Goal: Task Accomplishment & Management: Manage account settings

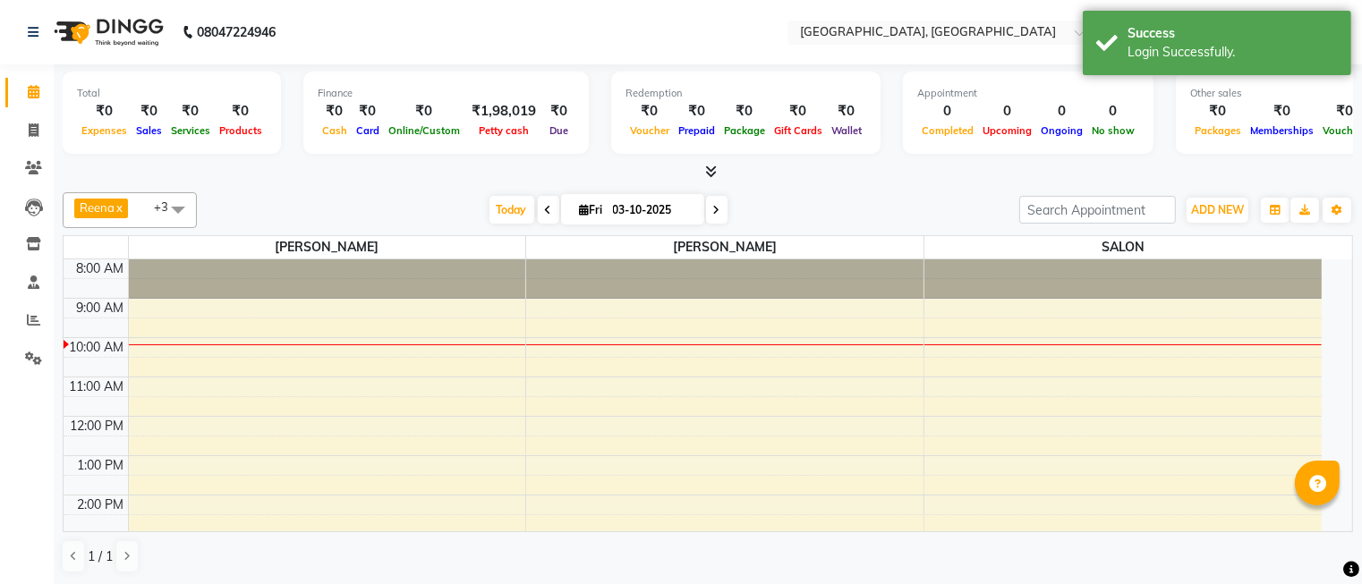
click at [706, 165] on icon at bounding box center [712, 171] width 12 height 13
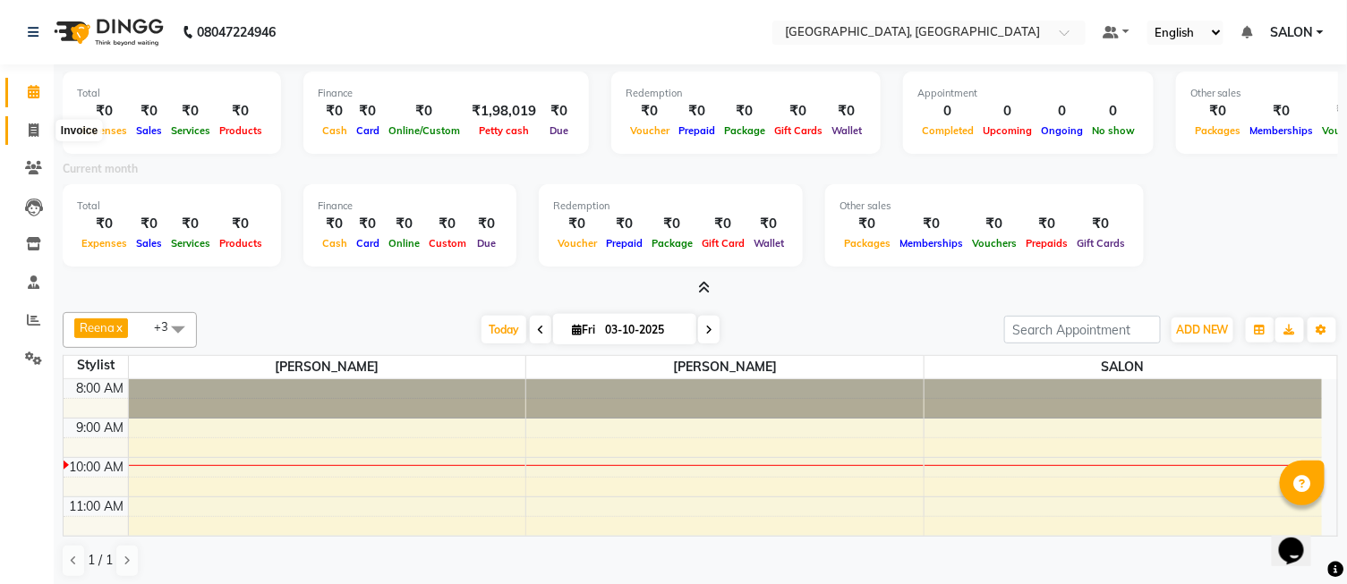
click at [36, 137] on icon at bounding box center [34, 130] width 10 height 13
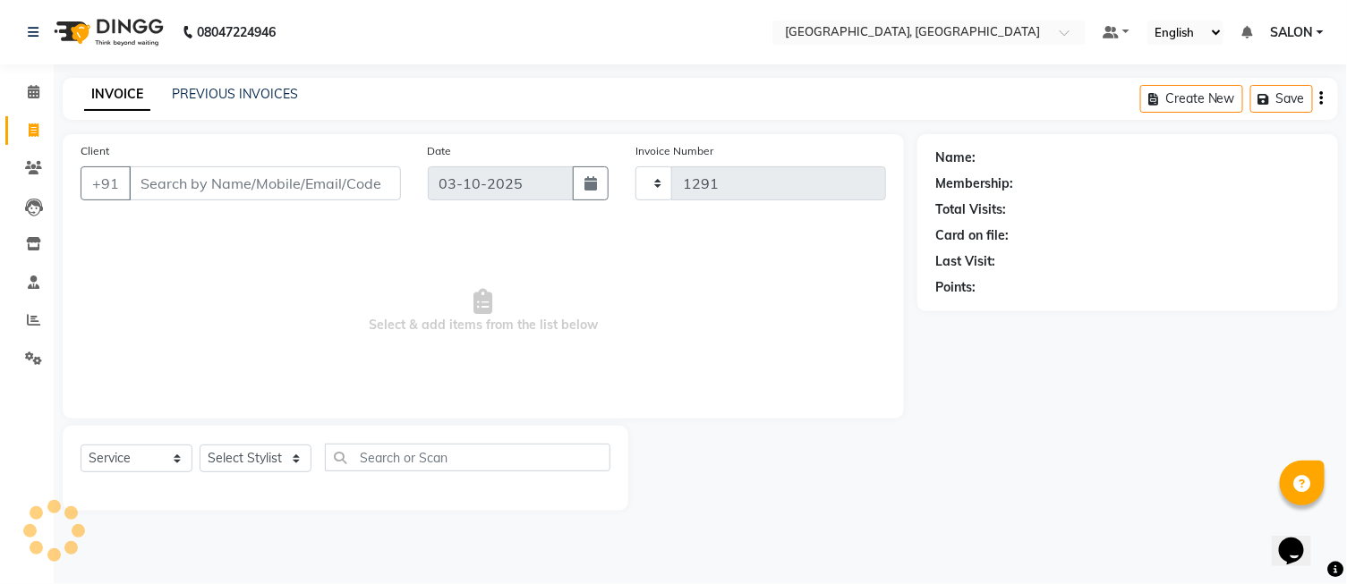
click at [38, 141] on link "Invoice" at bounding box center [26, 131] width 43 height 30
select select "service"
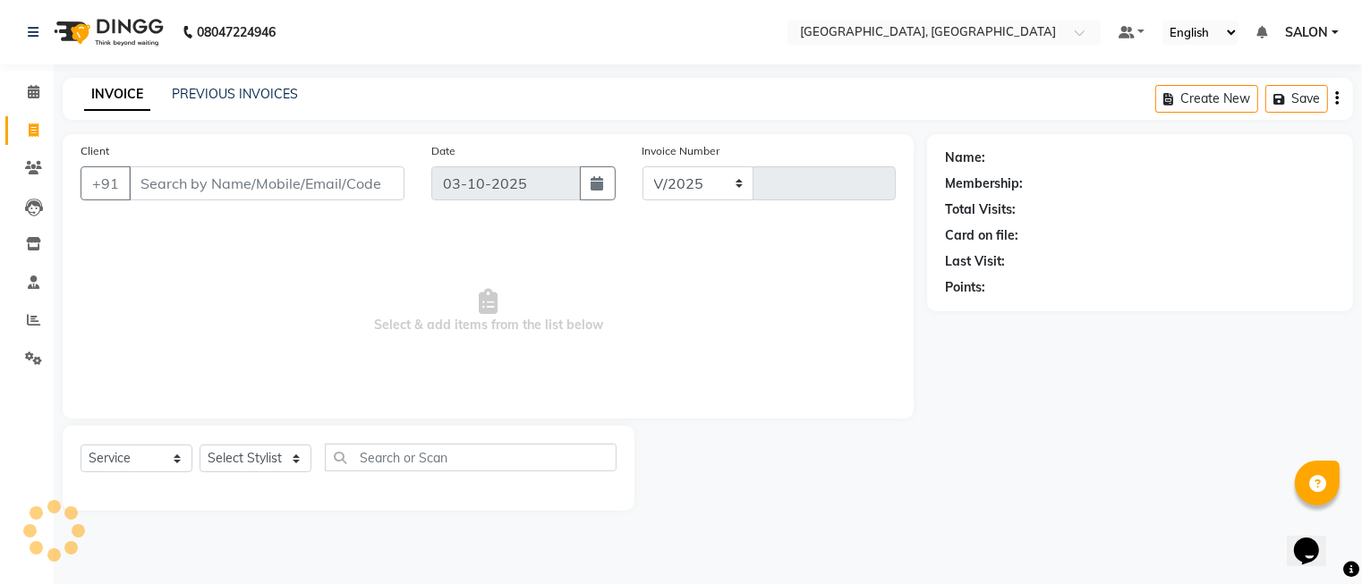
select select "5370"
type input "1291"
click at [274, 464] on select "Select Stylist DINGG Support Drishti [PERSON_NAME] SALON [PERSON_NAME] [PERSON_…" at bounding box center [256, 459] width 112 height 28
select select "35456"
click at [200, 446] on select "Select Stylist DINGG Support Drishti [PERSON_NAME] SALON [PERSON_NAME] [PERSON_…" at bounding box center [256, 459] width 112 height 28
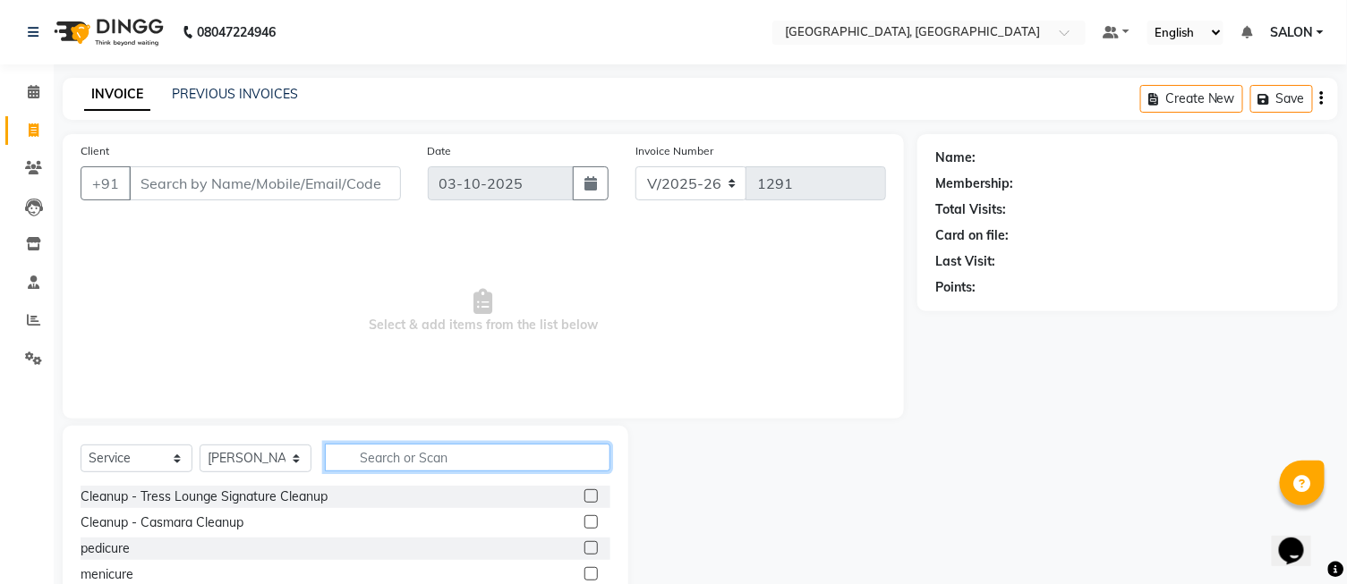
click at [391, 456] on input "text" at bounding box center [468, 458] width 286 height 28
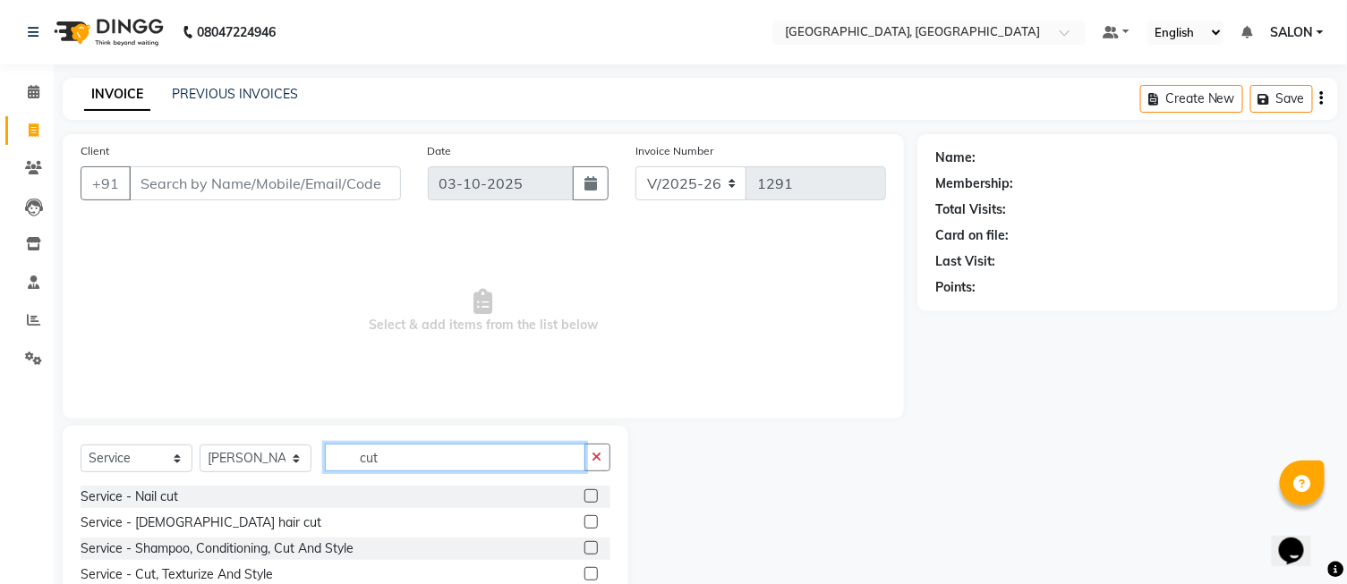
type input "cut"
click at [588, 520] on label at bounding box center [590, 522] width 13 height 13
click at [588, 520] on input "checkbox" at bounding box center [590, 523] width 12 height 12
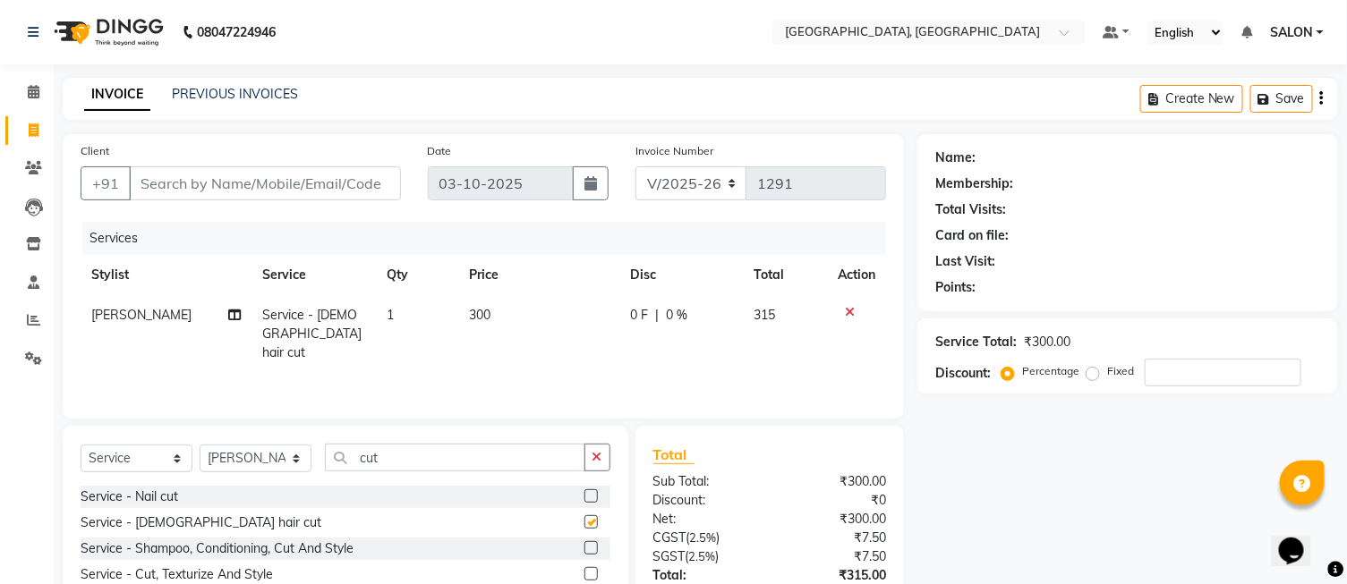
checkbox input "false"
click at [362, 174] on input "Client" at bounding box center [265, 183] width 272 height 34
type input "9"
type input "0"
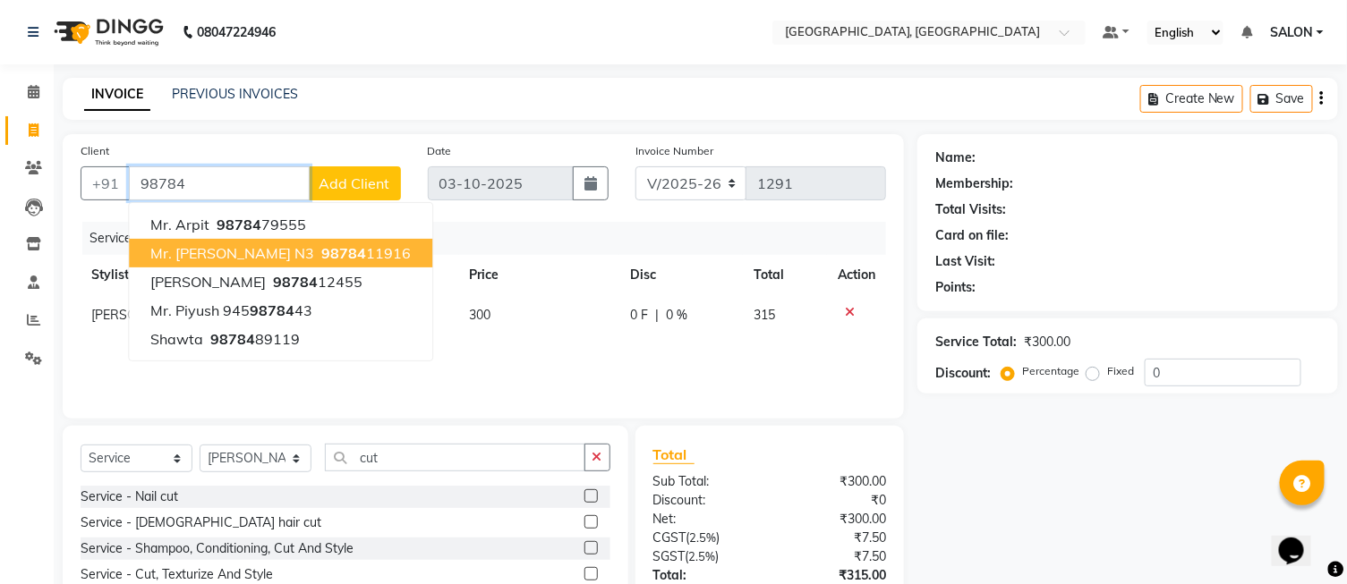
click at [222, 252] on span "Mr. [PERSON_NAME] N3" at bounding box center [232, 253] width 164 height 18
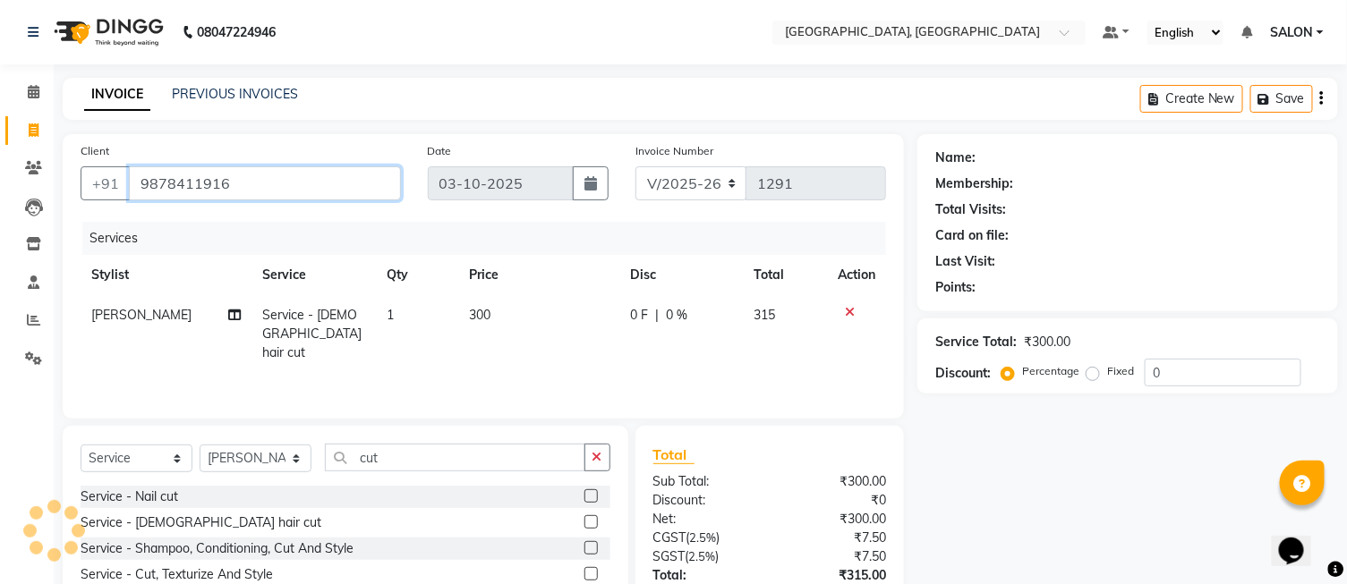
type input "9878411916"
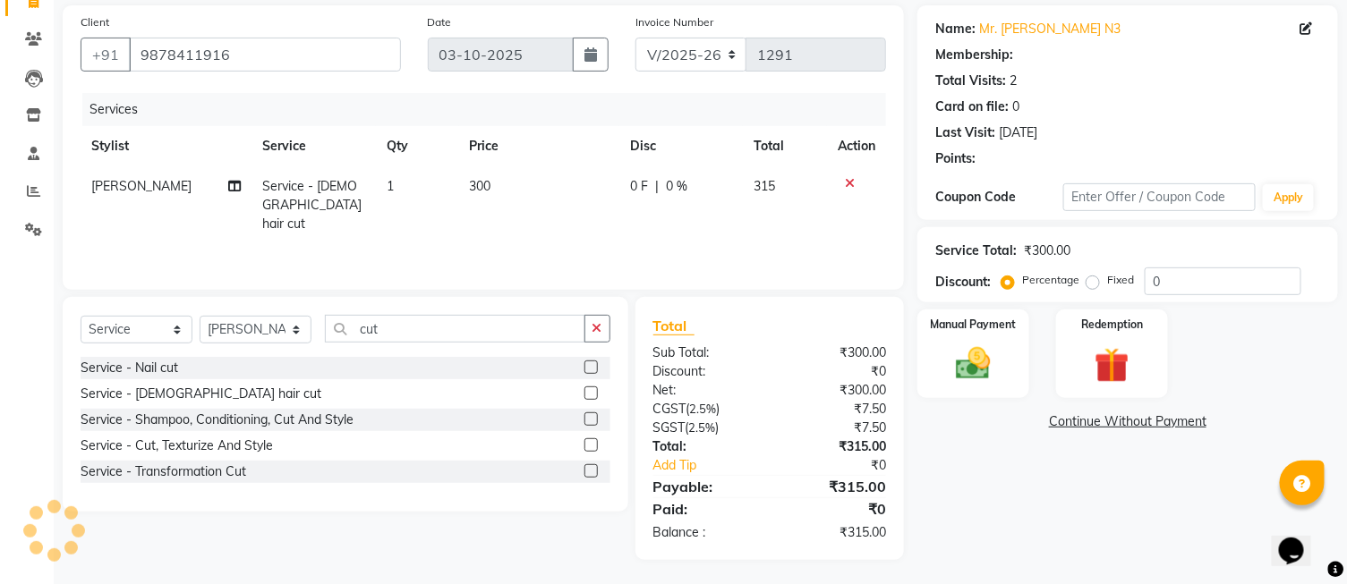
scroll to position [131, 0]
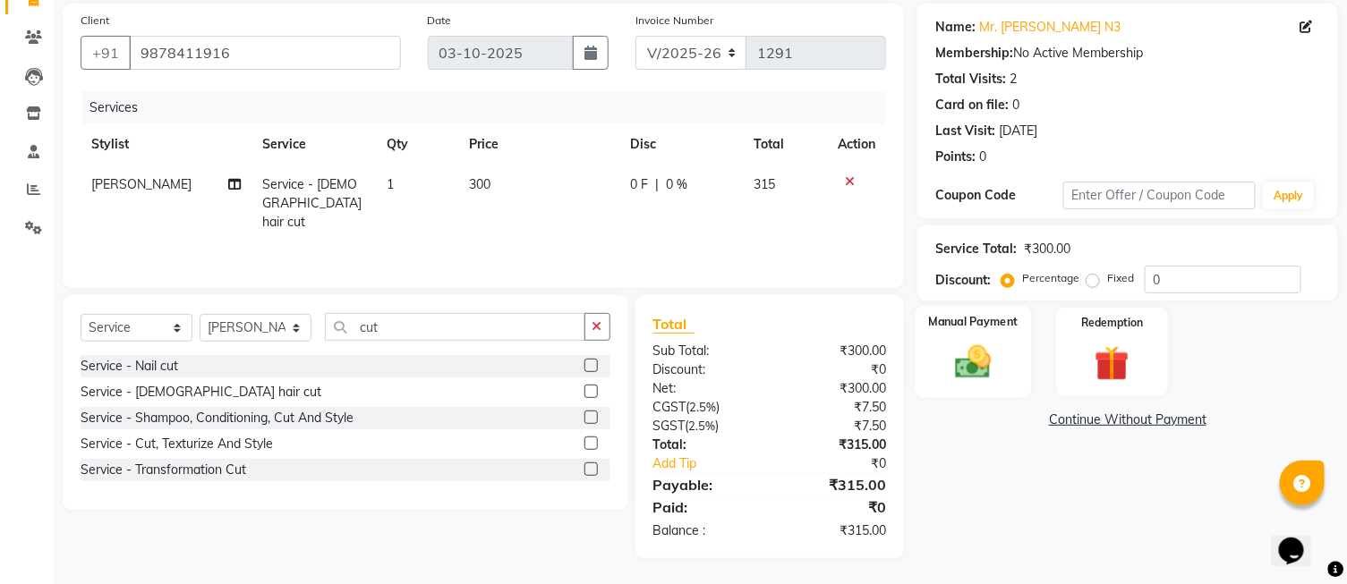
click at [1004, 368] on div "Manual Payment" at bounding box center [974, 352] width 116 height 92
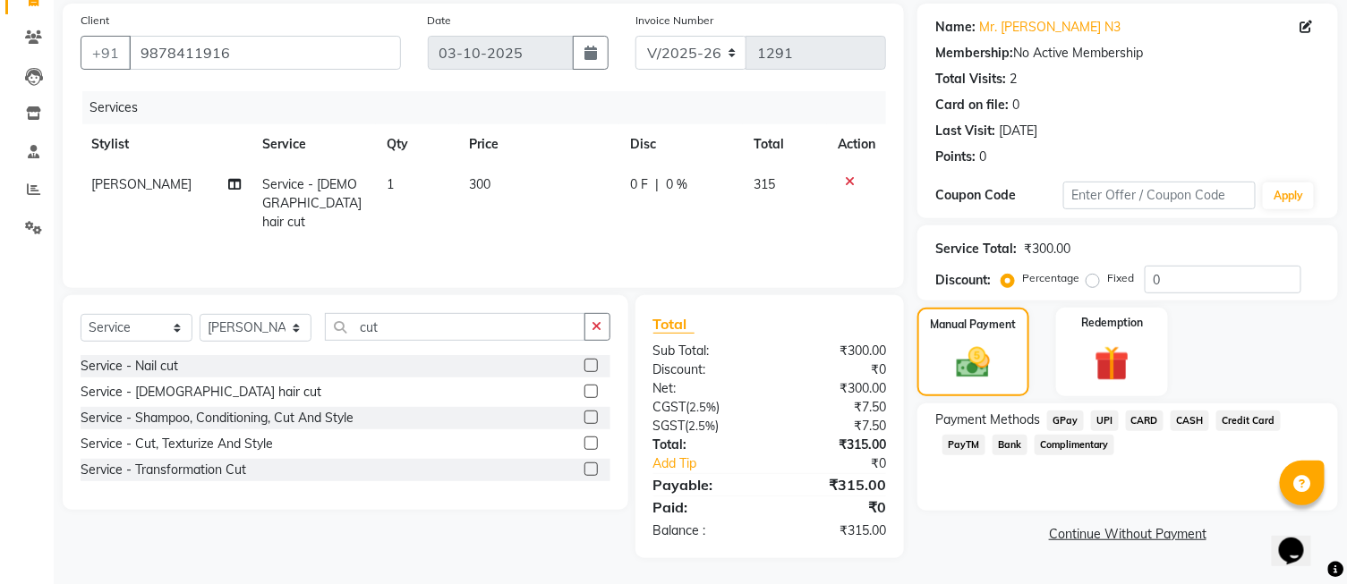
click at [1105, 414] on span "UPI" at bounding box center [1105, 421] width 28 height 21
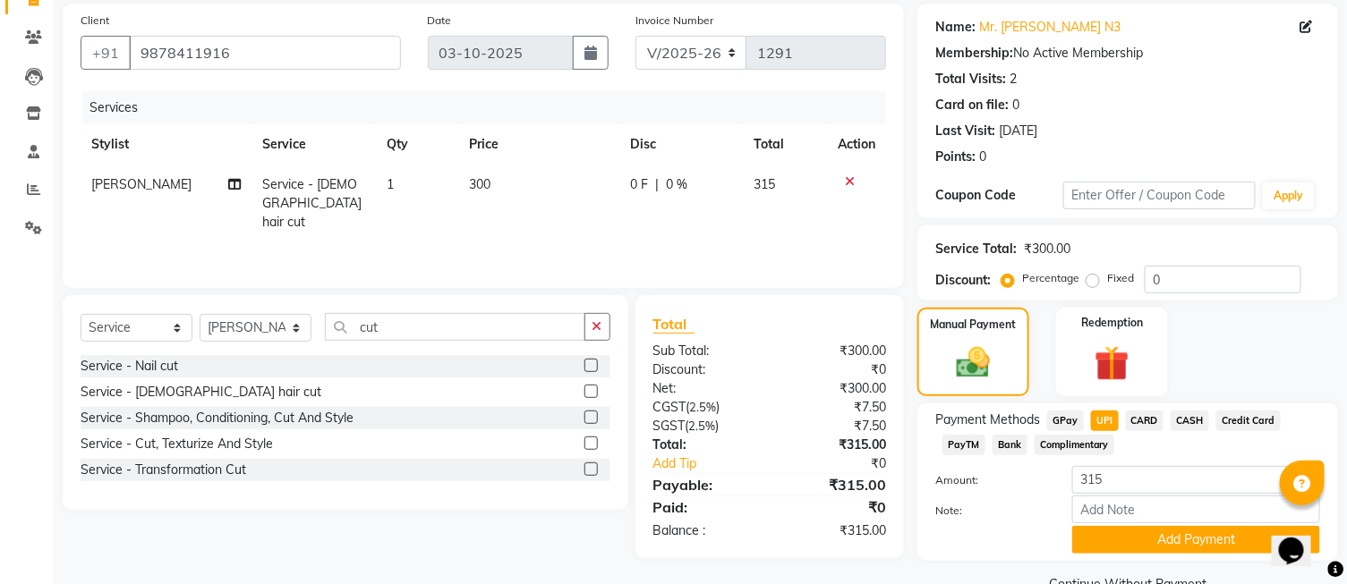
drag, startPoint x: 1133, startPoint y: 533, endPoint x: 1140, endPoint y: 506, distance: 28.7
click at [1134, 533] on button "Add Payment" at bounding box center [1196, 540] width 248 height 28
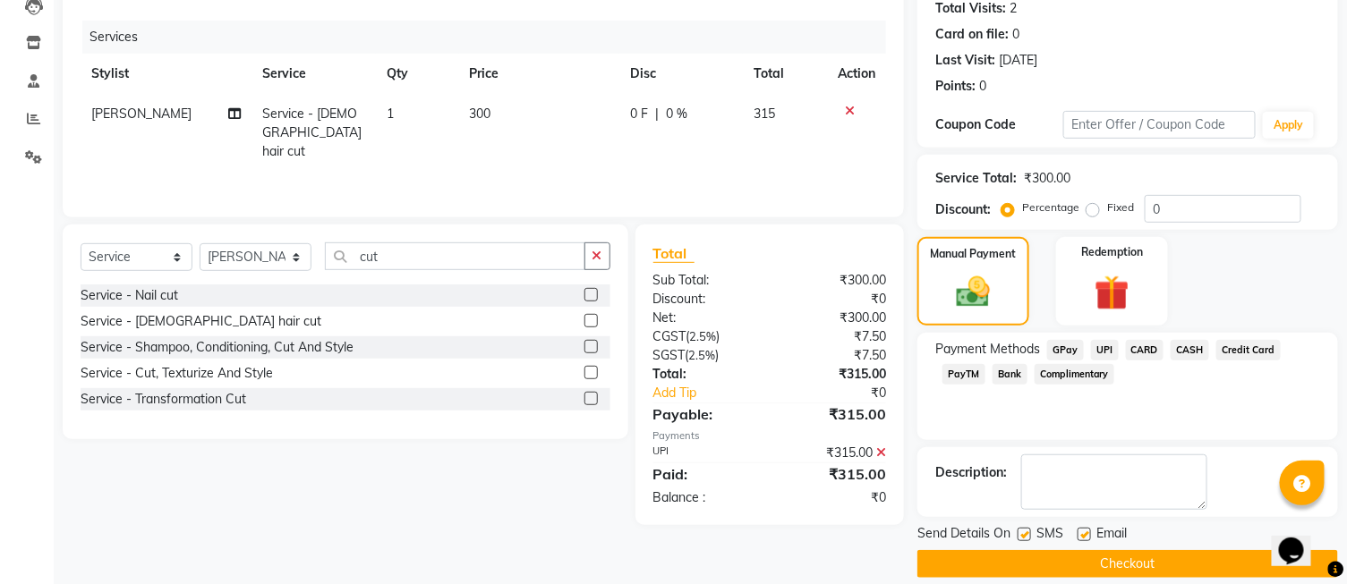
scroll to position [221, 0]
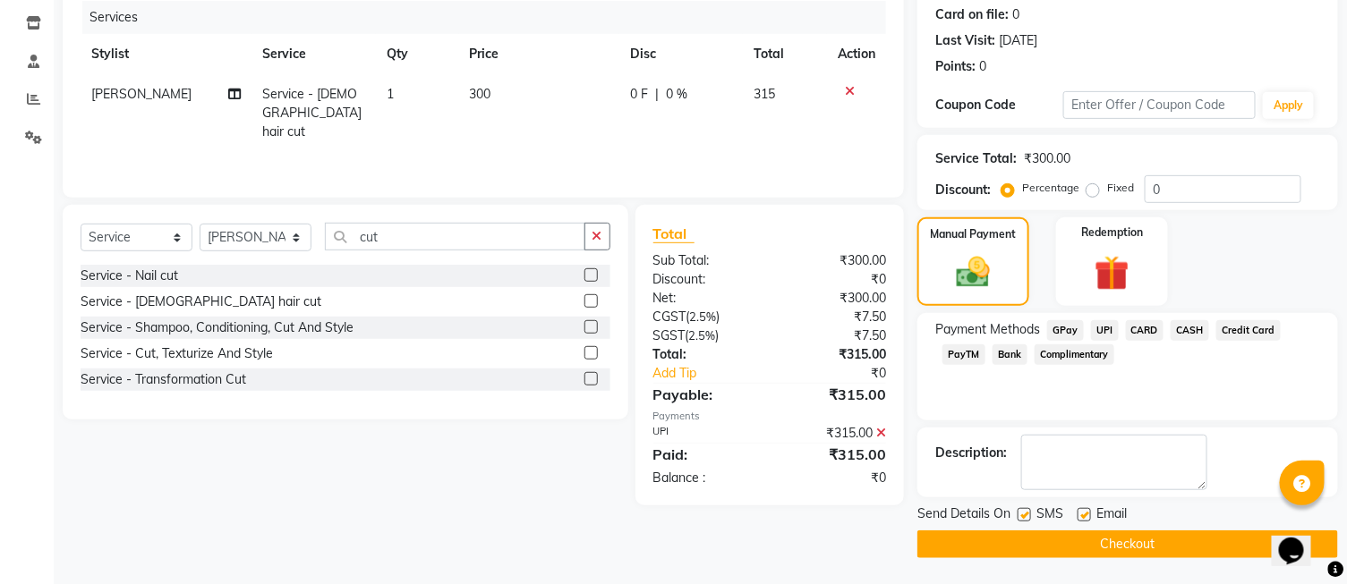
click at [1120, 544] on button "Checkout" at bounding box center [1127, 545] width 421 height 28
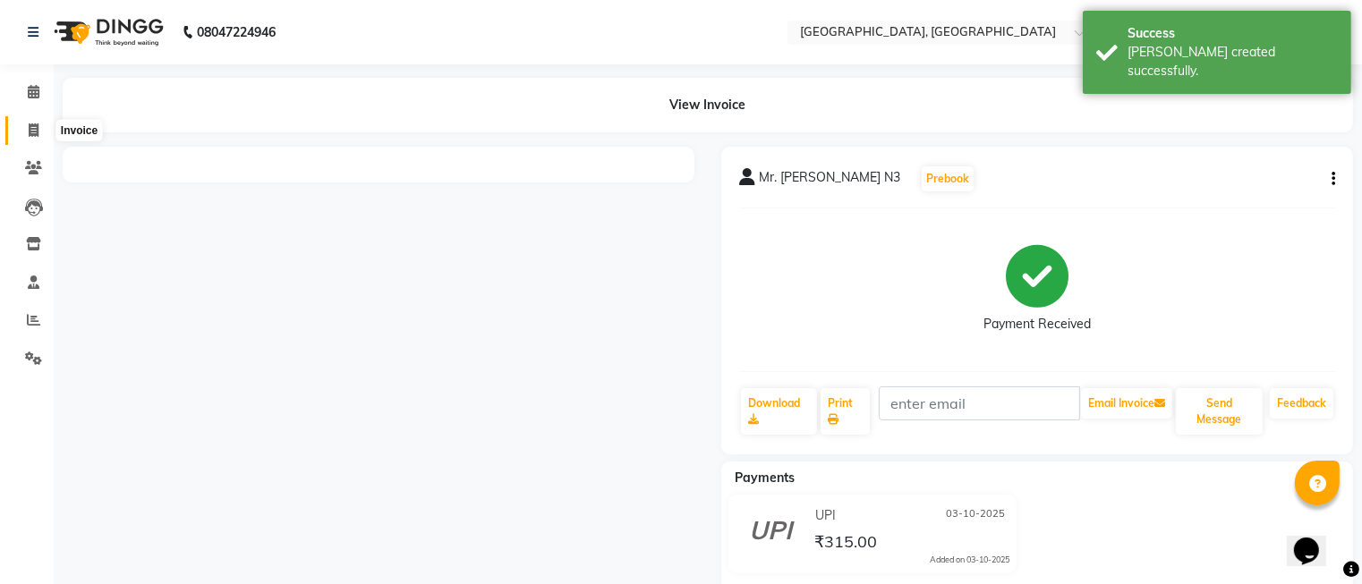
click at [34, 127] on icon at bounding box center [34, 130] width 10 height 13
select select "service"
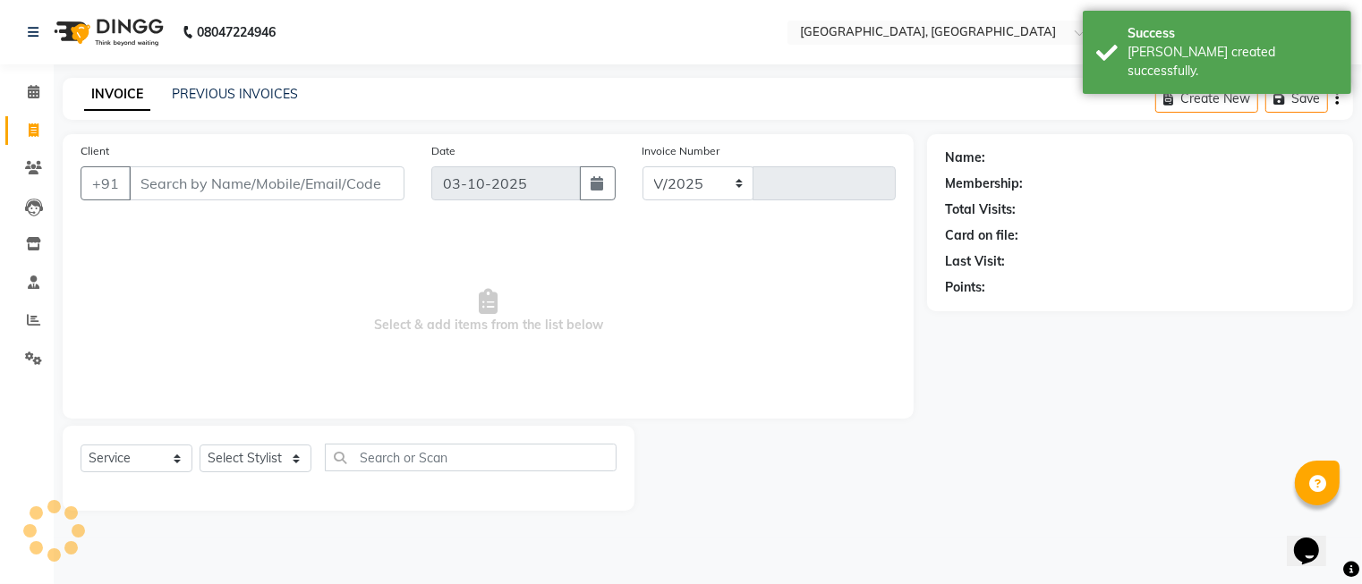
select select "5370"
type input "1292"
click at [222, 451] on select "Select Stylist DINGG Support Drishti [PERSON_NAME] SALON [PERSON_NAME] [PERSON_…" at bounding box center [256, 459] width 112 height 28
select select "35456"
click at [200, 446] on select "Select Stylist DINGG Support Drishti [PERSON_NAME] SALON [PERSON_NAME] [PERSON_…" at bounding box center [256, 459] width 112 height 28
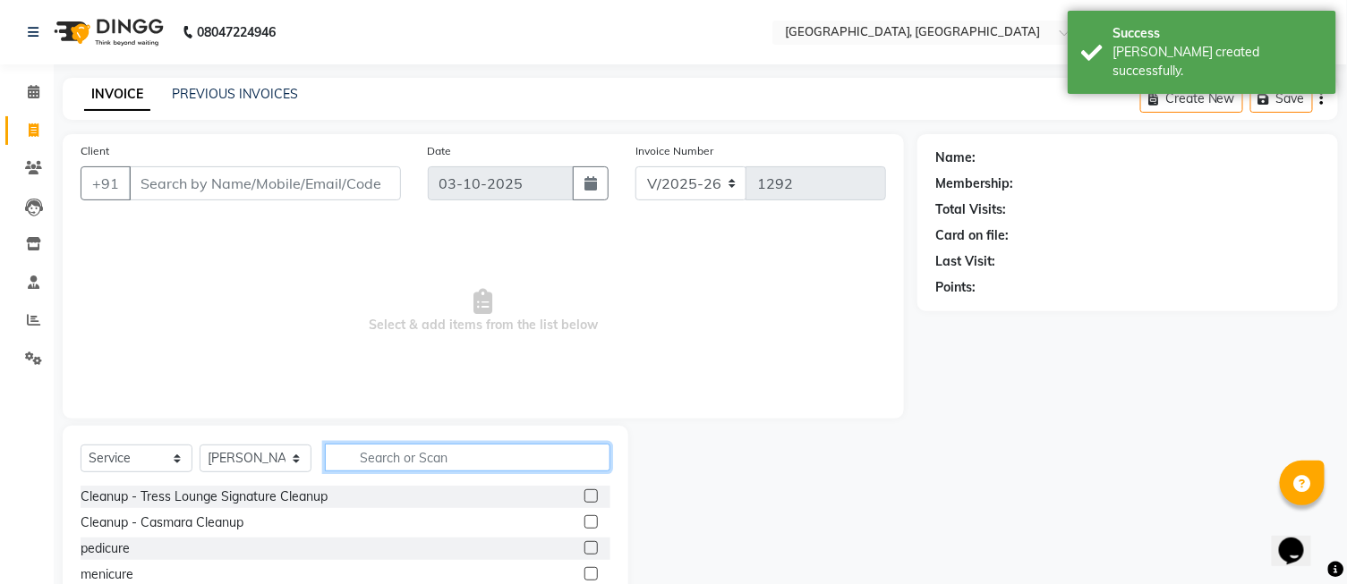
click at [406, 466] on input "text" at bounding box center [468, 458] width 286 height 28
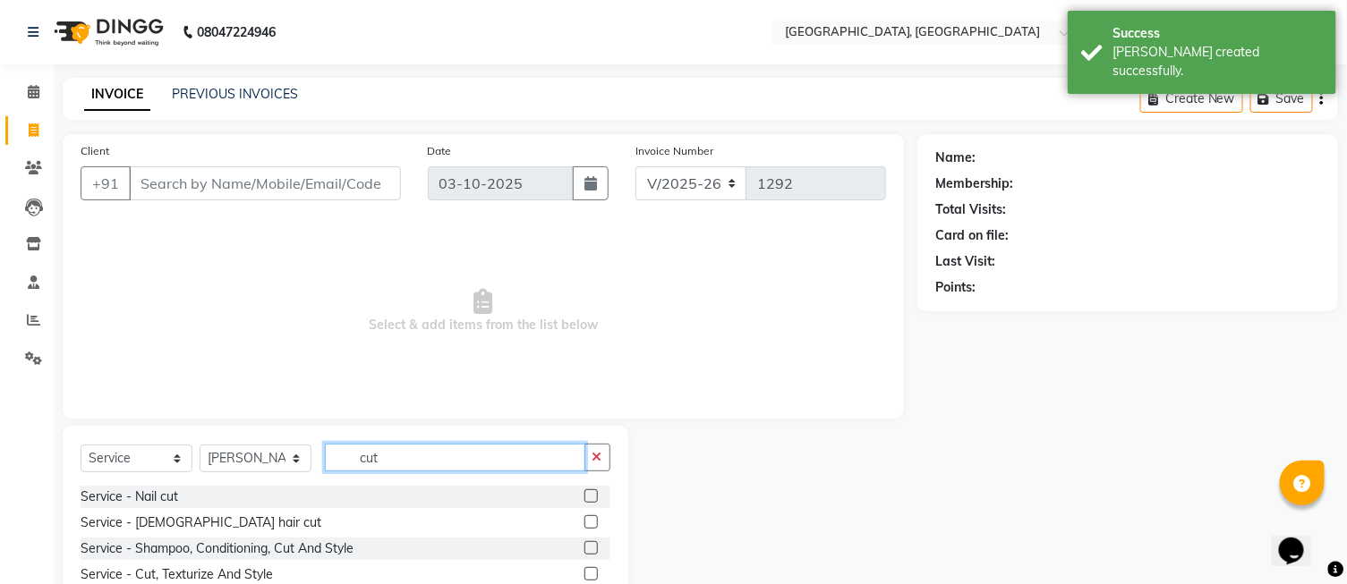
type input "cut"
click at [587, 525] on label at bounding box center [590, 522] width 13 height 13
click at [587, 525] on input "checkbox" at bounding box center [590, 523] width 12 height 12
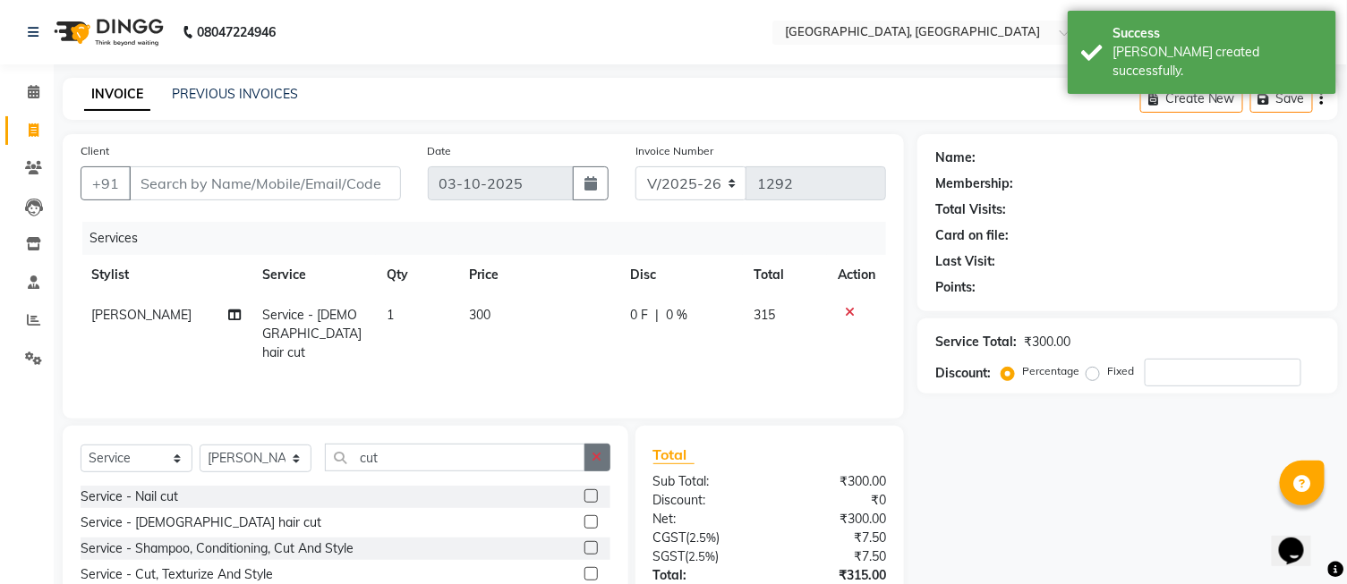
checkbox input "false"
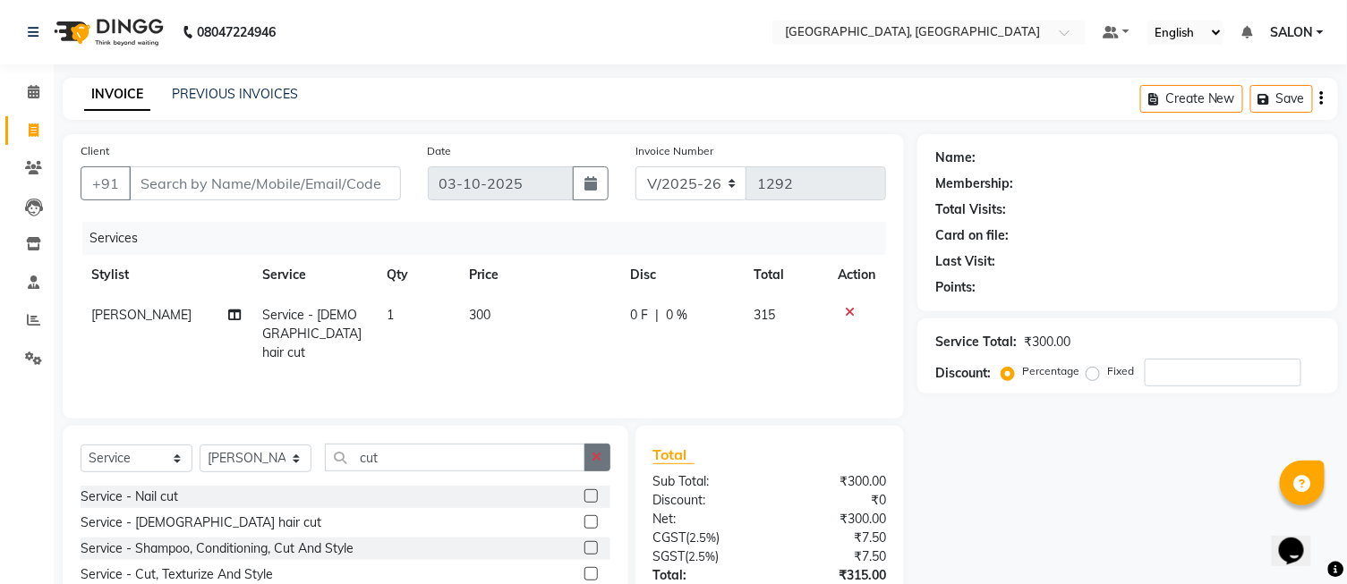
click at [607, 465] on button "button" at bounding box center [597, 458] width 26 height 28
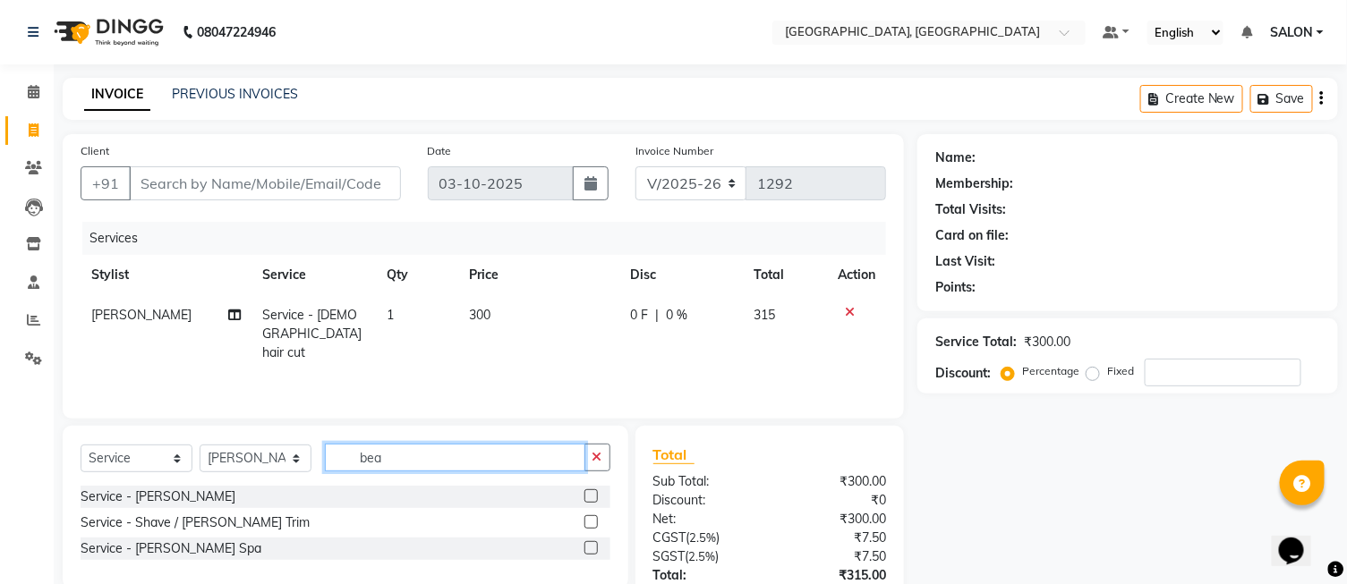
type input "bea"
click at [592, 524] on label at bounding box center [590, 522] width 13 height 13
click at [592, 524] on input "checkbox" at bounding box center [590, 523] width 12 height 12
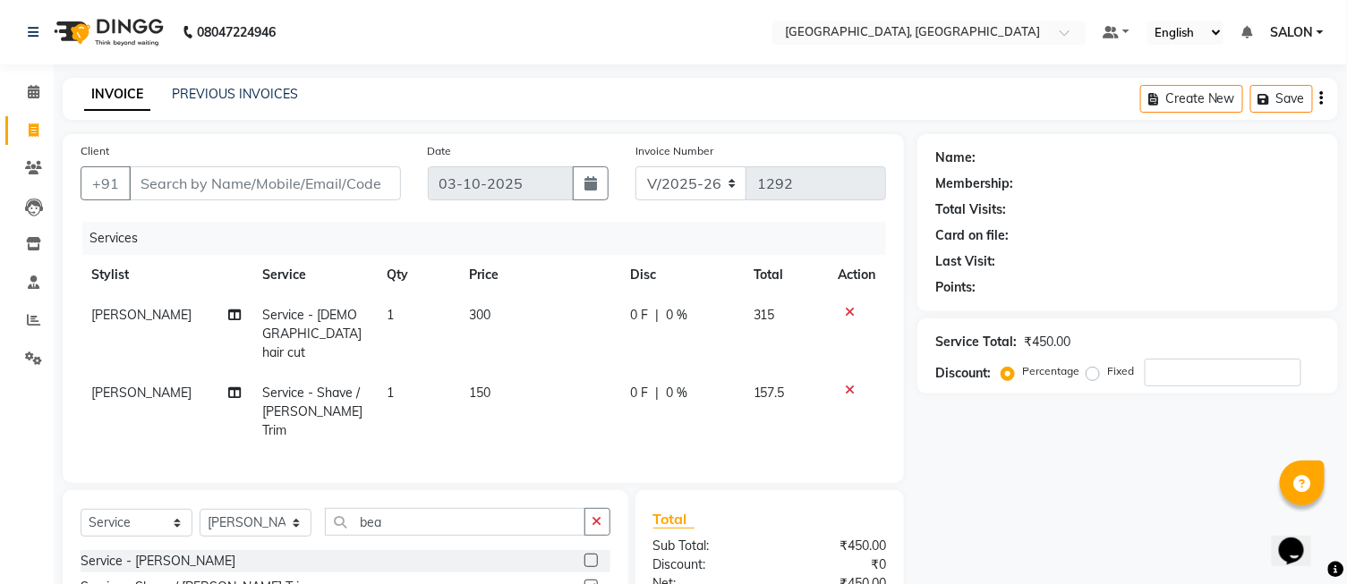
checkbox input "false"
click at [242, 191] on input "Client" at bounding box center [265, 183] width 272 height 34
type input "9"
type input "0"
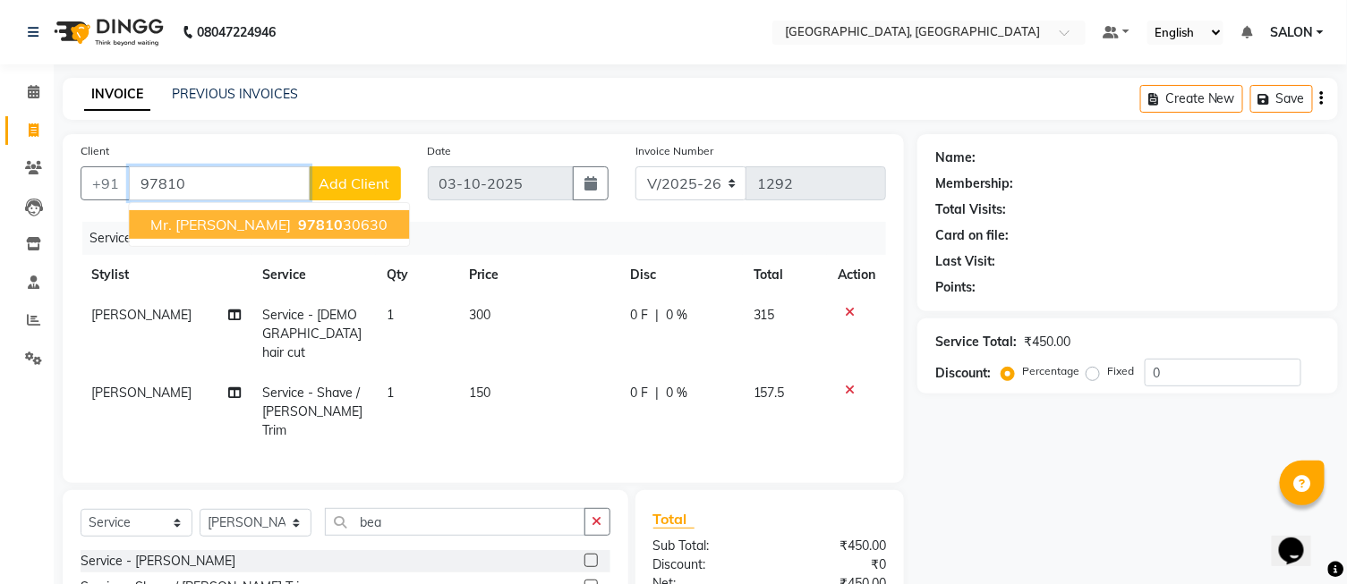
drag, startPoint x: 242, startPoint y: 209, endPoint x: 246, endPoint y: 219, distance: 10.8
click at [246, 219] on button "Mr. [PERSON_NAME] 97810 30630" at bounding box center [269, 224] width 280 height 29
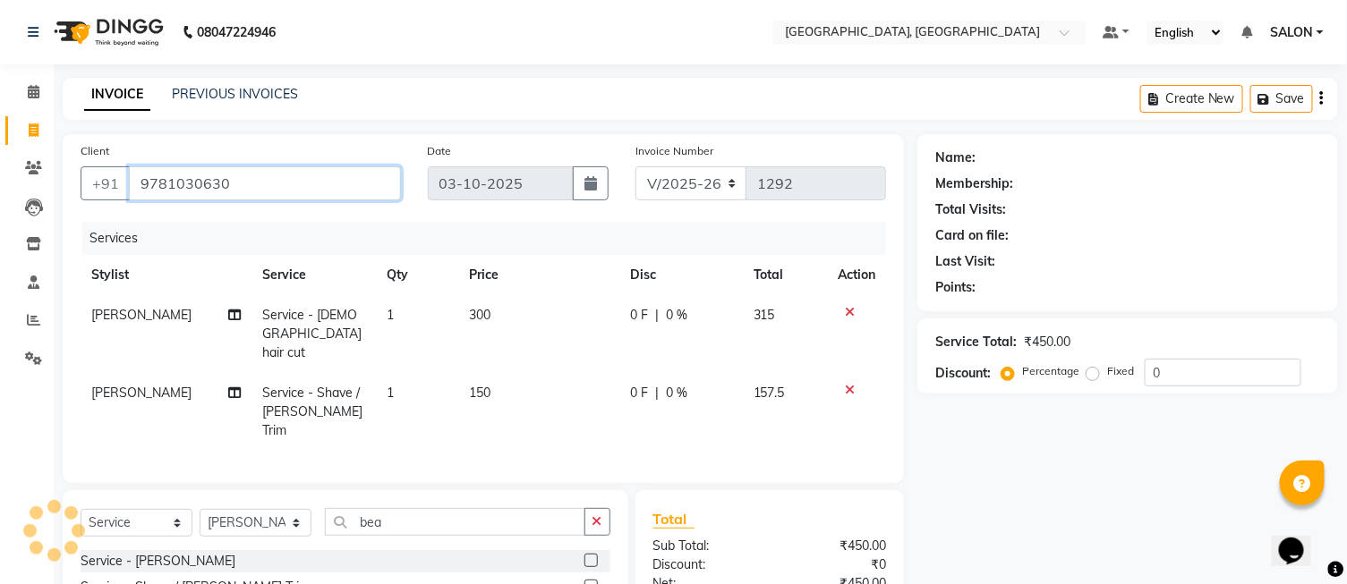
type input "9781030630"
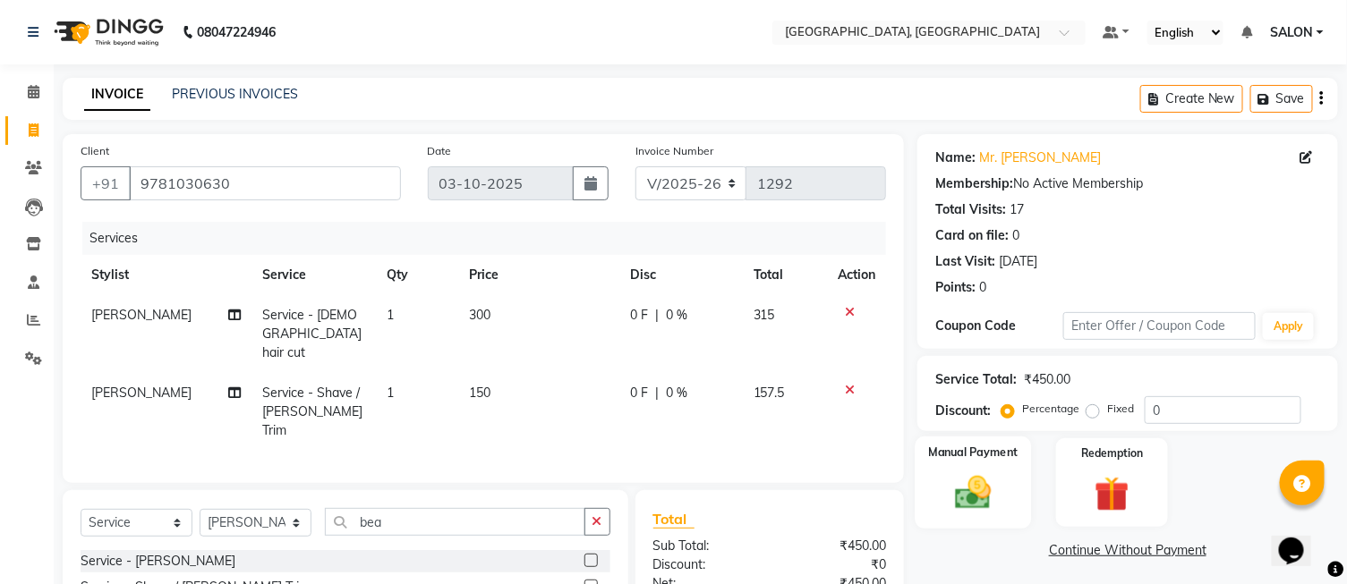
click at [993, 493] on img at bounding box center [972, 494] width 59 height 42
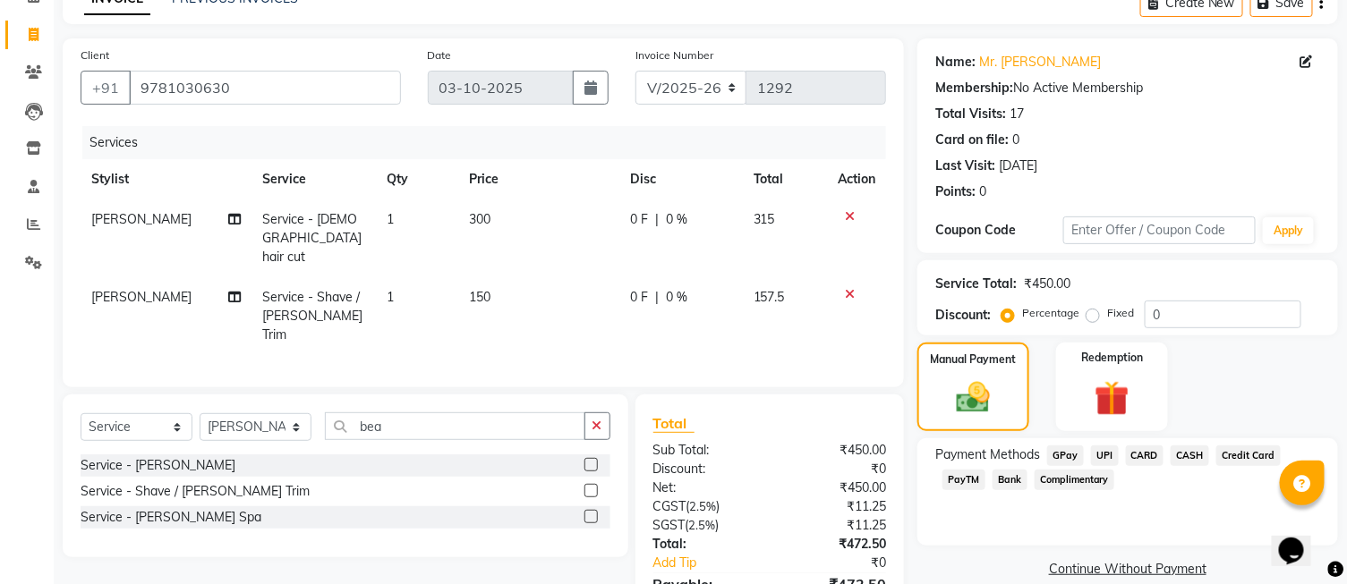
scroll to position [173, 0]
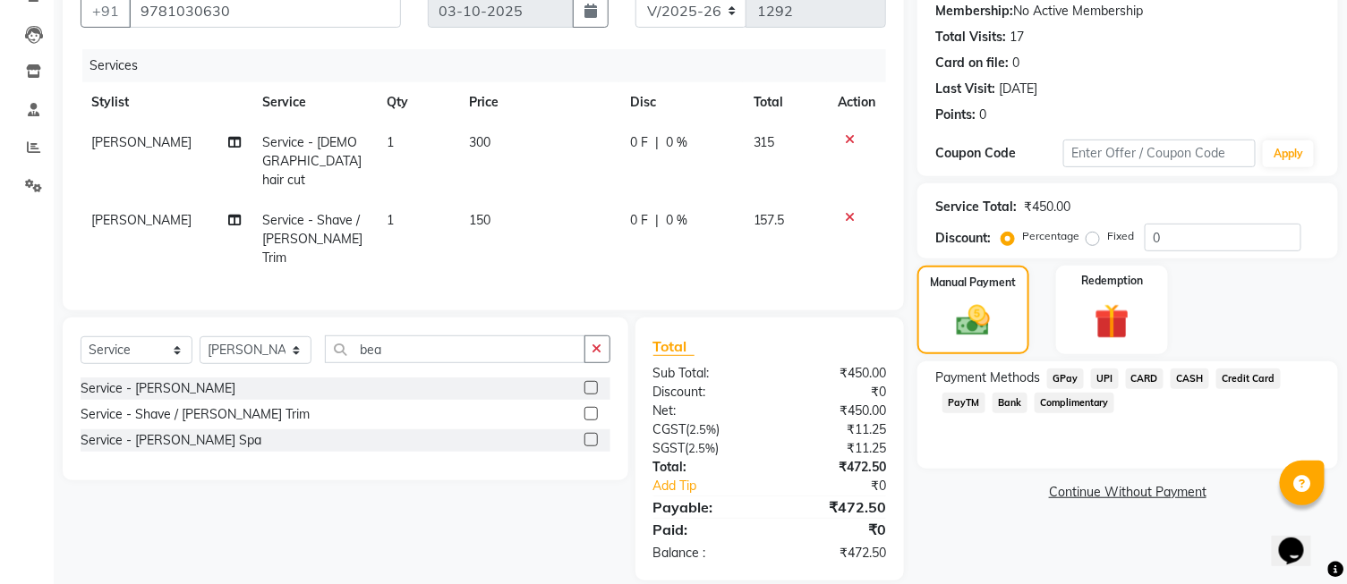
click at [1107, 240] on label "Fixed" at bounding box center [1120, 236] width 27 height 16
click at [1090, 240] on input "Fixed" at bounding box center [1096, 236] width 13 height 13
radio input "true"
click at [1201, 240] on input "0" at bounding box center [1223, 238] width 157 height 28
type input "022.50"
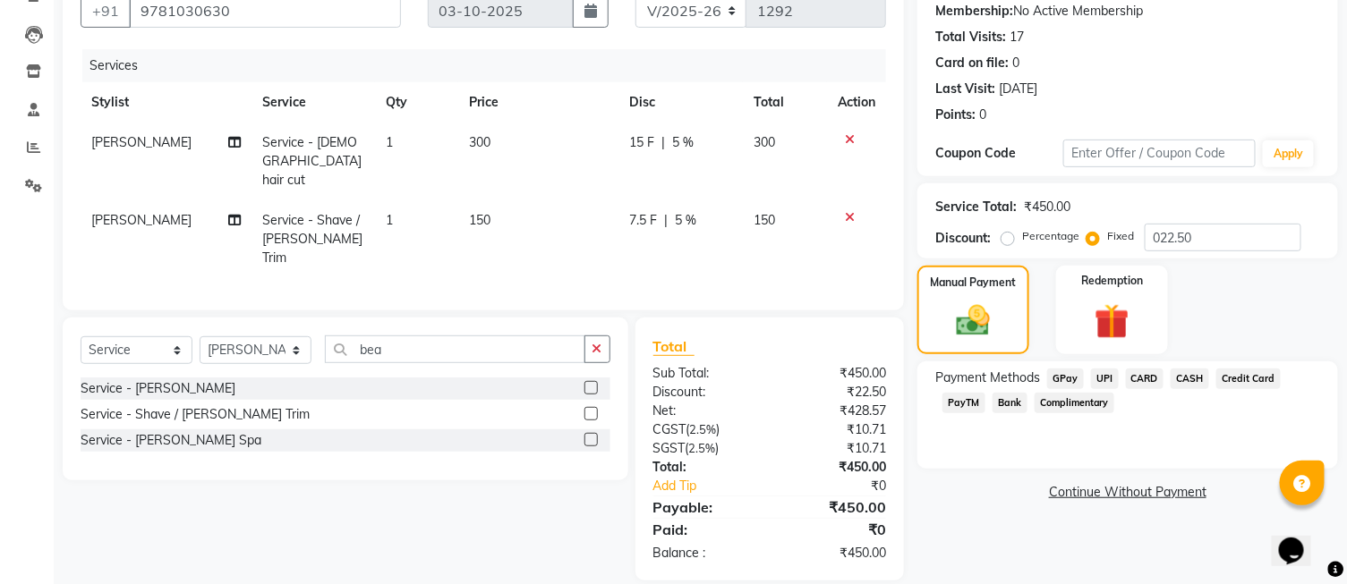
click at [1102, 377] on span "UPI" at bounding box center [1105, 379] width 28 height 21
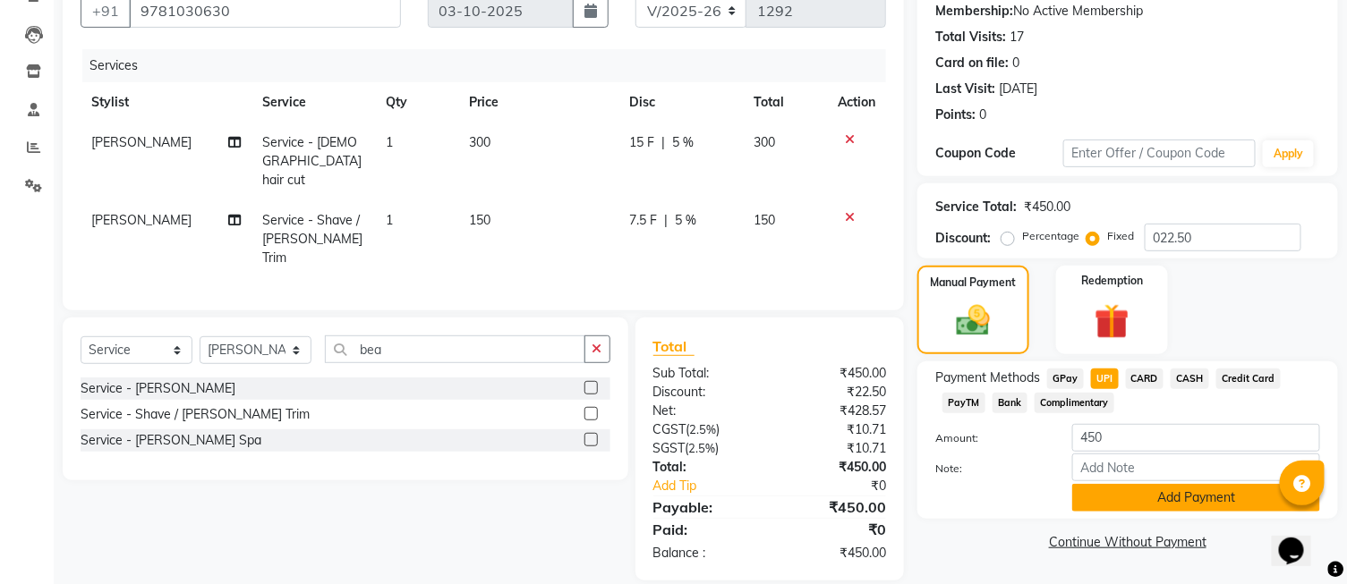
click at [1132, 503] on button "Add Payment" at bounding box center [1196, 498] width 248 height 28
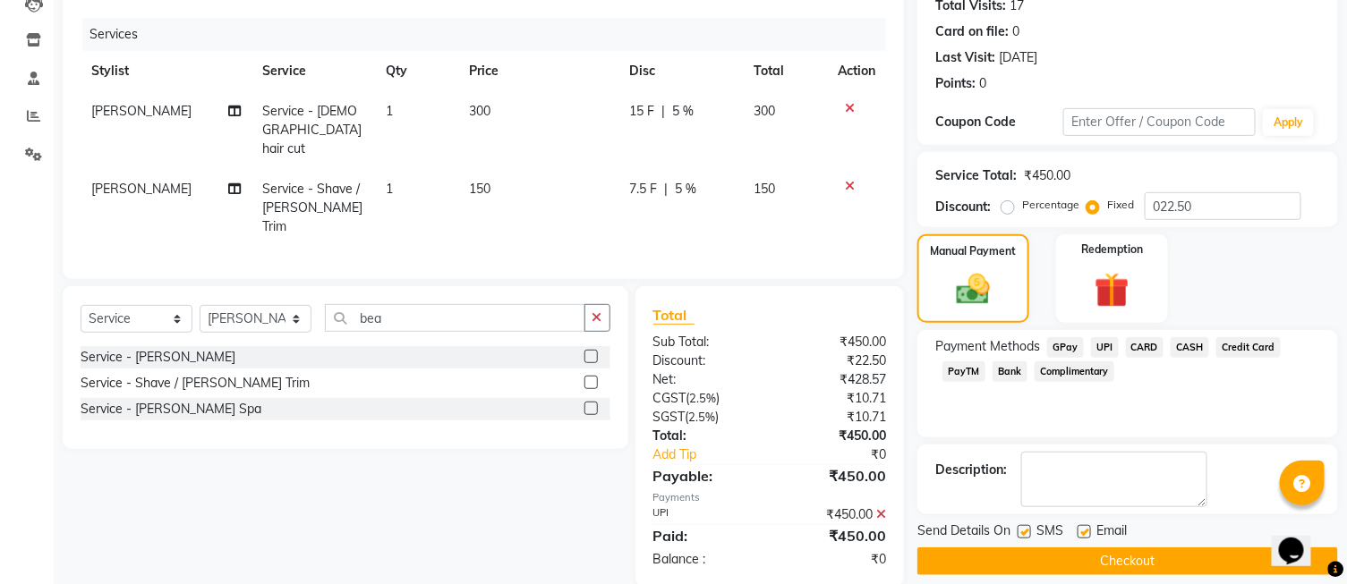
scroll to position [221, 0]
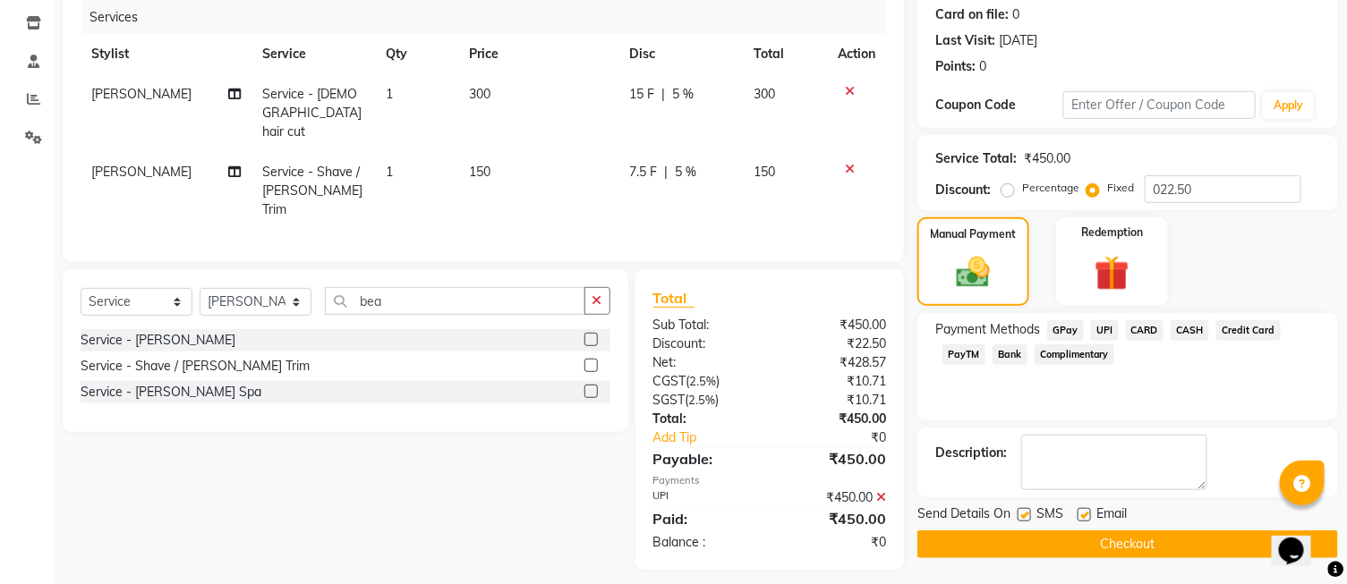
click at [1070, 550] on button "Checkout" at bounding box center [1127, 545] width 421 height 28
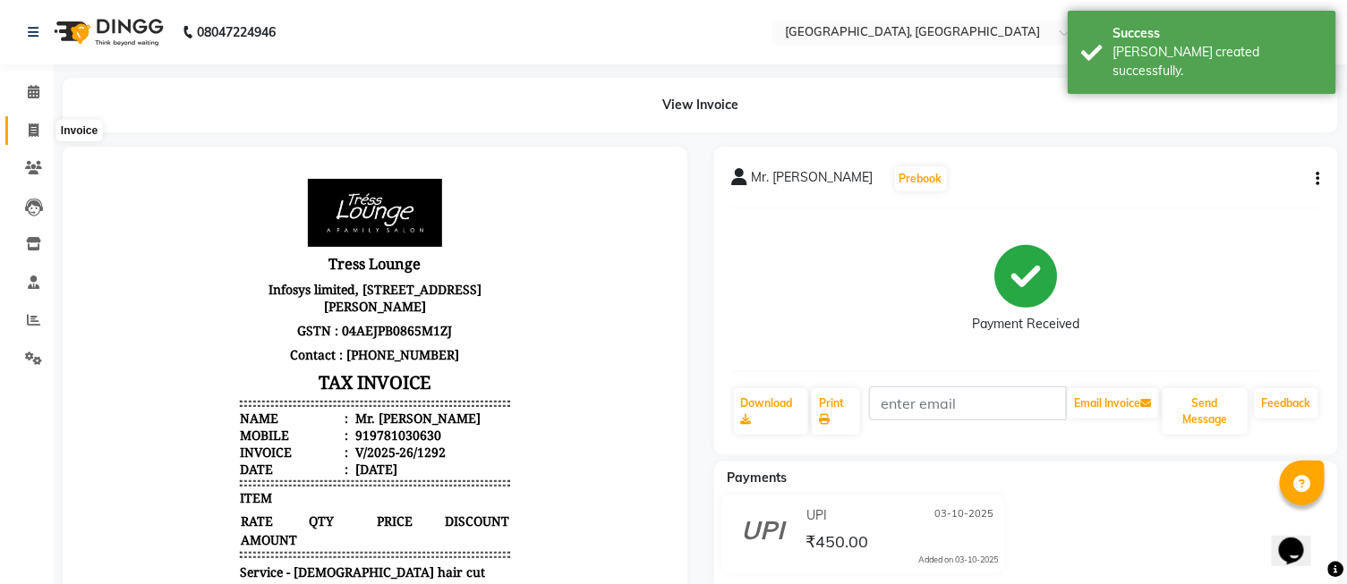
click at [36, 132] on icon at bounding box center [34, 130] width 10 height 13
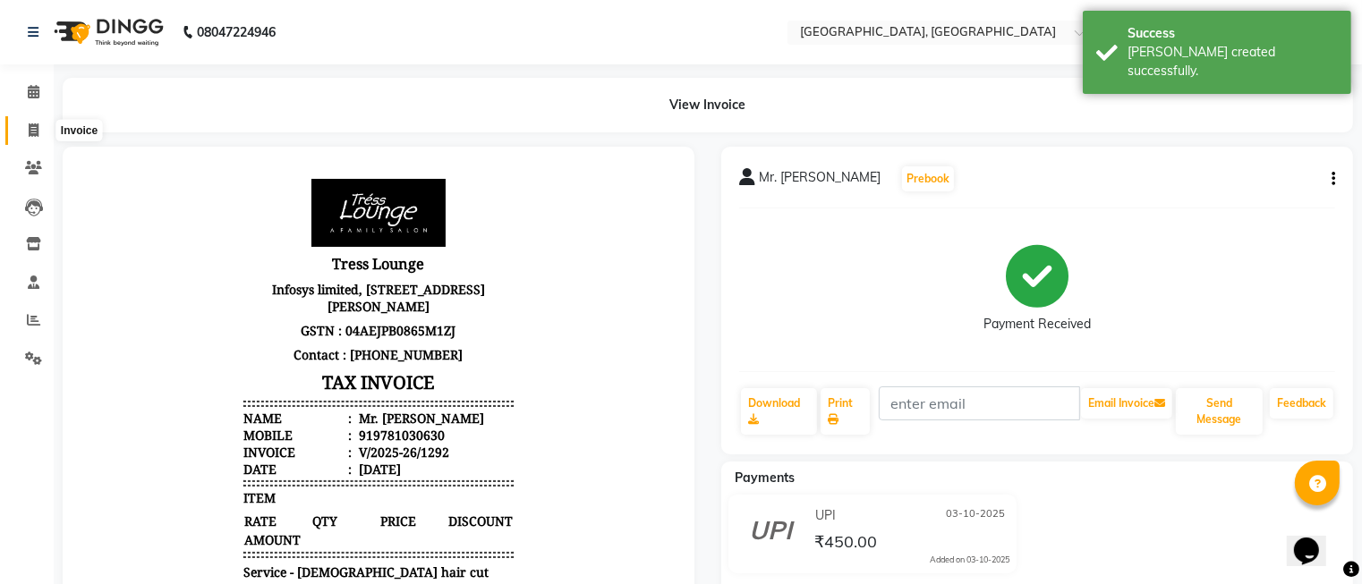
select select "service"
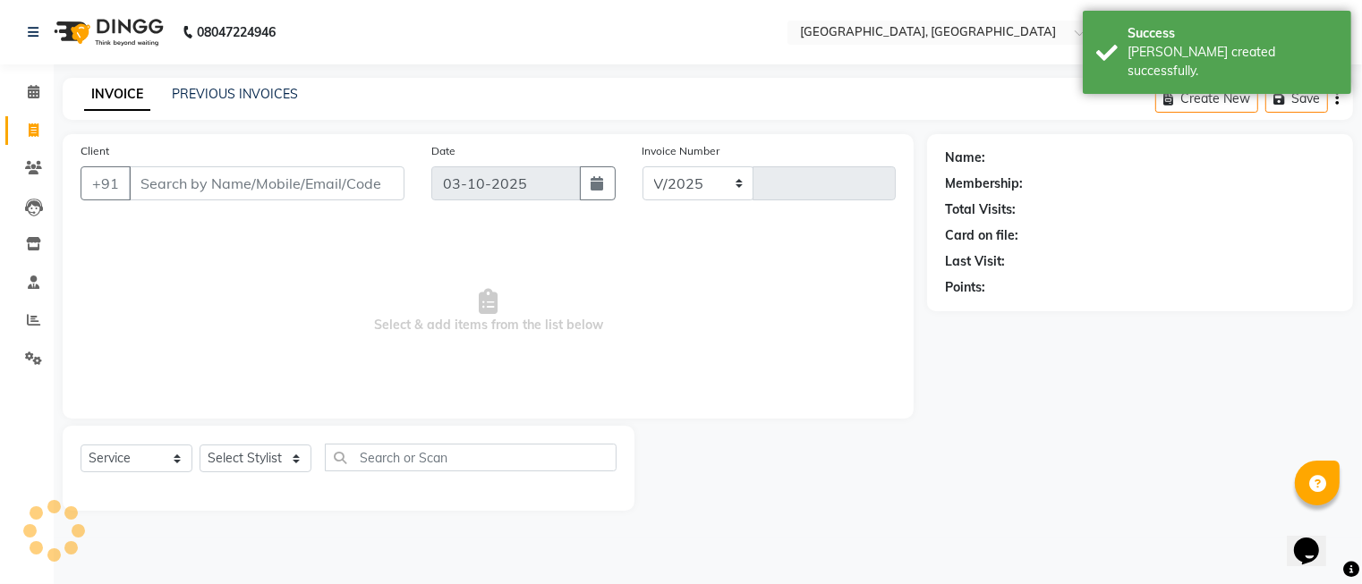
select select "5370"
type input "1293"
click at [263, 452] on select "Select Stylist" at bounding box center [256, 459] width 112 height 28
click at [263, 452] on select "Select Stylist DINGG Support Drishti [PERSON_NAME] SALON [PERSON_NAME] [PERSON_…" at bounding box center [256, 459] width 112 height 28
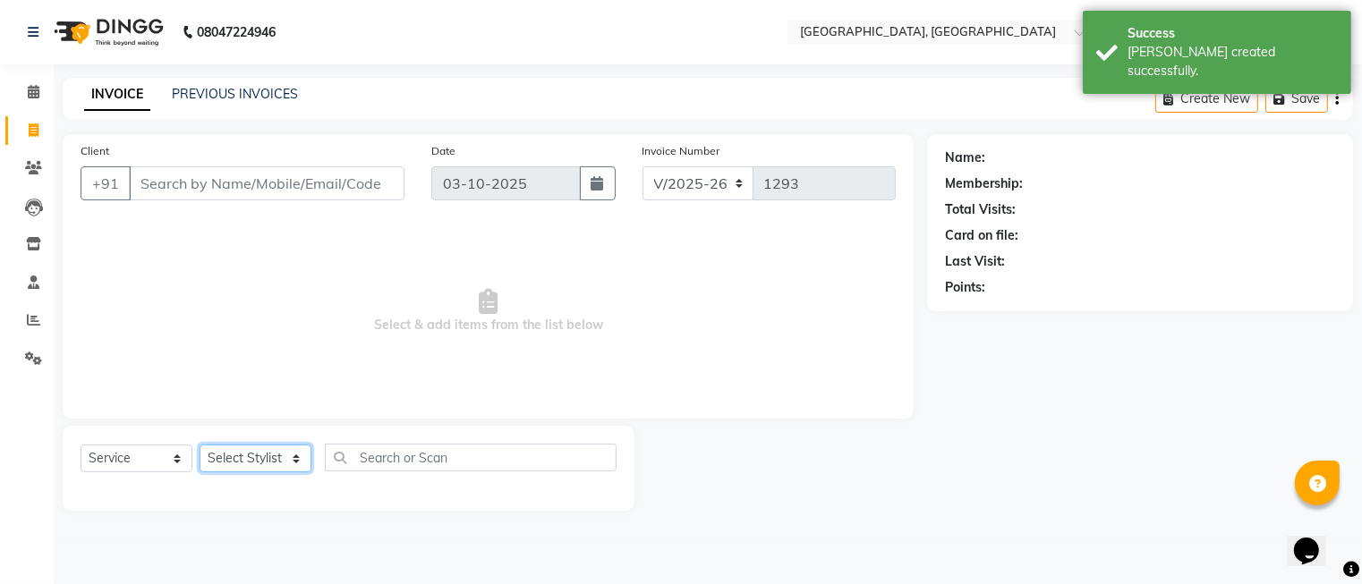
select select "35456"
click at [200, 446] on select "Select Stylist DINGG Support Drishti [PERSON_NAME] SALON [PERSON_NAME] [PERSON_…" at bounding box center [256, 459] width 112 height 28
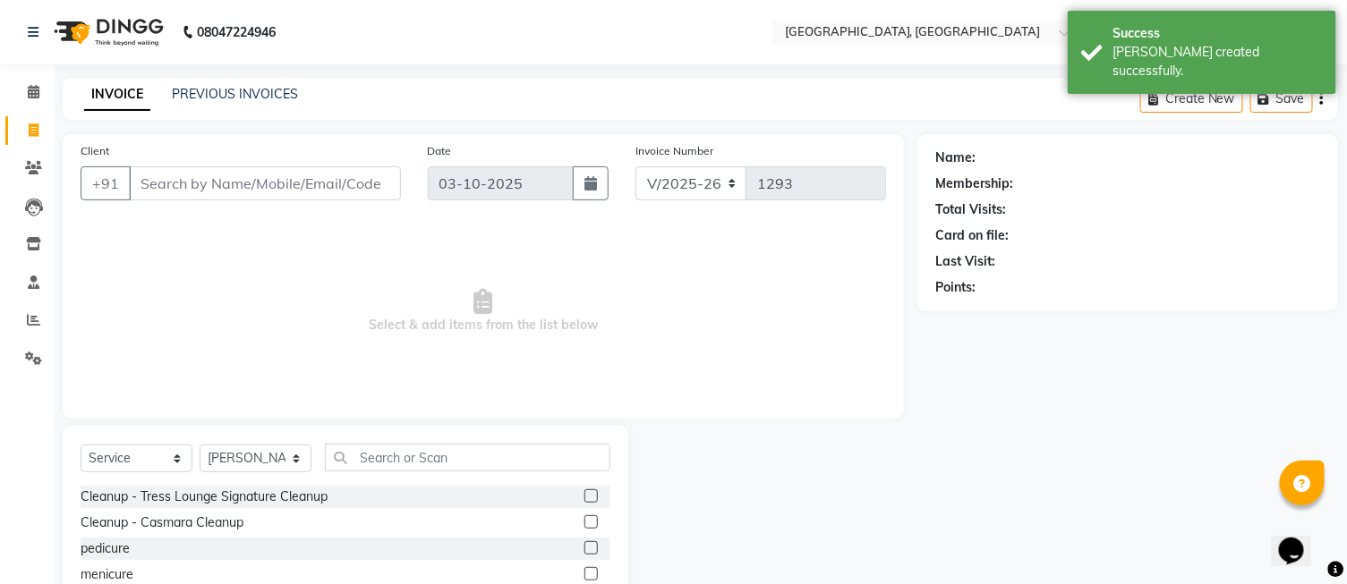
click at [444, 478] on div "Select Service Product Membership Package Voucher Prepaid Gift Card Select Styl…" at bounding box center [346, 465] width 530 height 42
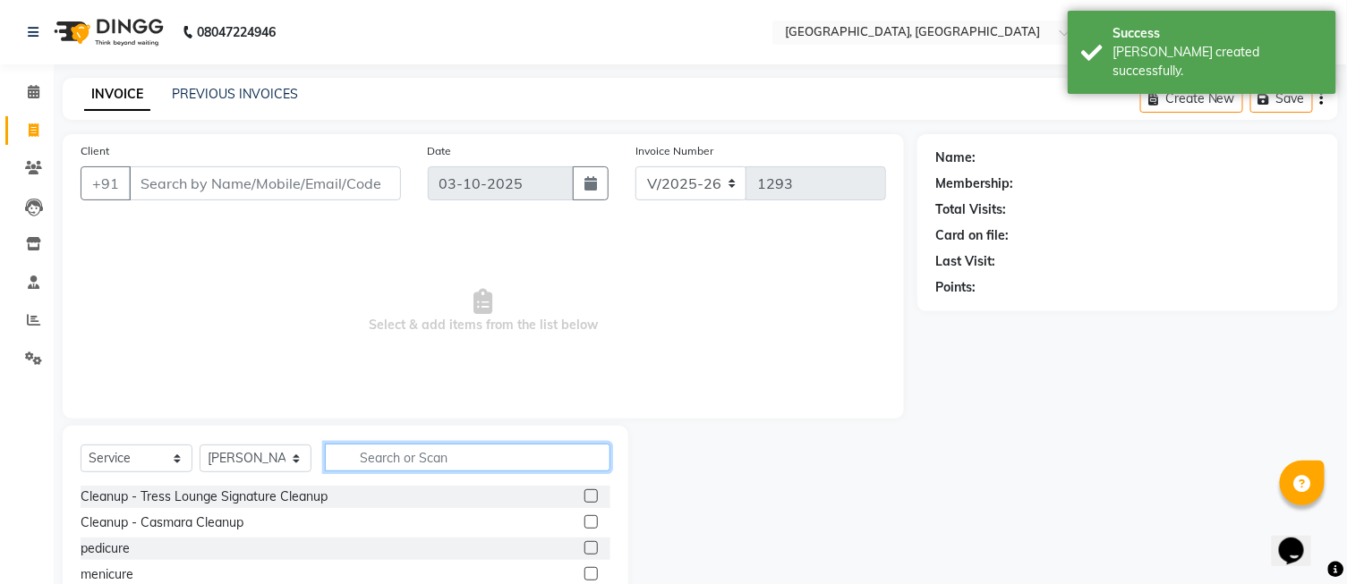
click at [445, 465] on input "text" at bounding box center [468, 458] width 286 height 28
type input "bea"
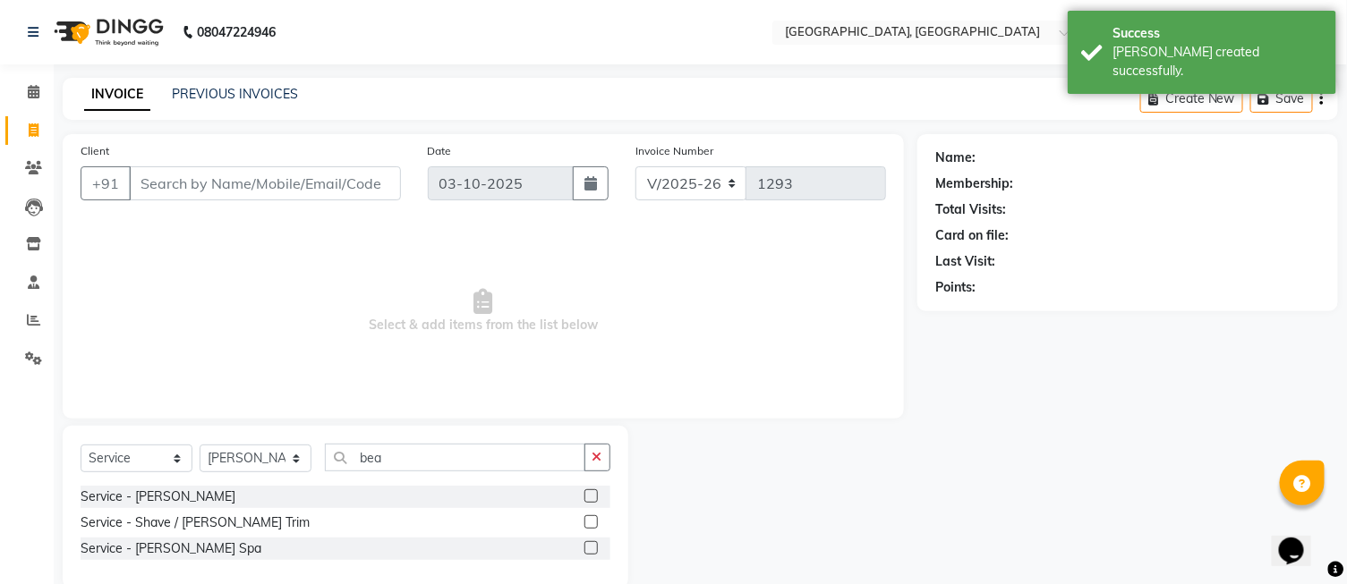
click at [592, 521] on label at bounding box center [590, 522] width 13 height 13
click at [592, 521] on input "checkbox" at bounding box center [590, 523] width 12 height 12
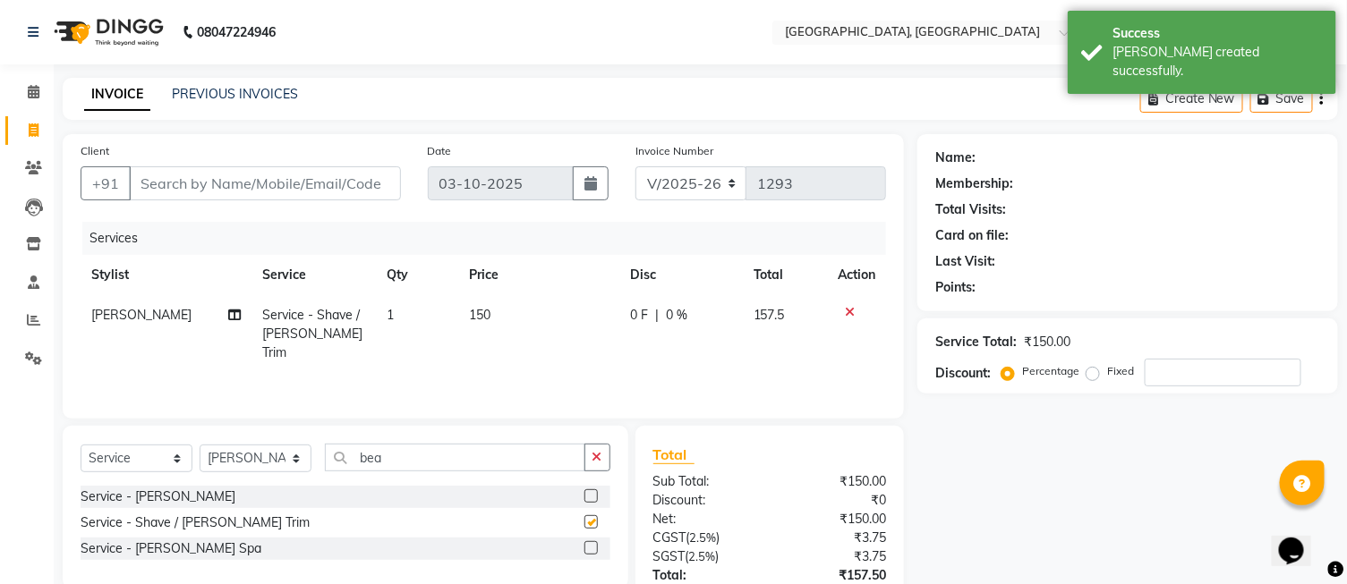
checkbox input "false"
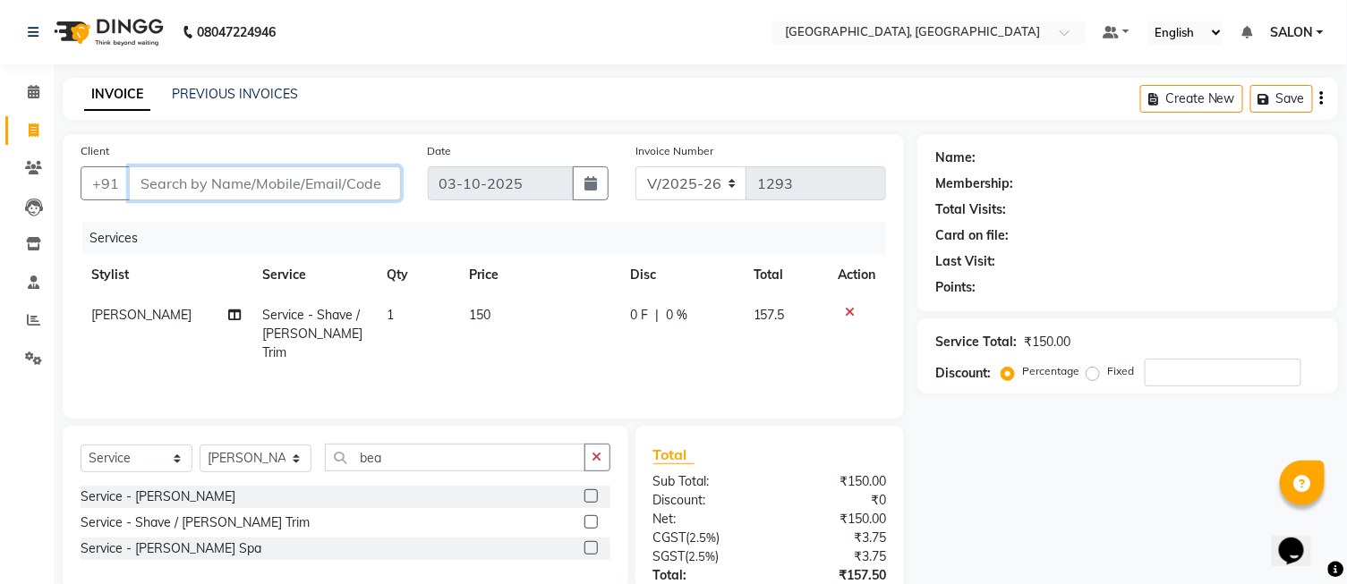
click at [244, 198] on input "Client" at bounding box center [265, 183] width 272 height 34
type input "6"
type input "0"
type input "6289086949"
click at [343, 183] on span "Add Client" at bounding box center [355, 184] width 71 height 18
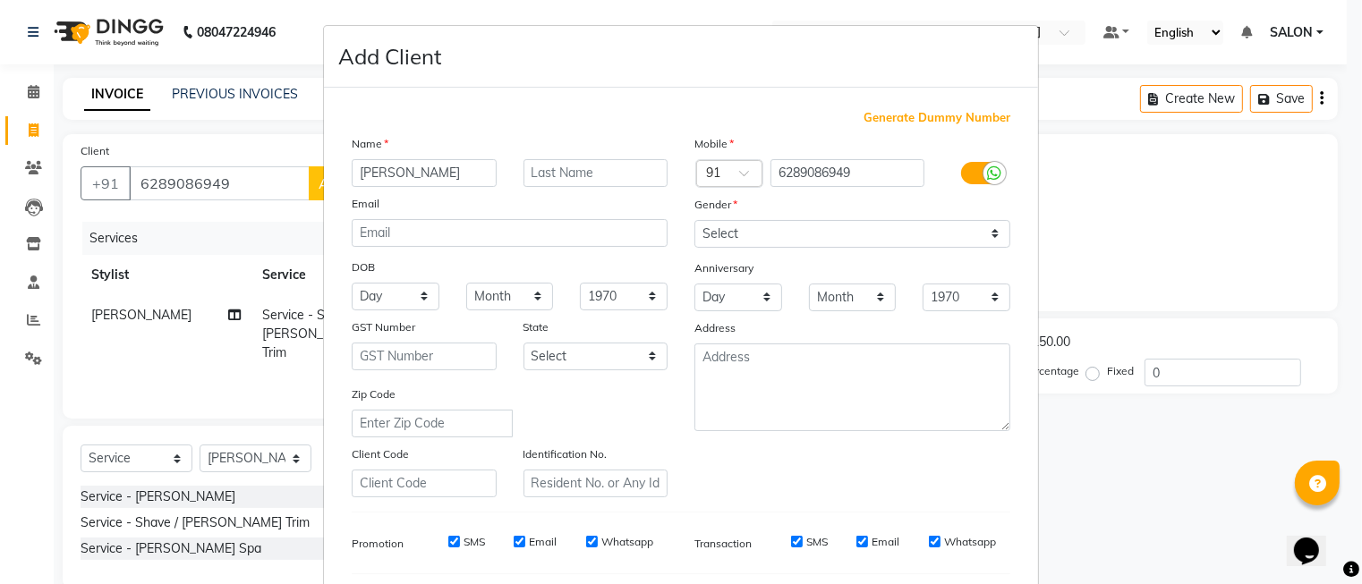
type input "[PERSON_NAME]"
click at [718, 236] on select "Select [DEMOGRAPHIC_DATA] [DEMOGRAPHIC_DATA] Other Prefer Not To Say" at bounding box center [853, 234] width 316 height 28
select select "[DEMOGRAPHIC_DATA]"
click at [695, 220] on select "Select [DEMOGRAPHIC_DATA] [DEMOGRAPHIC_DATA] Other Prefer Not To Say" at bounding box center [853, 234] width 316 height 28
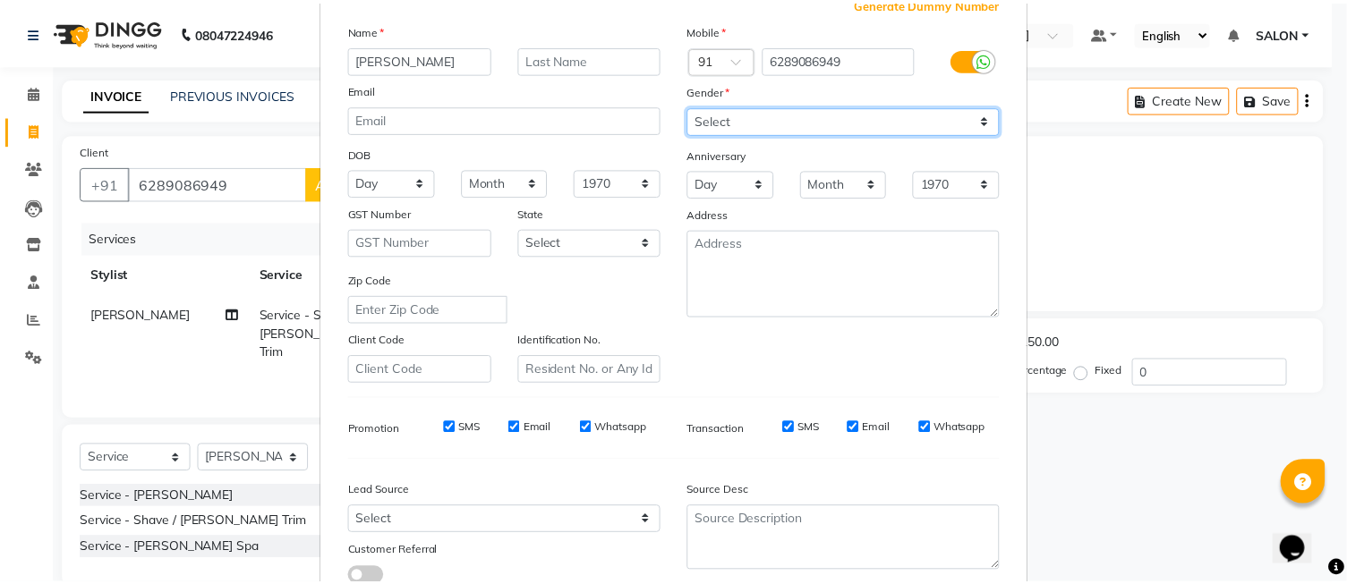
scroll to position [243, 0]
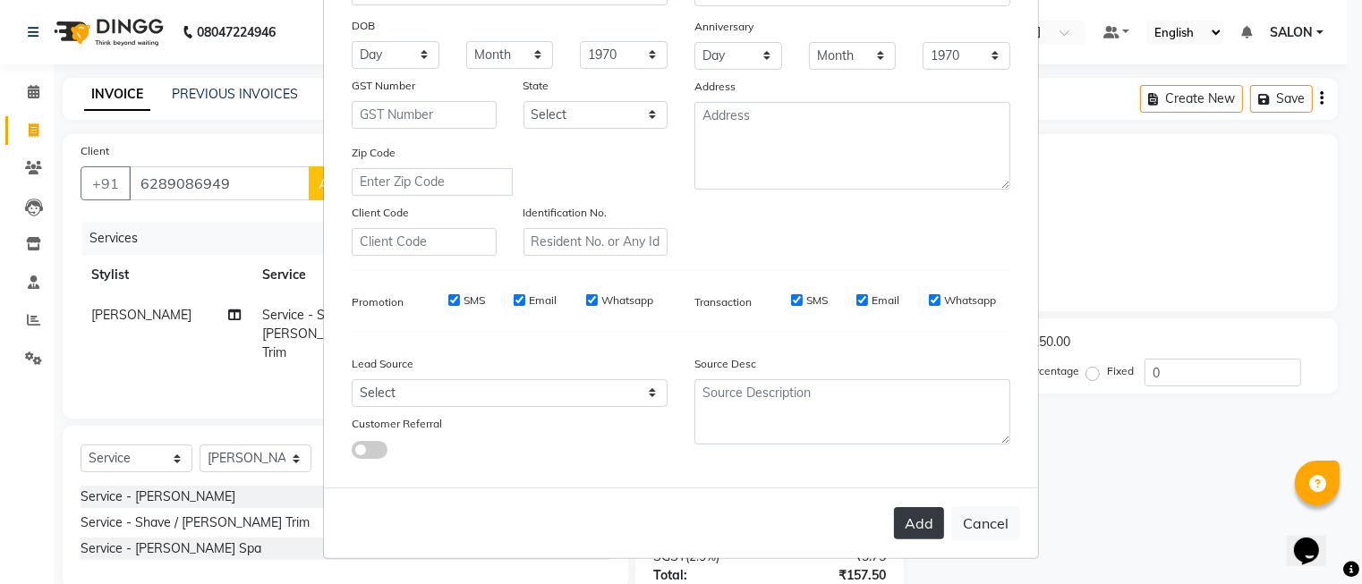
click at [905, 531] on button "Add" at bounding box center [919, 523] width 50 height 32
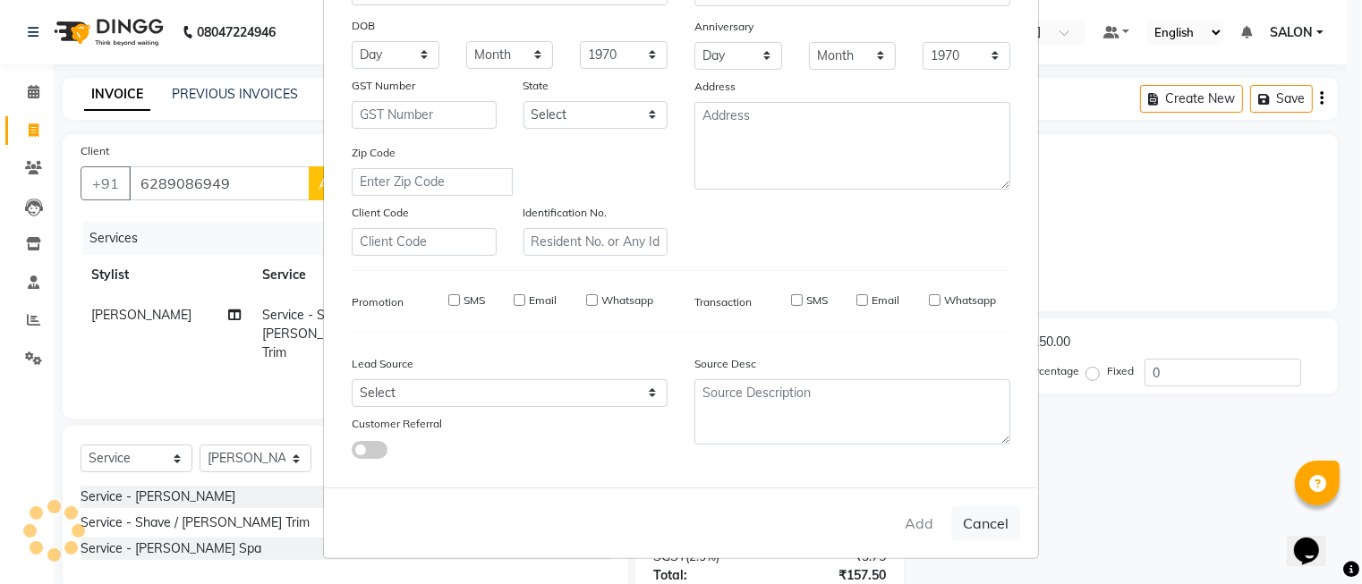
select select
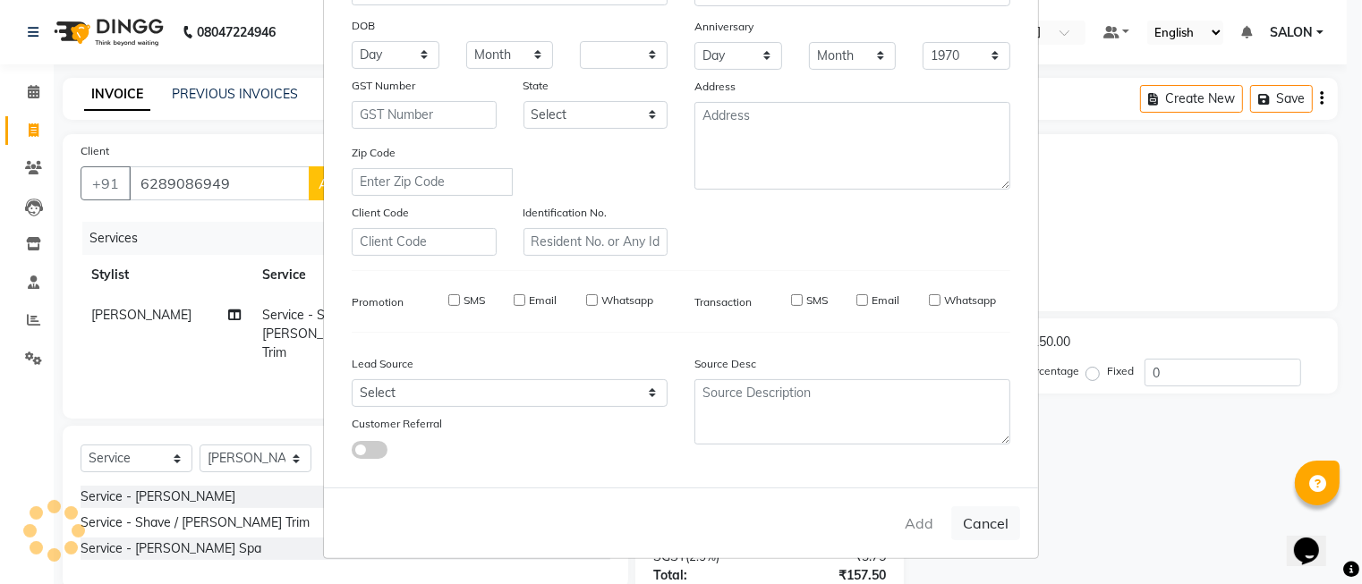
select select
checkbox input "false"
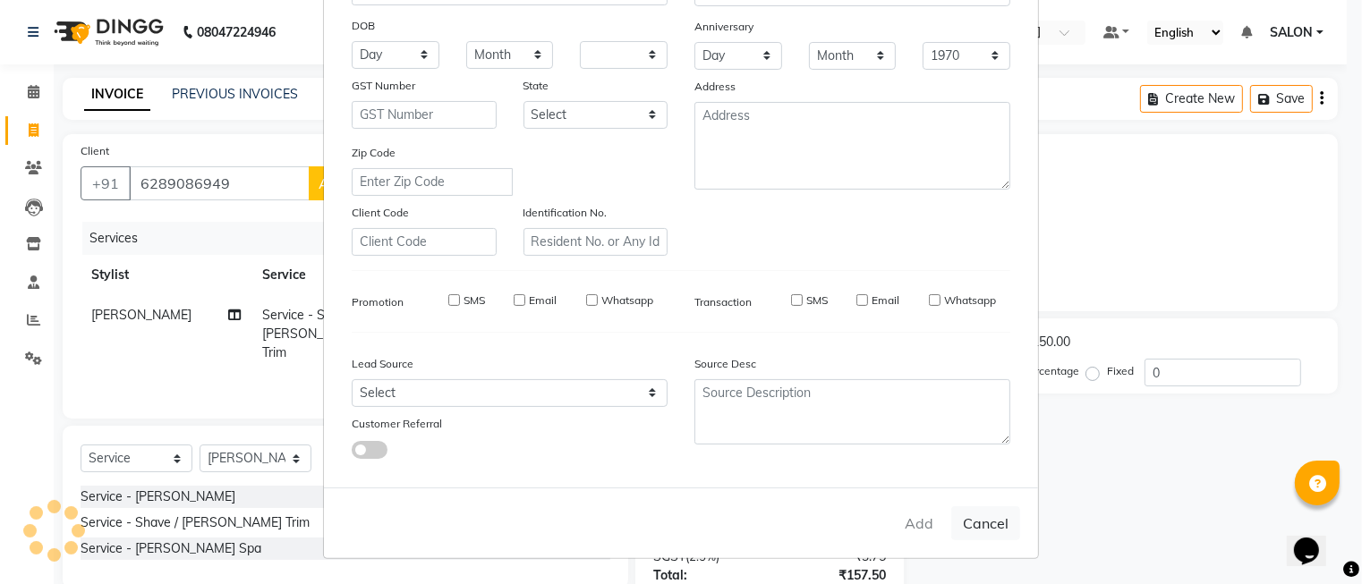
checkbox input "false"
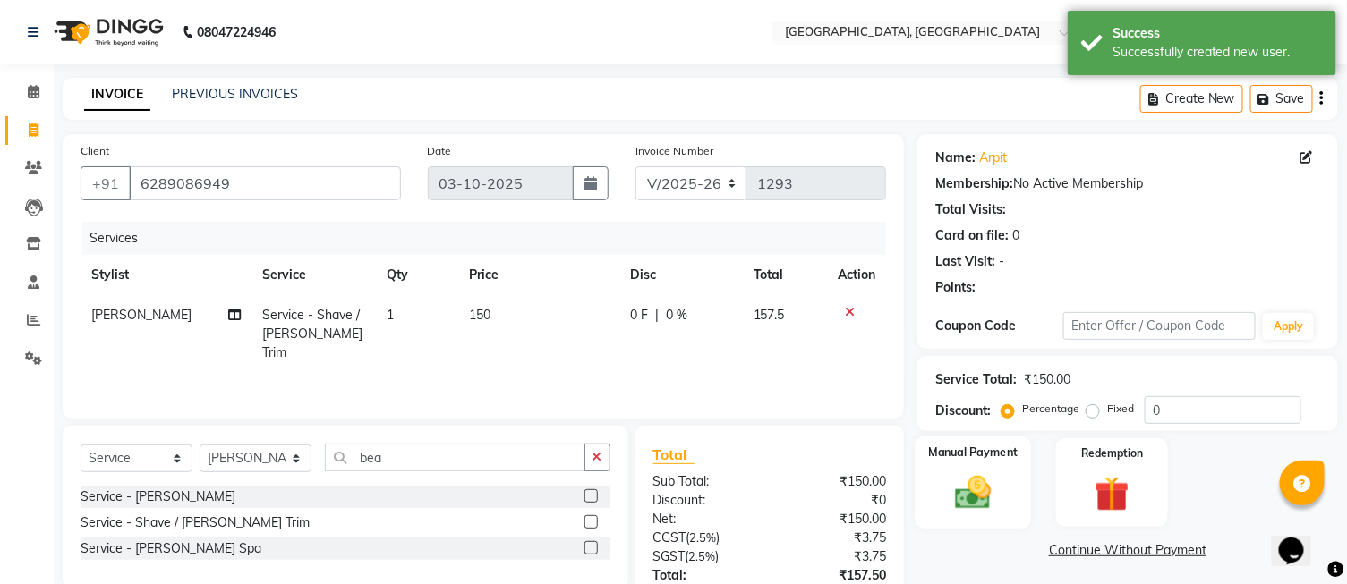
click at [971, 480] on img at bounding box center [972, 494] width 59 height 42
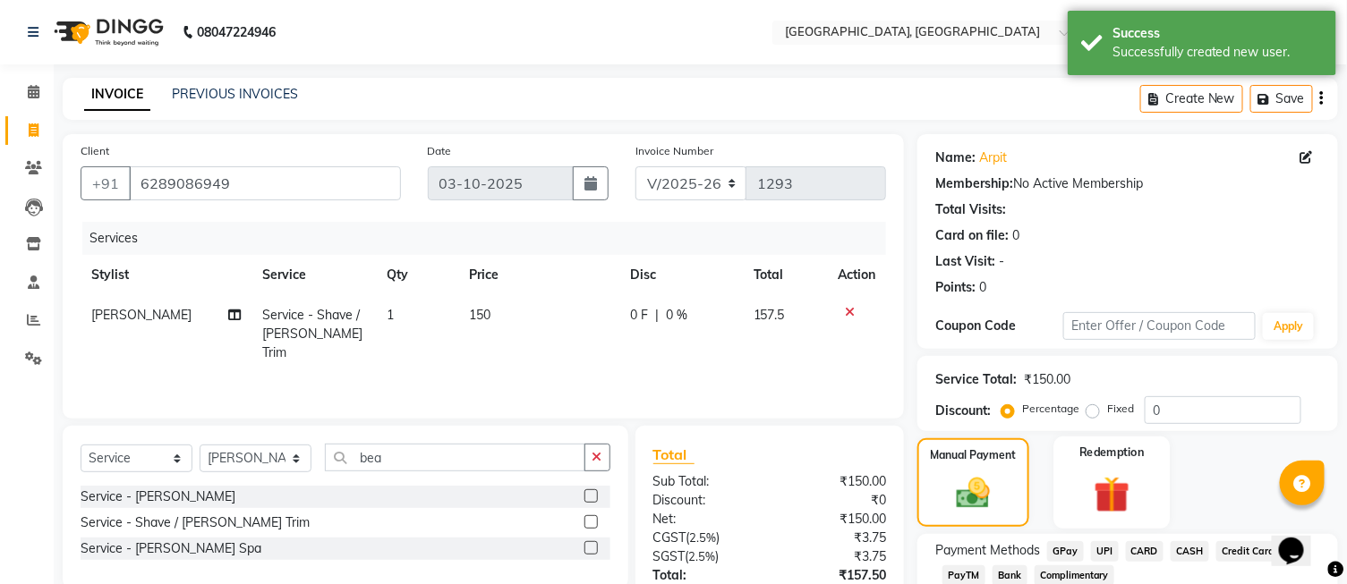
scroll to position [131, 0]
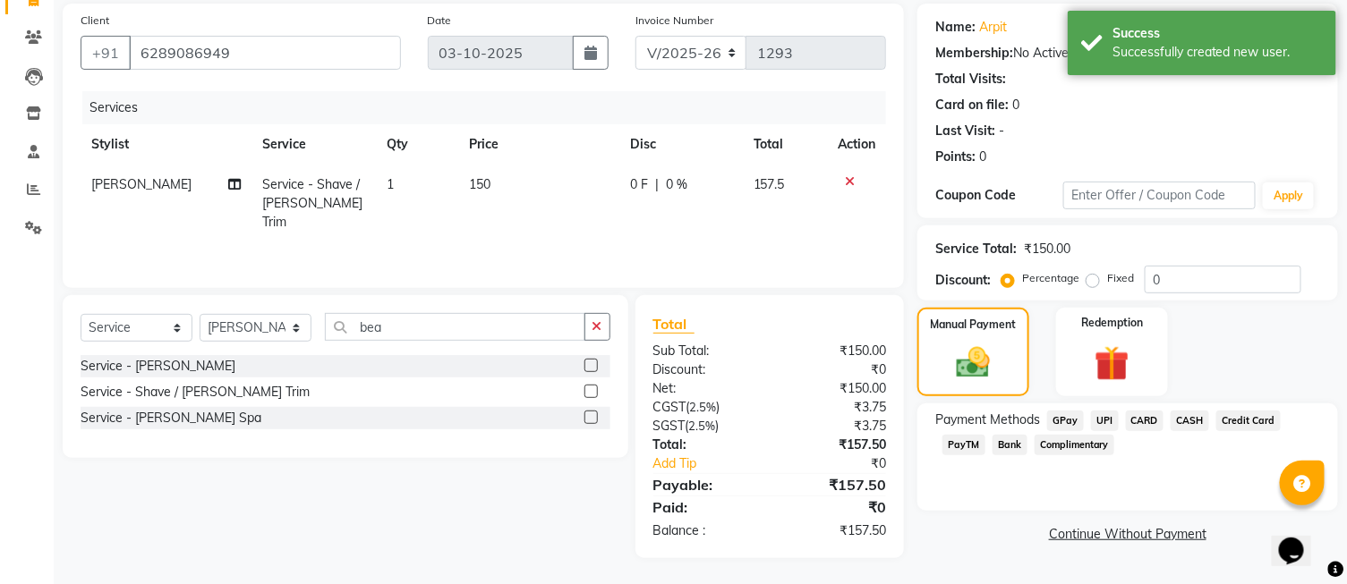
click at [1107, 282] on label "Fixed" at bounding box center [1120, 278] width 27 height 16
click at [1094, 282] on input "Fixed" at bounding box center [1096, 278] width 13 height 13
radio input "true"
click at [1176, 276] on input "0" at bounding box center [1223, 280] width 157 height 28
type input "0.50"
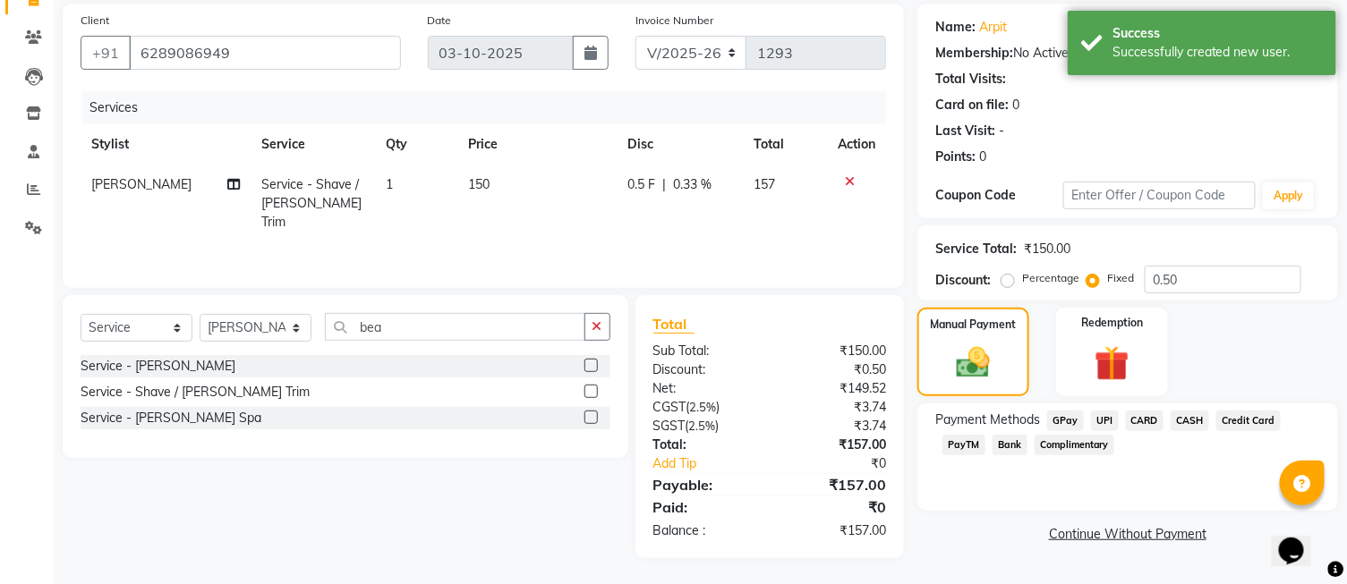
click at [1112, 423] on span "UPI" at bounding box center [1105, 421] width 28 height 21
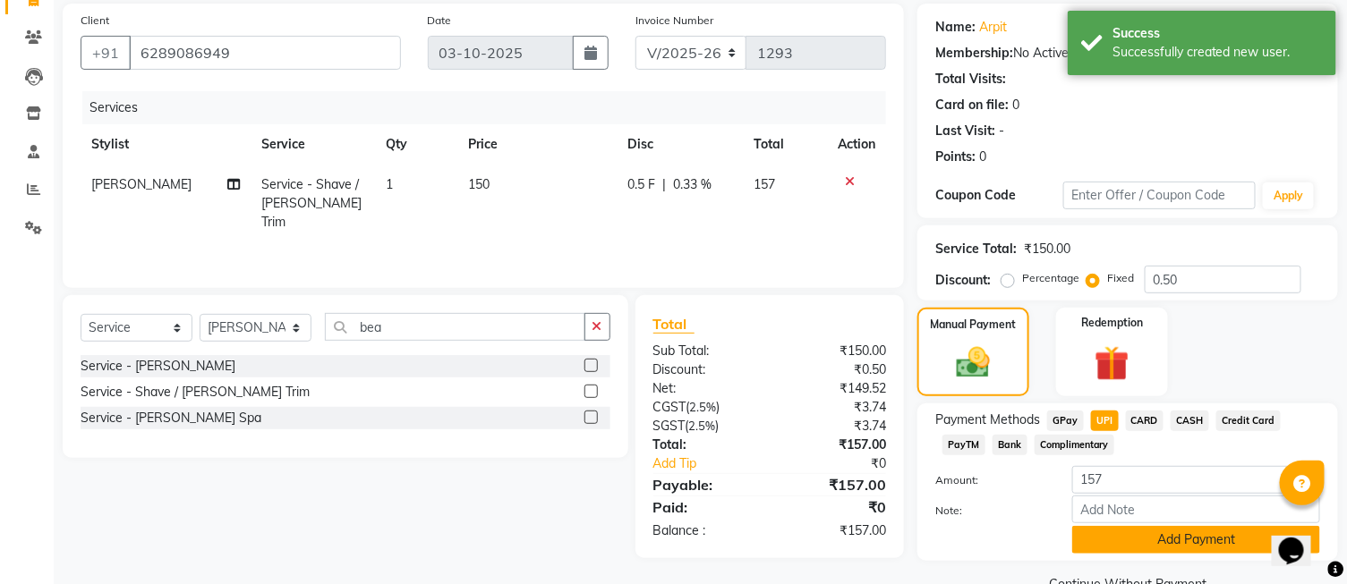
click at [1122, 533] on button "Add Payment" at bounding box center [1196, 540] width 248 height 28
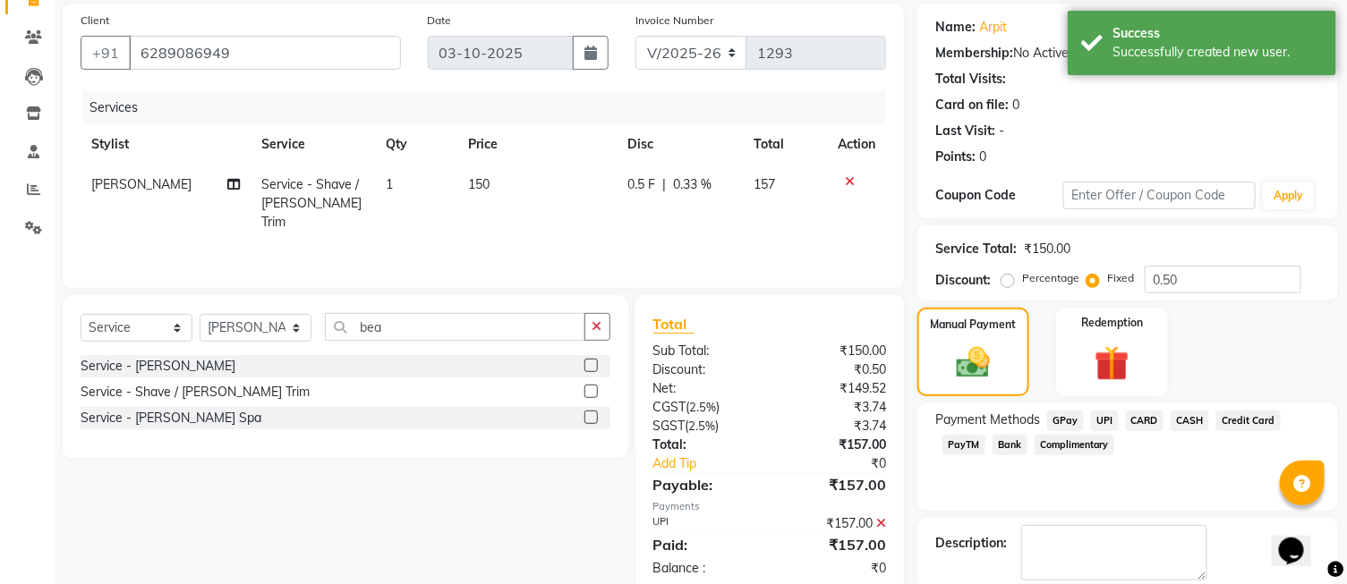
scroll to position [221, 0]
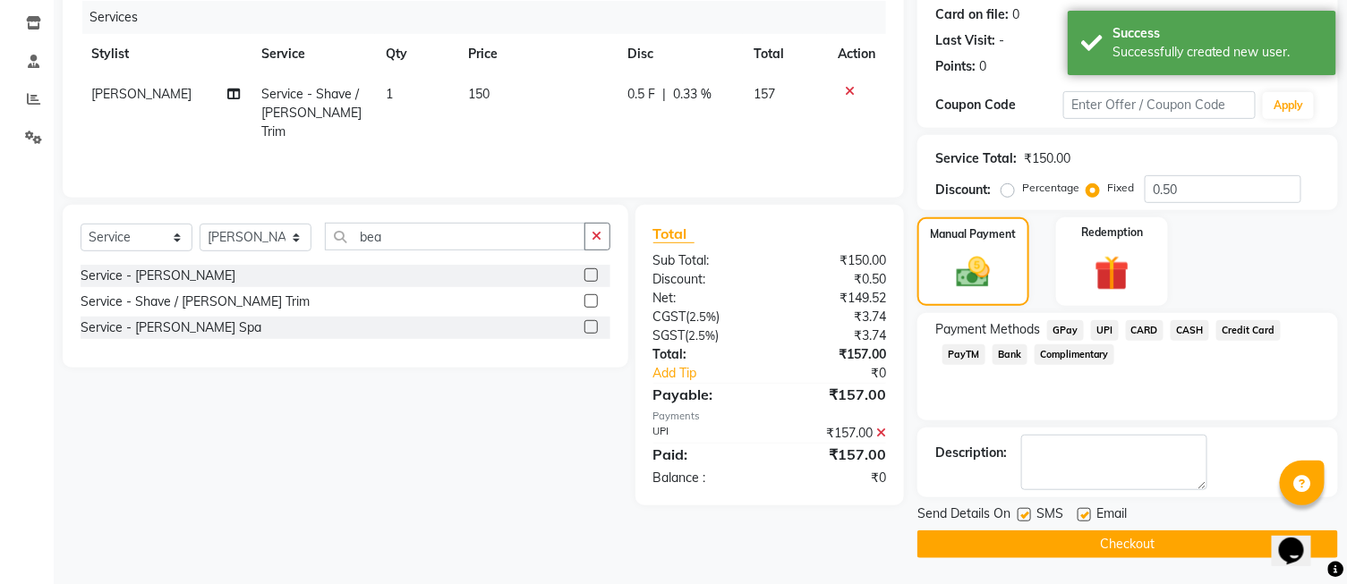
drag, startPoint x: 1129, startPoint y: 524, endPoint x: 1131, endPoint y: 542, distance: 19.0
click at [1131, 539] on div "Send Details On SMS Email Checkout" at bounding box center [1127, 532] width 421 height 54
click at [1131, 542] on button "Checkout" at bounding box center [1127, 545] width 421 height 28
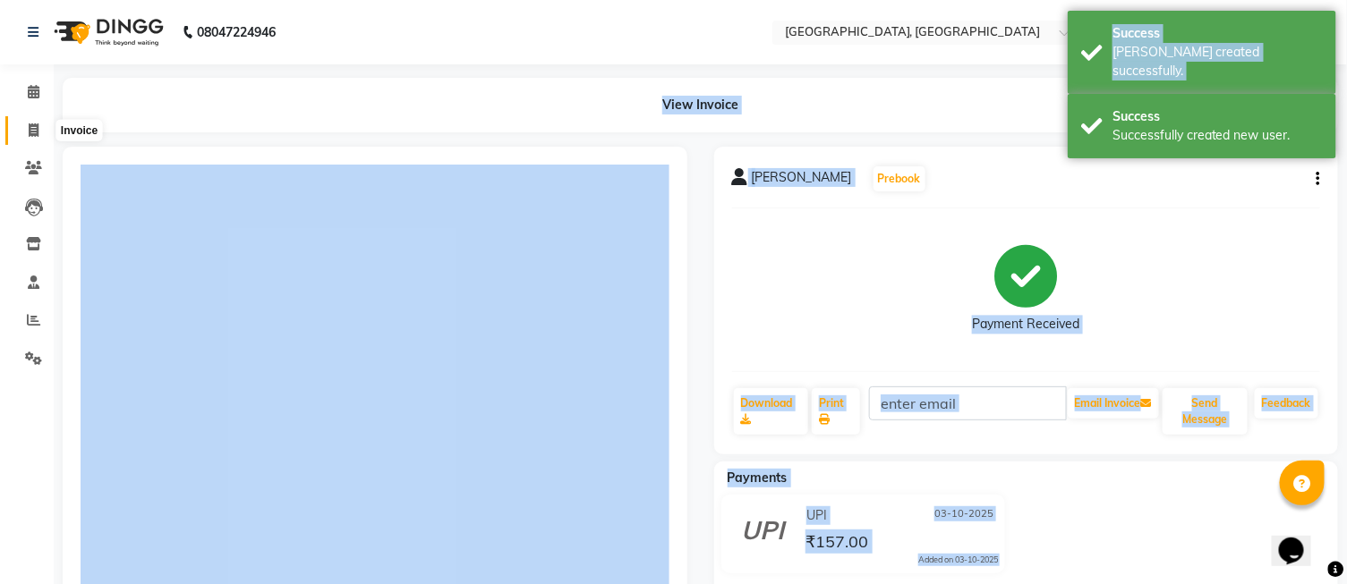
click at [36, 124] on icon at bounding box center [34, 130] width 10 height 13
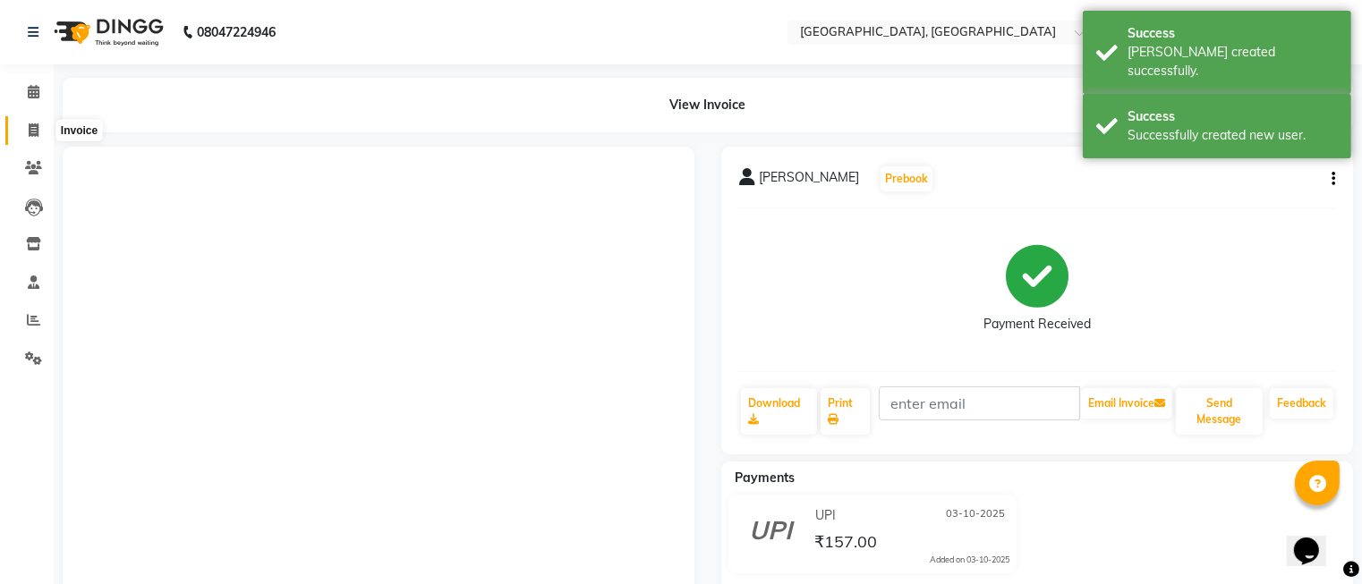
select select "service"
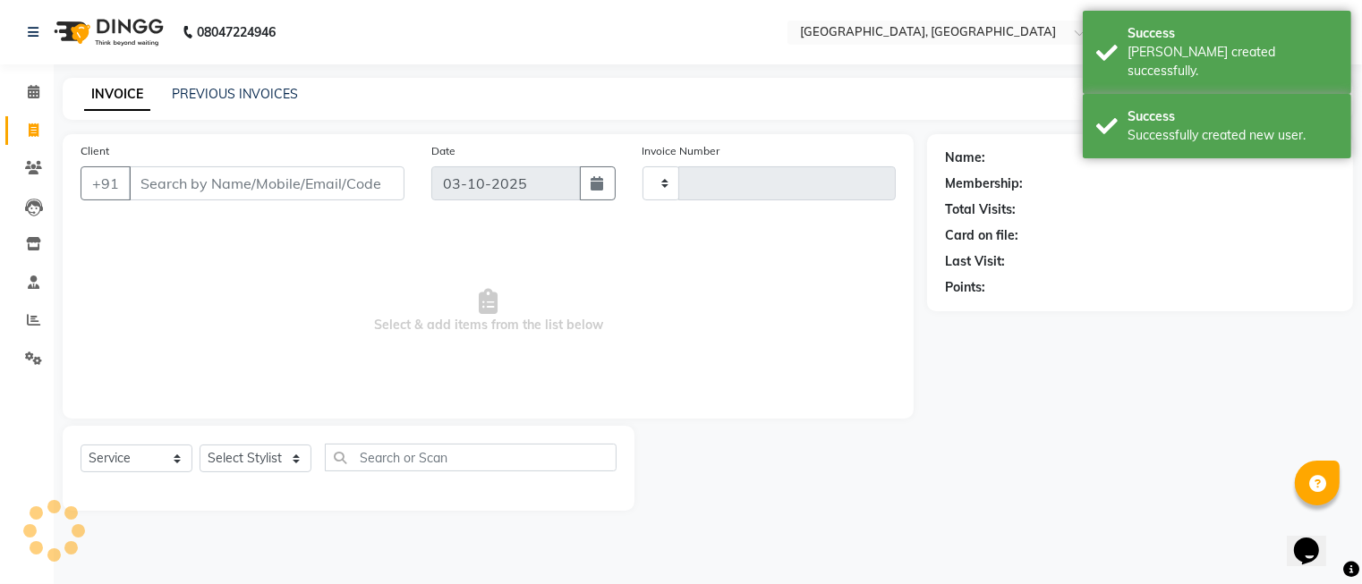
type input "1294"
select select "5370"
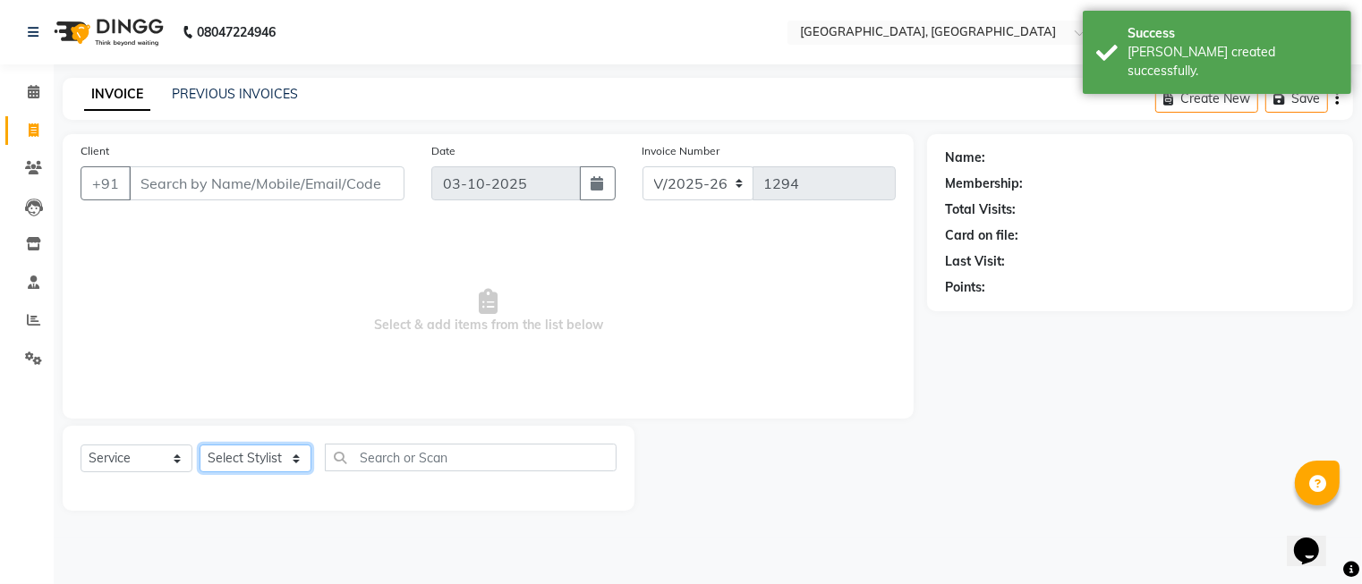
click at [243, 454] on select "Select Stylist DINGG Support Drishti [PERSON_NAME] SALON [PERSON_NAME] [PERSON_…" at bounding box center [256, 459] width 112 height 28
select select "86531"
click at [200, 446] on select "Select Stylist DINGG Support Drishti [PERSON_NAME] SALON [PERSON_NAME] [PERSON_…" at bounding box center [256, 459] width 112 height 28
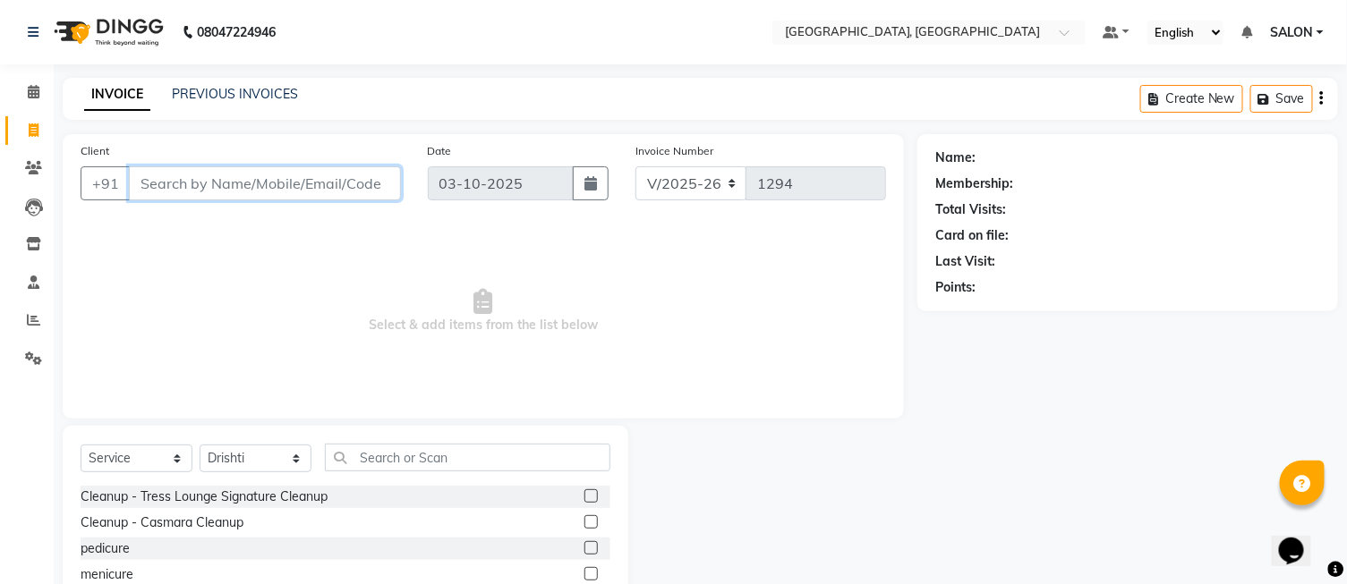
click at [242, 186] on input "Client" at bounding box center [265, 183] width 272 height 34
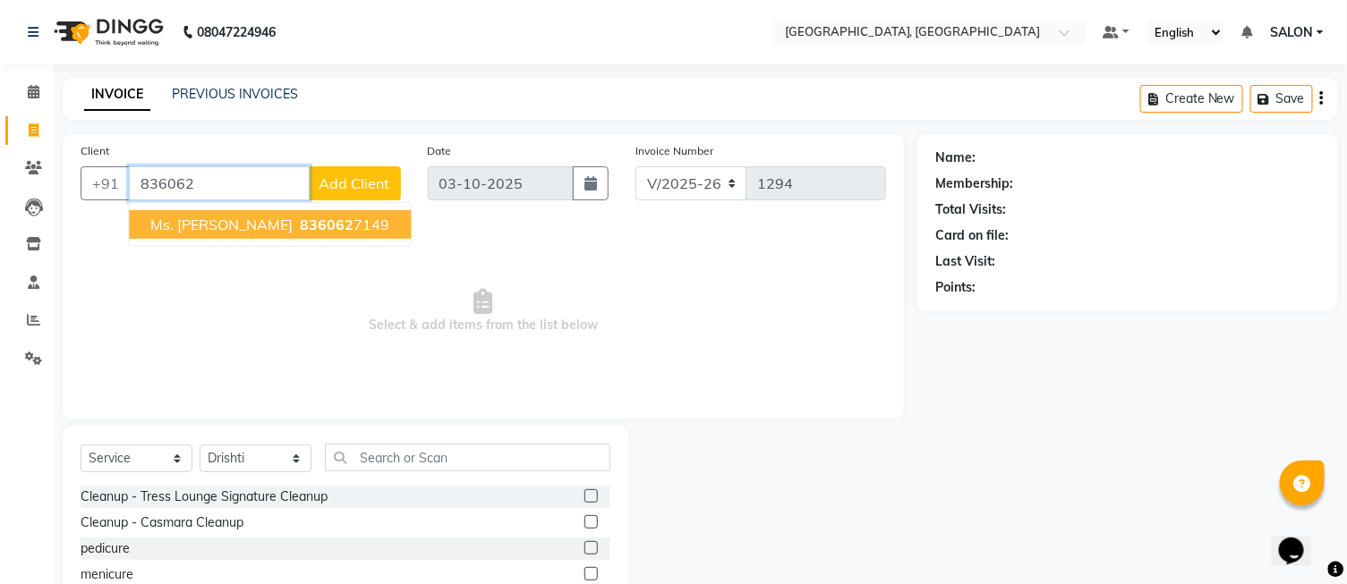
click at [186, 227] on span "Ms. [PERSON_NAME]" at bounding box center [221, 225] width 142 height 18
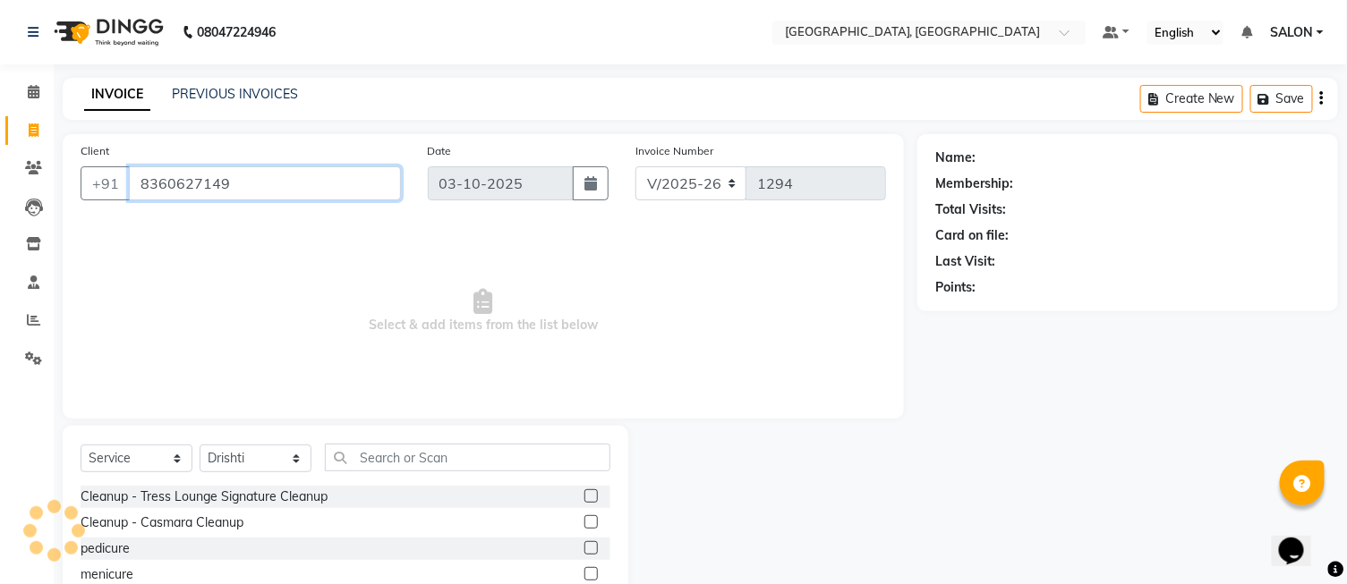
type input "8360627149"
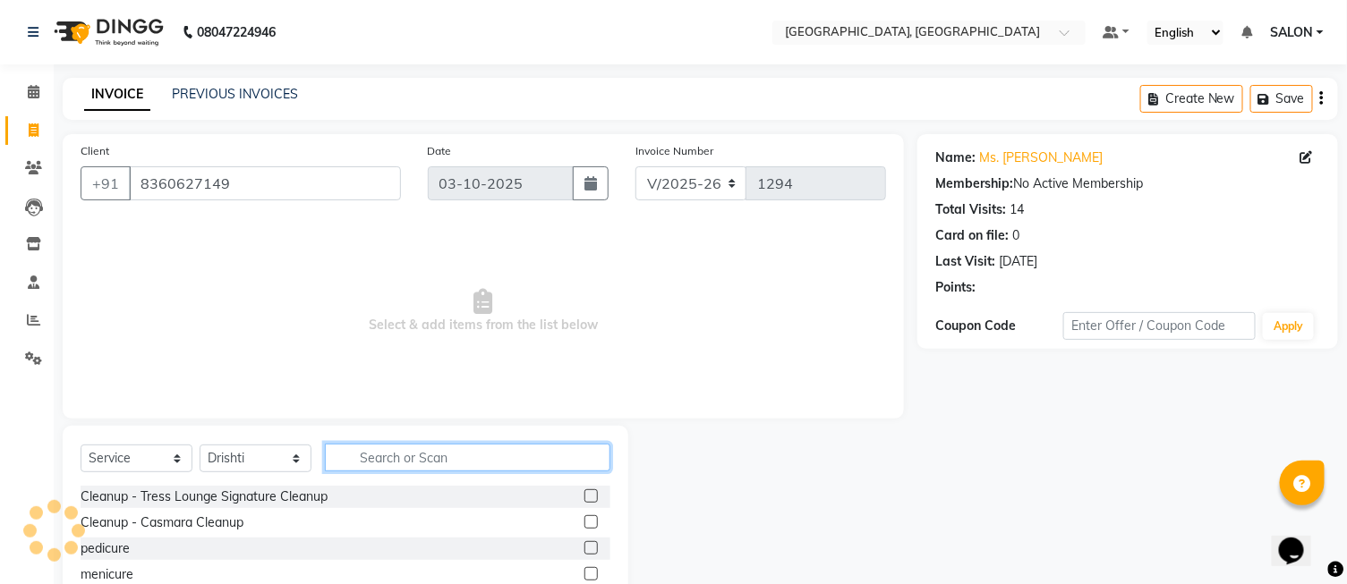
click at [371, 457] on input "text" at bounding box center [468, 458] width 286 height 28
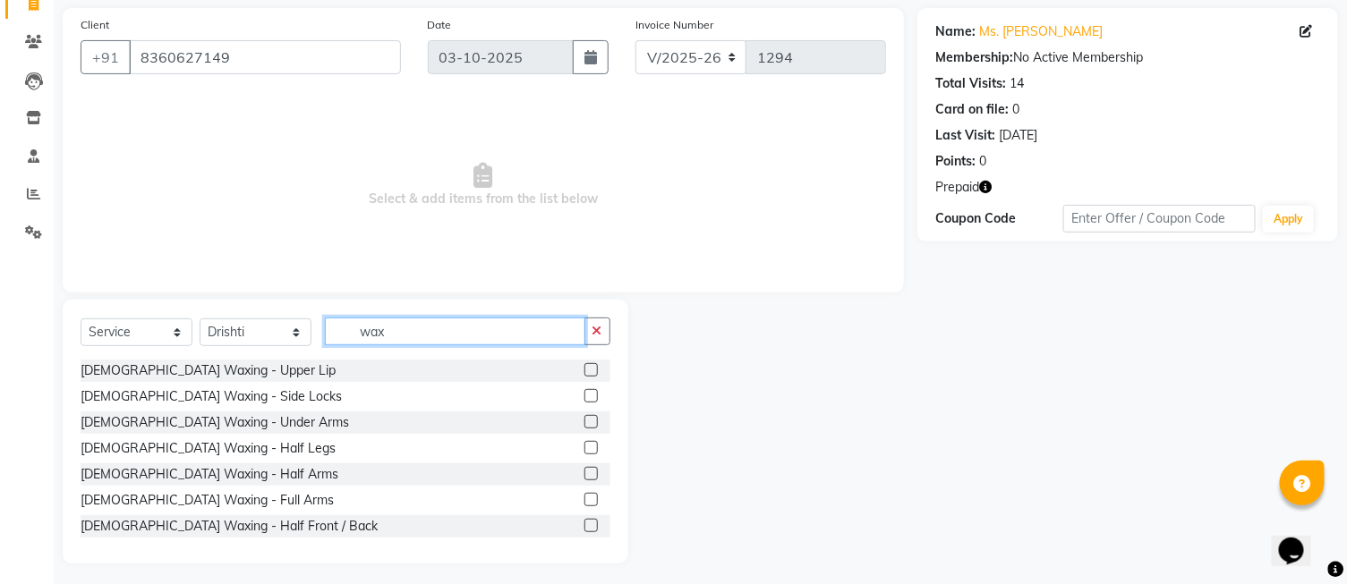
scroll to position [132, 0]
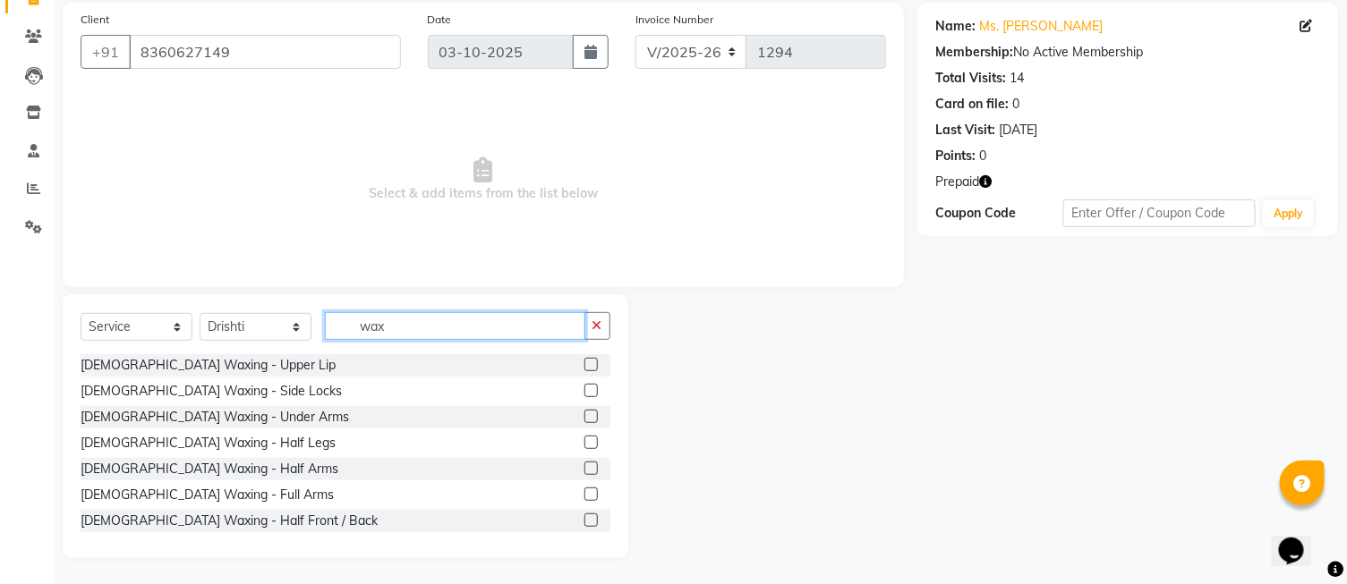
type input "wax"
click at [584, 416] on label at bounding box center [590, 416] width 13 height 13
click at [584, 416] on input "checkbox" at bounding box center [590, 418] width 12 height 12
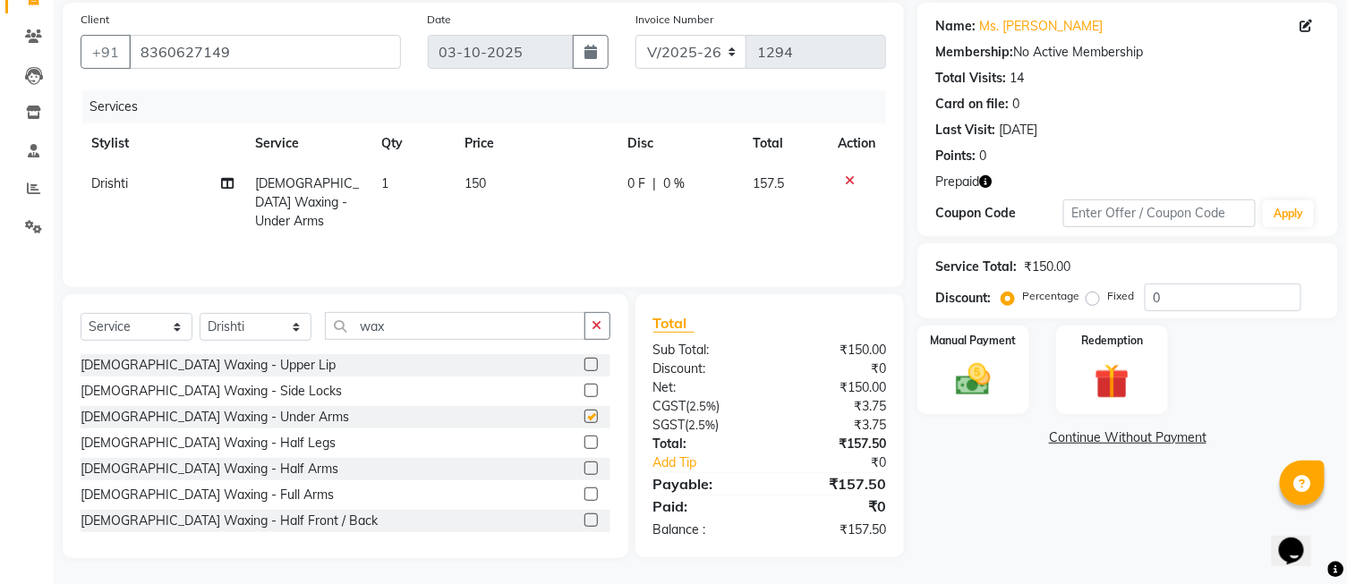
checkbox input "false"
click at [584, 495] on label at bounding box center [590, 494] width 13 height 13
click at [584, 495] on input "checkbox" at bounding box center [590, 496] width 12 height 12
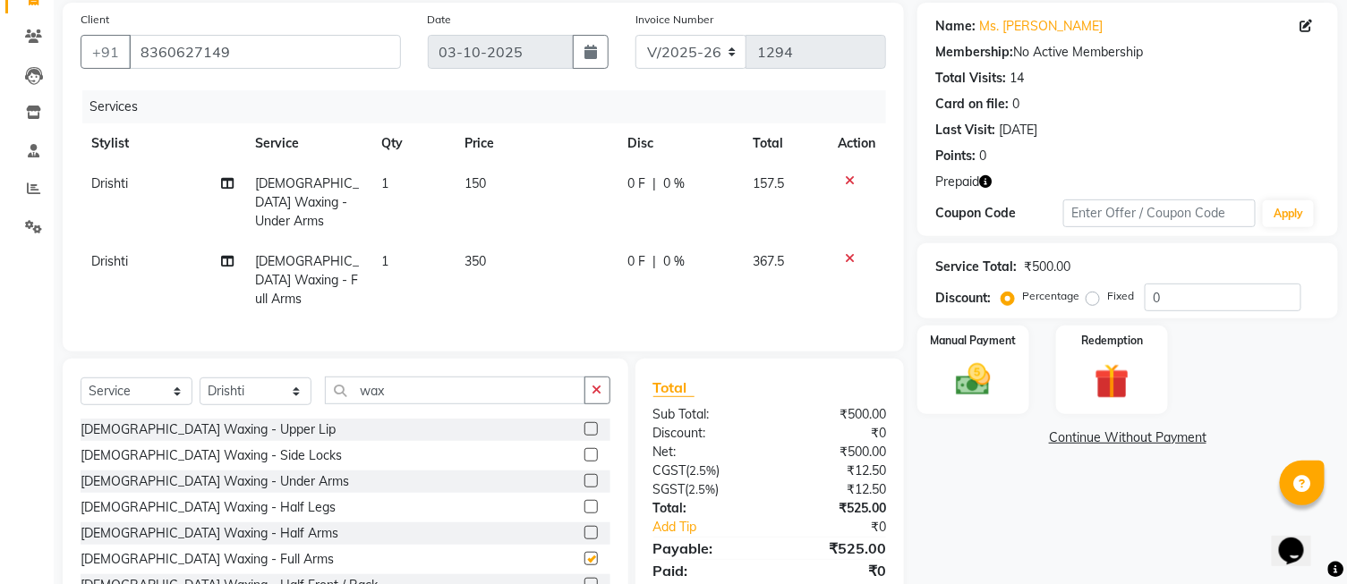
checkbox input "false"
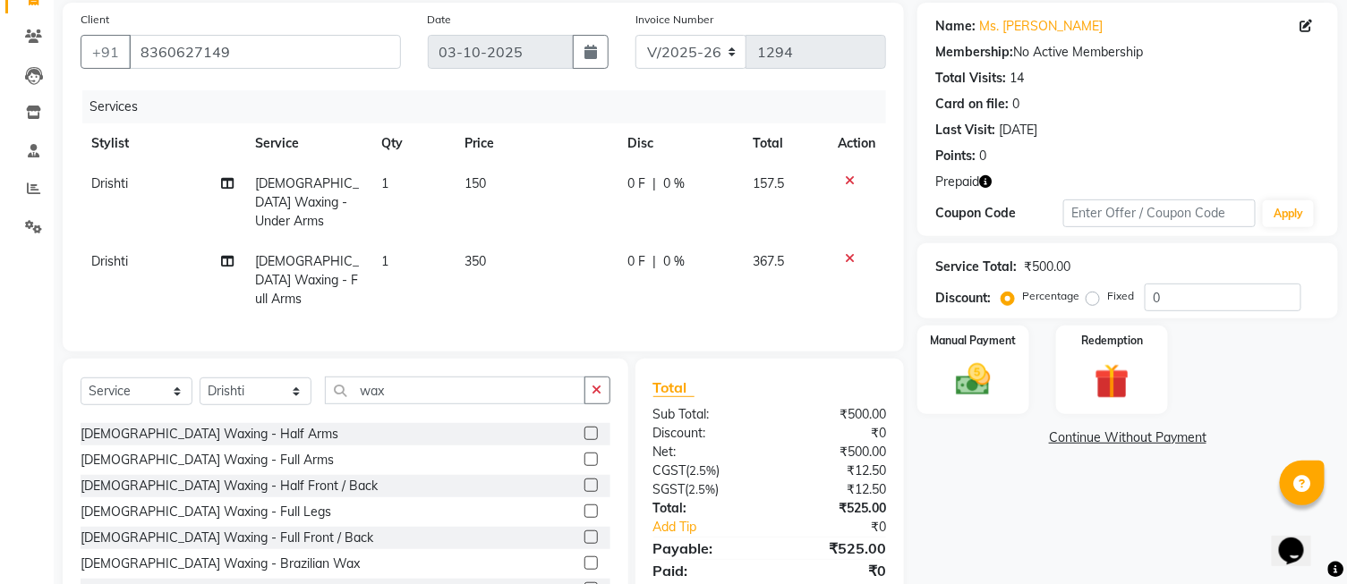
click at [584, 505] on label at bounding box center [590, 511] width 13 height 13
click at [584, 507] on input "checkbox" at bounding box center [590, 513] width 12 height 12
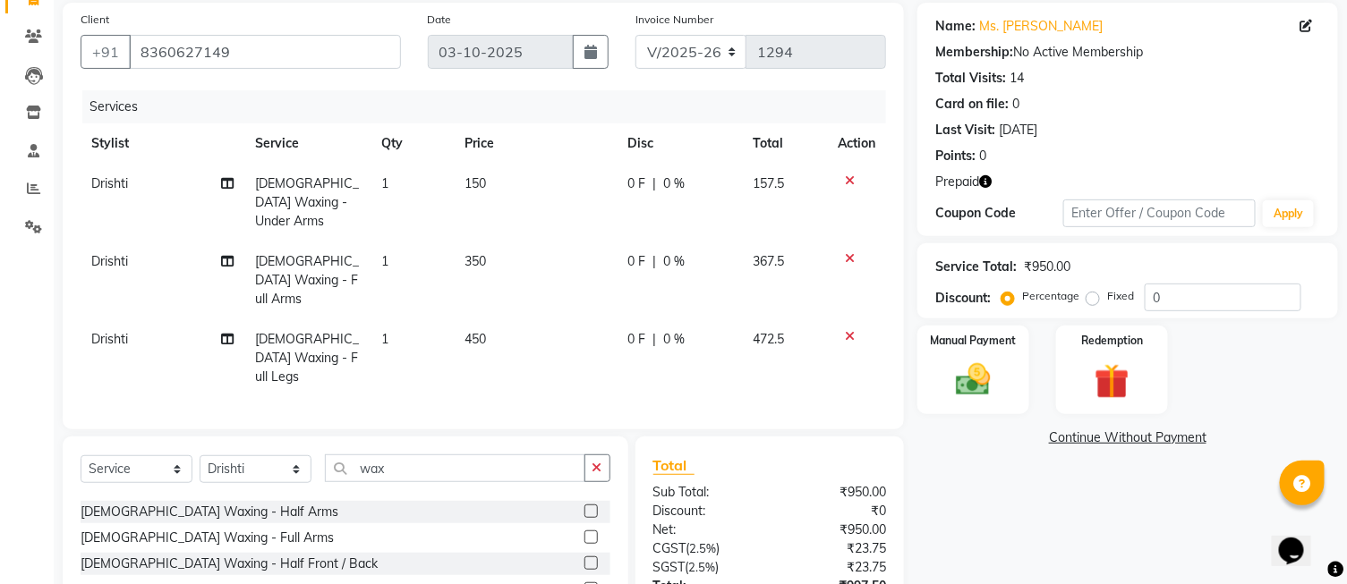
checkbox input "false"
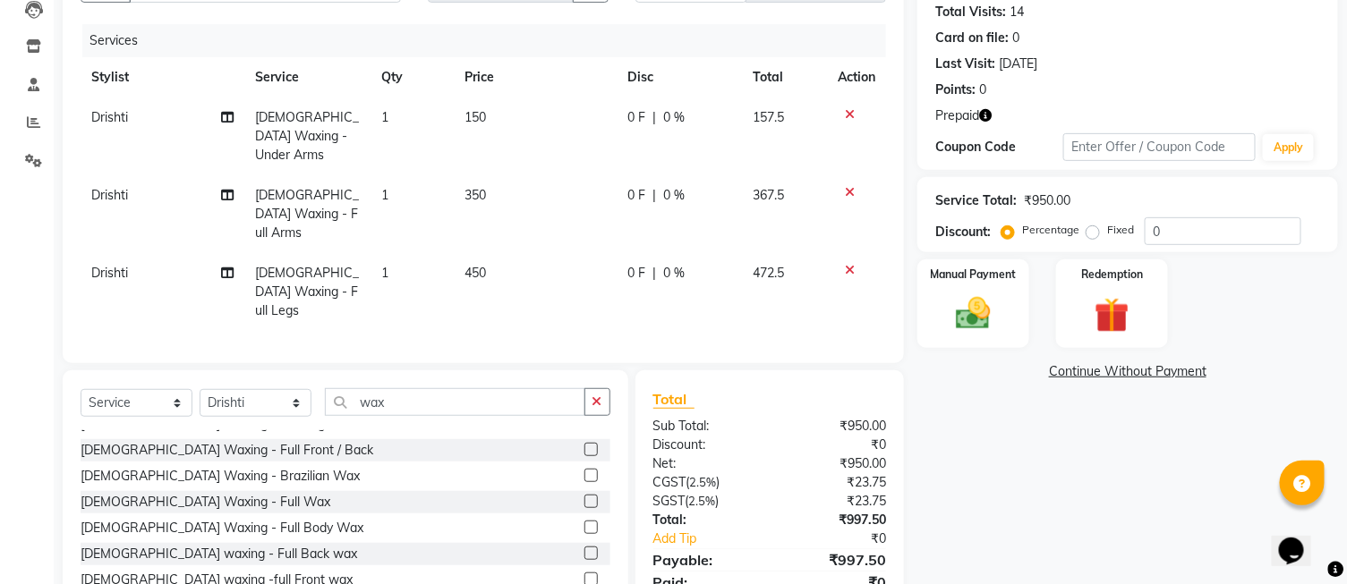
scroll to position [234, 0]
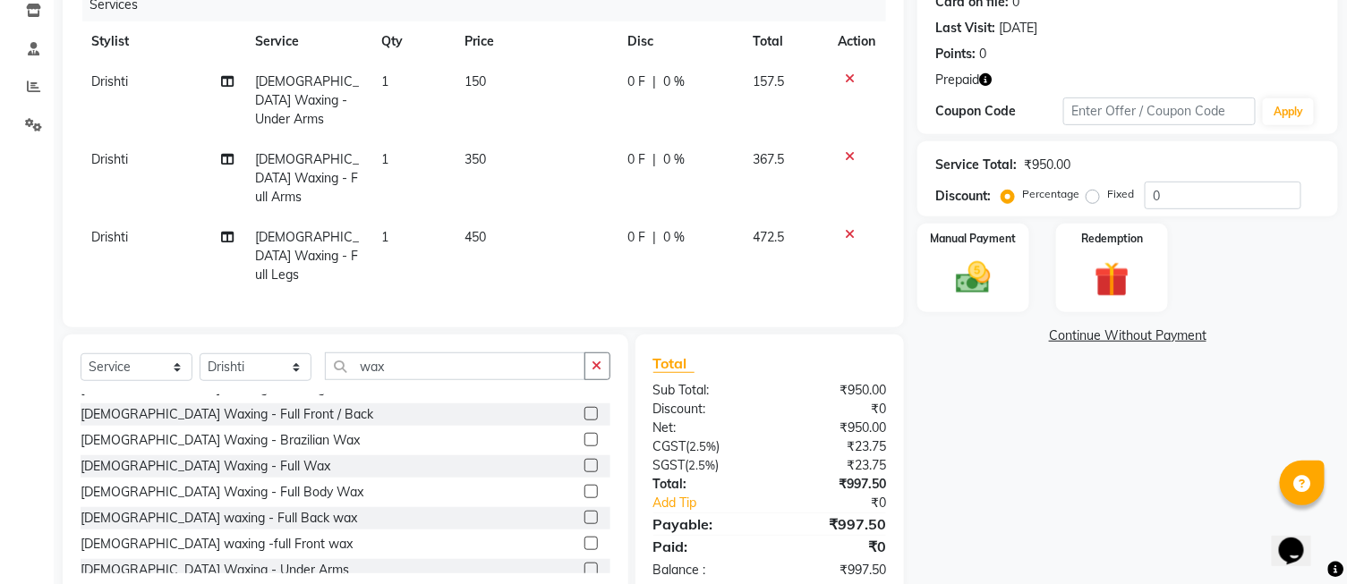
click at [584, 433] on label at bounding box center [590, 439] width 13 height 13
click at [584, 435] on input "checkbox" at bounding box center [590, 441] width 12 height 12
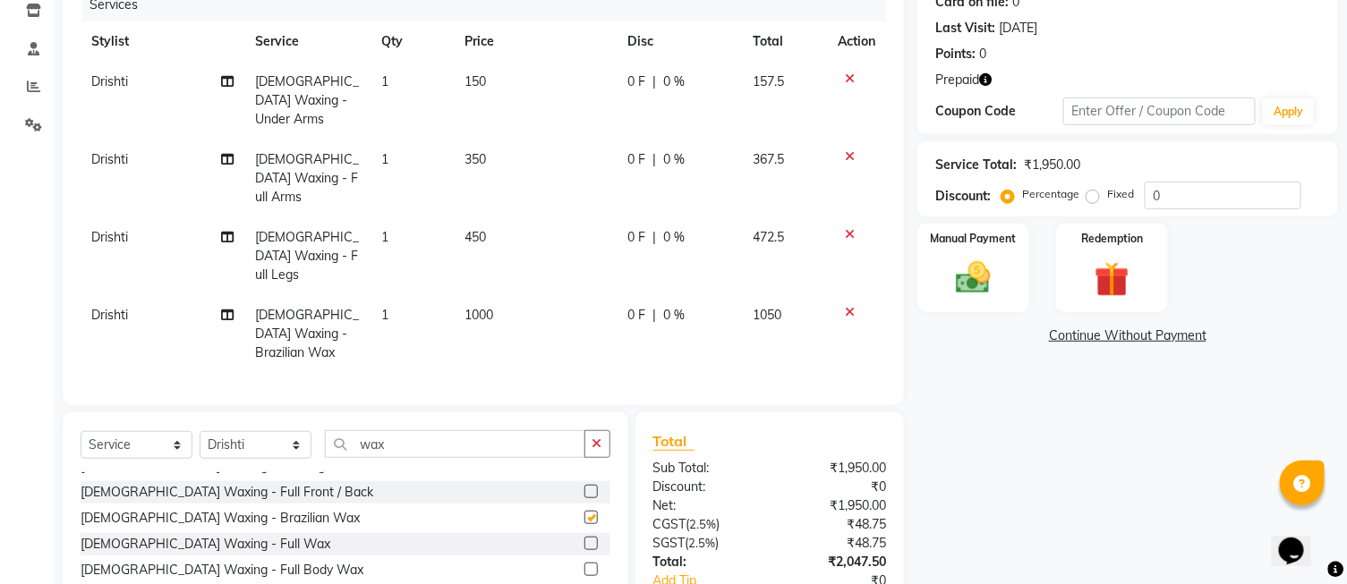
checkbox input "false"
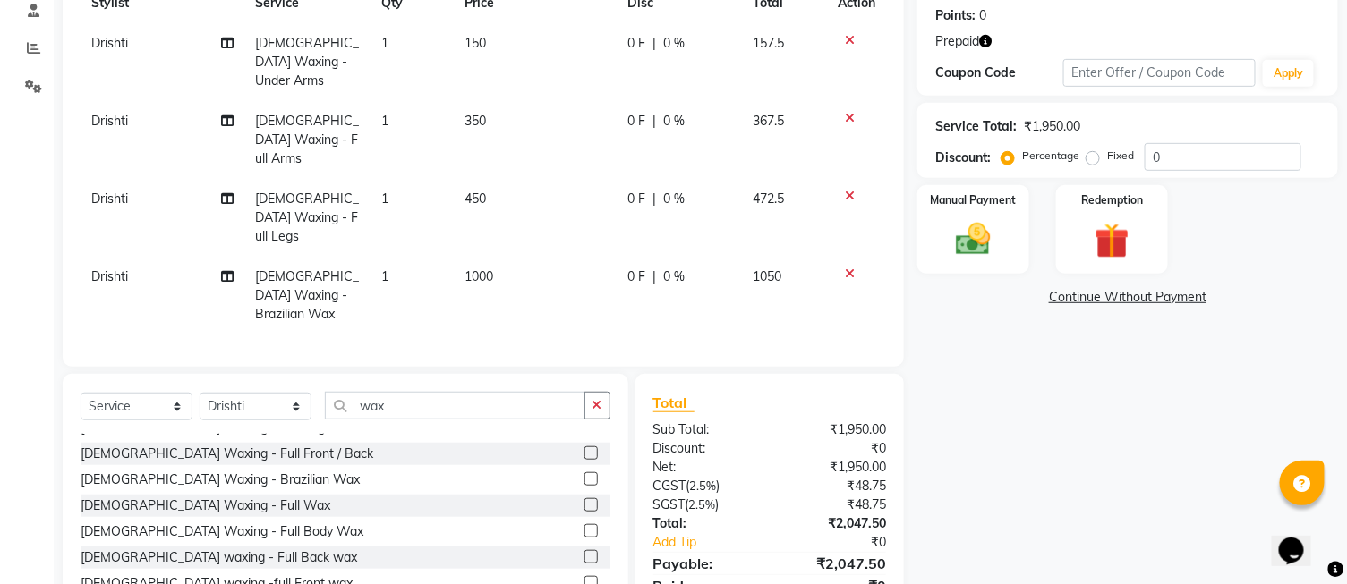
scroll to position [292, 0]
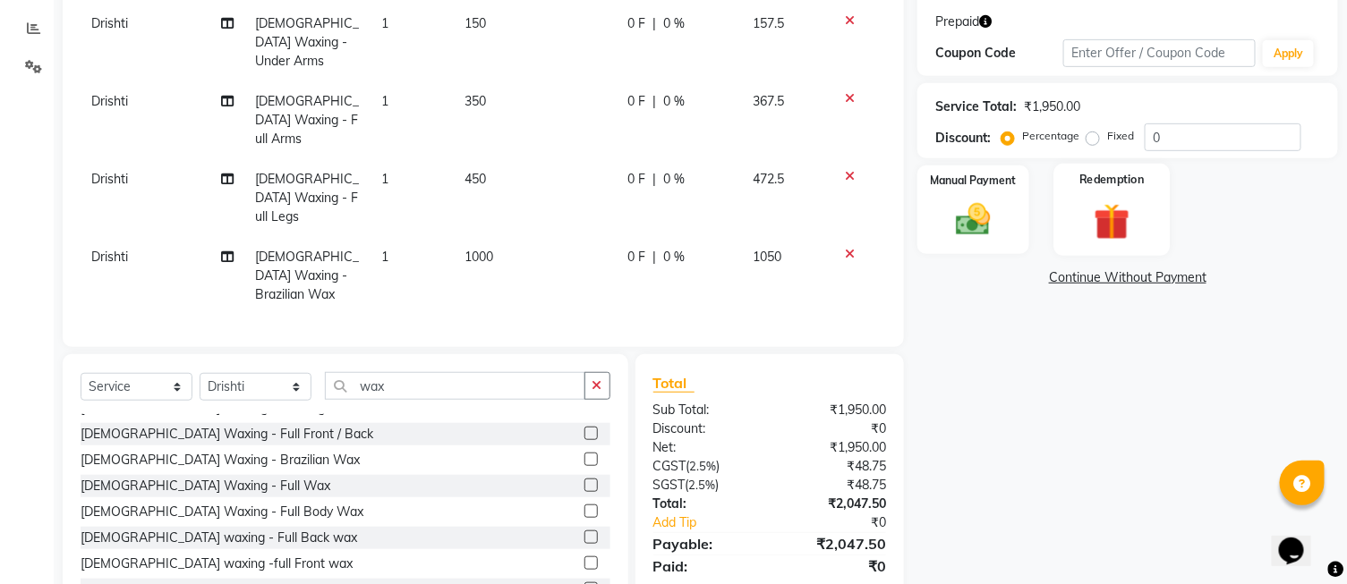
drag, startPoint x: 1097, startPoint y: 202, endPoint x: 1092, endPoint y: 226, distance: 24.8
click at [1098, 202] on img at bounding box center [1111, 223] width 59 height 46
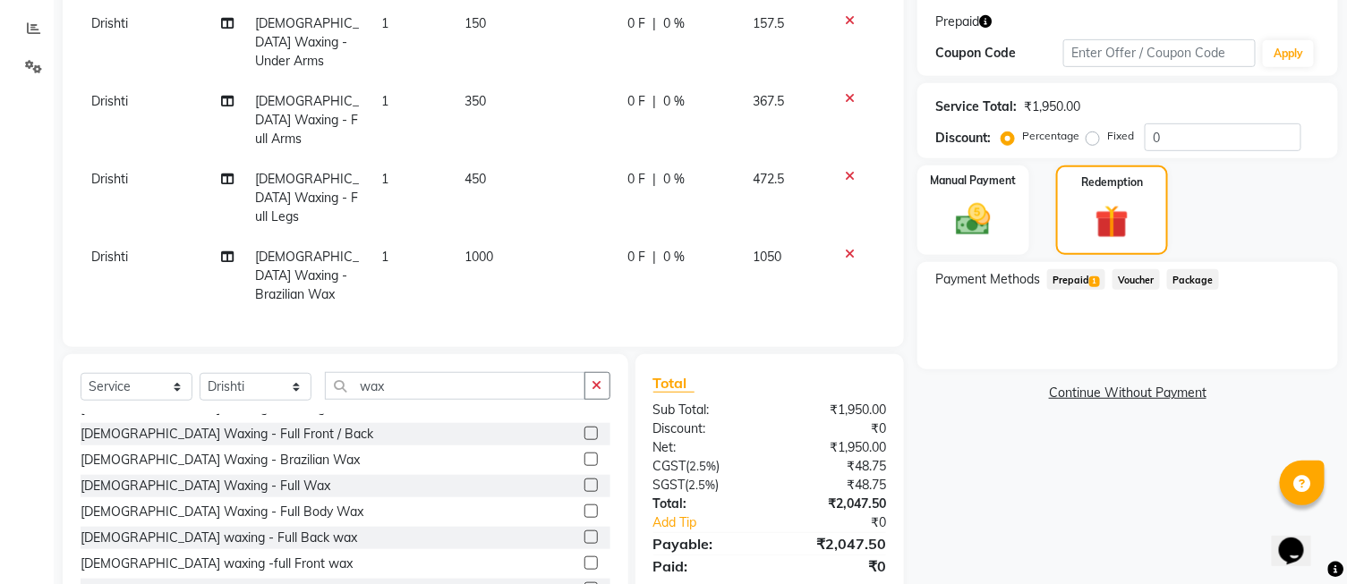
click at [1083, 274] on span "Prepaid 1" at bounding box center [1076, 279] width 58 height 21
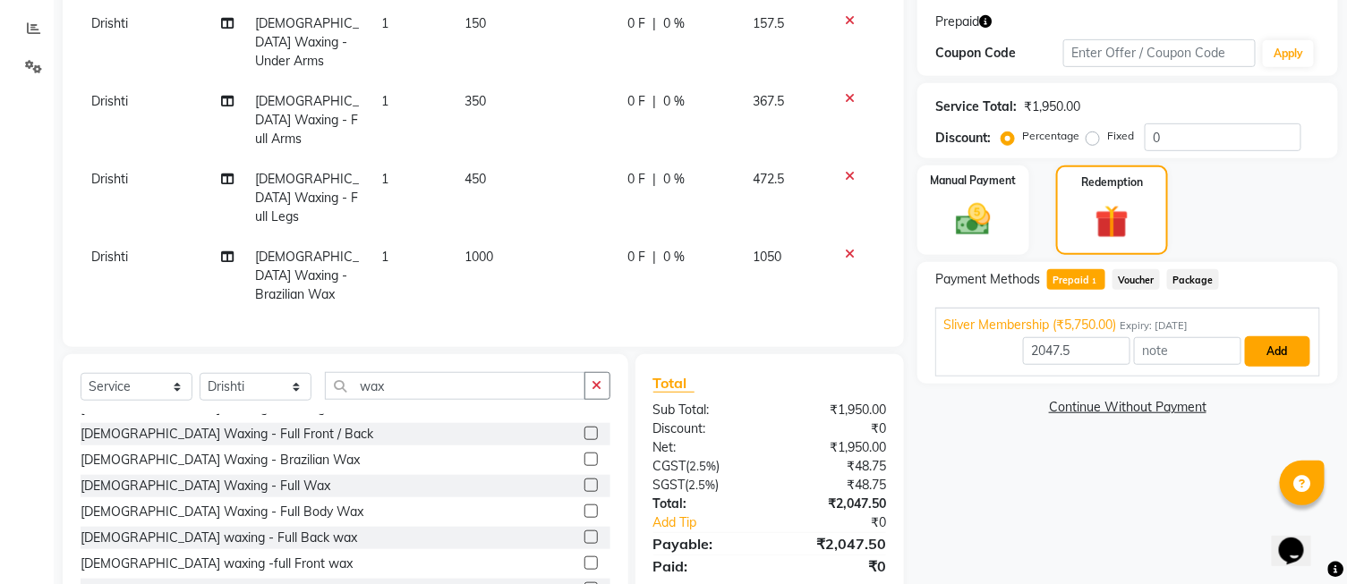
click at [1282, 349] on button "Add" at bounding box center [1277, 352] width 65 height 30
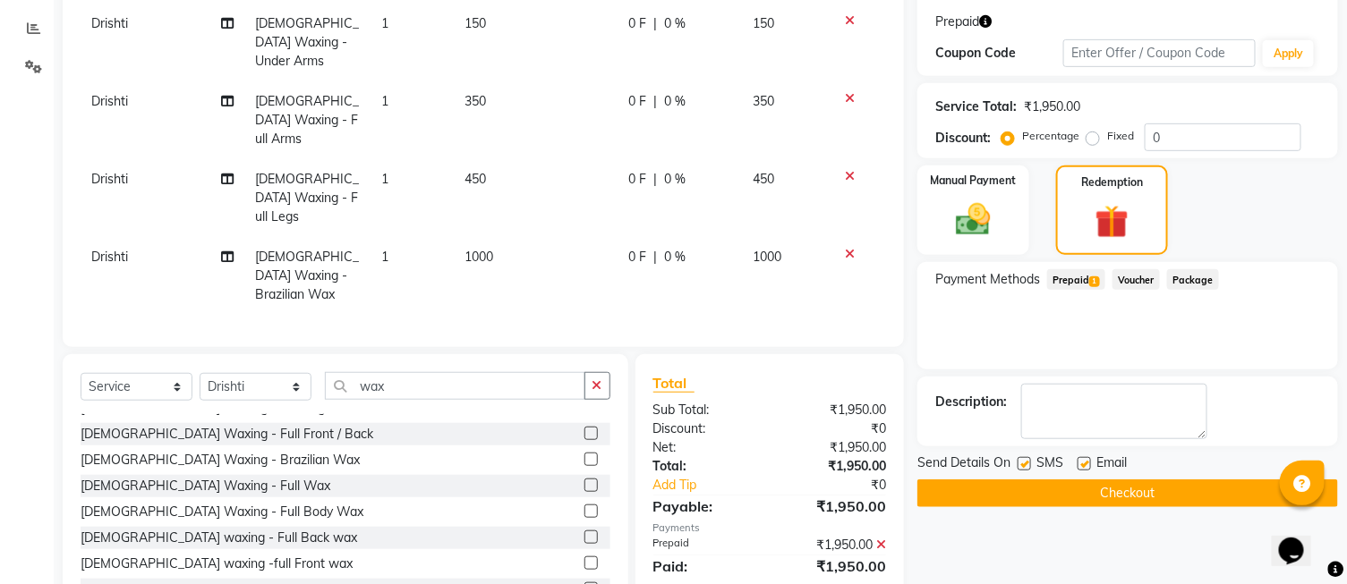
click at [1147, 495] on button "Checkout" at bounding box center [1127, 494] width 421 height 28
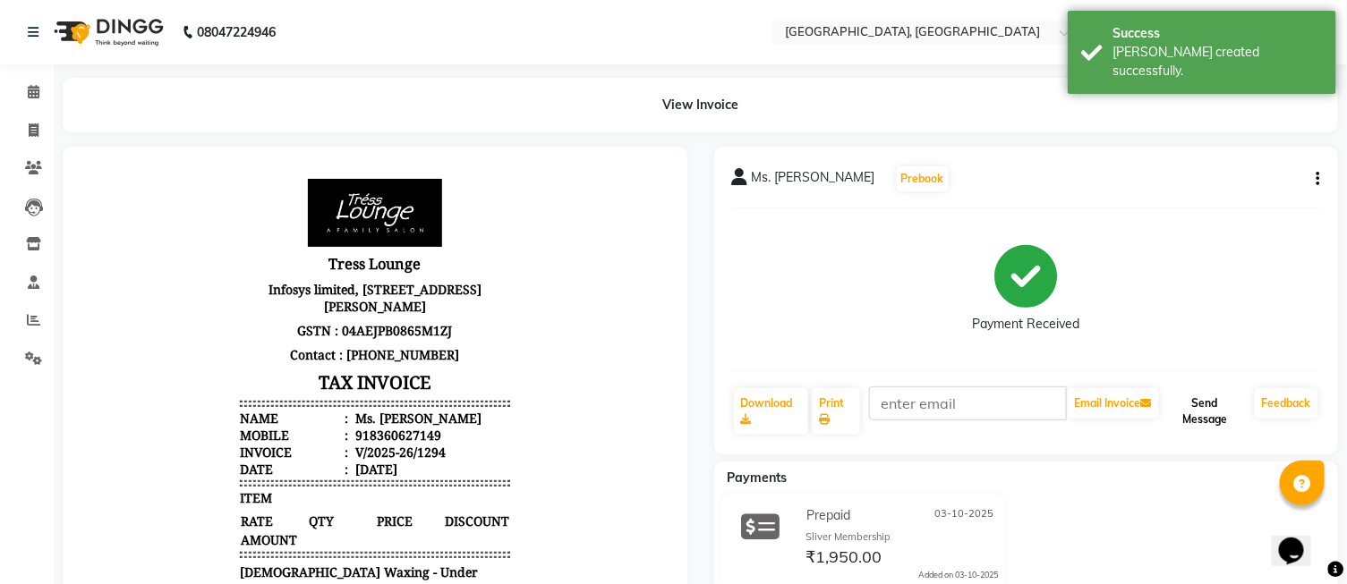
click at [1211, 414] on button "Send Message" at bounding box center [1205, 411] width 85 height 47
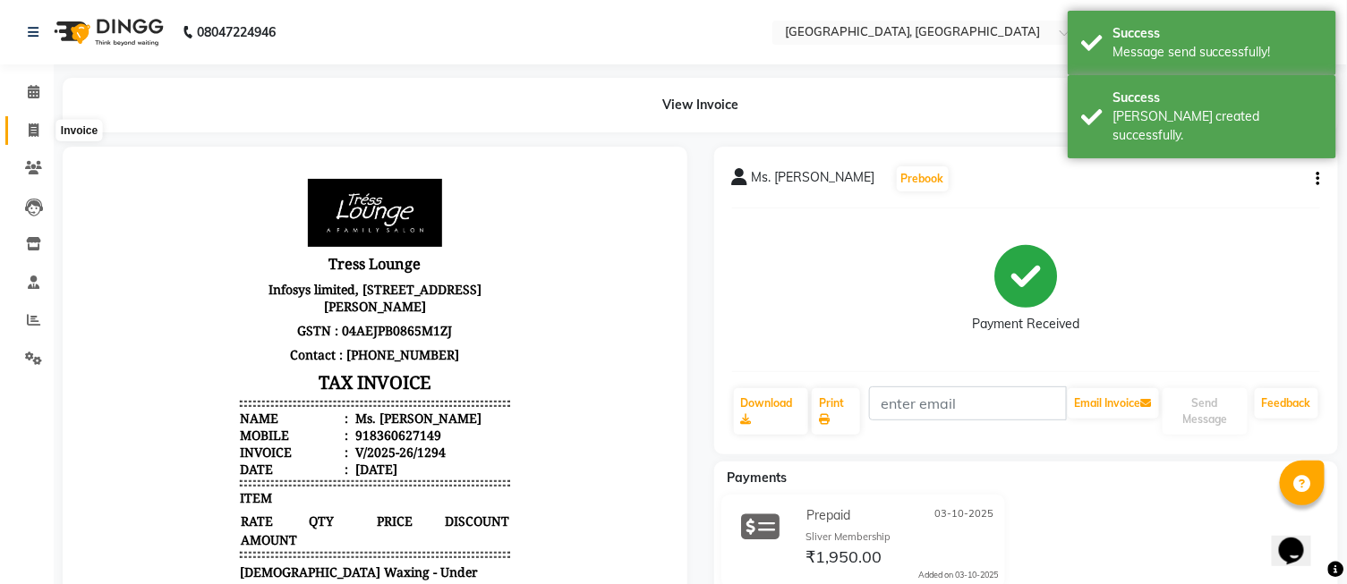
click at [38, 135] on icon at bounding box center [34, 130] width 10 height 13
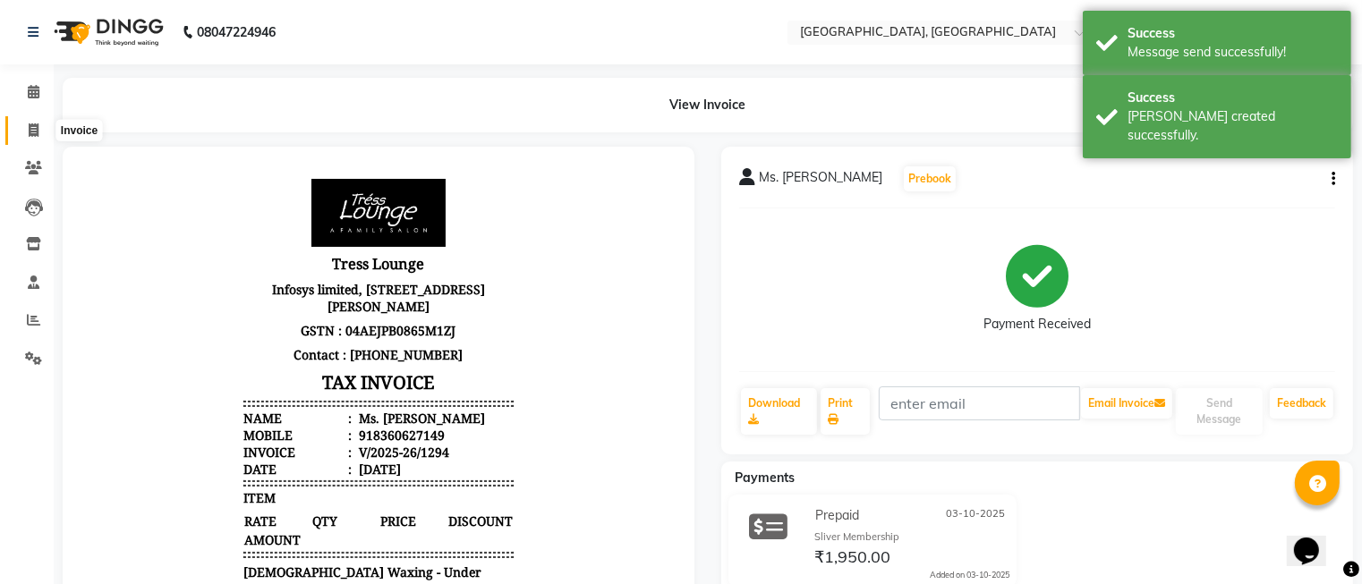
select select "service"
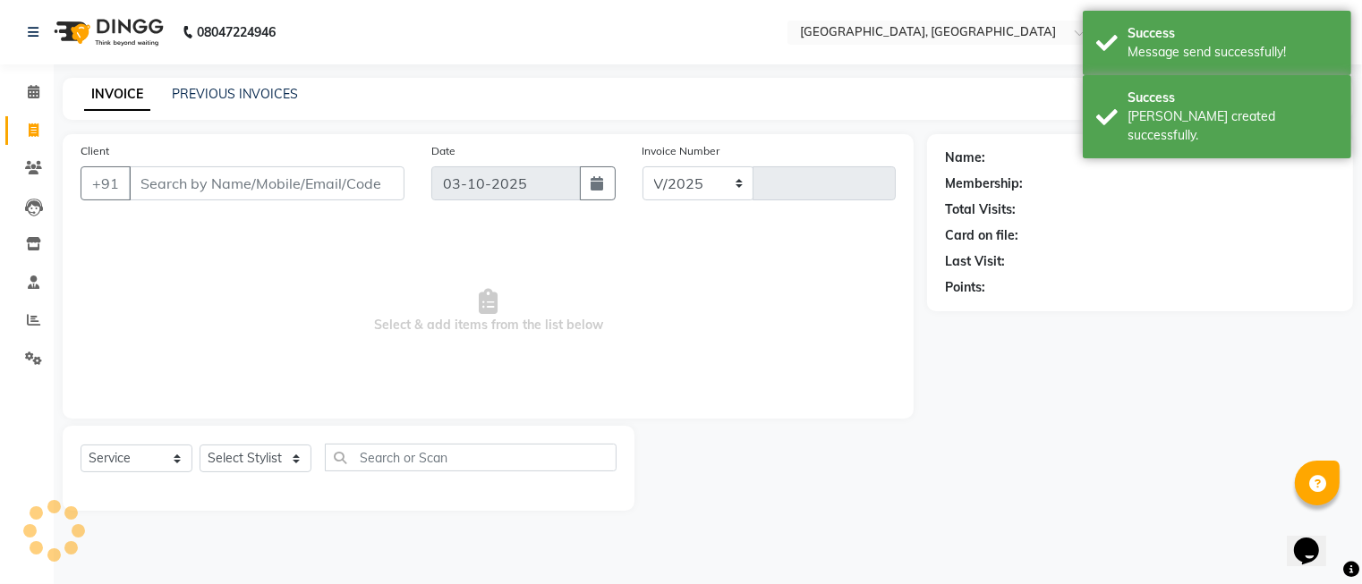
select select "5370"
type input "1295"
click at [269, 456] on select "Select Stylist DINGG Support Drishti [PERSON_NAME] SALON [PERSON_NAME] [PERSON_…" at bounding box center [256, 459] width 112 height 28
drag, startPoint x: 269, startPoint y: 456, endPoint x: 269, endPoint y: 446, distance: 10.7
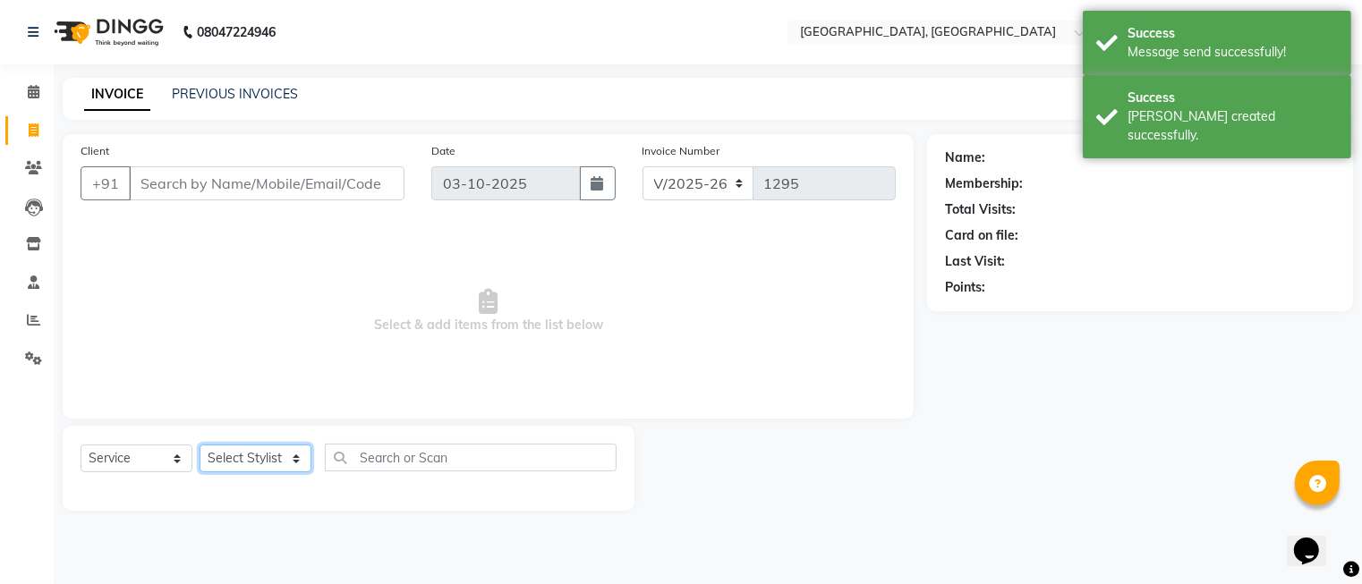
click at [269, 456] on select "Select Stylist DINGG Support Drishti [PERSON_NAME] SALON [PERSON_NAME] [PERSON_…" at bounding box center [256, 459] width 112 height 28
select select "86531"
click at [200, 446] on select "Select Stylist DINGG Support Drishti [PERSON_NAME] SALON [PERSON_NAME] [PERSON_…" at bounding box center [256, 459] width 112 height 28
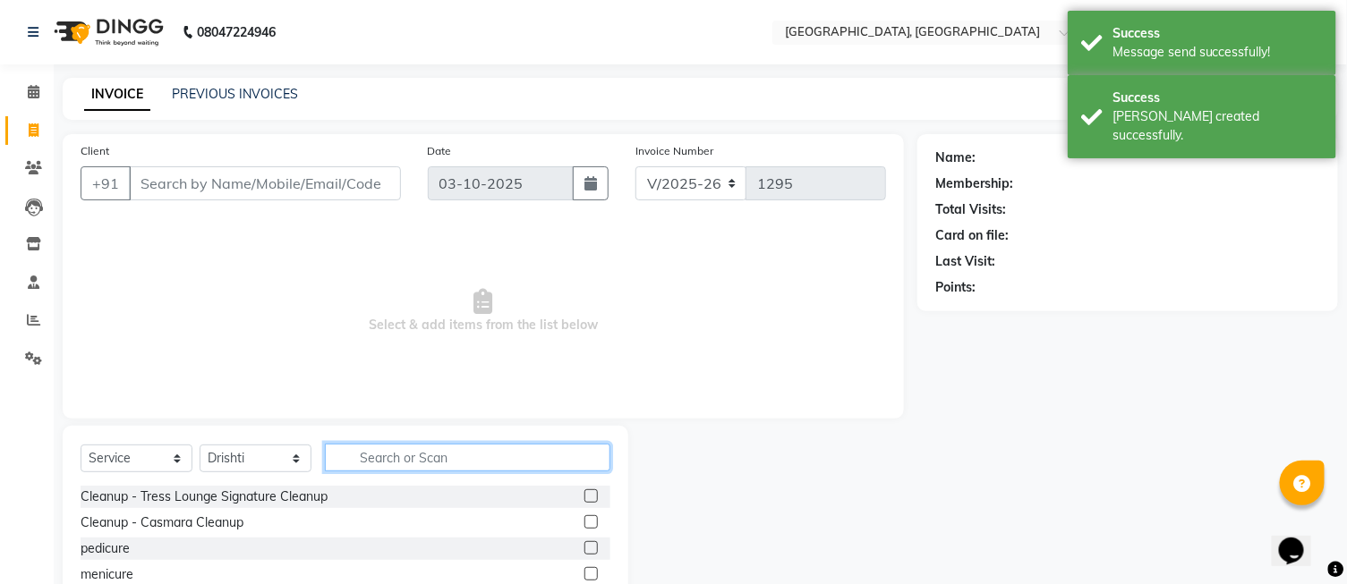
click at [365, 461] on input "text" at bounding box center [468, 458] width 286 height 28
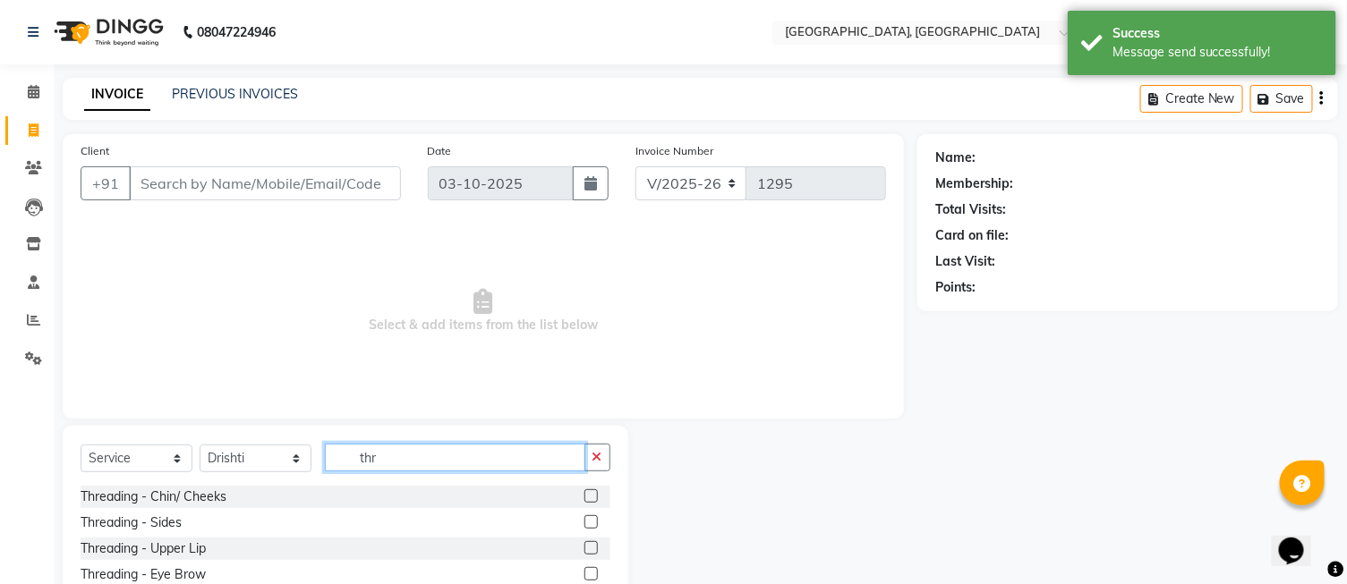
type input "thr"
click at [586, 577] on label at bounding box center [590, 573] width 13 height 13
click at [586, 577] on input "checkbox" at bounding box center [590, 575] width 12 height 12
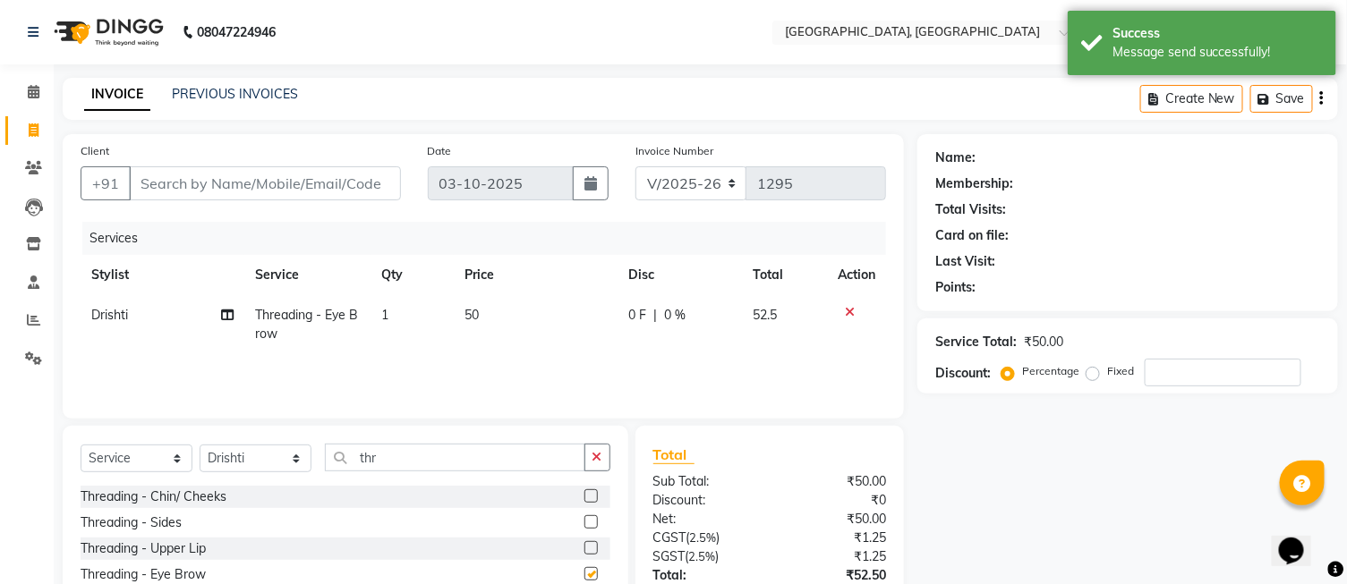
checkbox input "false"
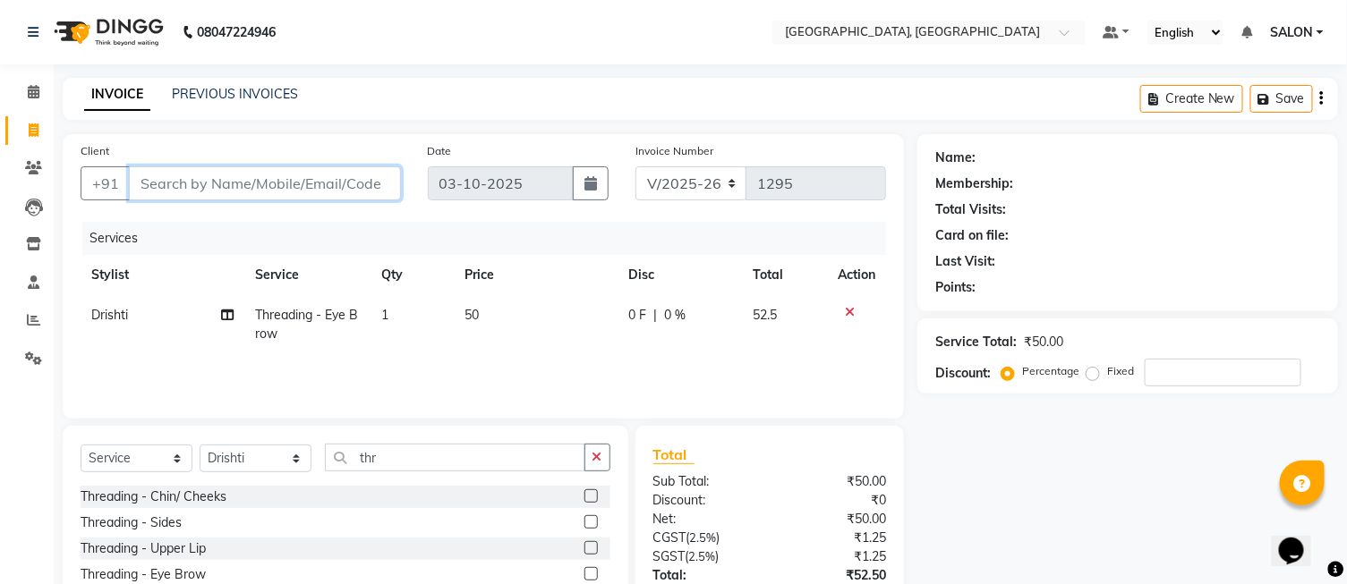
click at [188, 190] on input "Client" at bounding box center [265, 183] width 272 height 34
type input "8"
type input "0"
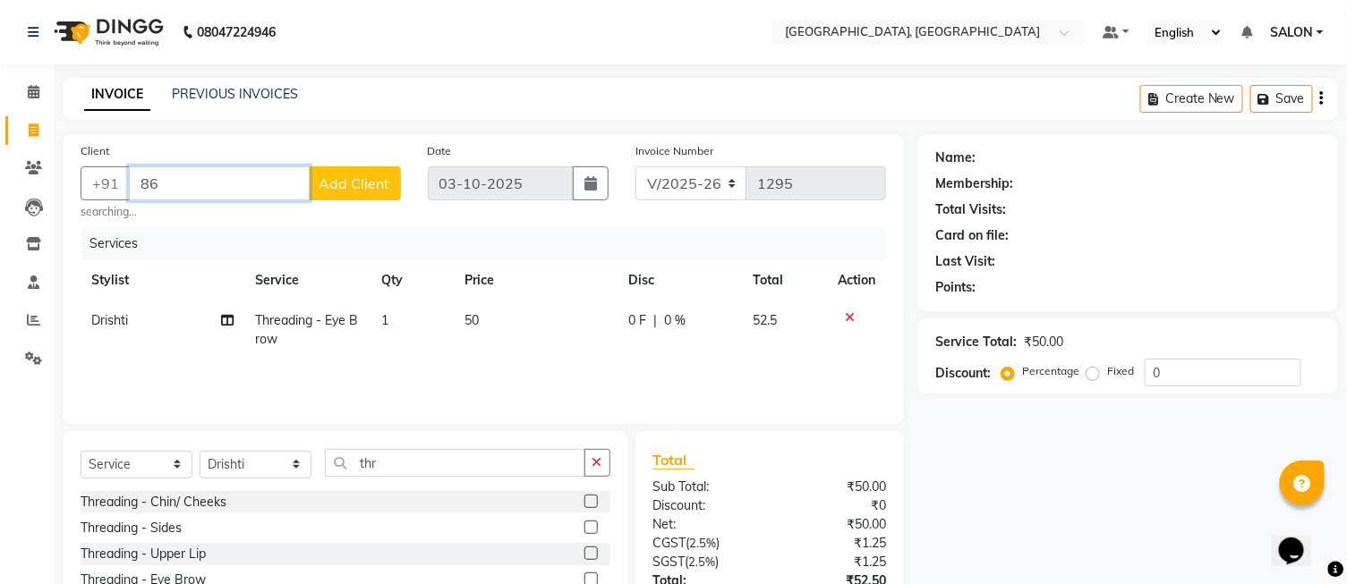
type input "8"
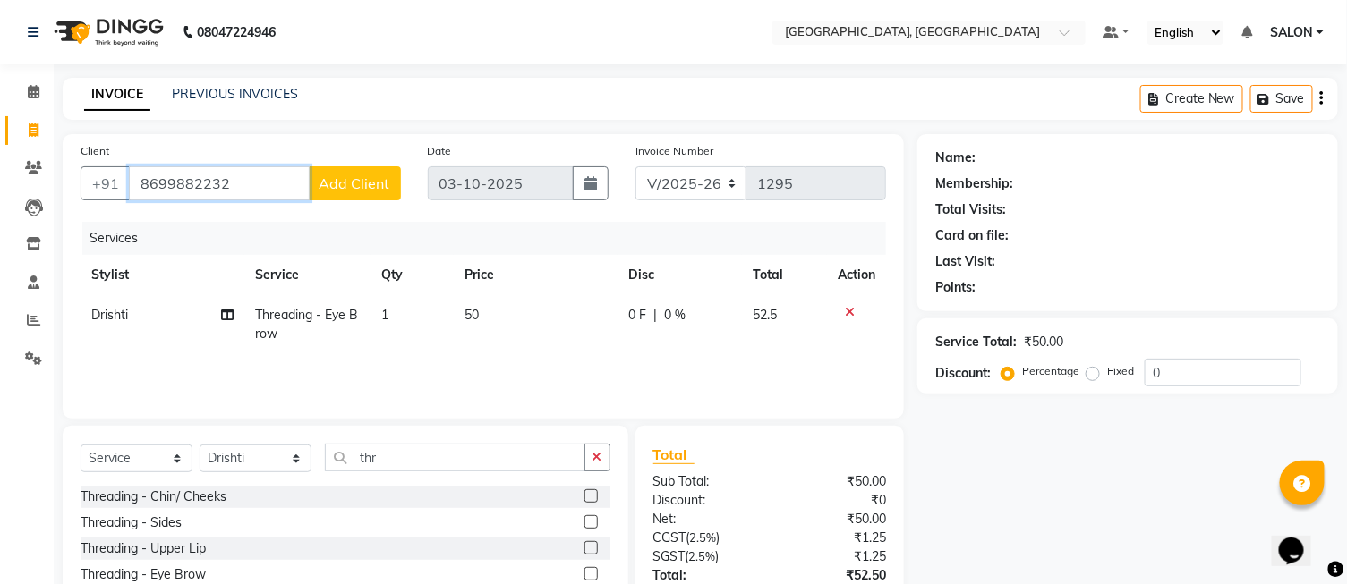
type input "8699882232"
click at [368, 189] on span "Add Client" at bounding box center [355, 184] width 71 height 18
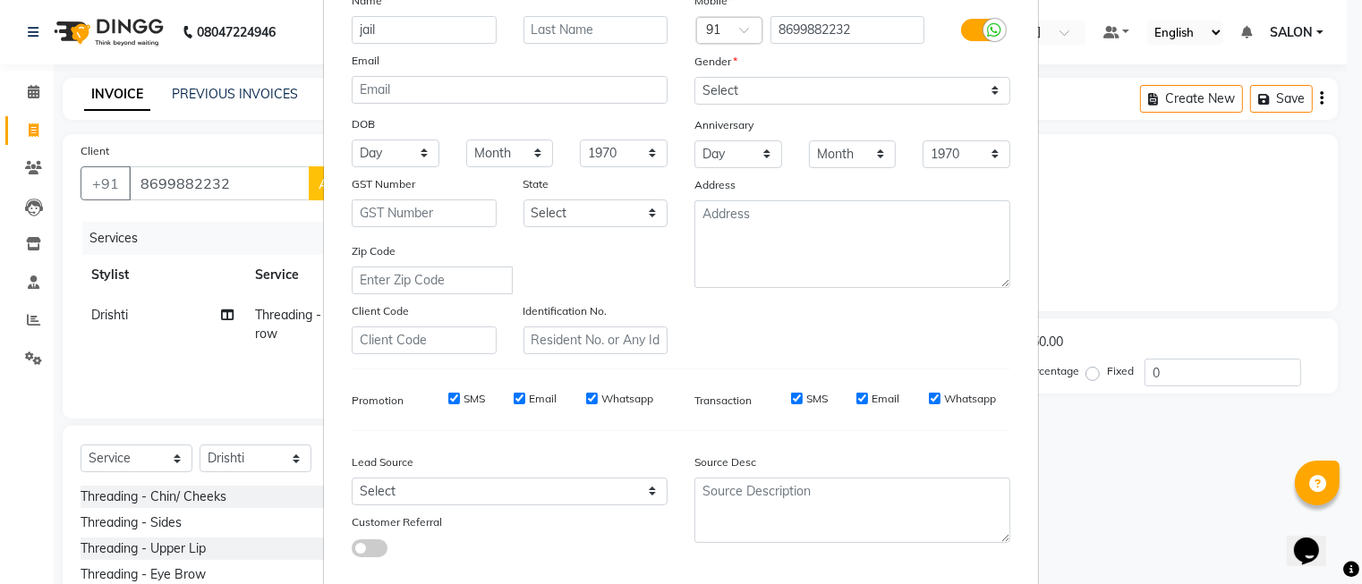
scroll to position [243, 0]
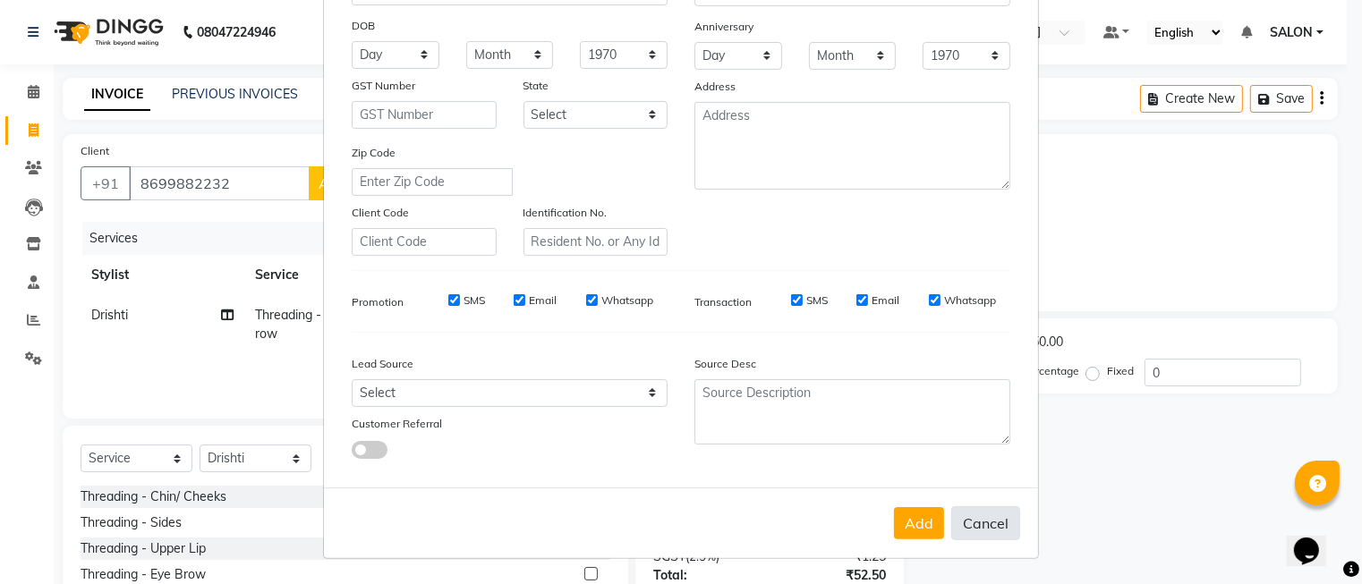
type input "jail"
click at [979, 541] on button "Cancel" at bounding box center [985, 524] width 69 height 34
select select
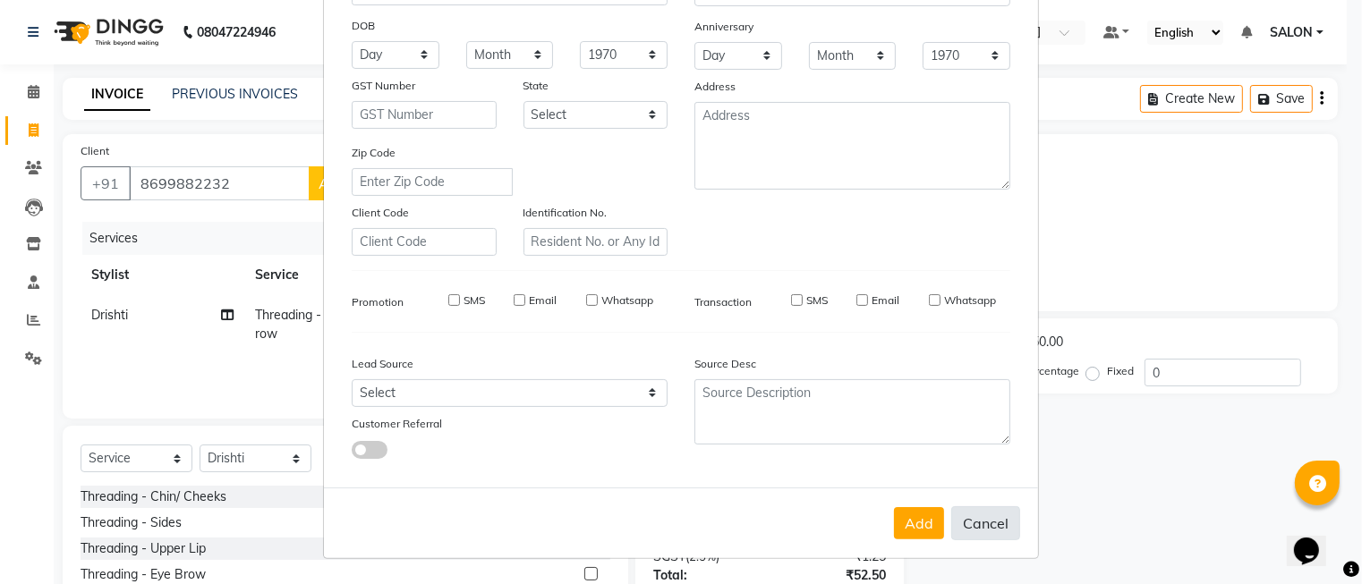
select select
checkbox input "false"
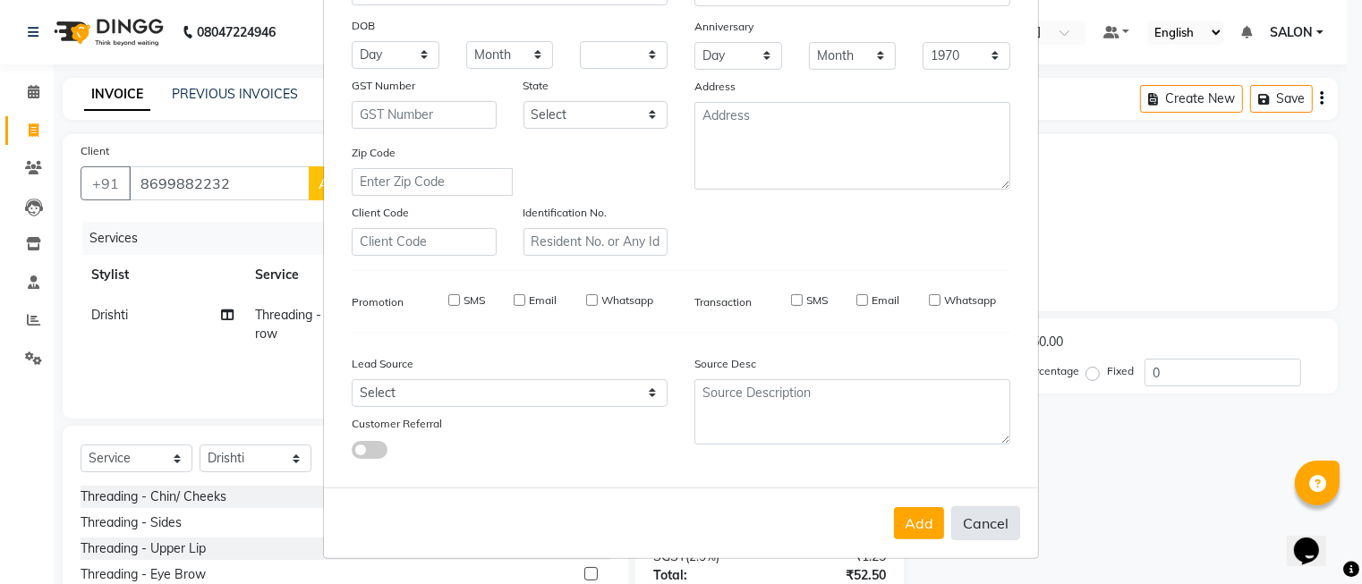
checkbox input "false"
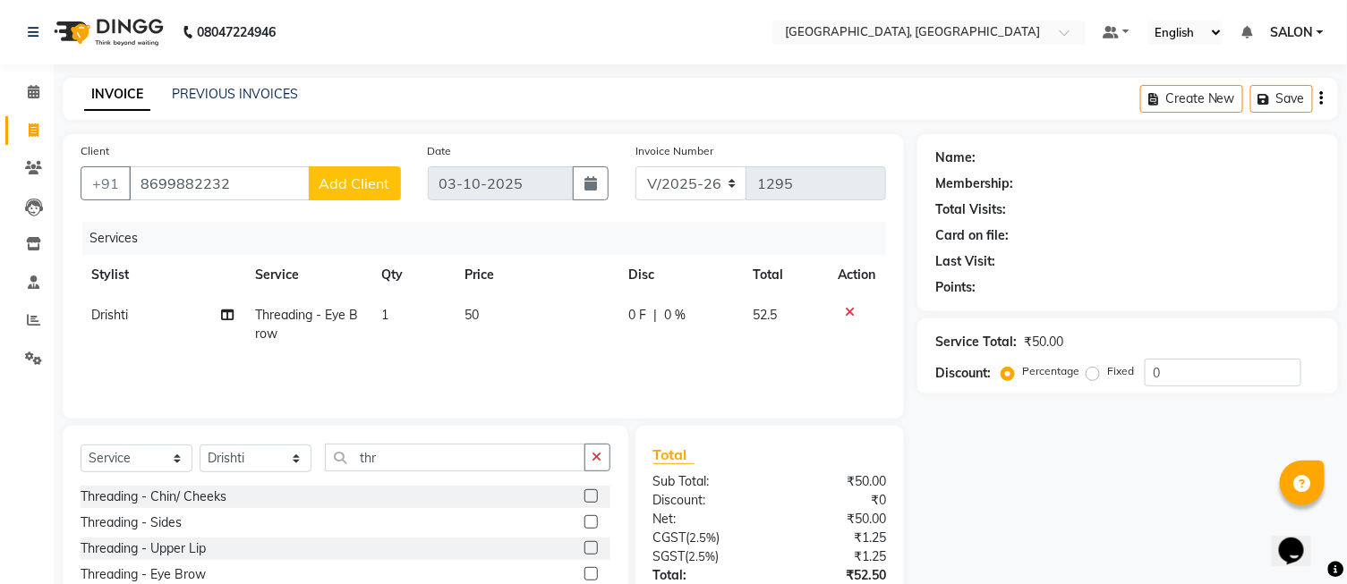
drag, startPoint x: 257, startPoint y: 162, endPoint x: 257, endPoint y: 190, distance: 27.7
click at [257, 168] on div "Client [PHONE_NUMBER] Add Client" at bounding box center [240, 177] width 347 height 73
click at [257, 190] on input "8699882232" at bounding box center [219, 183] width 181 height 34
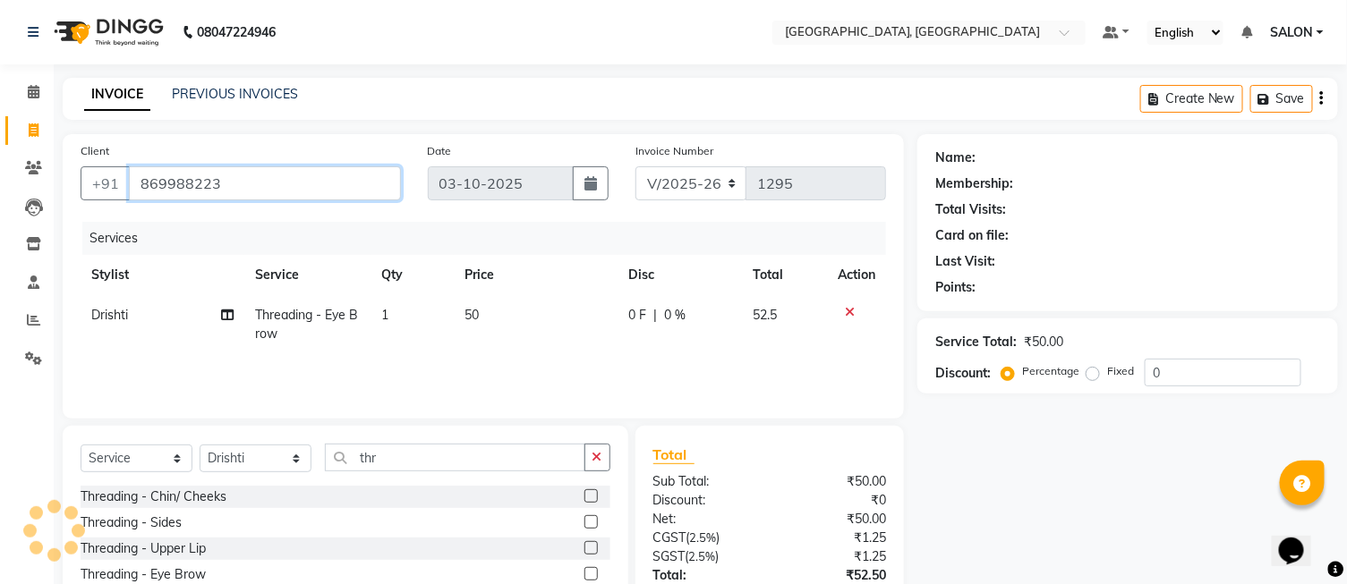
type input "8699882232"
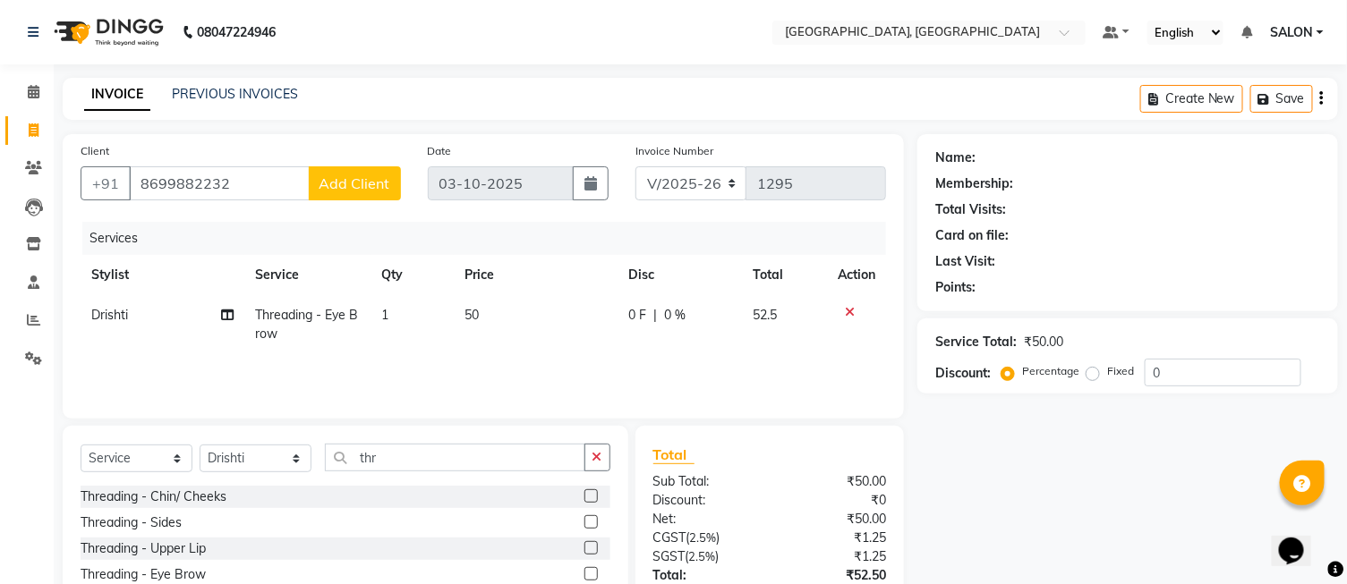
click at [343, 184] on span "Add Client" at bounding box center [355, 184] width 71 height 18
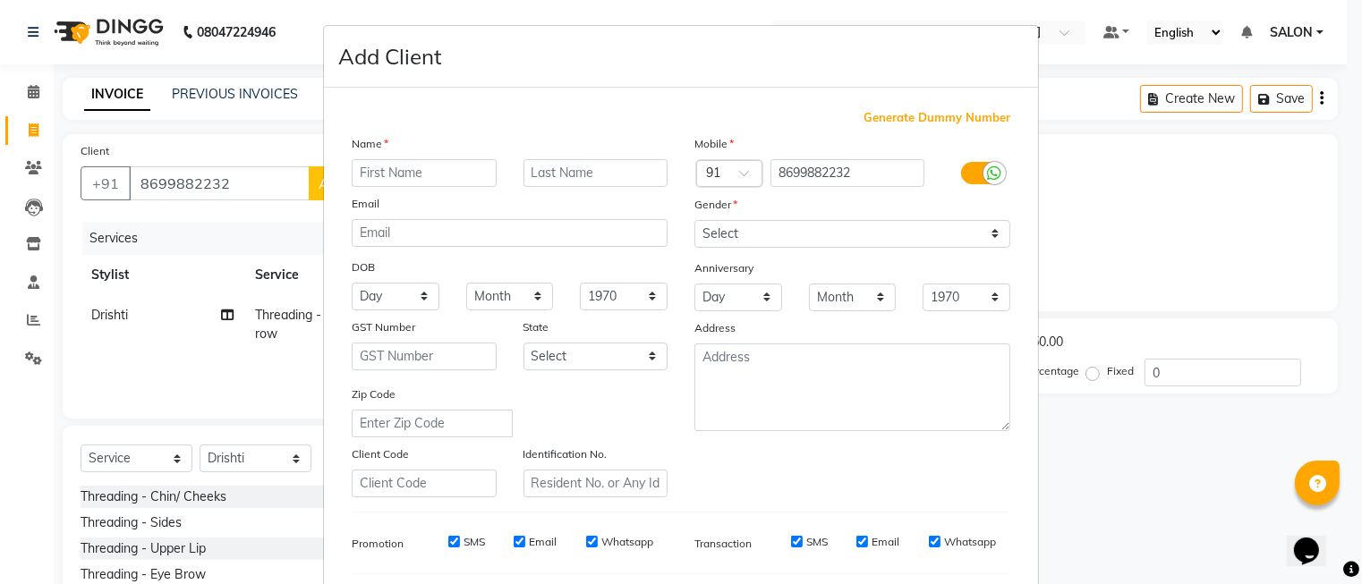
click at [448, 180] on input "text" at bounding box center [424, 173] width 145 height 28
type input "jailalita"
click at [728, 221] on select "Select [DEMOGRAPHIC_DATA] [DEMOGRAPHIC_DATA] Other Prefer Not To Say" at bounding box center [853, 234] width 316 height 28
select select "[DEMOGRAPHIC_DATA]"
click at [695, 220] on select "Select [DEMOGRAPHIC_DATA] [DEMOGRAPHIC_DATA] Other Prefer Not To Say" at bounding box center [853, 234] width 316 height 28
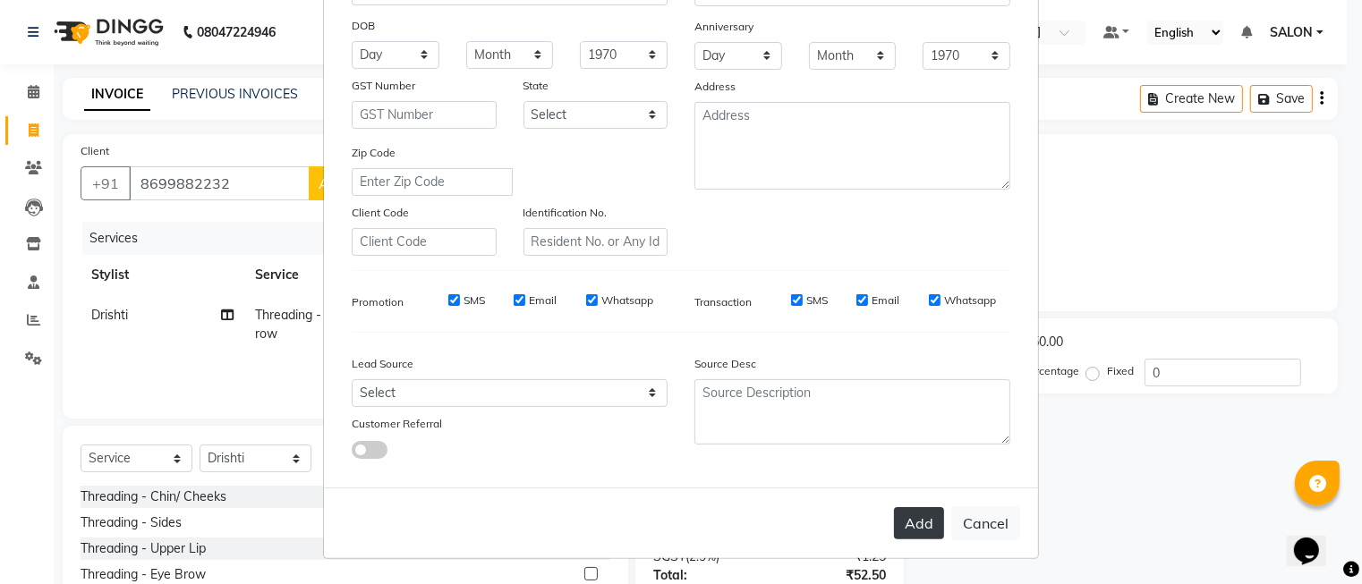
click at [909, 520] on button "Add" at bounding box center [919, 523] width 50 height 32
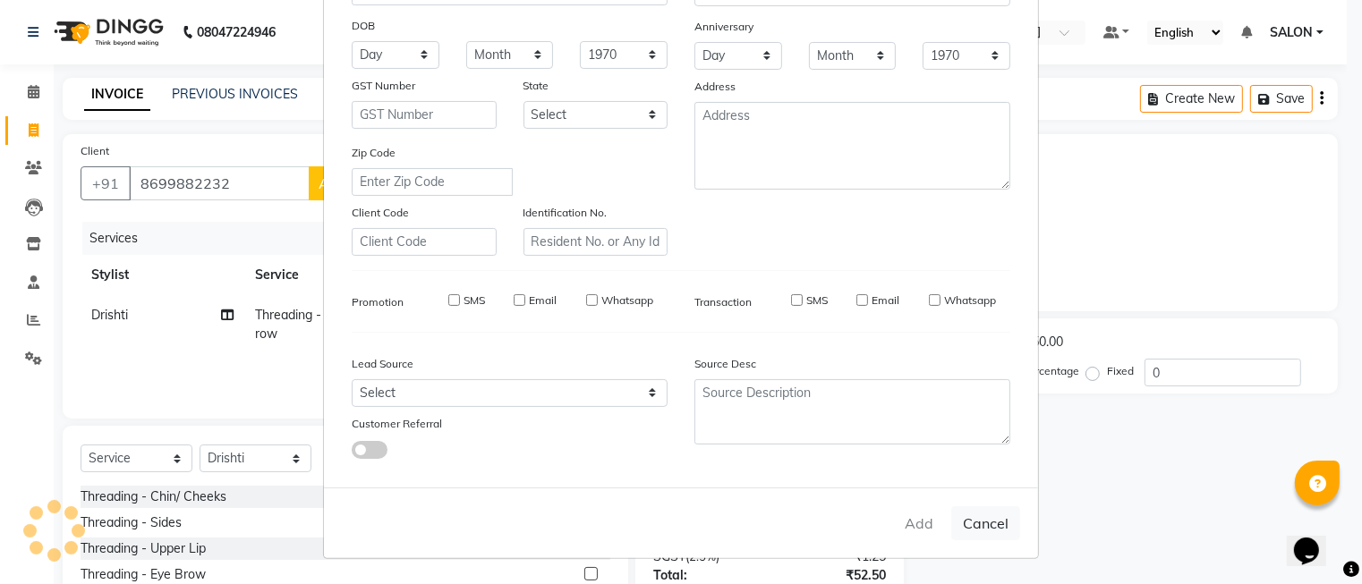
select select
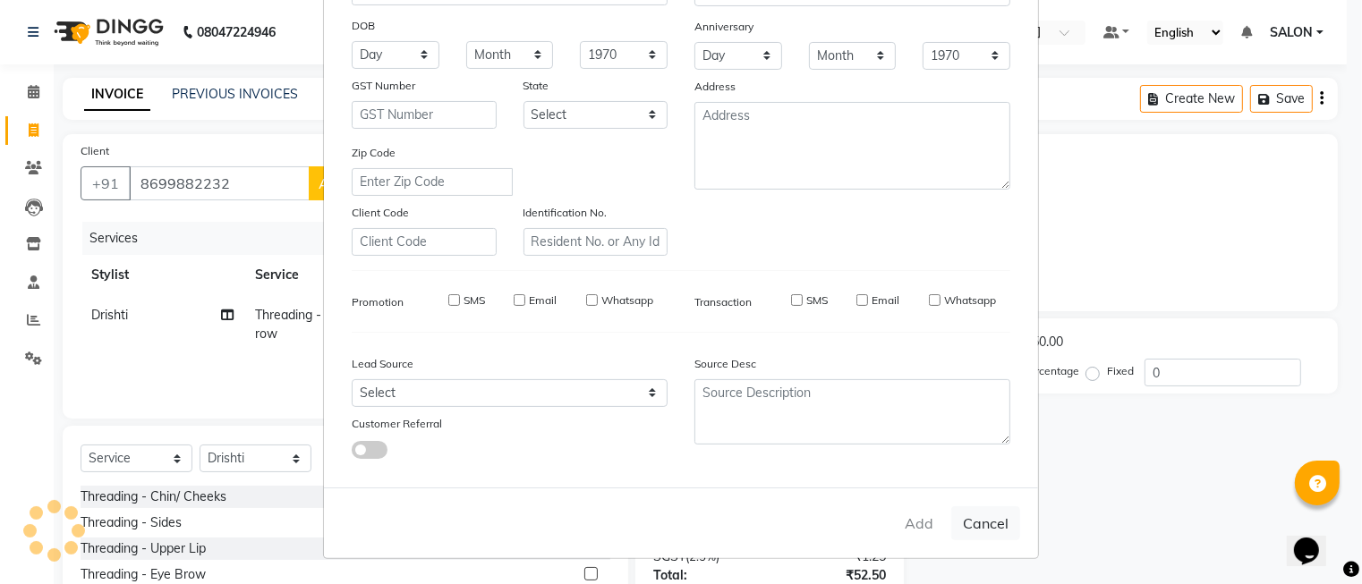
select select
checkbox input "false"
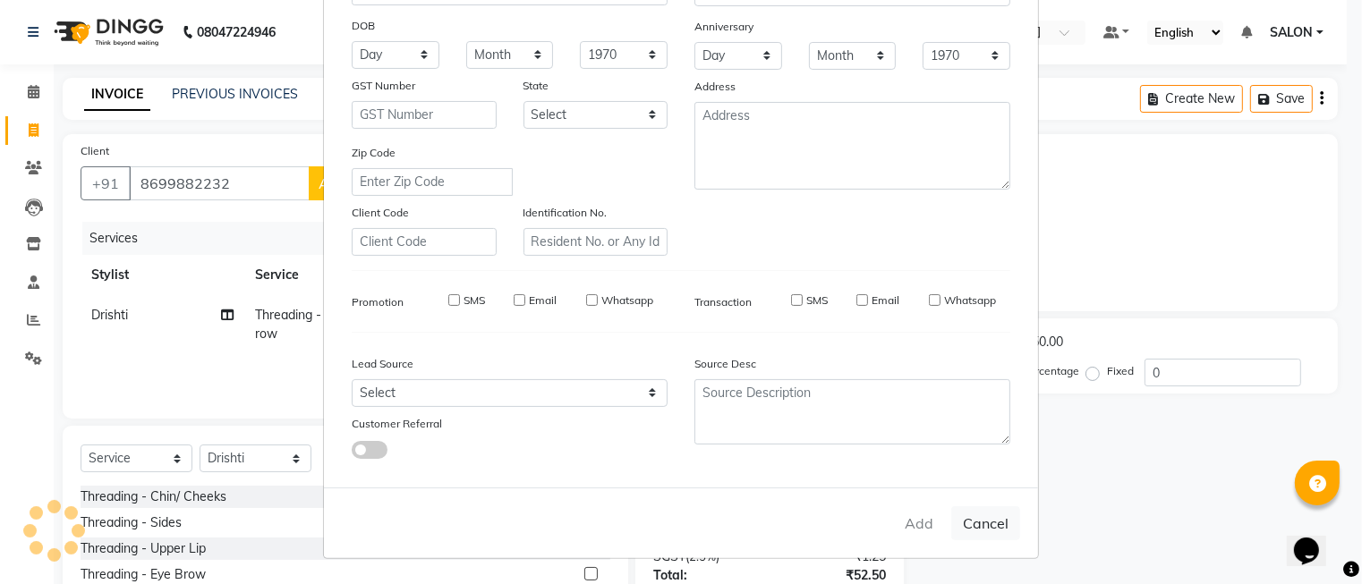
checkbox input "false"
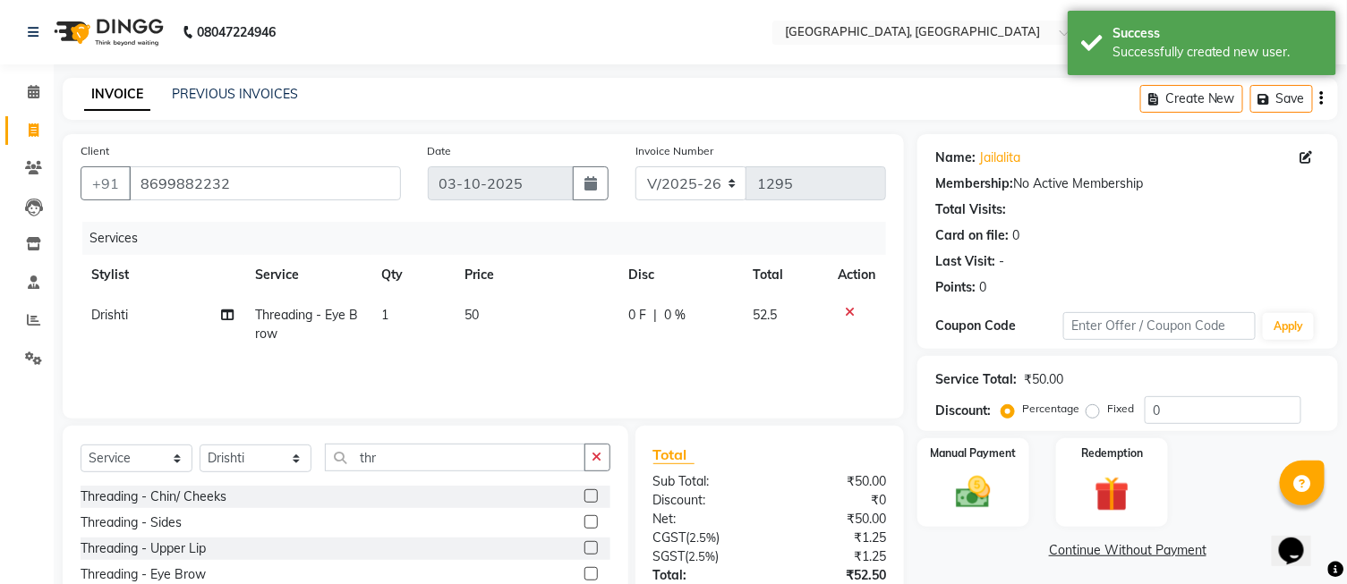
click at [1107, 405] on label "Fixed" at bounding box center [1120, 409] width 27 height 16
click at [1096, 405] on input "Fixed" at bounding box center [1096, 409] width 13 height 13
radio input "true"
click at [1168, 412] on input "0" at bounding box center [1223, 410] width 157 height 28
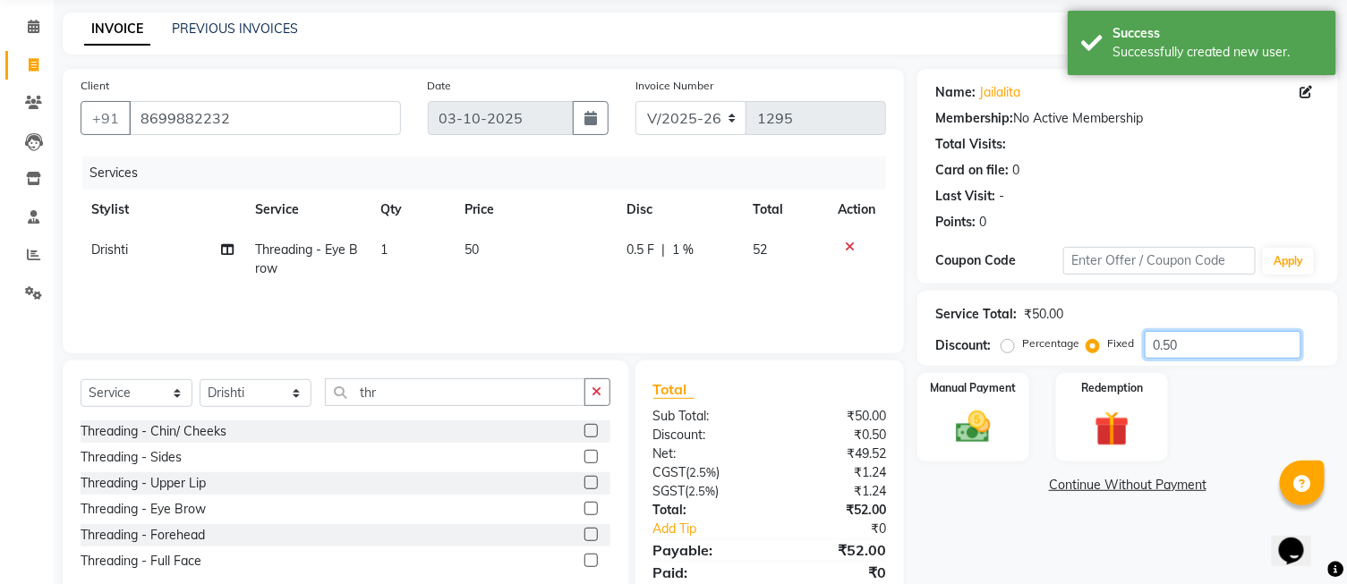
scroll to position [131, 0]
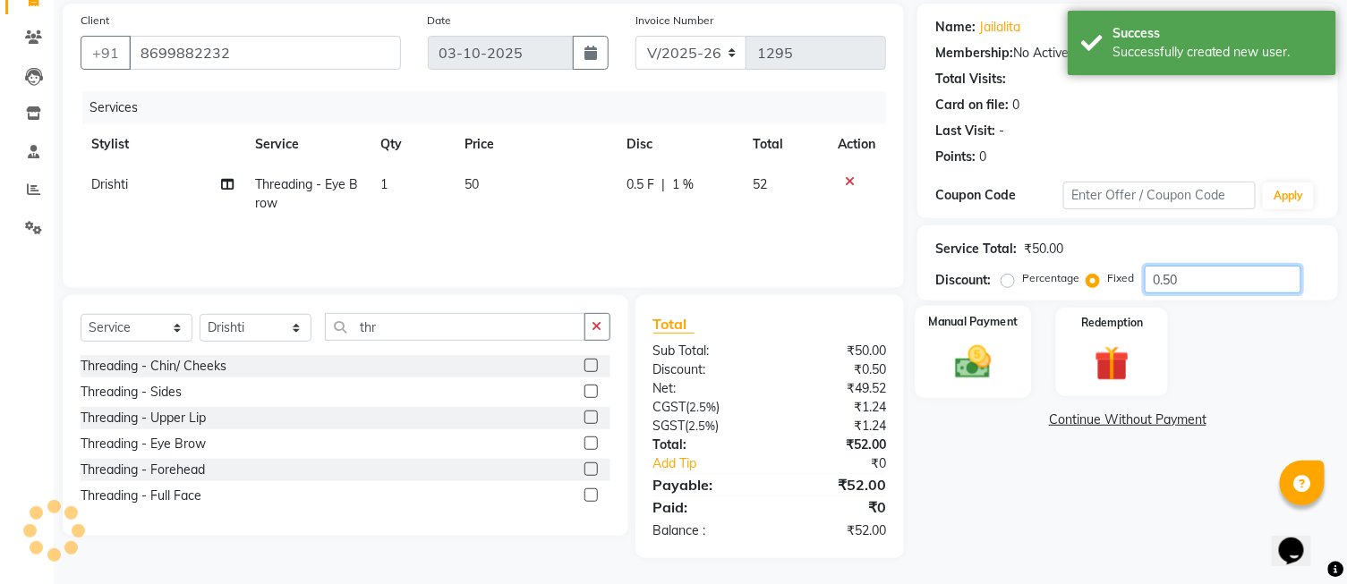
type input "0.50"
click at [970, 360] on img at bounding box center [972, 363] width 59 height 42
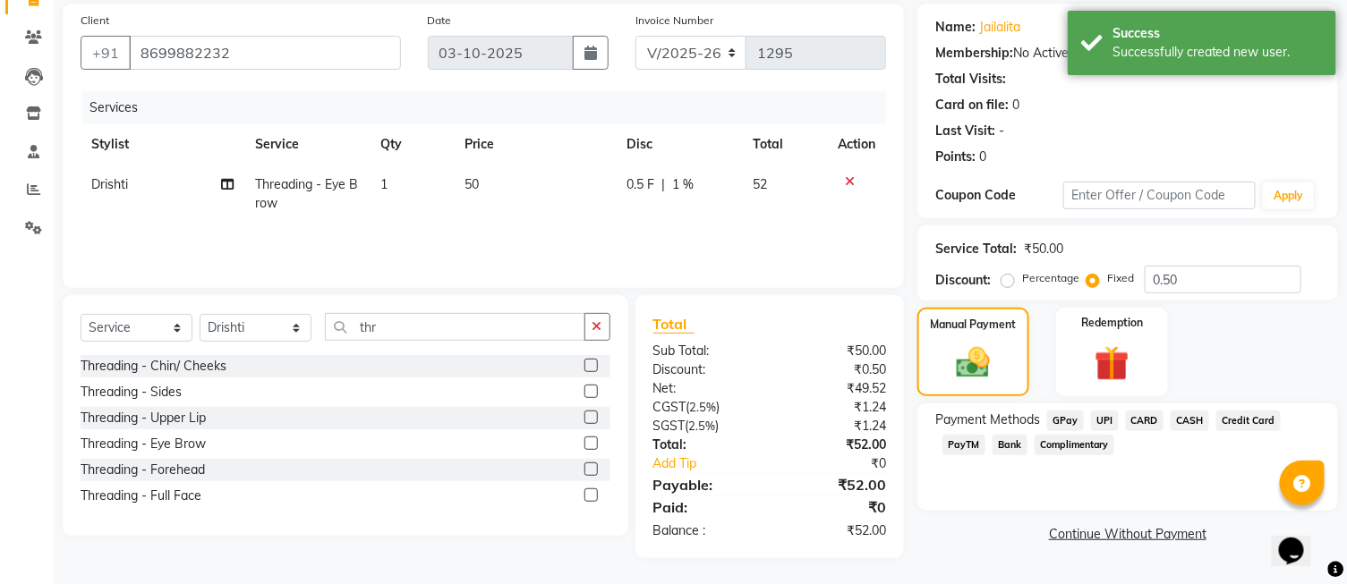
click at [1105, 414] on span "UPI" at bounding box center [1105, 421] width 28 height 21
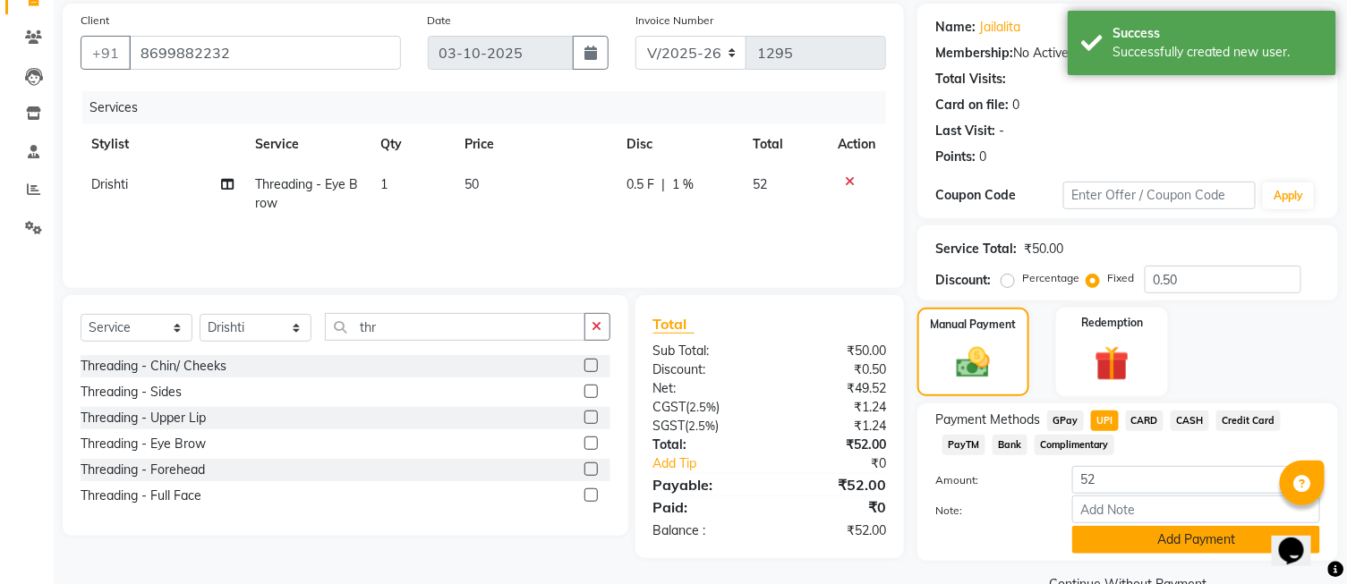
click at [1125, 538] on button "Add Payment" at bounding box center [1196, 540] width 248 height 28
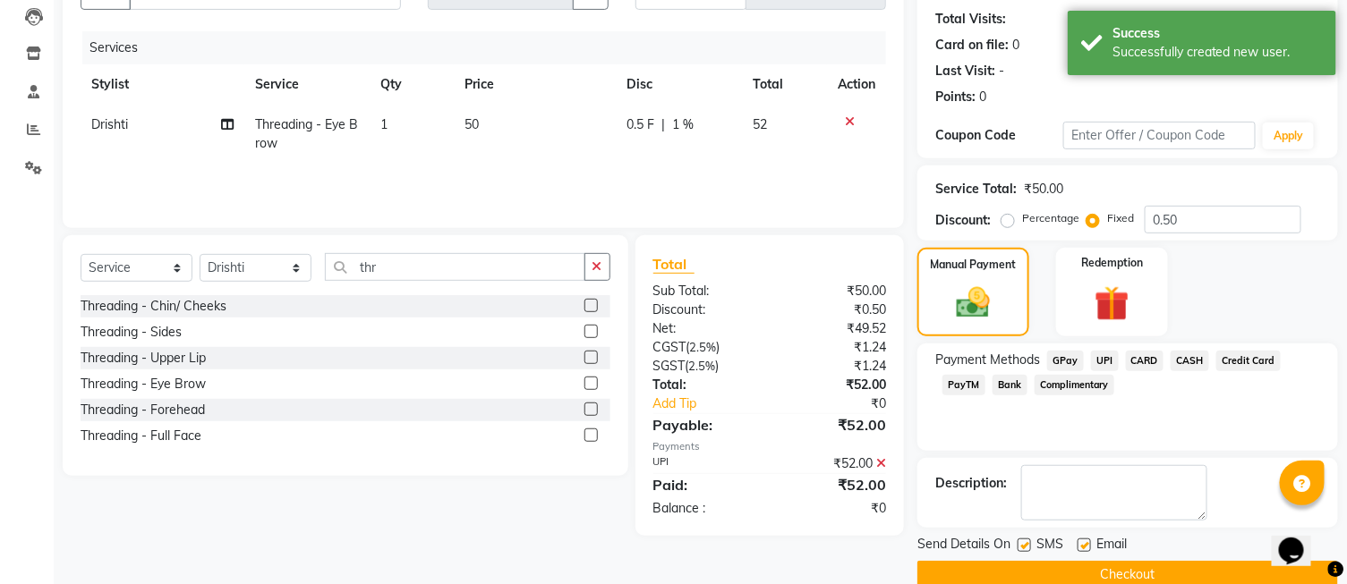
scroll to position [221, 0]
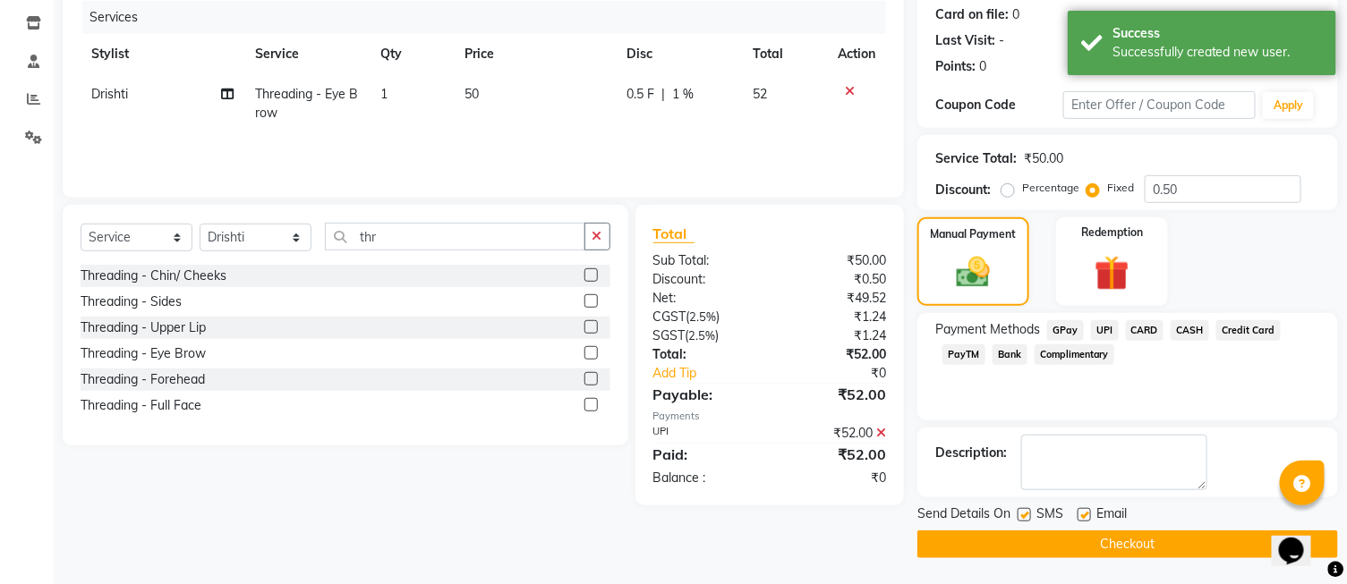
click at [1117, 556] on button "Checkout" at bounding box center [1127, 545] width 421 height 28
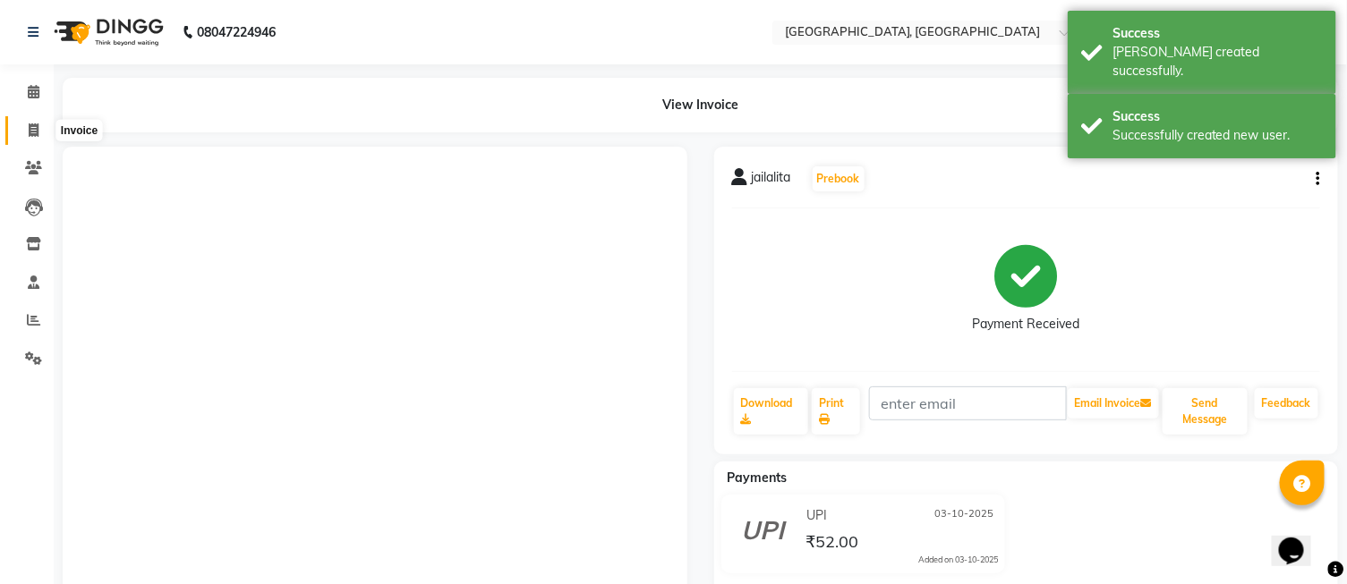
click at [30, 134] on icon at bounding box center [34, 130] width 10 height 13
select select "service"
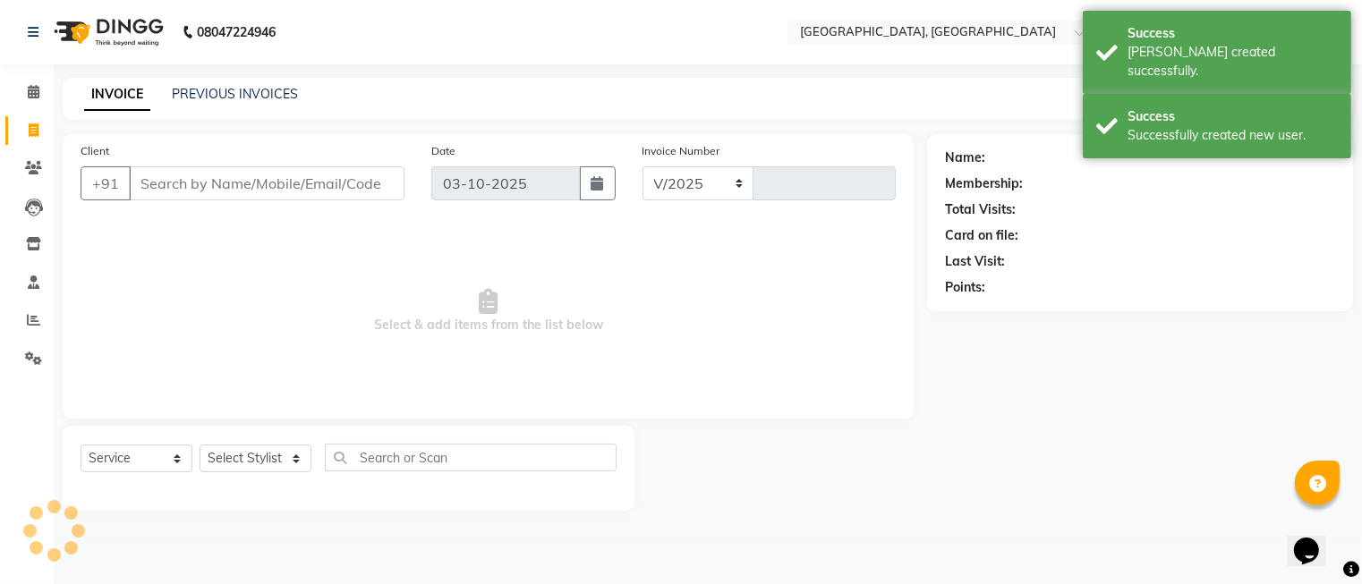
select select "5370"
type input "1296"
click at [266, 458] on select "Select Stylist" at bounding box center [256, 459] width 112 height 28
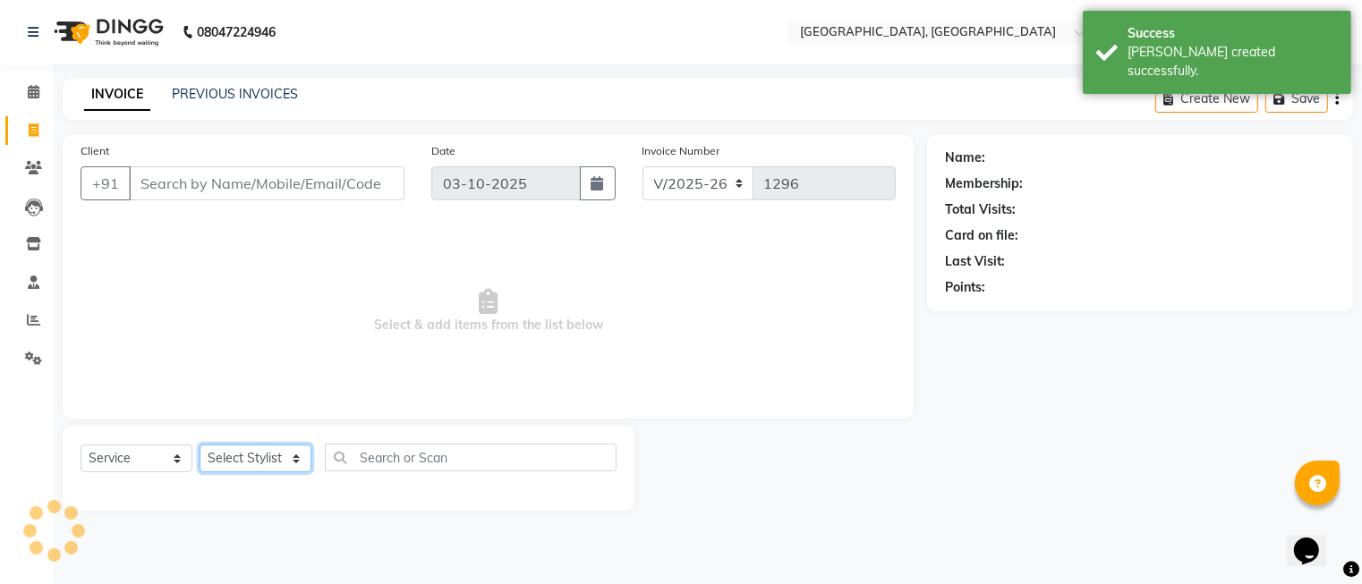
click at [266, 458] on select "Select Stylist DINGG Support Drishti [PERSON_NAME] SALON [PERSON_NAME] [PERSON_…" at bounding box center [256, 459] width 112 height 28
select select "86531"
click at [200, 446] on select "Select Stylist DINGG Support Drishti [PERSON_NAME] SALON [PERSON_NAME] [PERSON_…" at bounding box center [256, 459] width 112 height 28
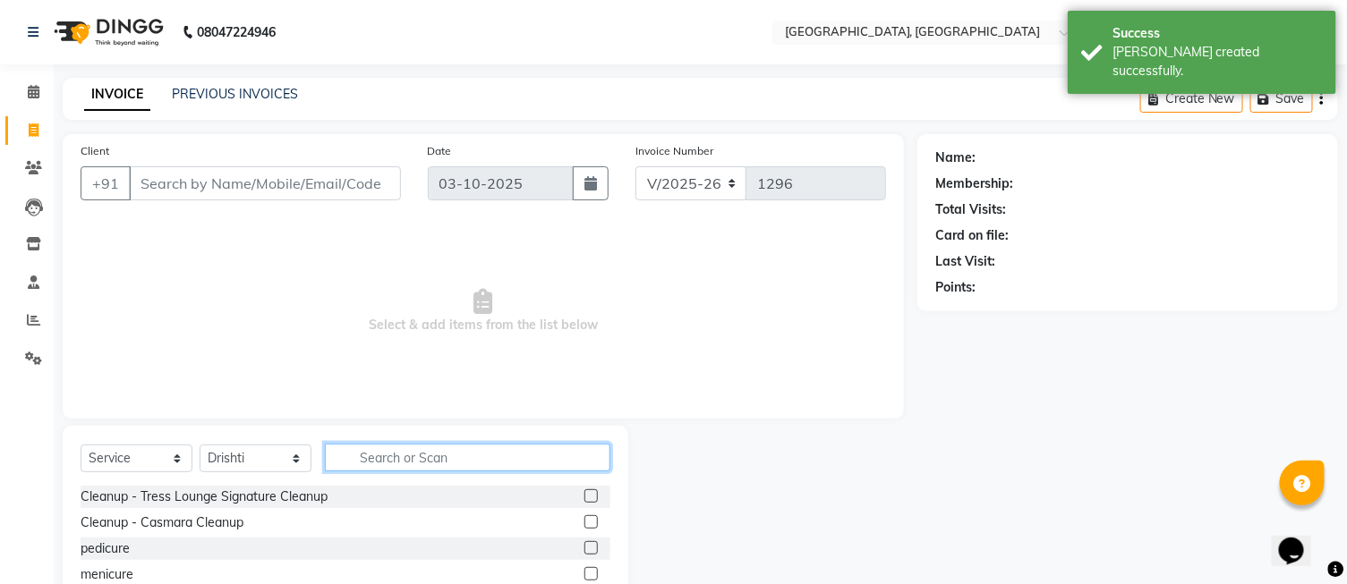
click at [392, 458] on input "text" at bounding box center [468, 458] width 286 height 28
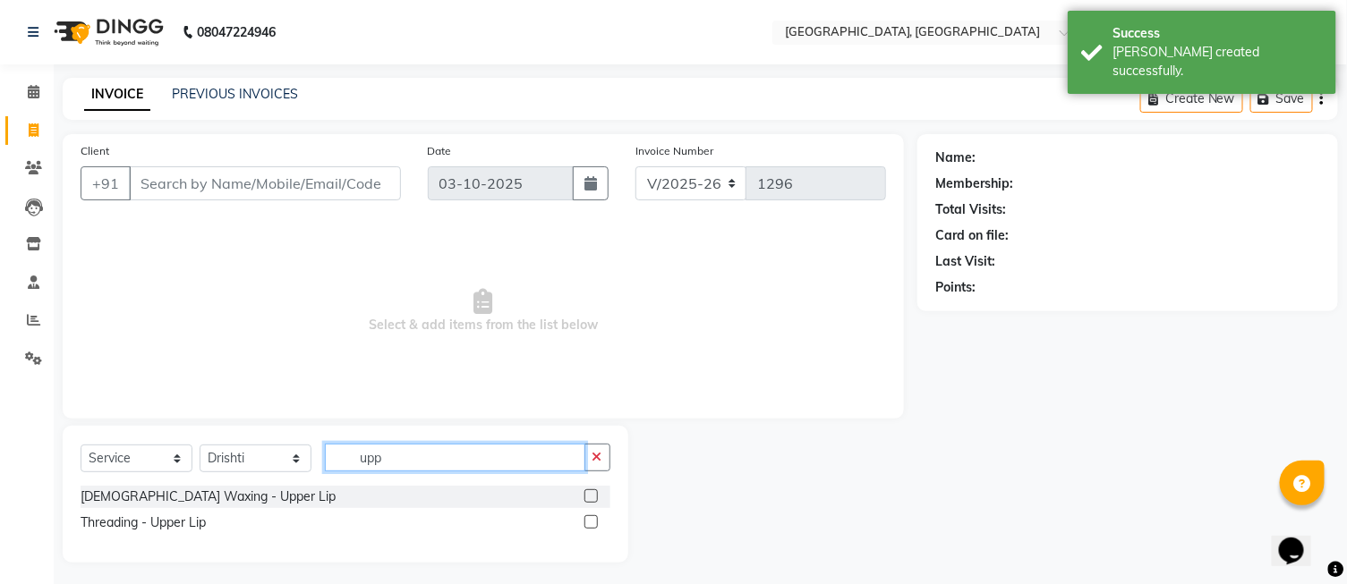
type input "upp"
click at [592, 524] on label at bounding box center [590, 522] width 13 height 13
click at [592, 524] on input "checkbox" at bounding box center [590, 523] width 12 height 12
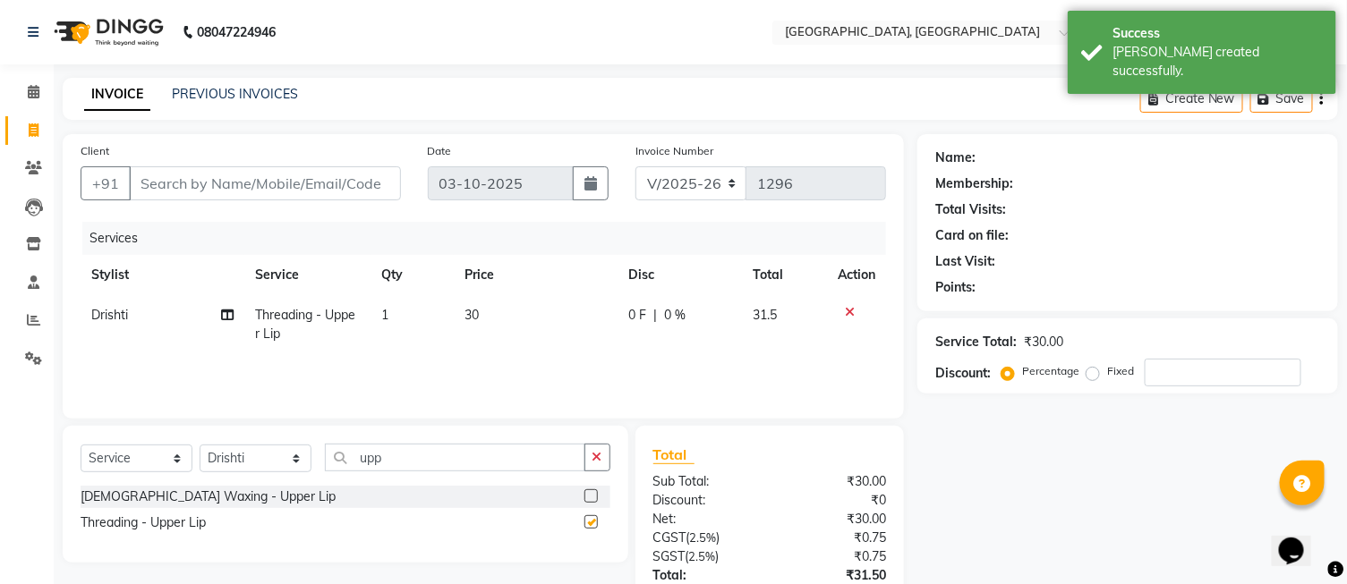
checkbox input "false"
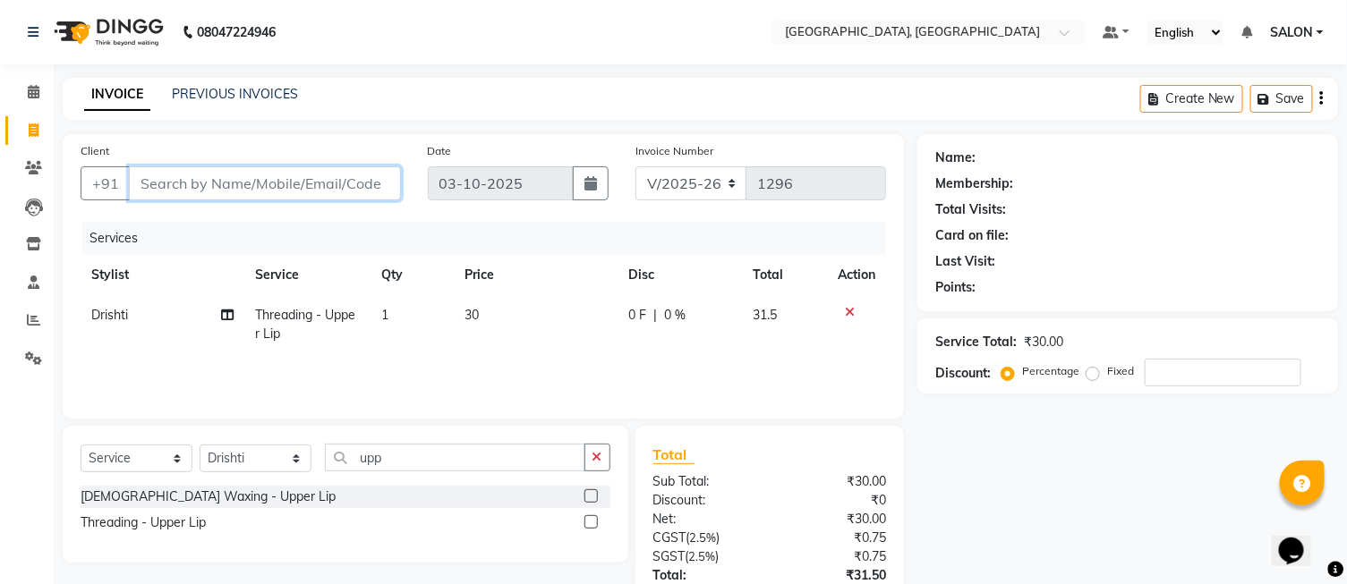
click at [318, 186] on input "Client" at bounding box center [265, 183] width 272 height 34
type input "7"
type input "0"
type input "7408324557"
drag, startPoint x: 346, startPoint y: 188, endPoint x: 351, endPoint y: 197, distance: 10.0
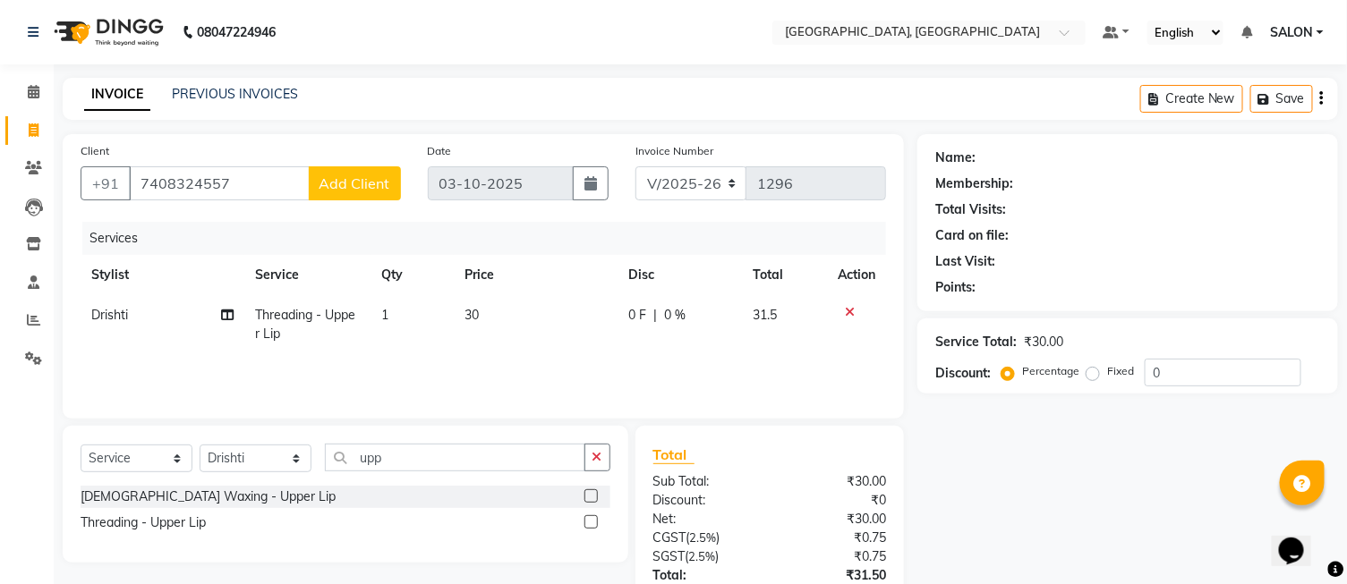
click at [351, 197] on button "Add Client" at bounding box center [355, 183] width 92 height 34
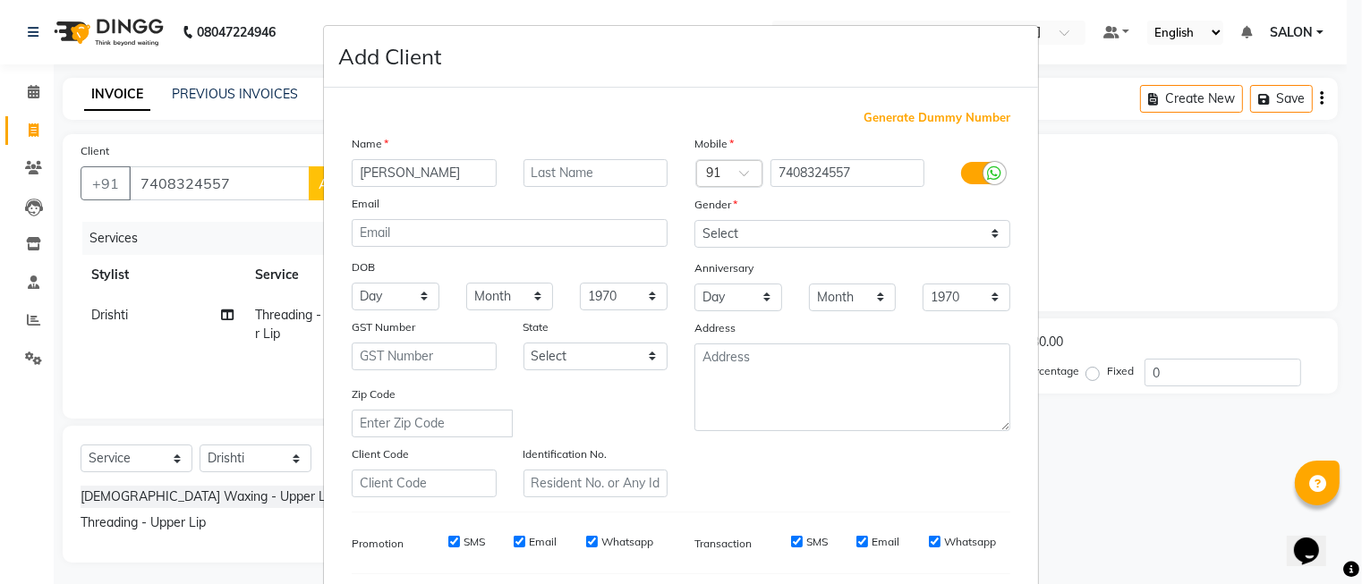
type input "[PERSON_NAME]"
drag, startPoint x: 838, startPoint y: 226, endPoint x: 839, endPoint y: 245, distance: 19.7
click at [838, 226] on select "Select [DEMOGRAPHIC_DATA] [DEMOGRAPHIC_DATA] Other Prefer Not To Say" at bounding box center [853, 234] width 316 height 28
select select "[DEMOGRAPHIC_DATA]"
click at [695, 220] on select "Select [DEMOGRAPHIC_DATA] [DEMOGRAPHIC_DATA] Other Prefer Not To Say" at bounding box center [853, 234] width 316 height 28
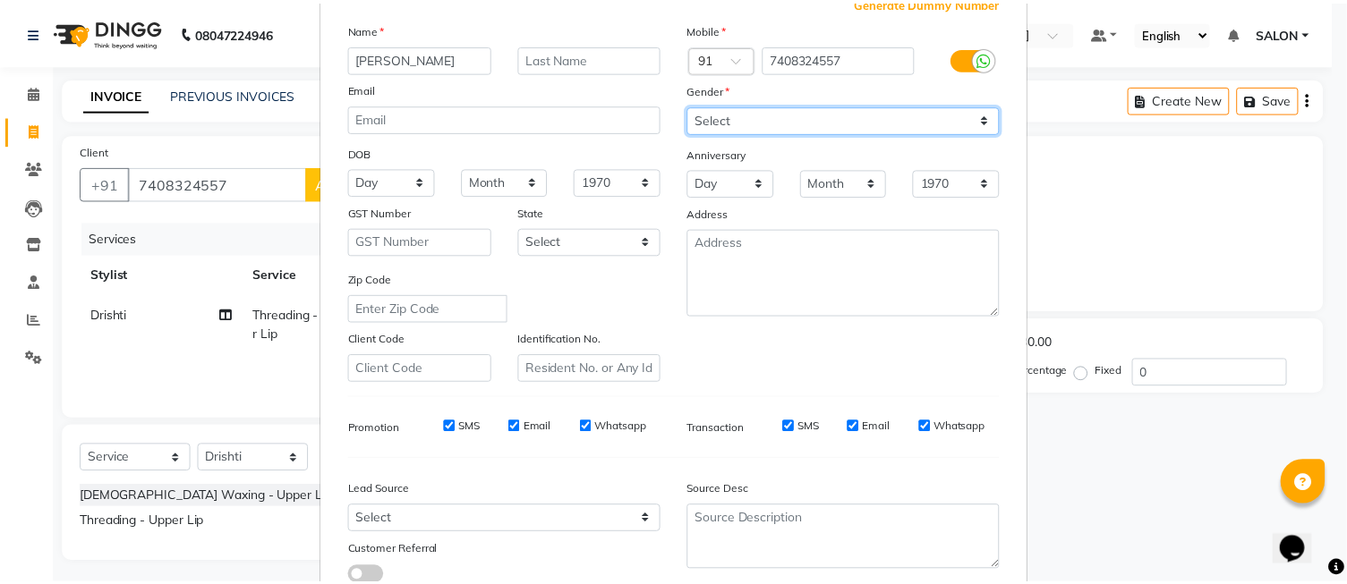
scroll to position [243, 0]
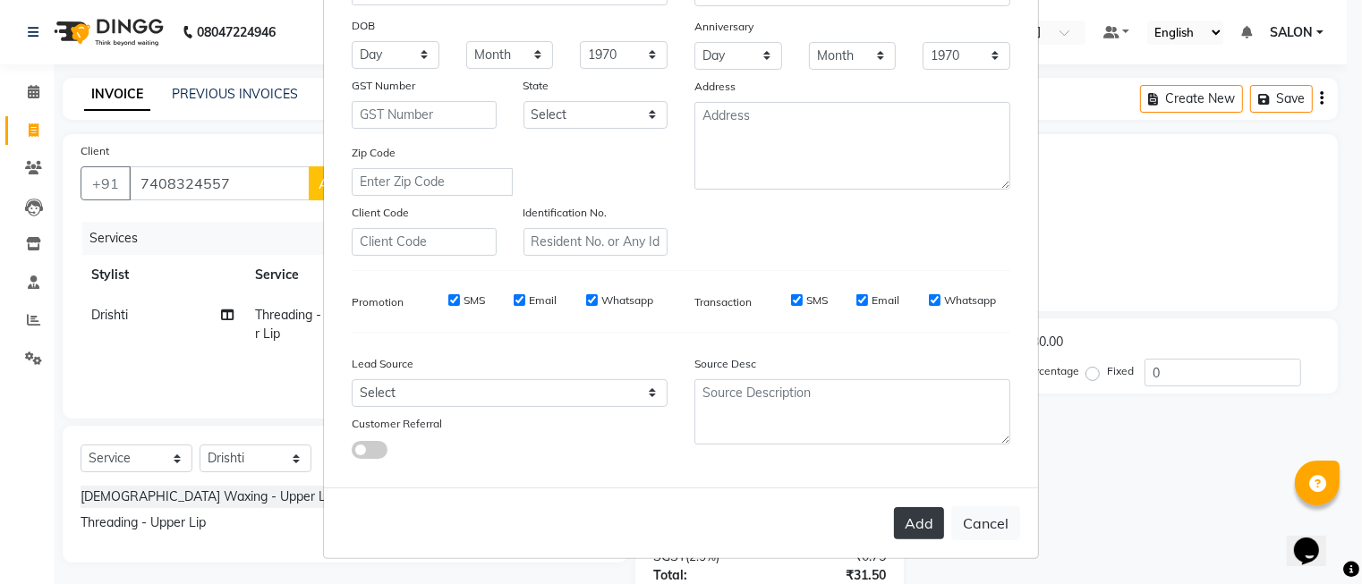
click at [904, 528] on button "Add" at bounding box center [919, 523] width 50 height 32
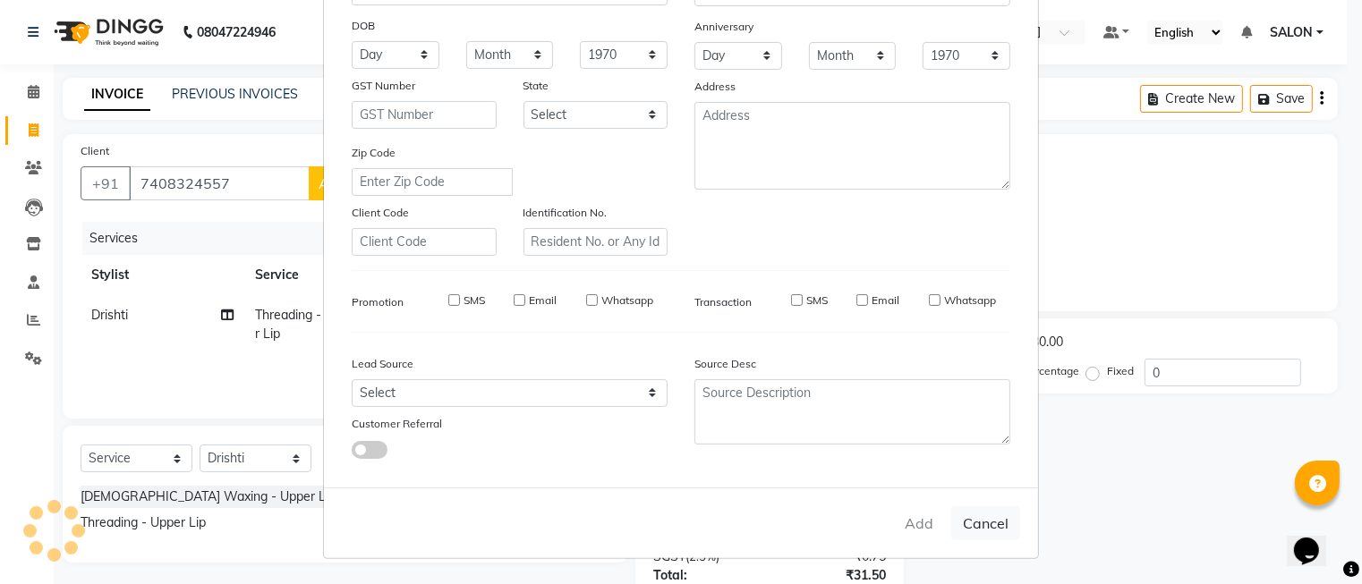
select select
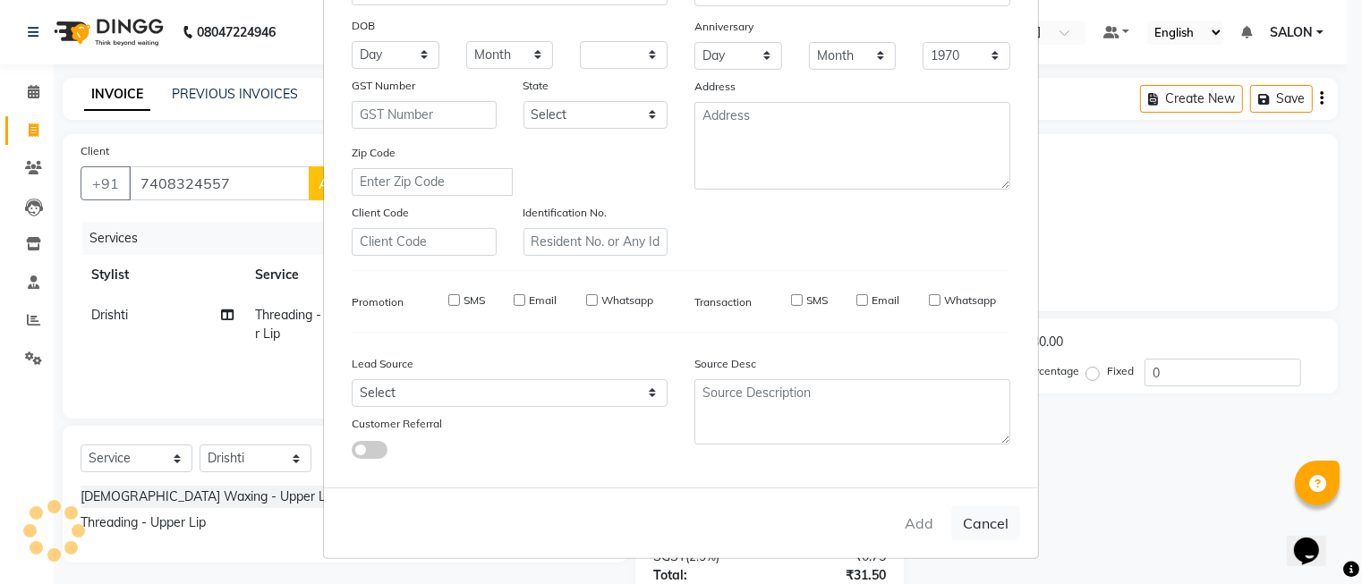
select select
checkbox input "false"
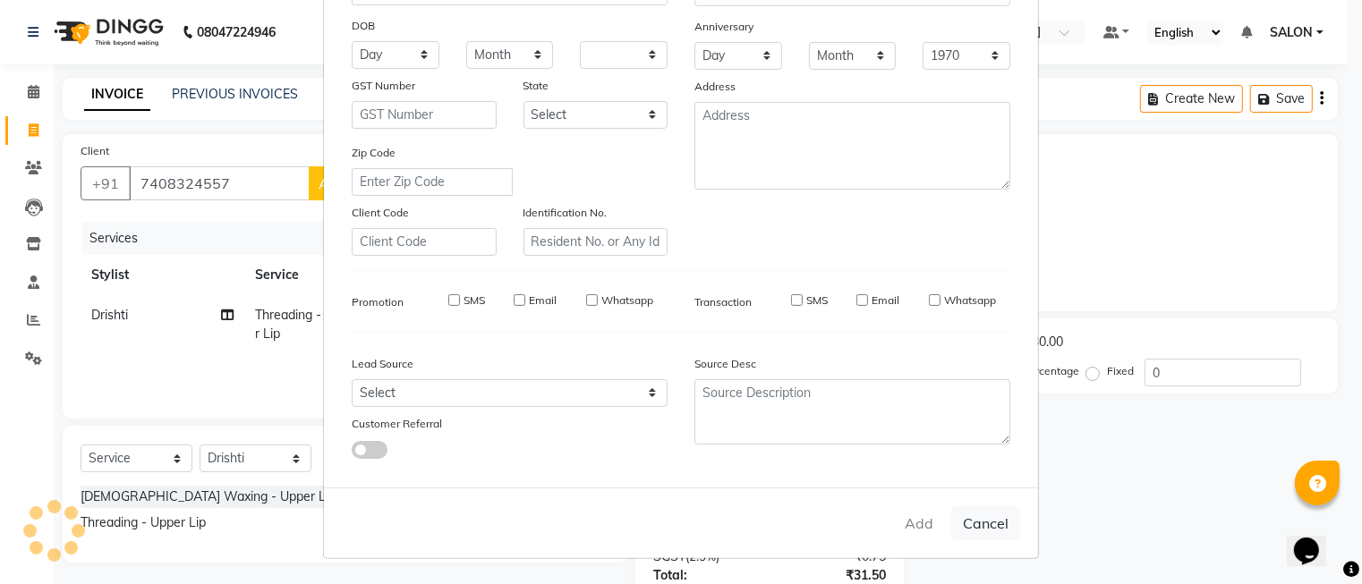
checkbox input "false"
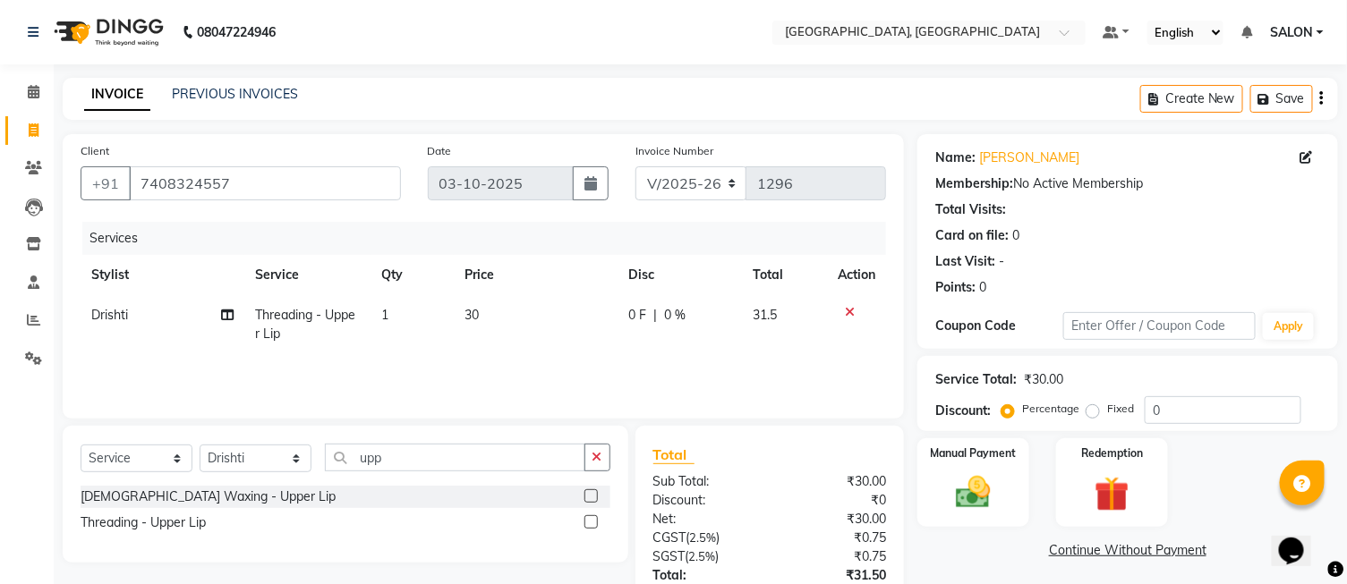
click at [1107, 412] on label "Fixed" at bounding box center [1120, 409] width 27 height 16
click at [1096, 412] on input "Fixed" at bounding box center [1096, 409] width 13 height 13
radio input "true"
click at [1203, 414] on input "0" at bounding box center [1223, 410] width 157 height 28
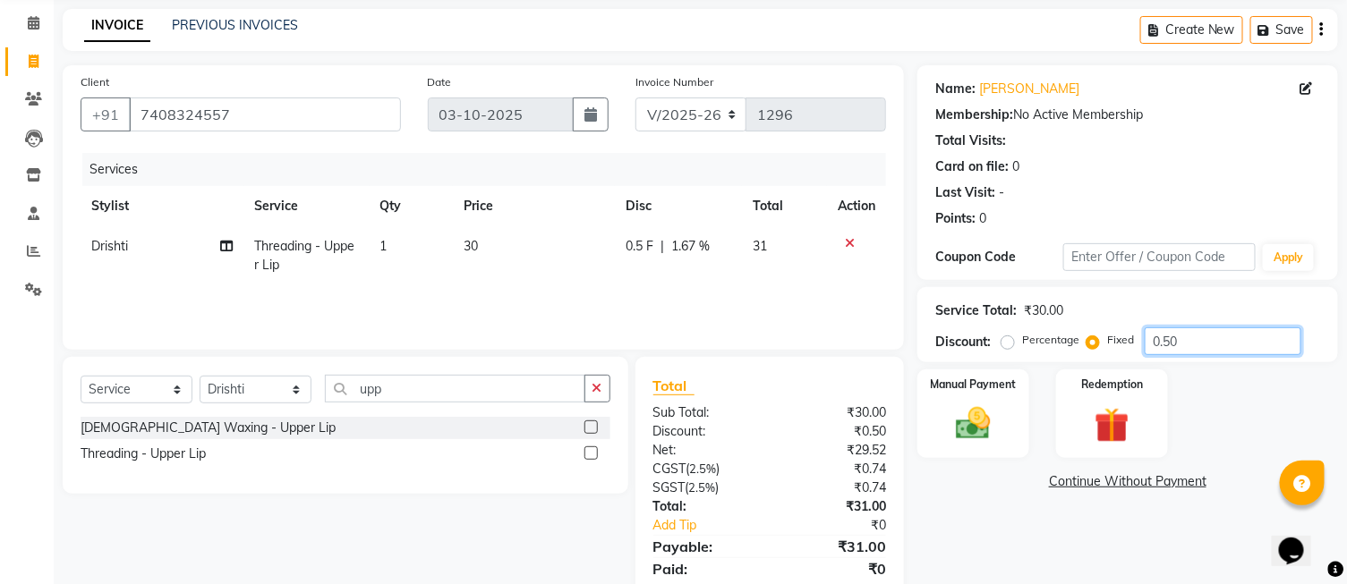
scroll to position [131, 0]
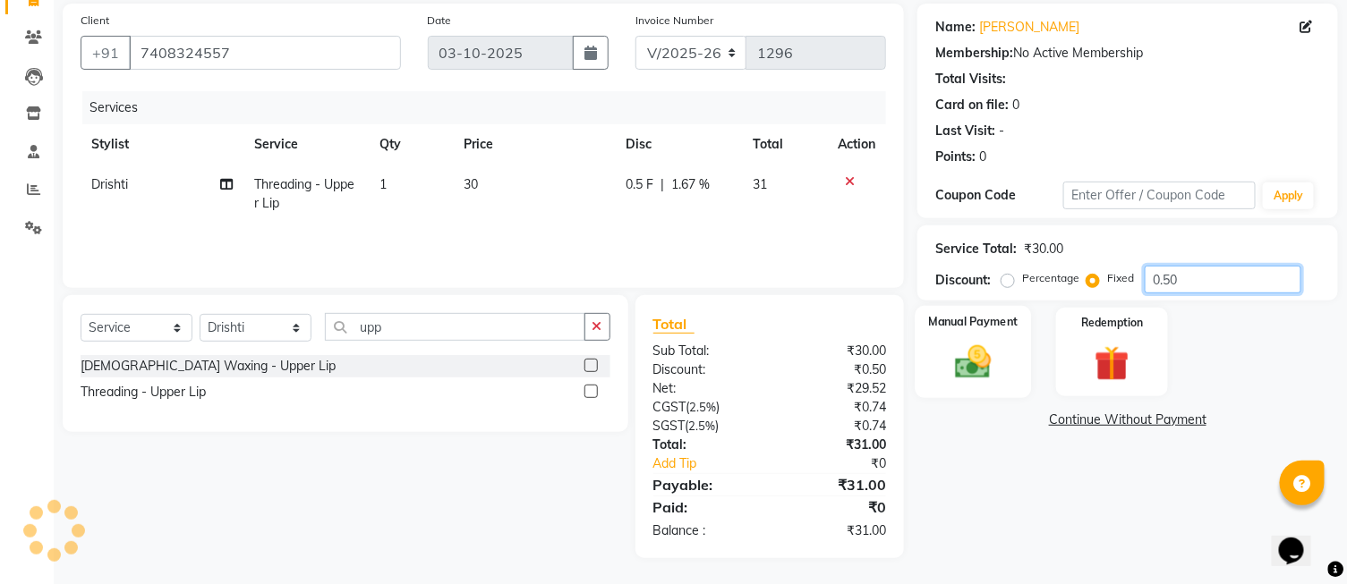
type input "0.50"
click at [933, 353] on div "Manual Payment" at bounding box center [974, 352] width 116 height 92
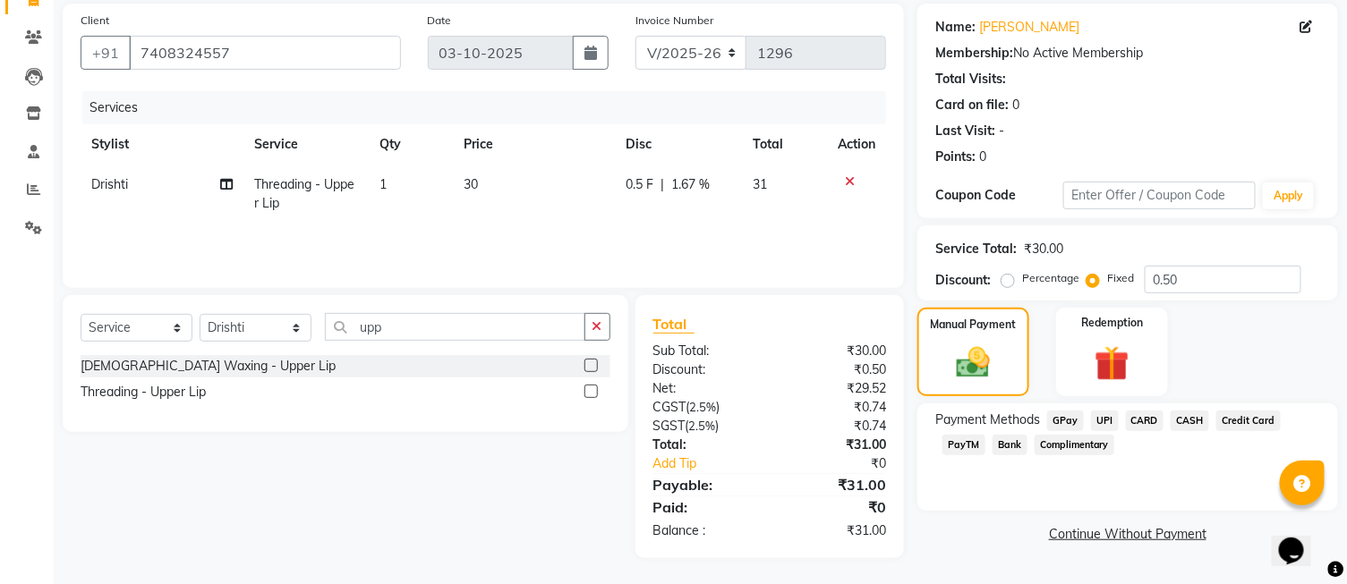
click at [1107, 418] on span "UPI" at bounding box center [1105, 421] width 28 height 21
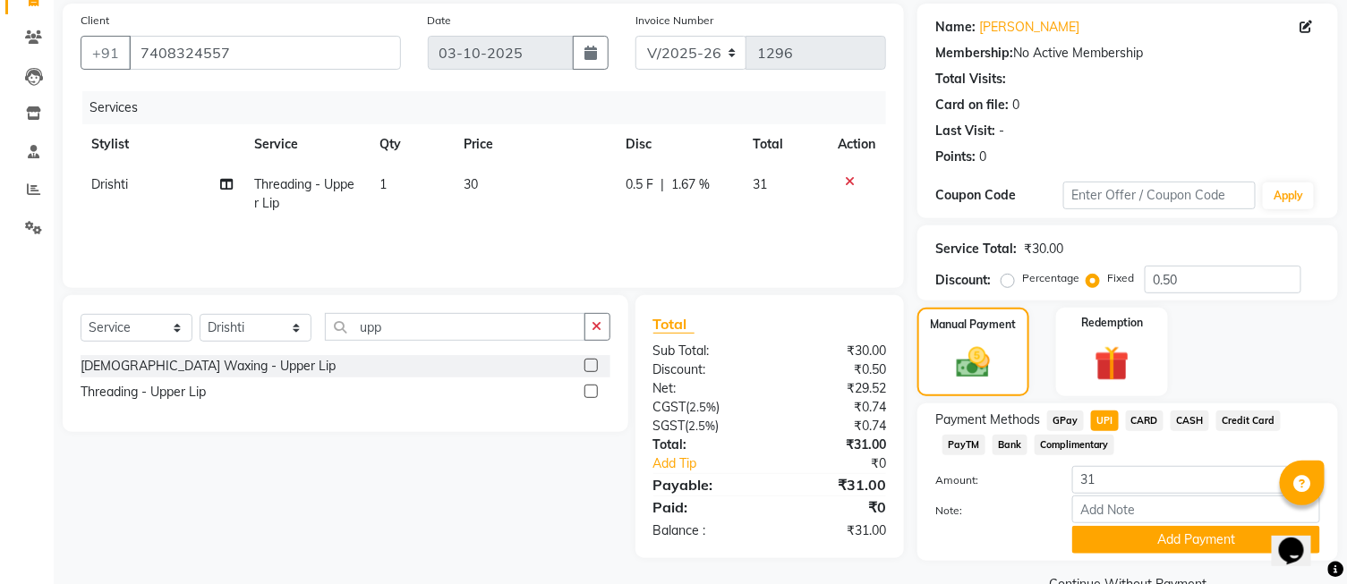
click at [1133, 524] on div "Note:" at bounding box center [1128, 511] width 412 height 30
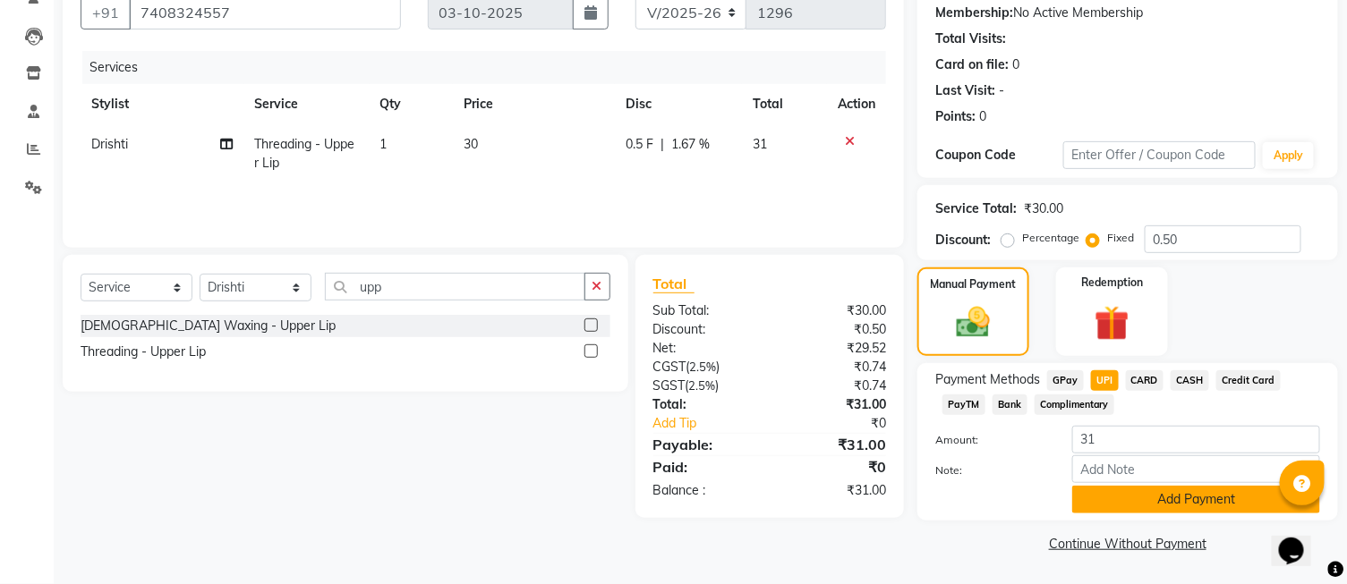
click at [1125, 507] on button "Add Payment" at bounding box center [1196, 500] width 248 height 28
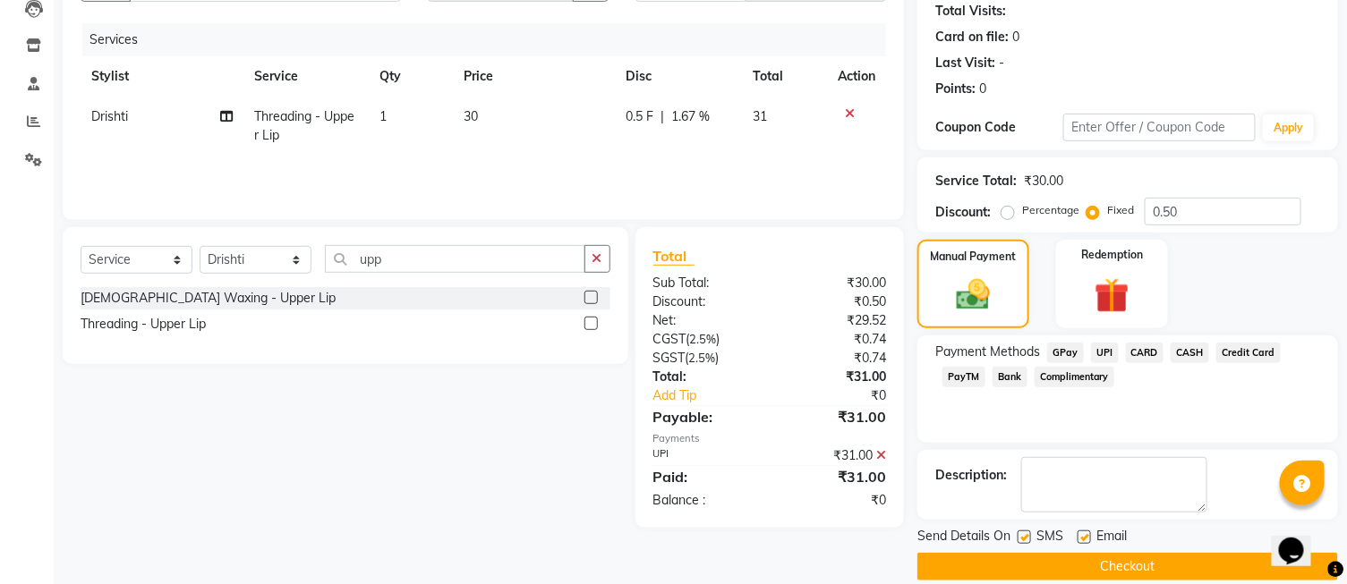
scroll to position [221, 0]
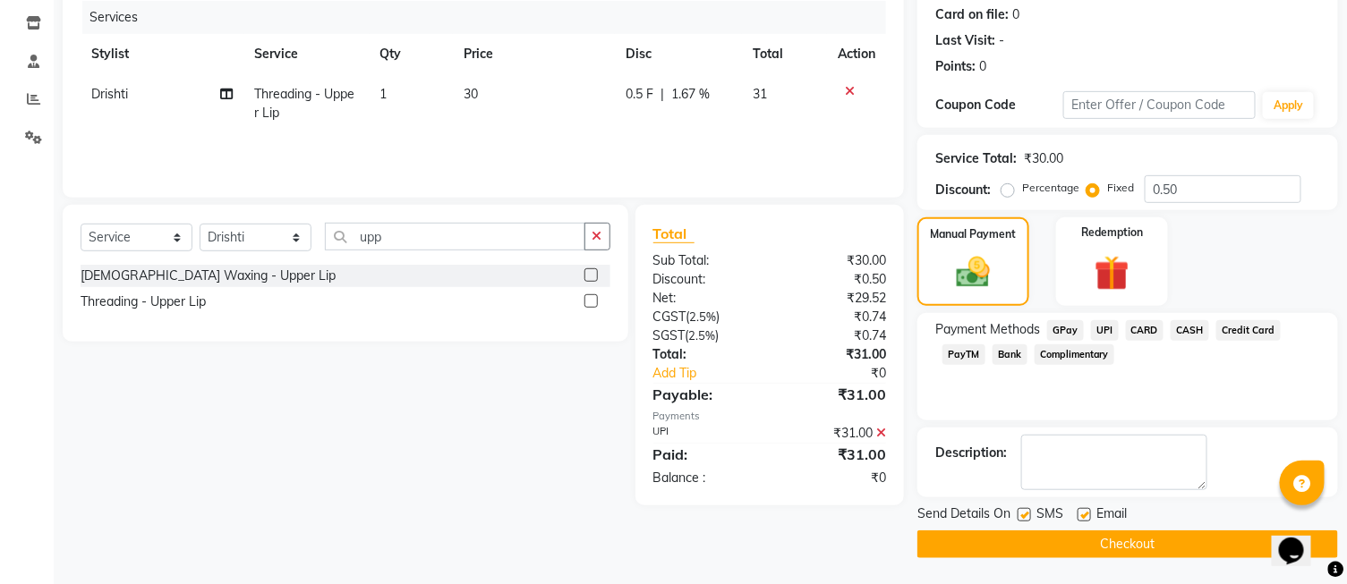
drag, startPoint x: 1172, startPoint y: 546, endPoint x: 666, endPoint y: 295, distance: 565.2
click at [1168, 544] on button "Checkout" at bounding box center [1127, 545] width 421 height 28
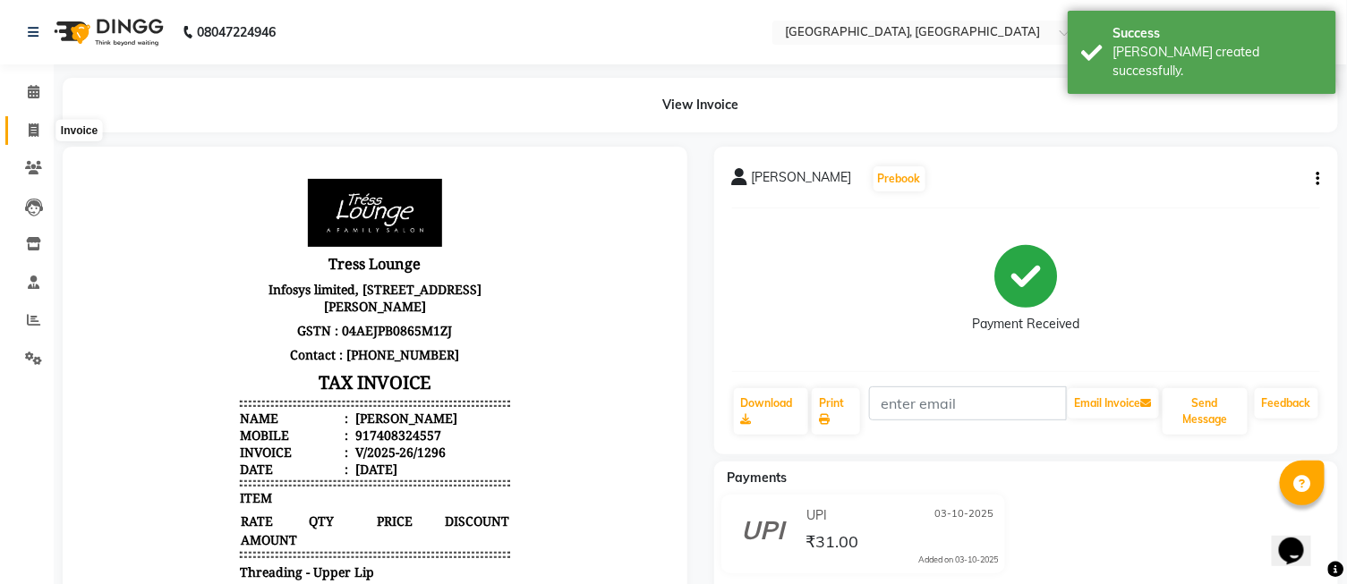
click at [39, 138] on span at bounding box center [33, 131] width 31 height 21
select select "service"
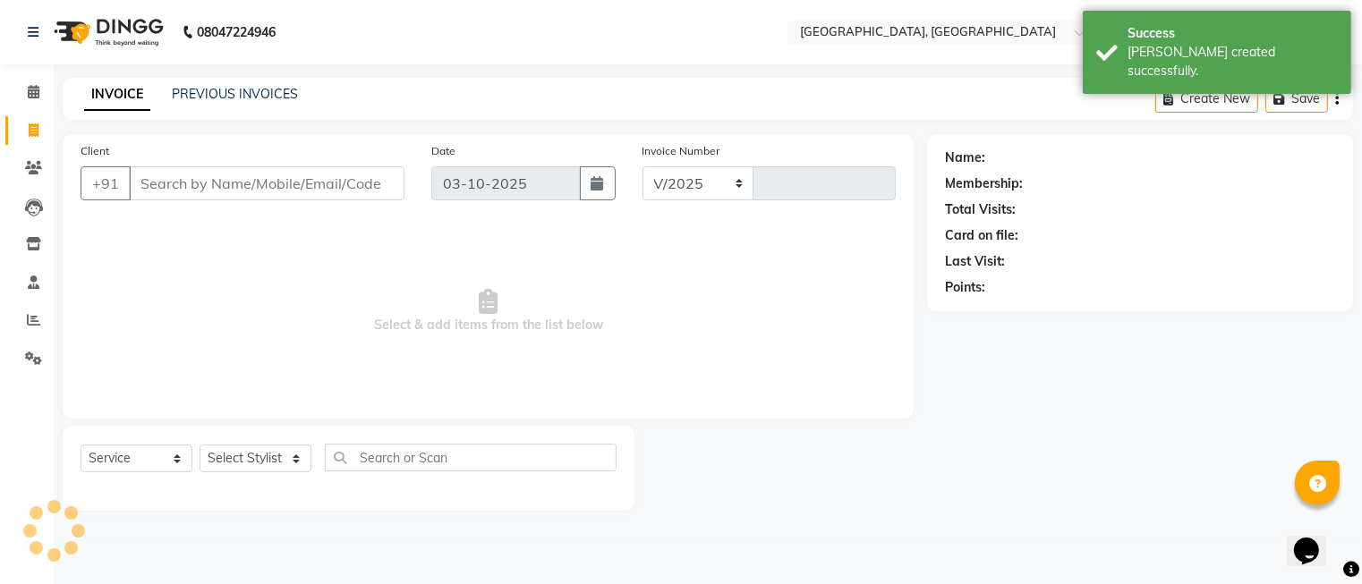
select select "5370"
type input "1297"
click at [248, 448] on select "Select Stylist DINGG Support Drishti [PERSON_NAME] SALON [PERSON_NAME] [PERSON_…" at bounding box center [256, 459] width 112 height 28
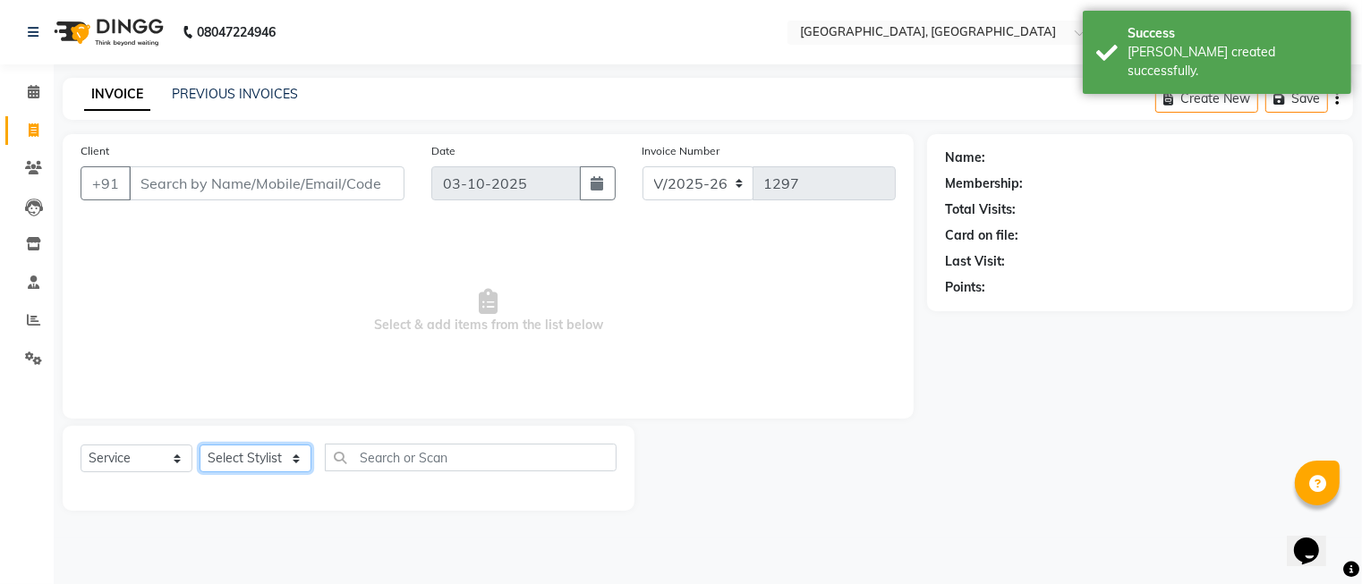
select select "86531"
click at [200, 446] on select "Select Stylist DINGG Support Drishti [PERSON_NAME] SALON [PERSON_NAME] [PERSON_…" at bounding box center [256, 459] width 112 height 28
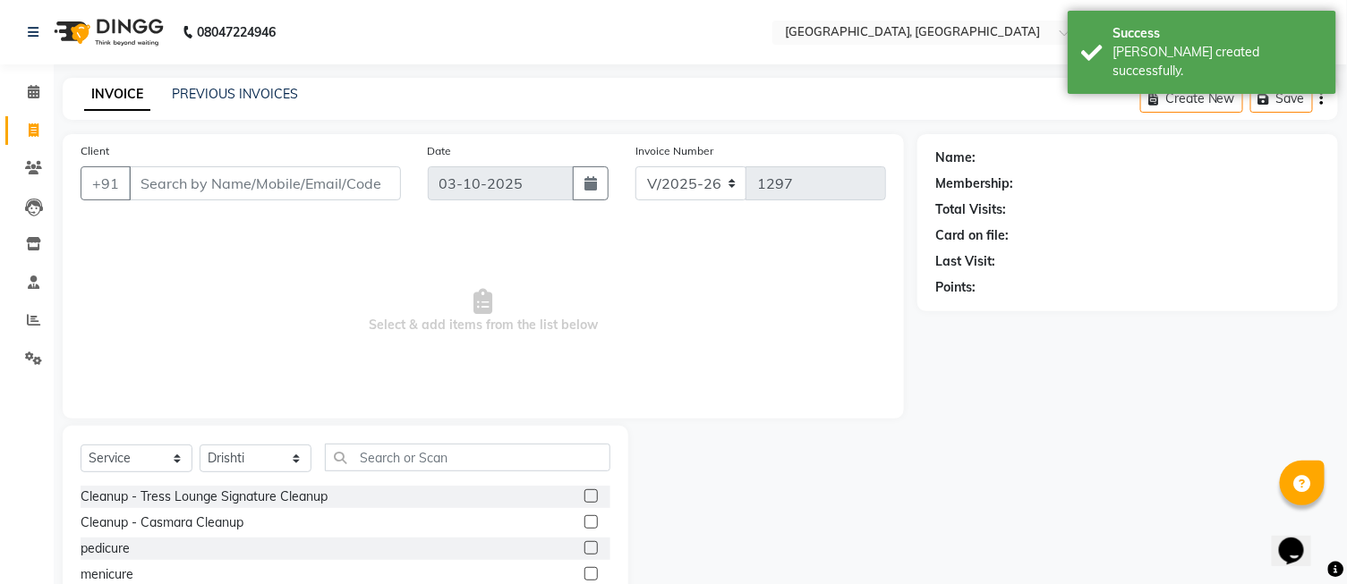
click at [367, 474] on div "Select Service Product Membership Package Voucher Prepaid Gift Card Select Styl…" at bounding box center [346, 465] width 530 height 42
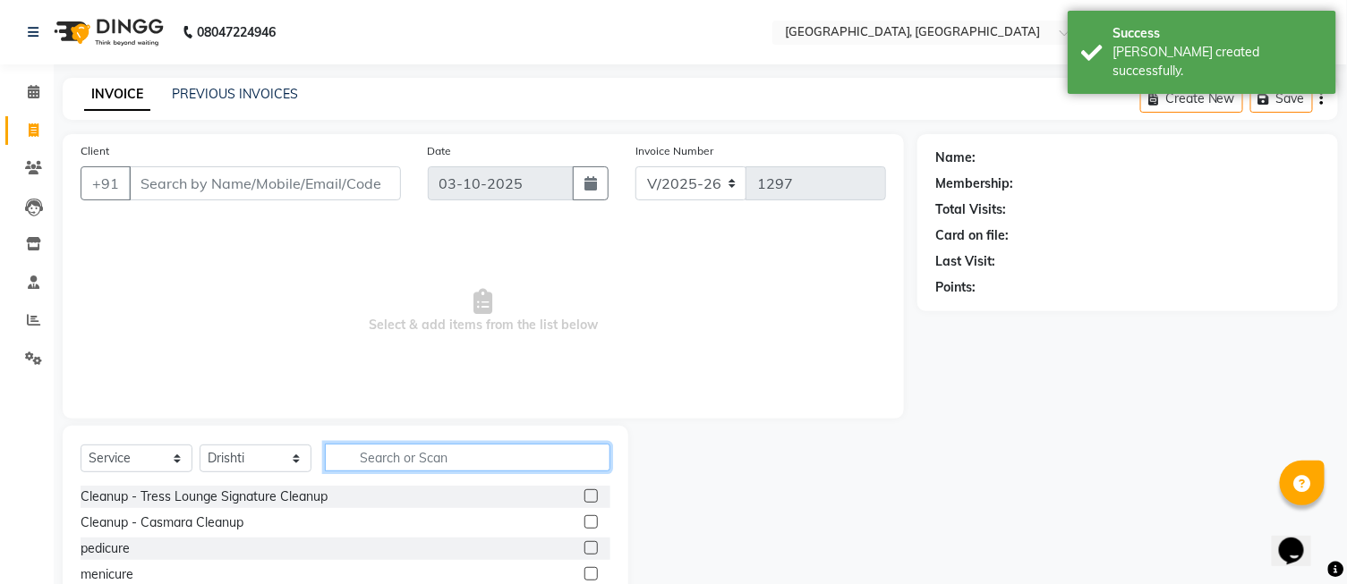
click at [373, 470] on input "text" at bounding box center [468, 458] width 286 height 28
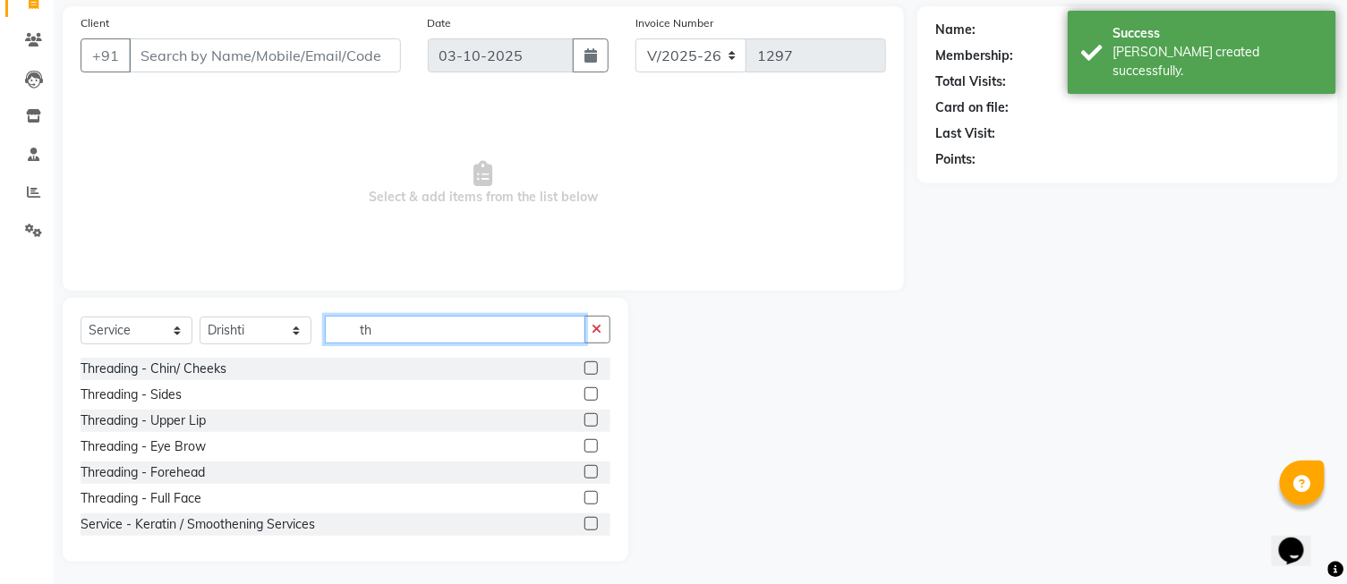
scroll to position [132, 0]
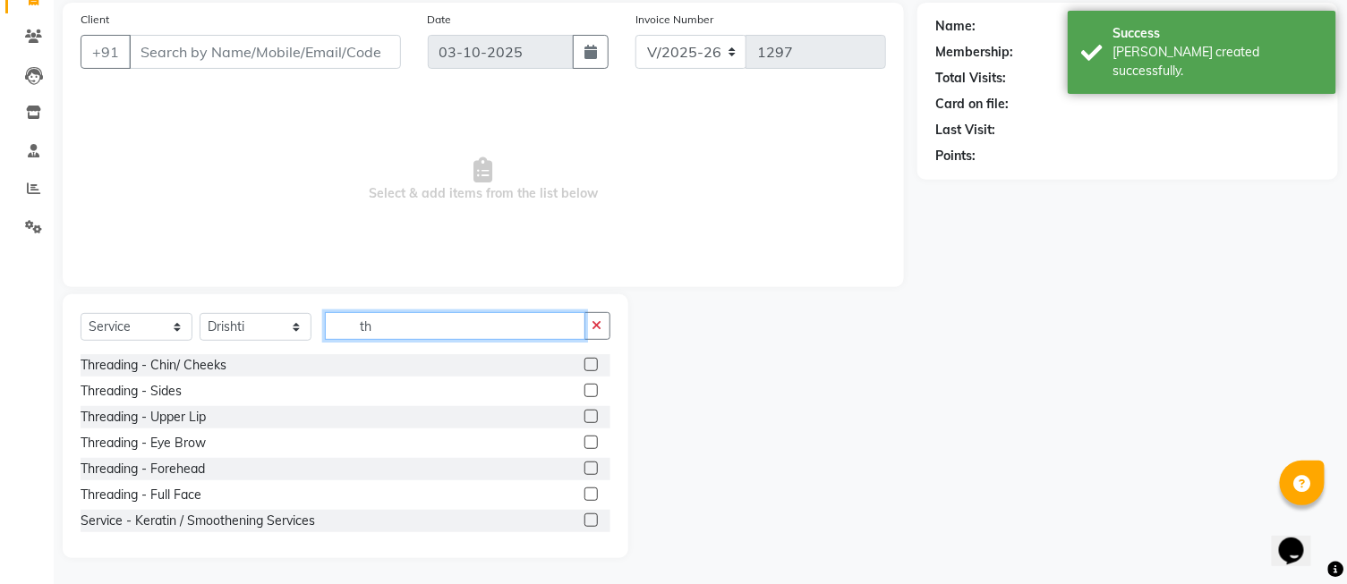
type input "th"
click at [584, 445] on label at bounding box center [590, 442] width 13 height 13
click at [584, 445] on input "checkbox" at bounding box center [590, 444] width 12 height 12
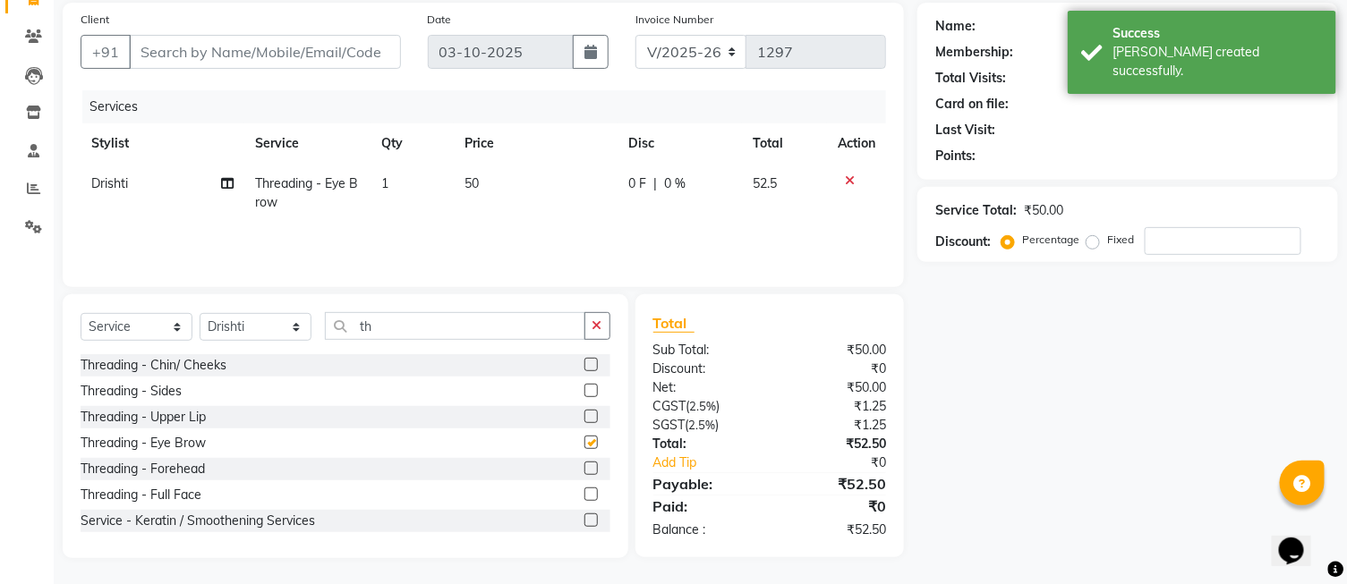
checkbox input "false"
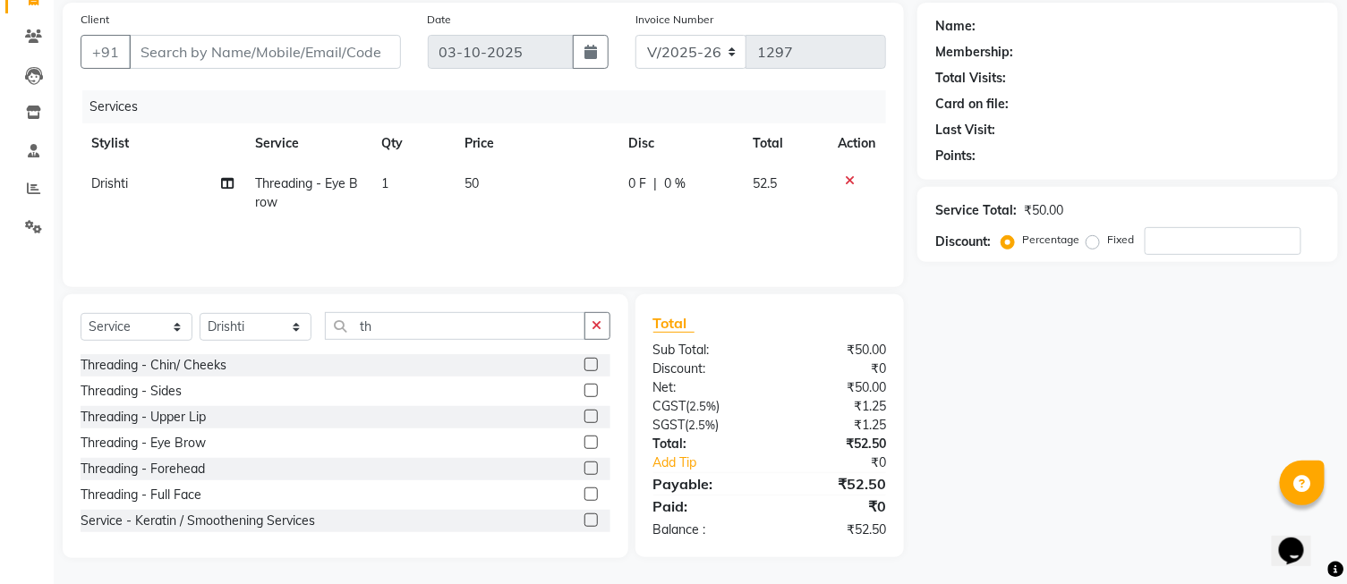
click at [584, 413] on label at bounding box center [590, 416] width 13 height 13
click at [584, 413] on input "checkbox" at bounding box center [590, 418] width 12 height 12
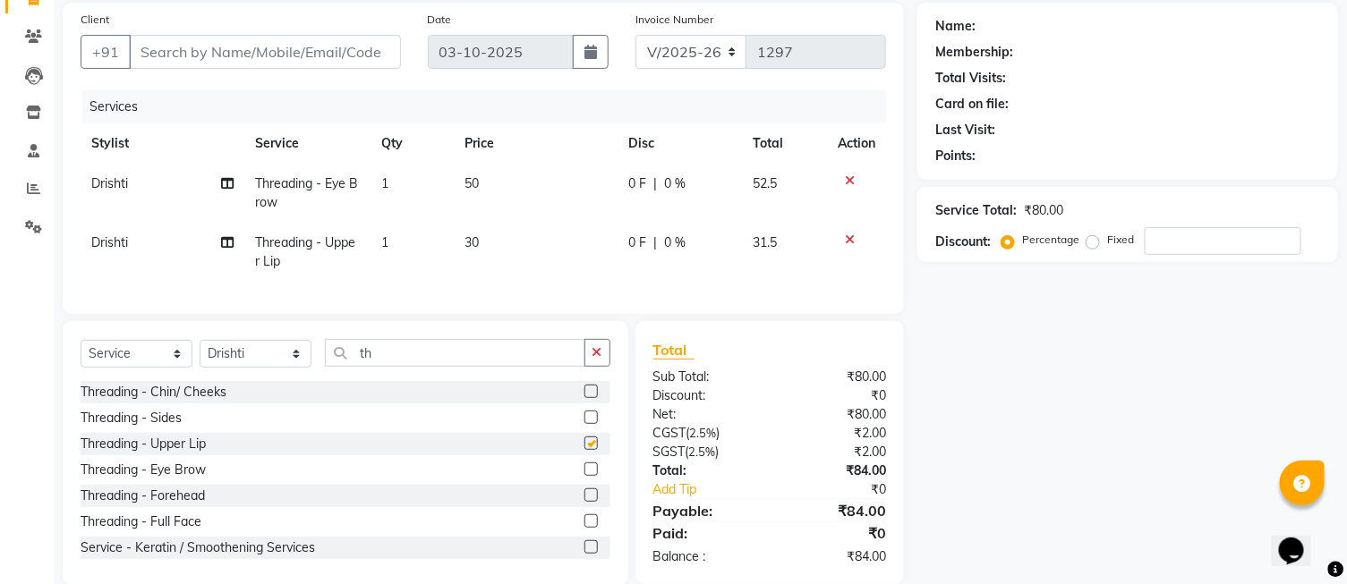
checkbox input "false"
click at [252, 54] on input "Client" at bounding box center [265, 52] width 272 height 34
type input "9"
type input "0"
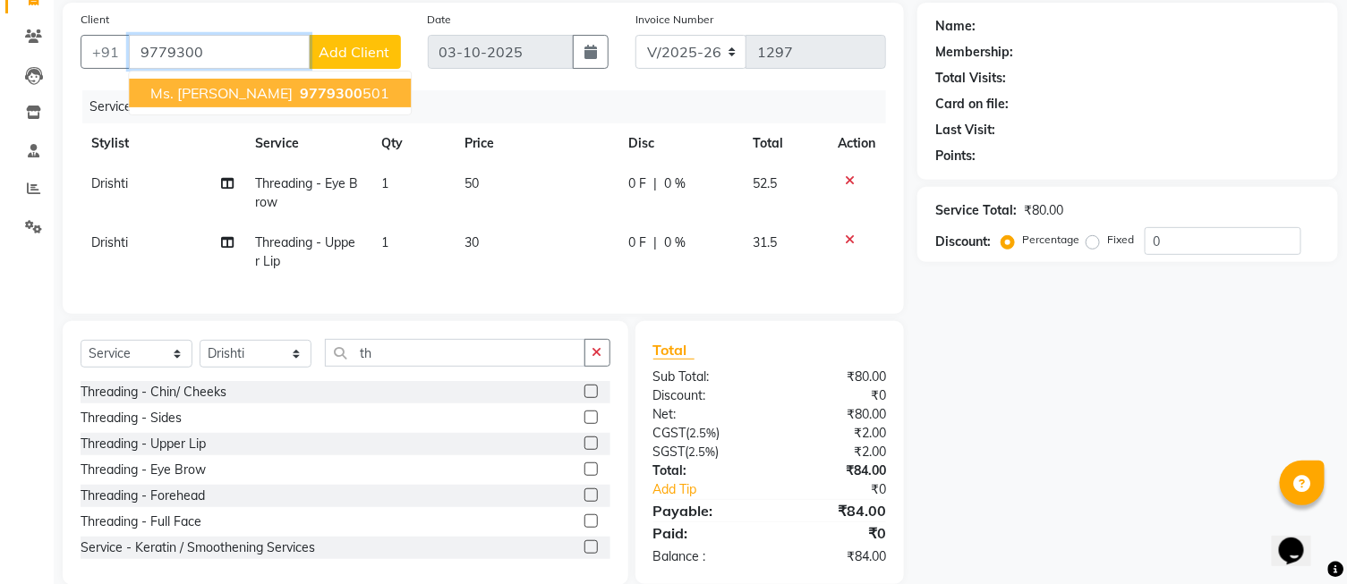
click at [325, 90] on ngb-highlight "9779300 501" at bounding box center [342, 93] width 93 height 18
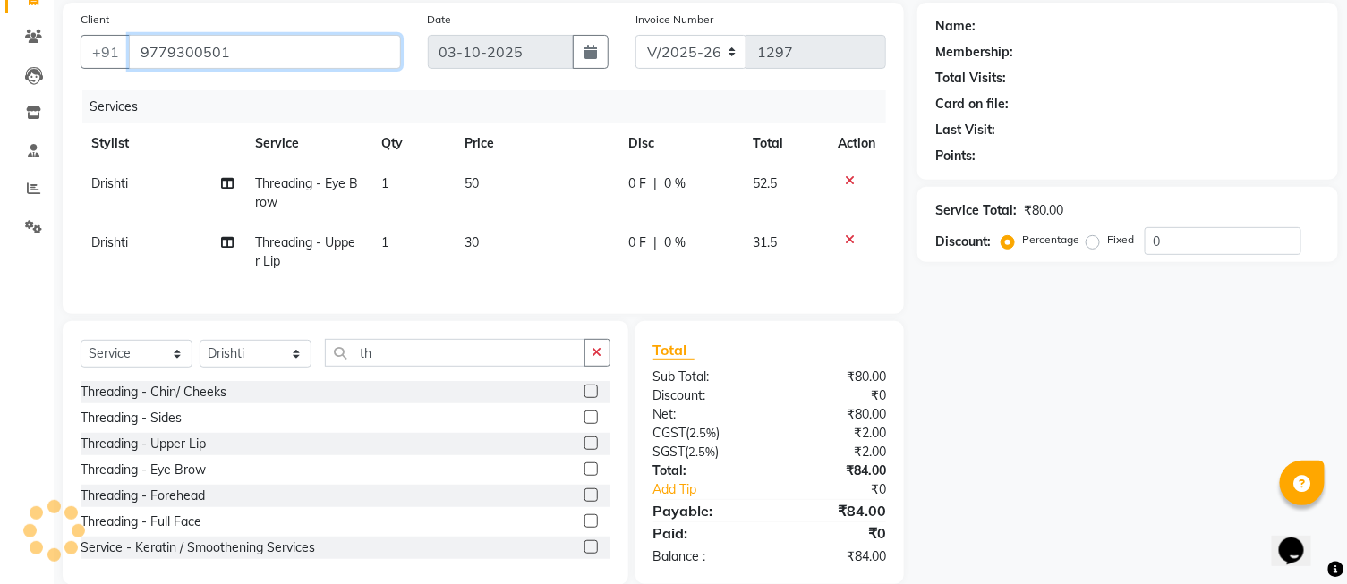
type input "9779300501"
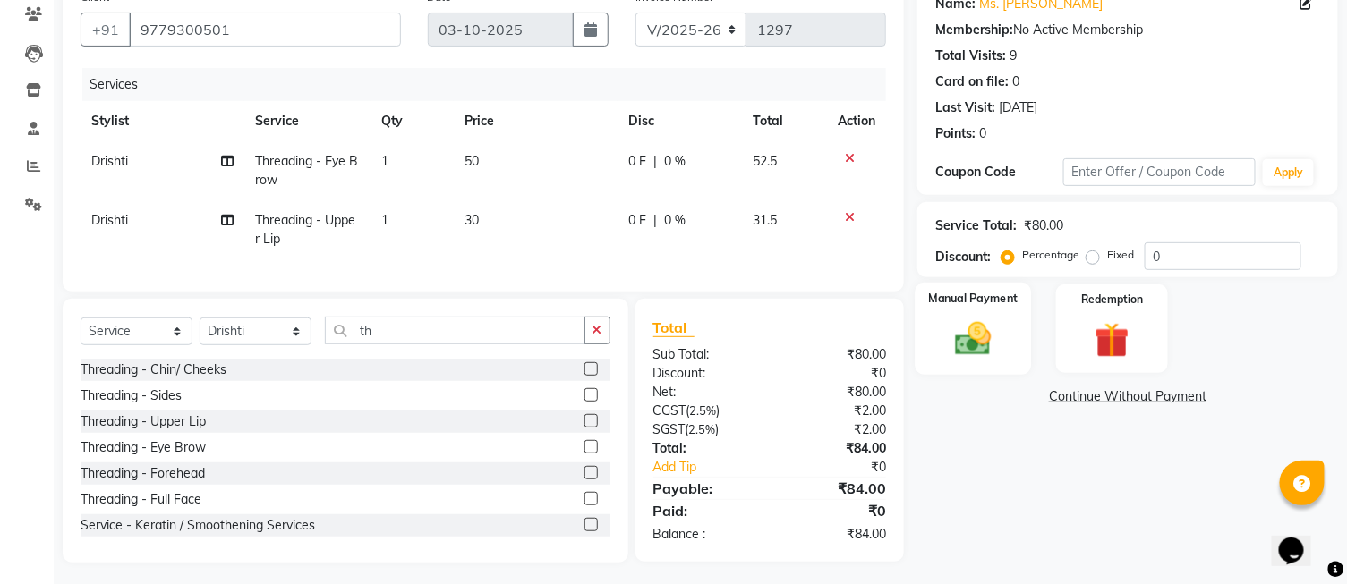
scroll to position [174, 0]
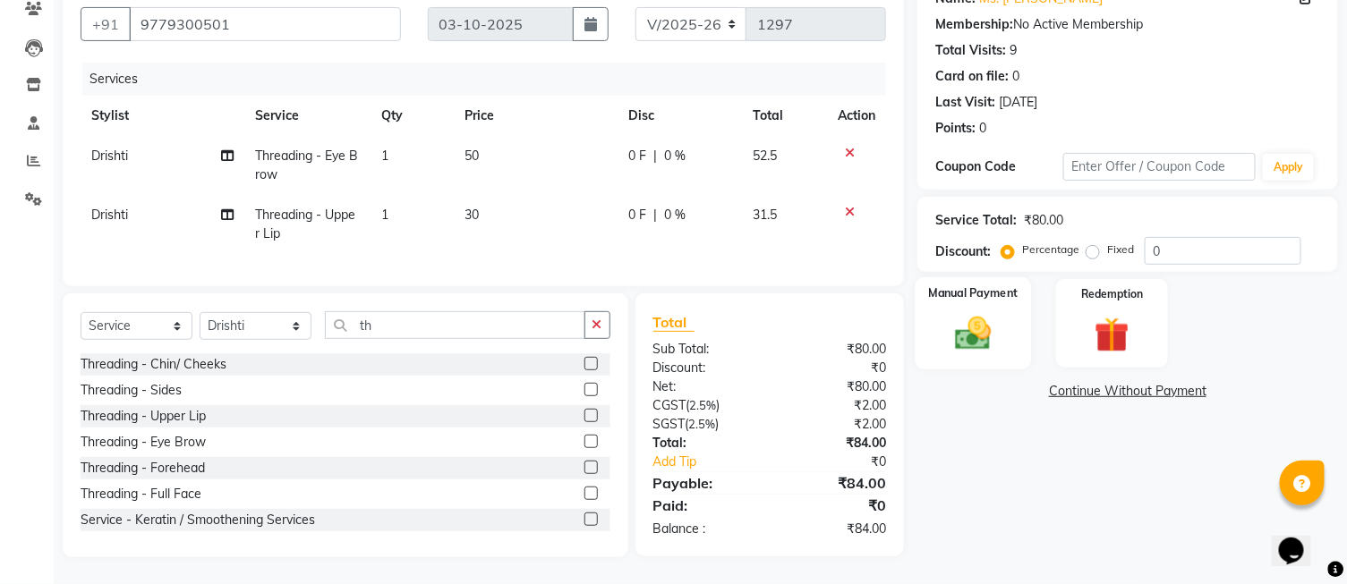
click at [982, 342] on div "Manual Payment" at bounding box center [974, 323] width 116 height 92
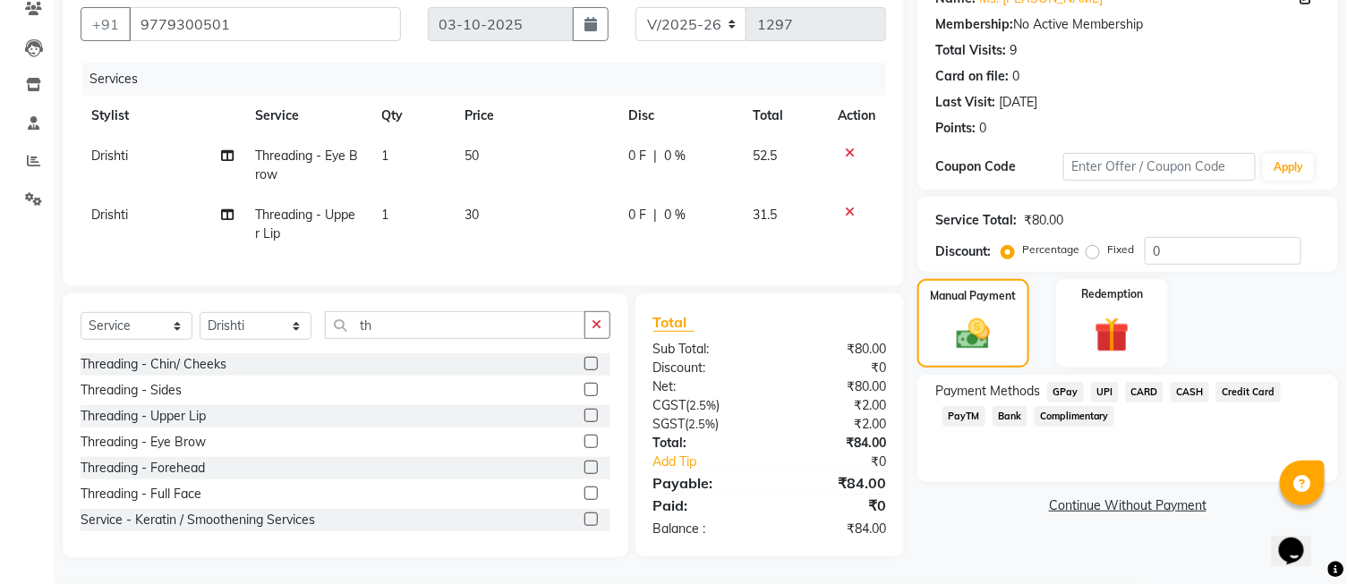
click at [1194, 382] on span "CASH" at bounding box center [1190, 392] width 38 height 21
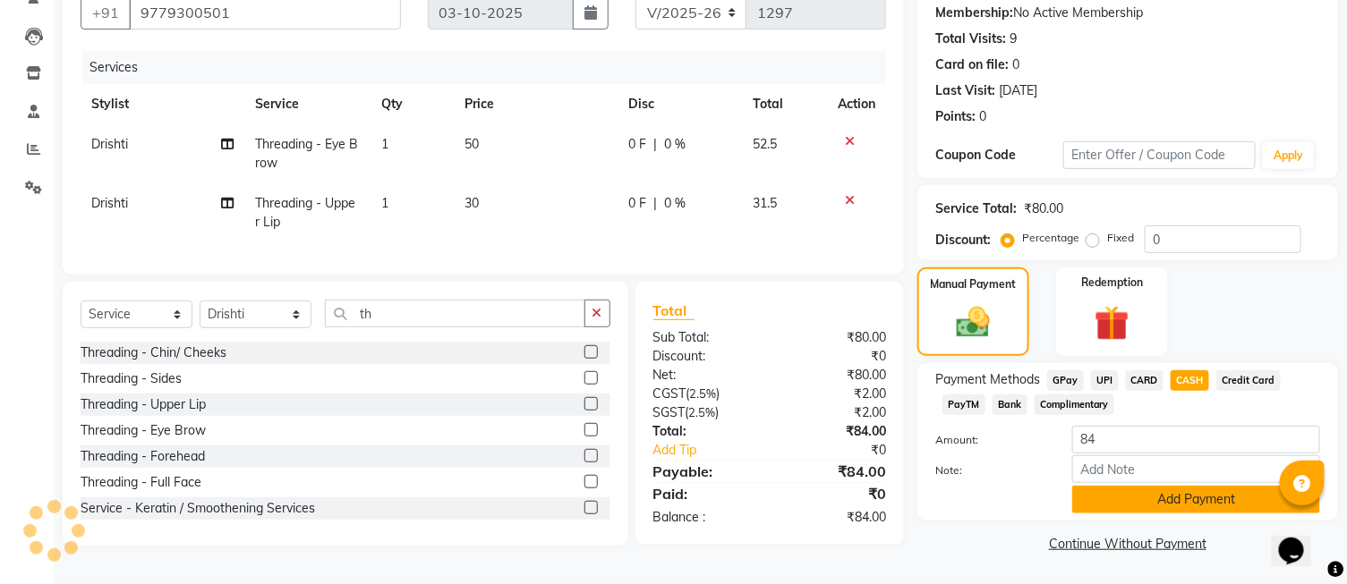
click at [1176, 499] on button "Add Payment" at bounding box center [1196, 500] width 248 height 28
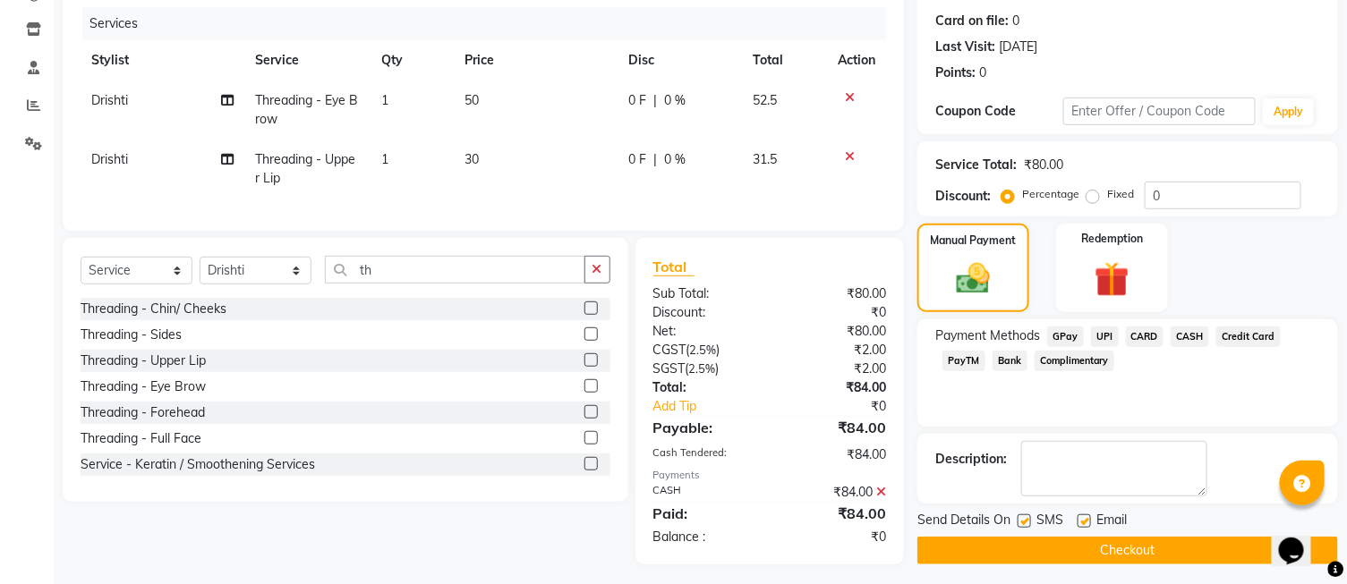
scroll to position [236, 0]
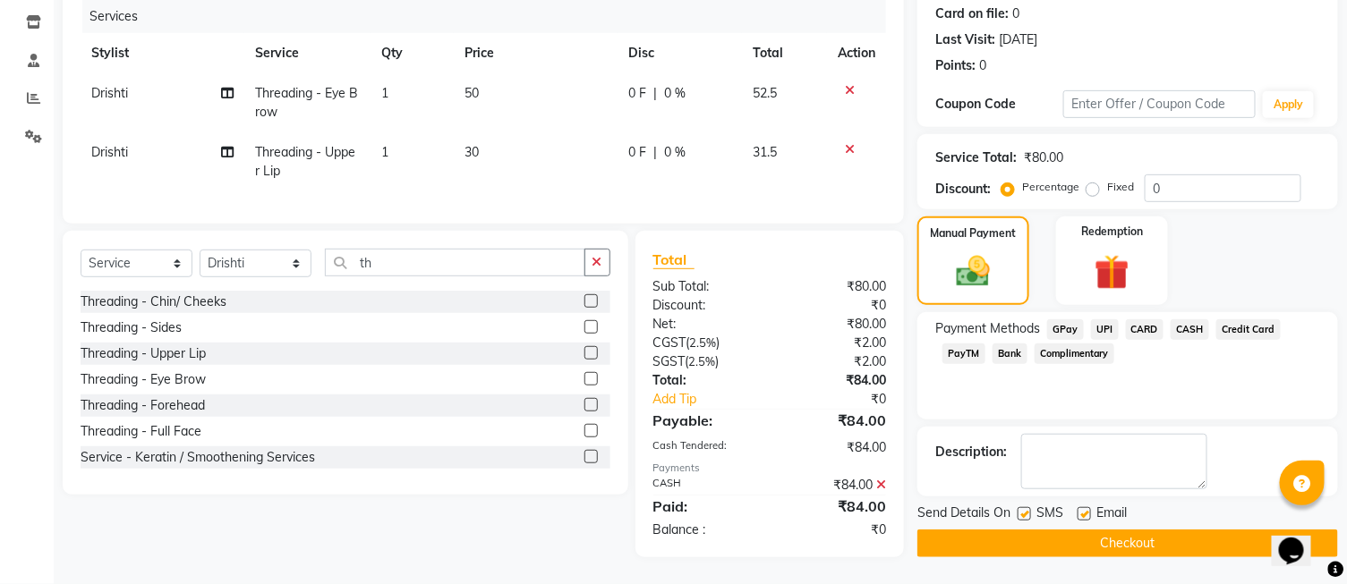
click at [1068, 530] on button "Checkout" at bounding box center [1127, 544] width 421 height 28
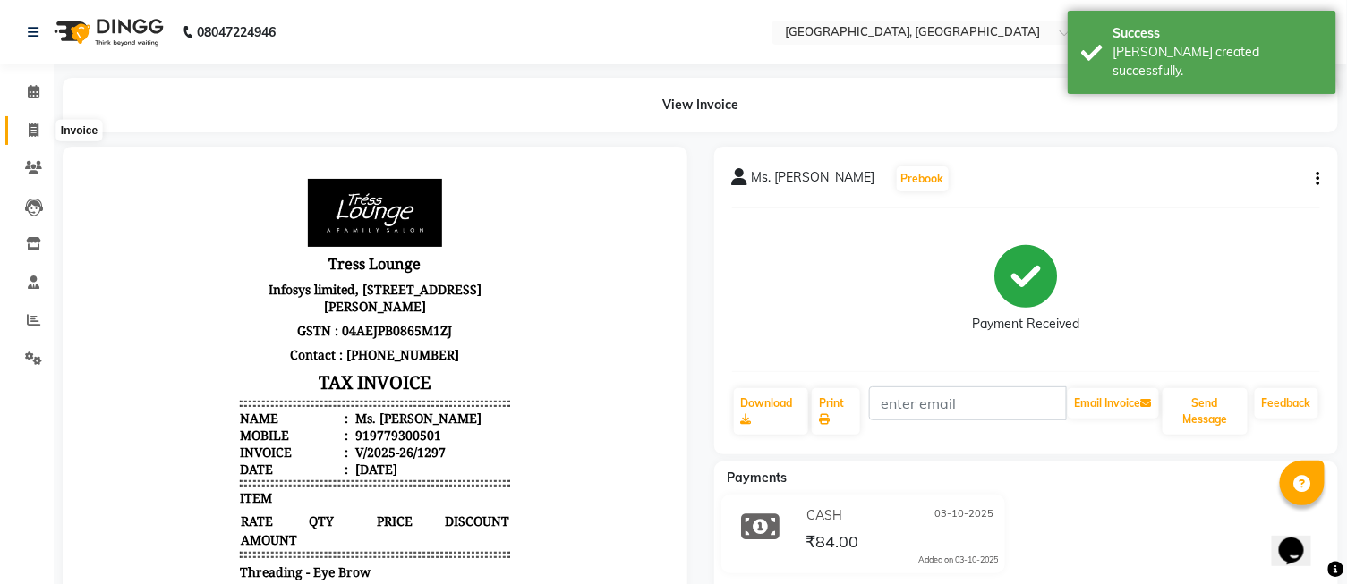
click at [38, 127] on span at bounding box center [33, 131] width 31 height 21
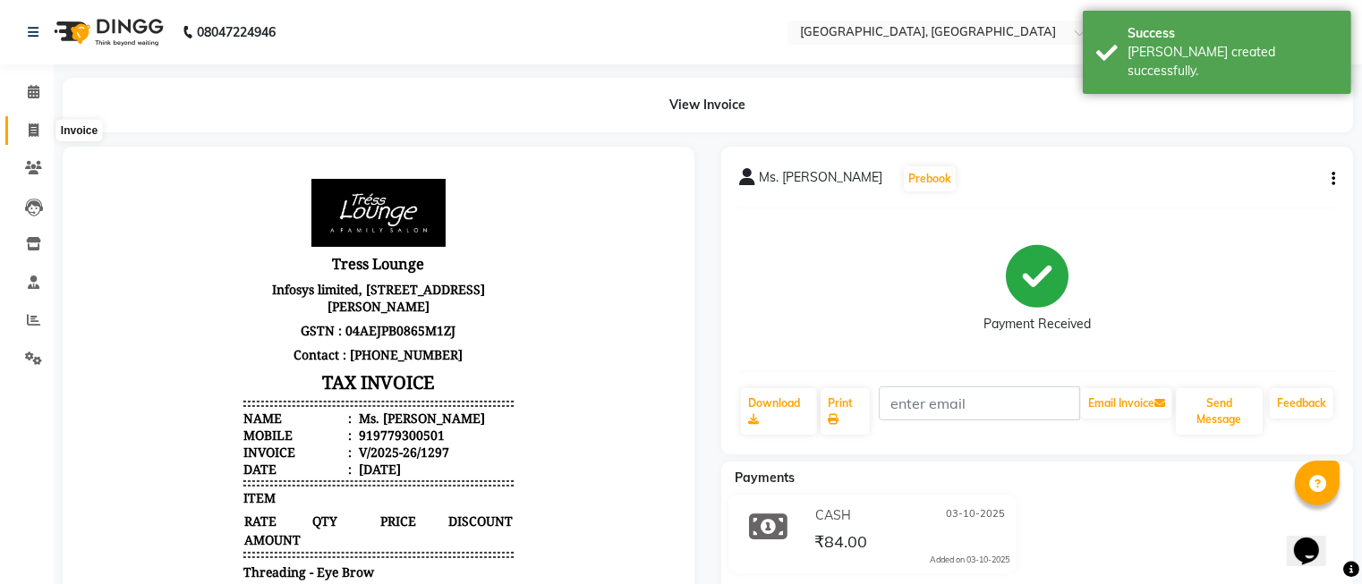
select select "service"
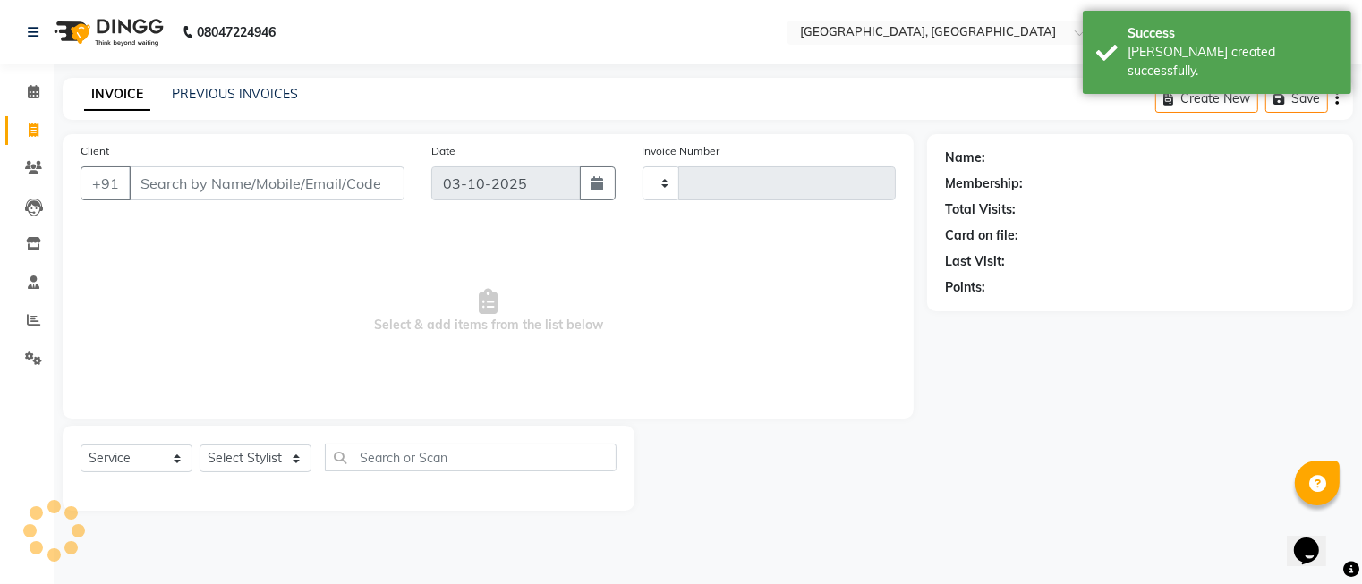
type input "1298"
select select "5370"
click at [284, 475] on div "Select Service Product Membership Package Voucher Prepaid Gift Card Select Styl…" at bounding box center [349, 465] width 536 height 42
click at [281, 459] on select "Select Stylist DINGG Support Drishti [PERSON_NAME] SALON [PERSON_NAME] [PERSON_…" at bounding box center [256, 459] width 112 height 28
select select "35456"
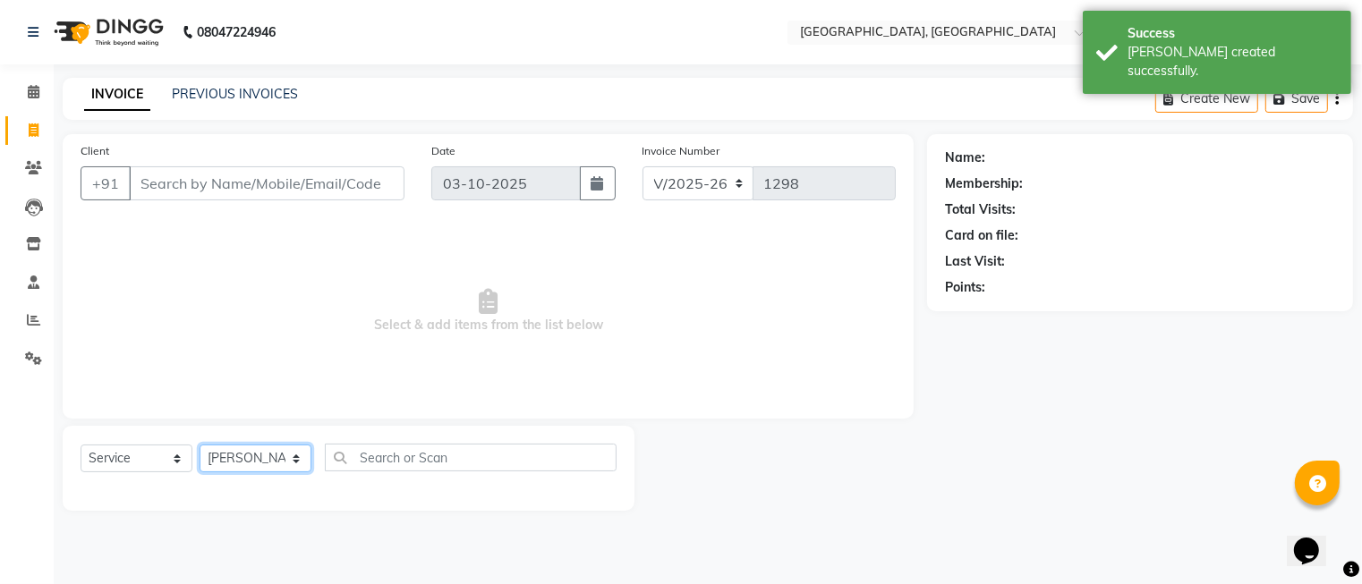
click at [200, 446] on select "Select Stylist DINGG Support Drishti [PERSON_NAME] SALON [PERSON_NAME] [PERSON_…" at bounding box center [256, 459] width 112 height 28
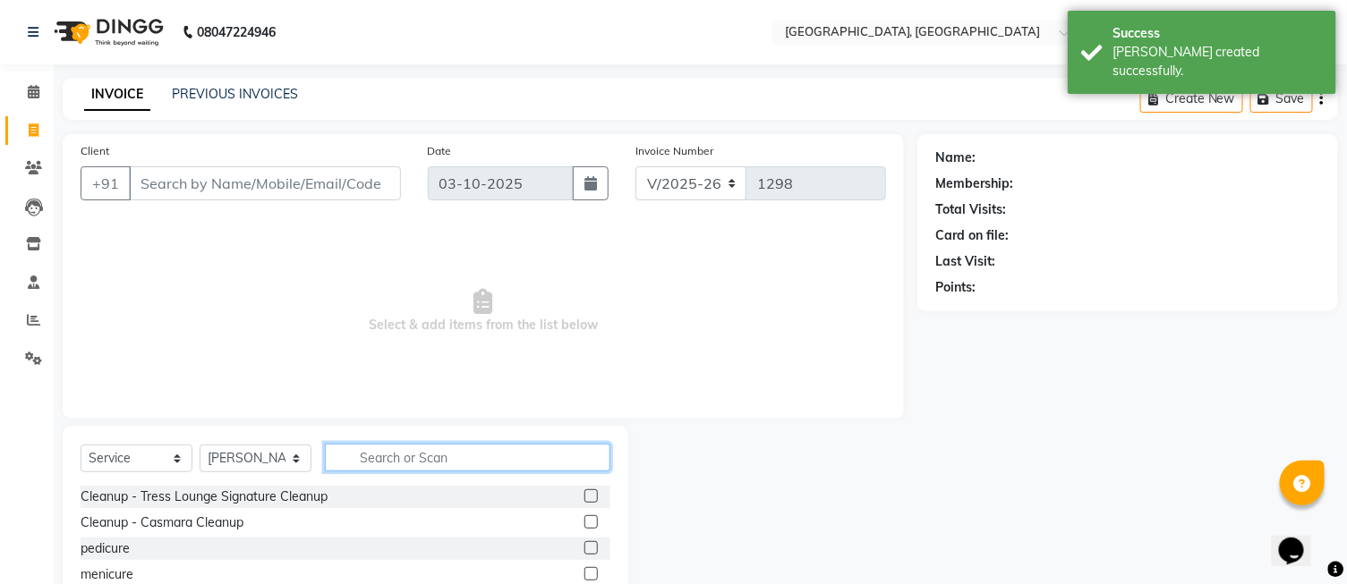
click at [387, 455] on input "text" at bounding box center [468, 458] width 286 height 28
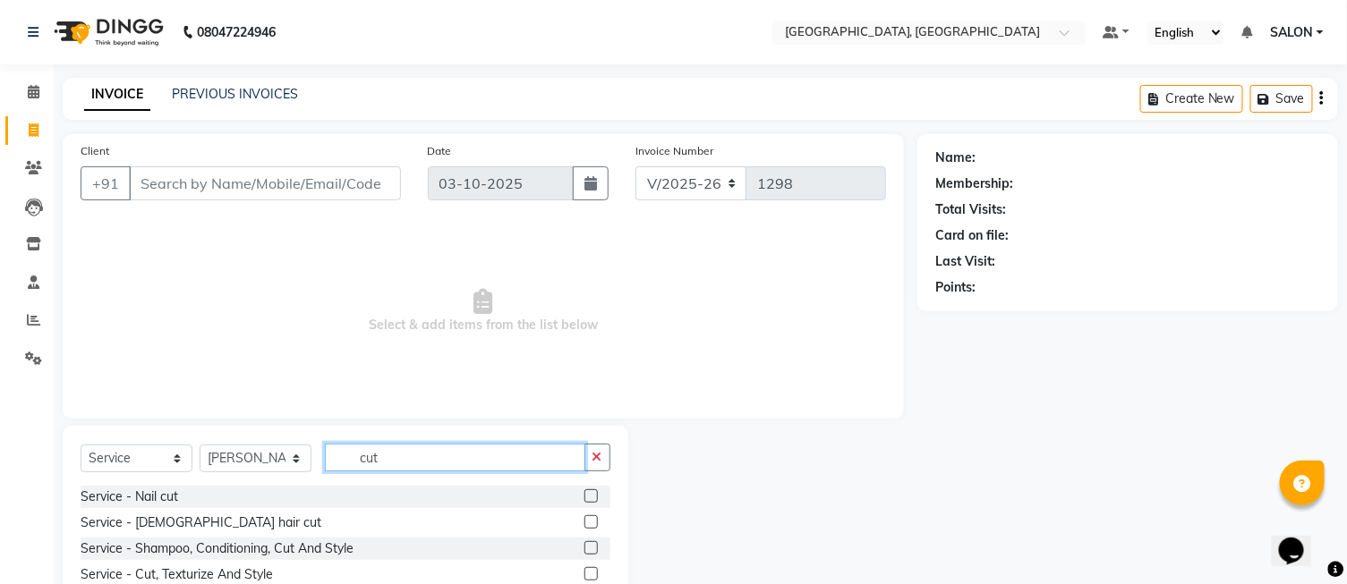
type input "cut"
click at [587, 521] on label at bounding box center [590, 522] width 13 height 13
click at [587, 521] on input "checkbox" at bounding box center [590, 523] width 12 height 12
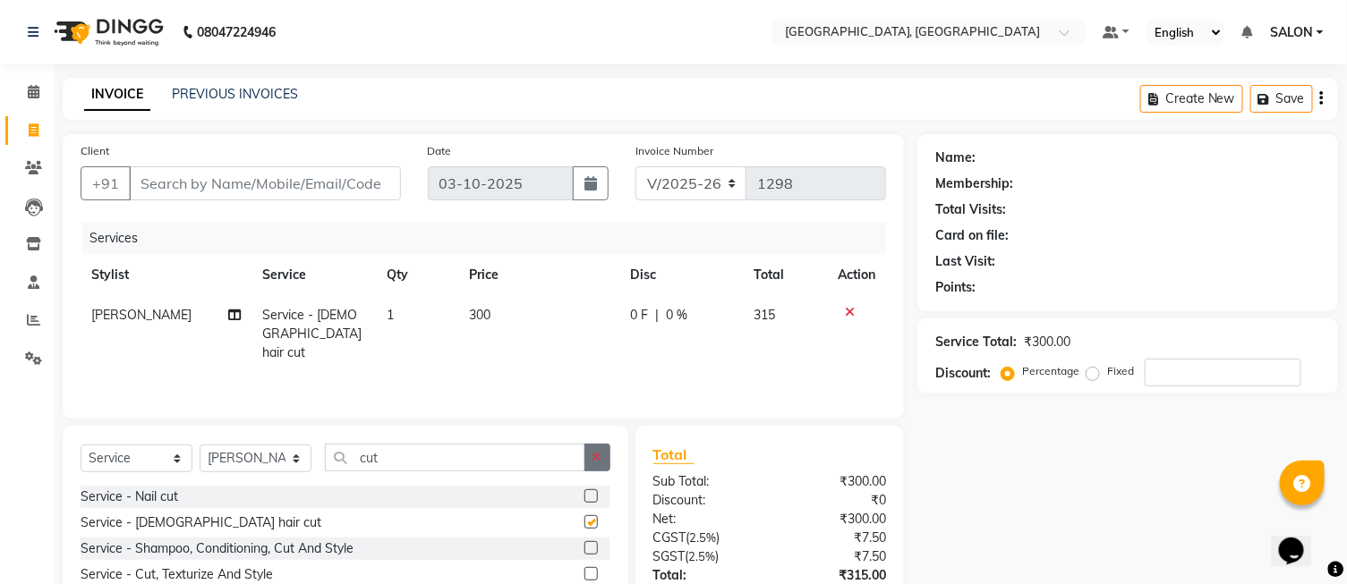
checkbox input "false"
click at [601, 467] on button "button" at bounding box center [597, 458] width 26 height 28
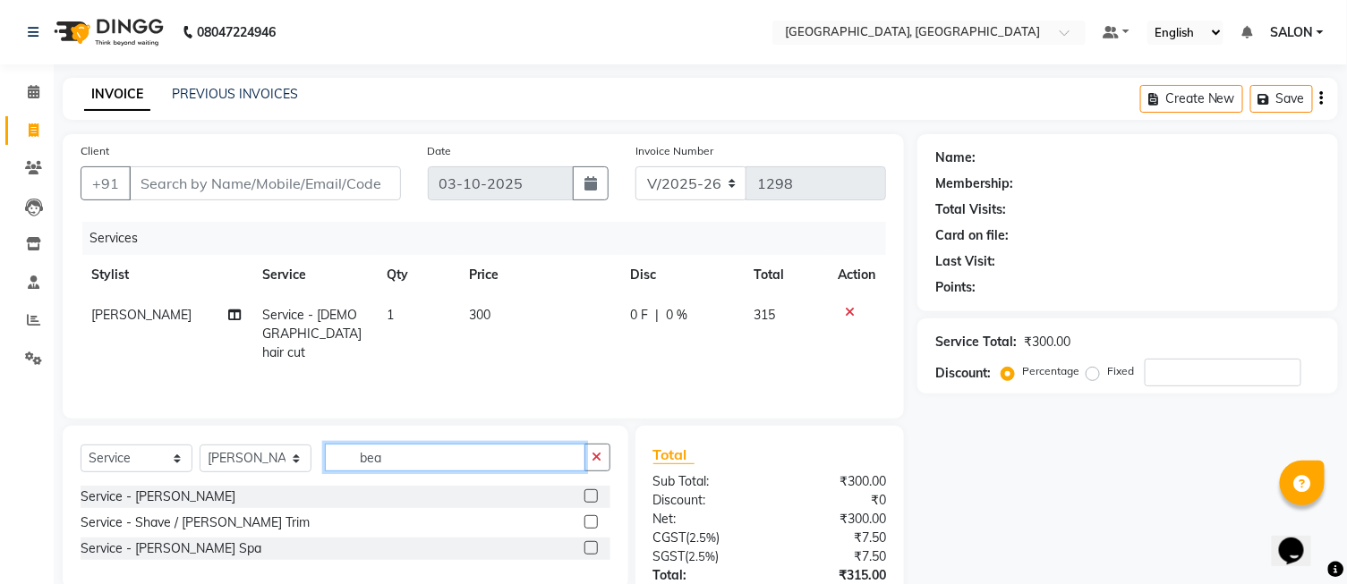
type input "bea"
click at [595, 522] on label at bounding box center [590, 522] width 13 height 13
click at [595, 522] on input "checkbox" at bounding box center [590, 523] width 12 height 12
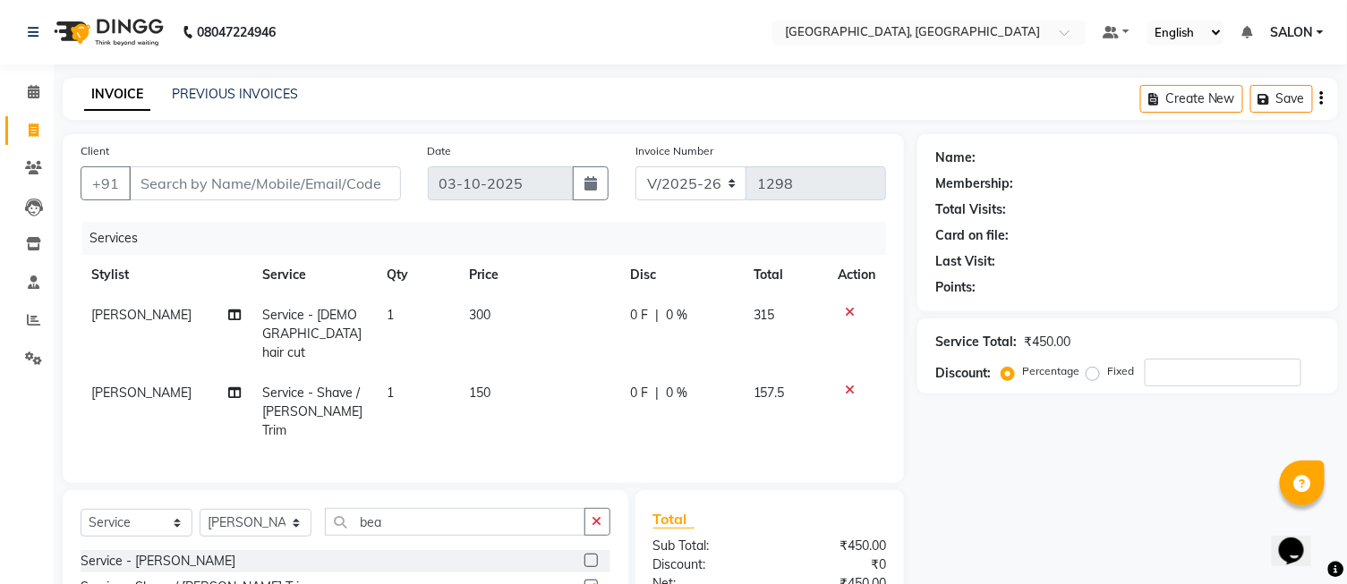
checkbox input "false"
click at [365, 182] on input "Client" at bounding box center [265, 183] width 272 height 34
type input "7"
type input "0"
type input "7869610362"
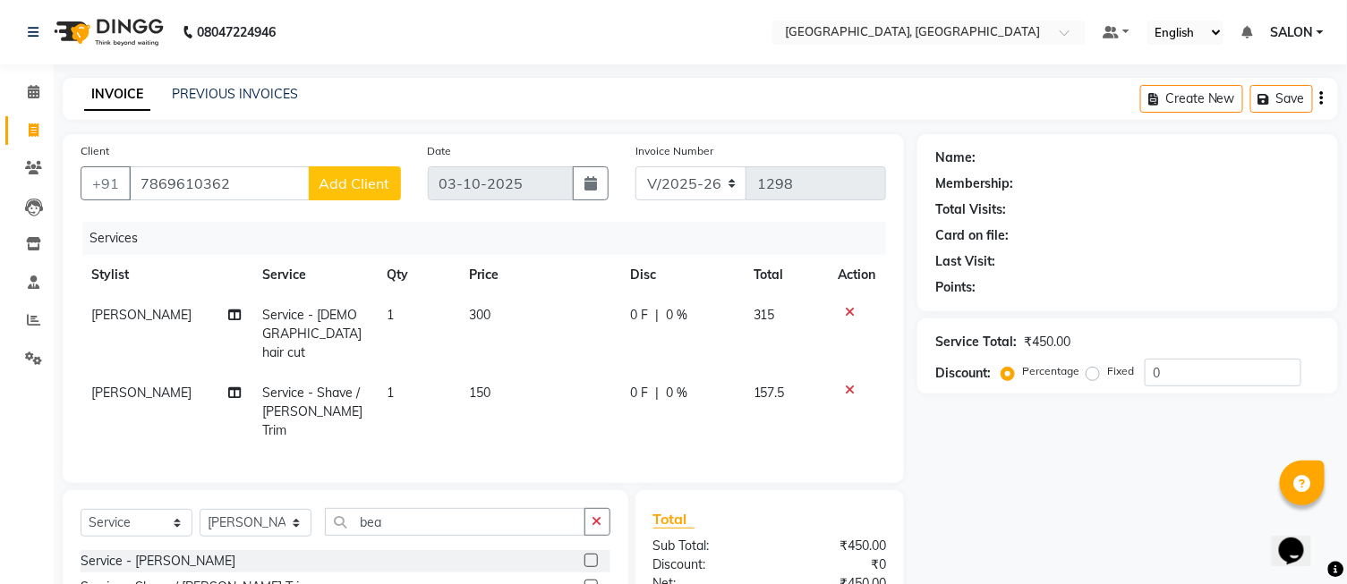
click at [344, 186] on span "Add Client" at bounding box center [355, 184] width 71 height 18
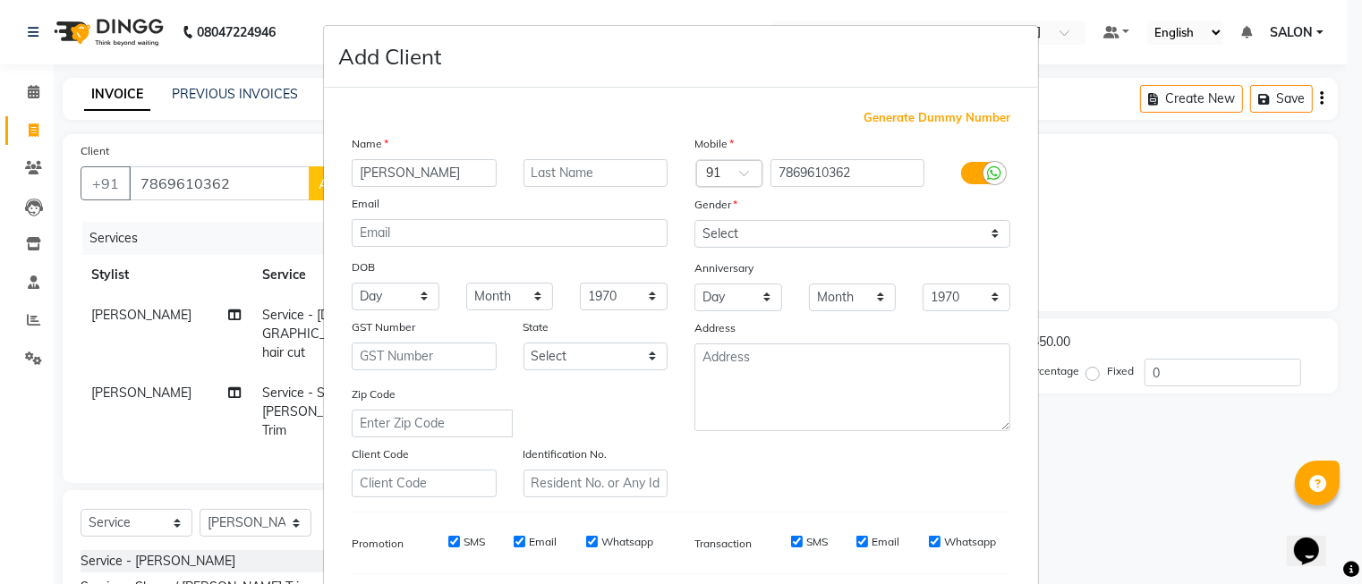
type input "[PERSON_NAME]"
click at [709, 236] on select "Select [DEMOGRAPHIC_DATA] [DEMOGRAPHIC_DATA] Other Prefer Not To Say" at bounding box center [853, 234] width 316 height 28
select select "[DEMOGRAPHIC_DATA]"
click at [695, 220] on select "Select [DEMOGRAPHIC_DATA] [DEMOGRAPHIC_DATA] Other Prefer Not To Say" at bounding box center [853, 234] width 316 height 28
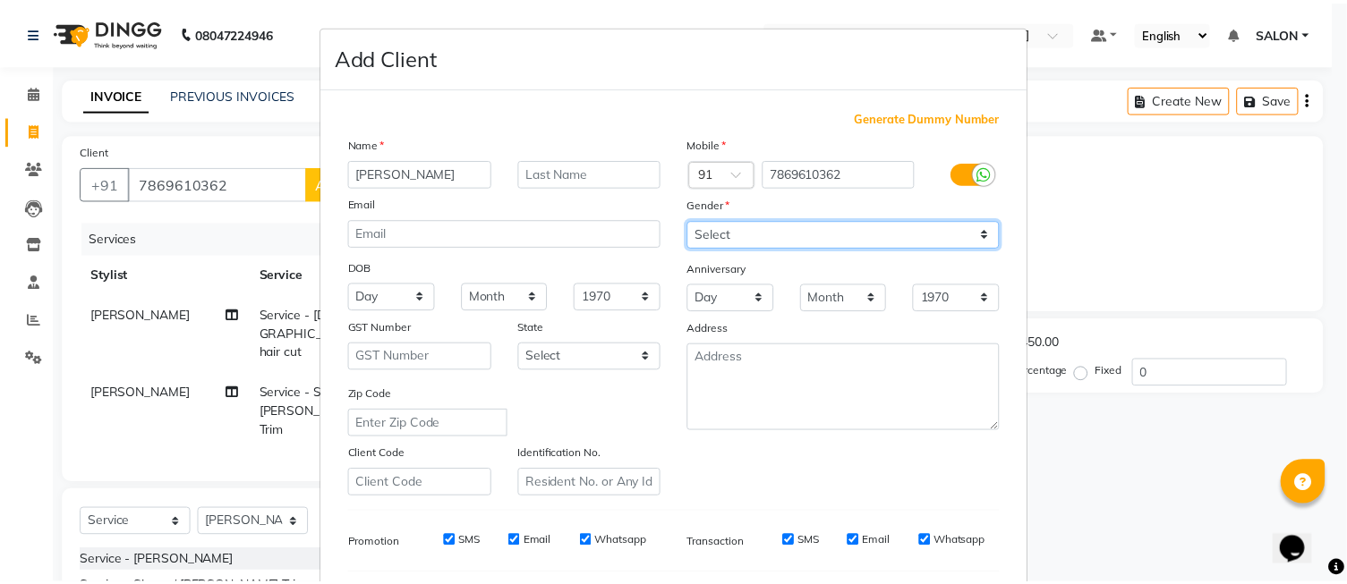
scroll to position [243, 0]
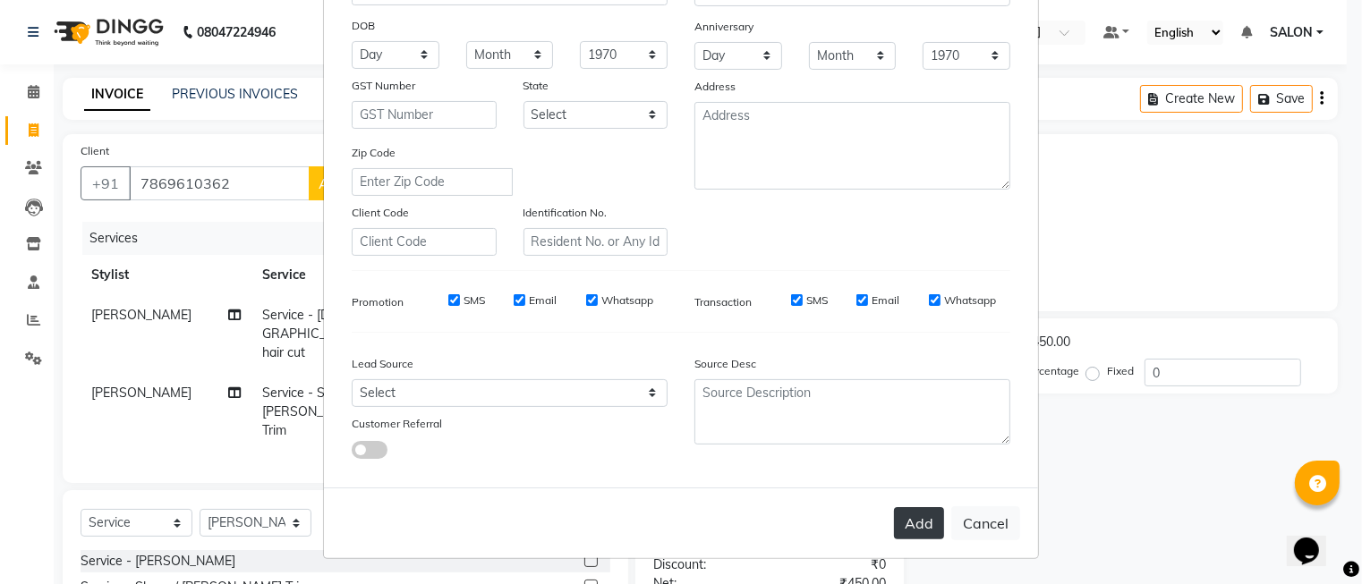
click at [909, 516] on button "Add" at bounding box center [919, 523] width 50 height 32
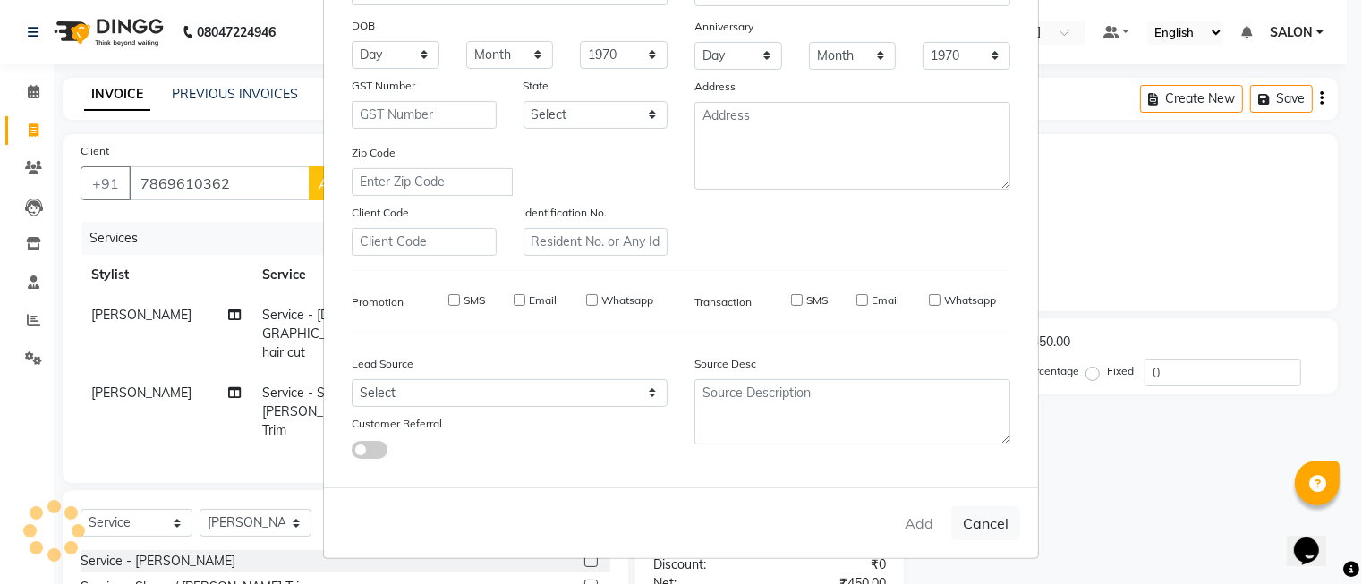
select select
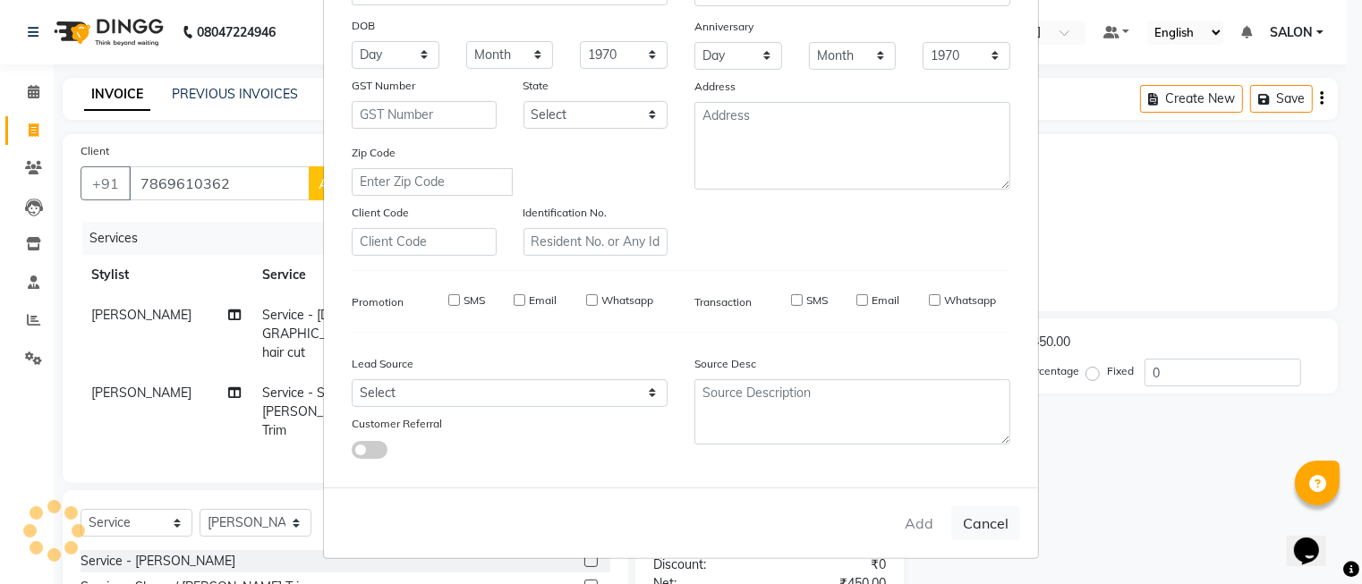
select select
checkbox input "false"
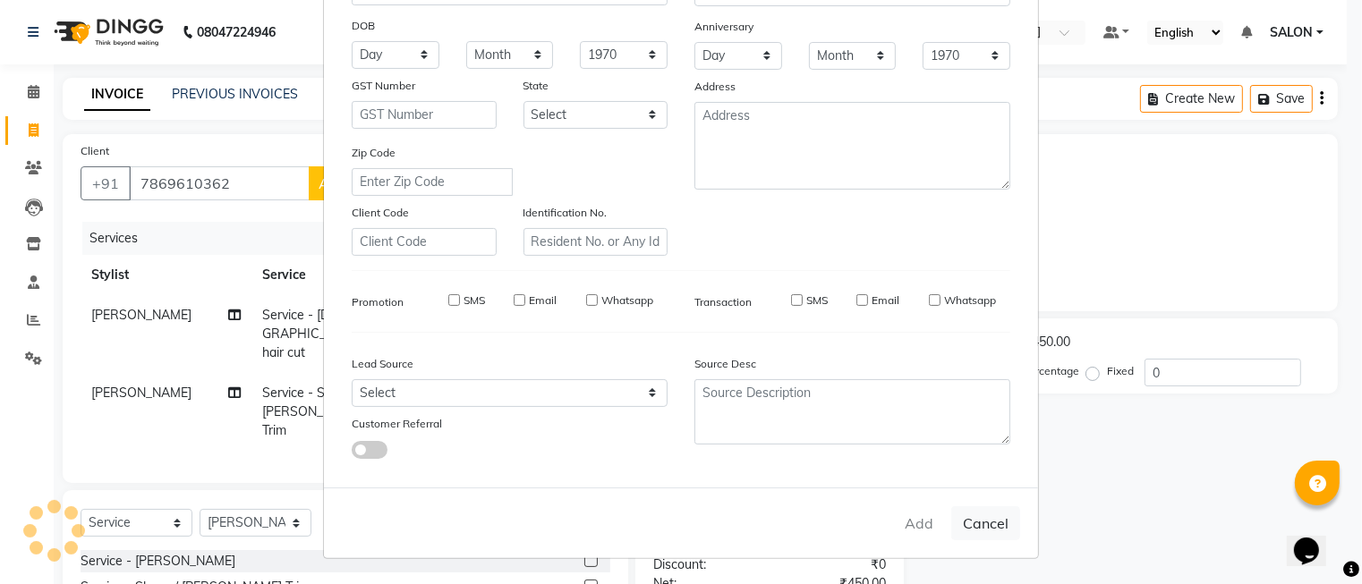
checkbox input "false"
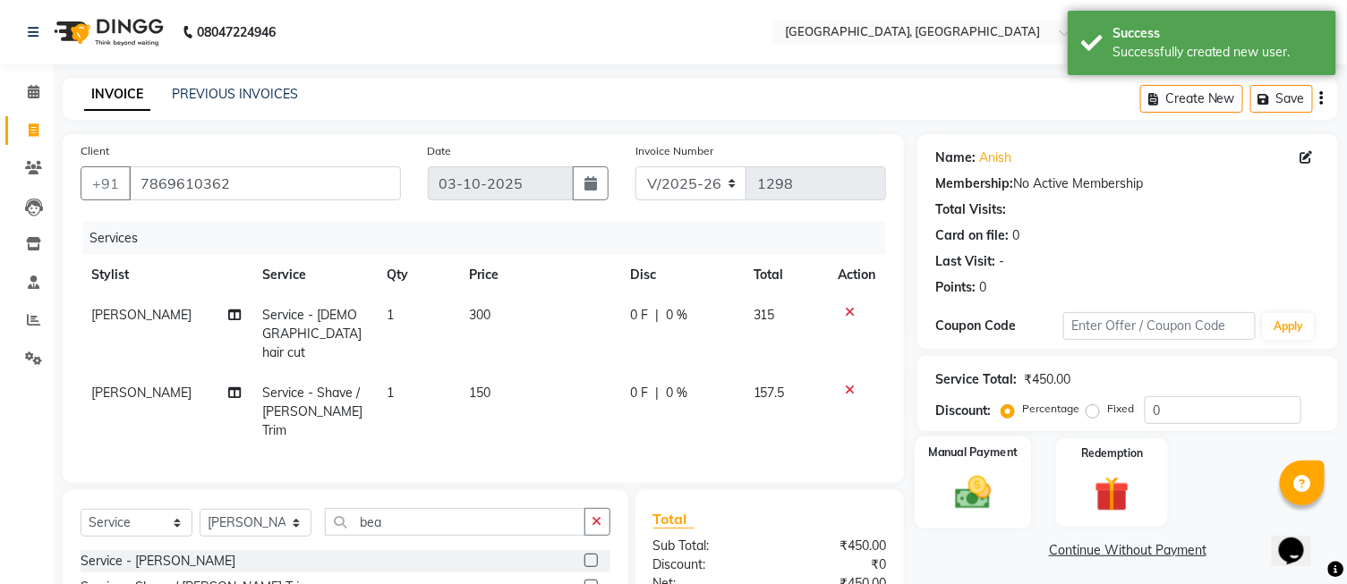
click at [994, 489] on img at bounding box center [972, 494] width 59 height 42
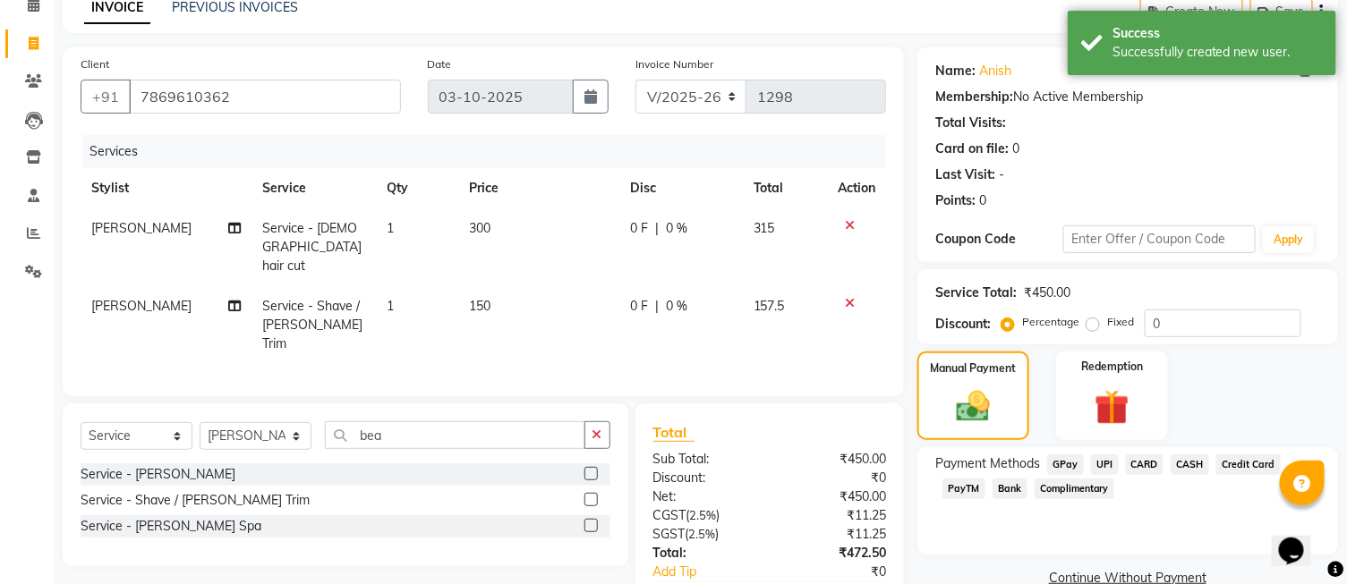
scroll to position [173, 0]
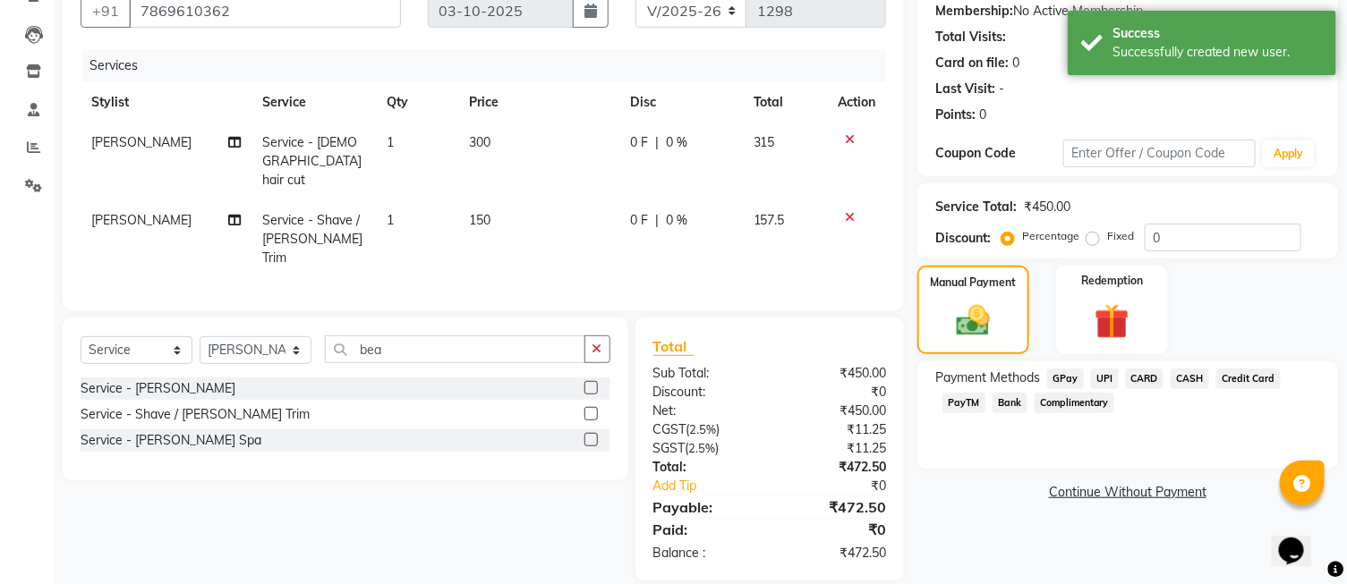
drag, startPoint x: 1094, startPoint y: 237, endPoint x: 1131, endPoint y: 243, distance: 38.1
click at [1107, 239] on label "Fixed" at bounding box center [1120, 236] width 27 height 16
click at [1095, 239] on input "Fixed" at bounding box center [1096, 236] width 13 height 13
radio input "true"
click at [1194, 243] on input "0" at bounding box center [1223, 238] width 157 height 28
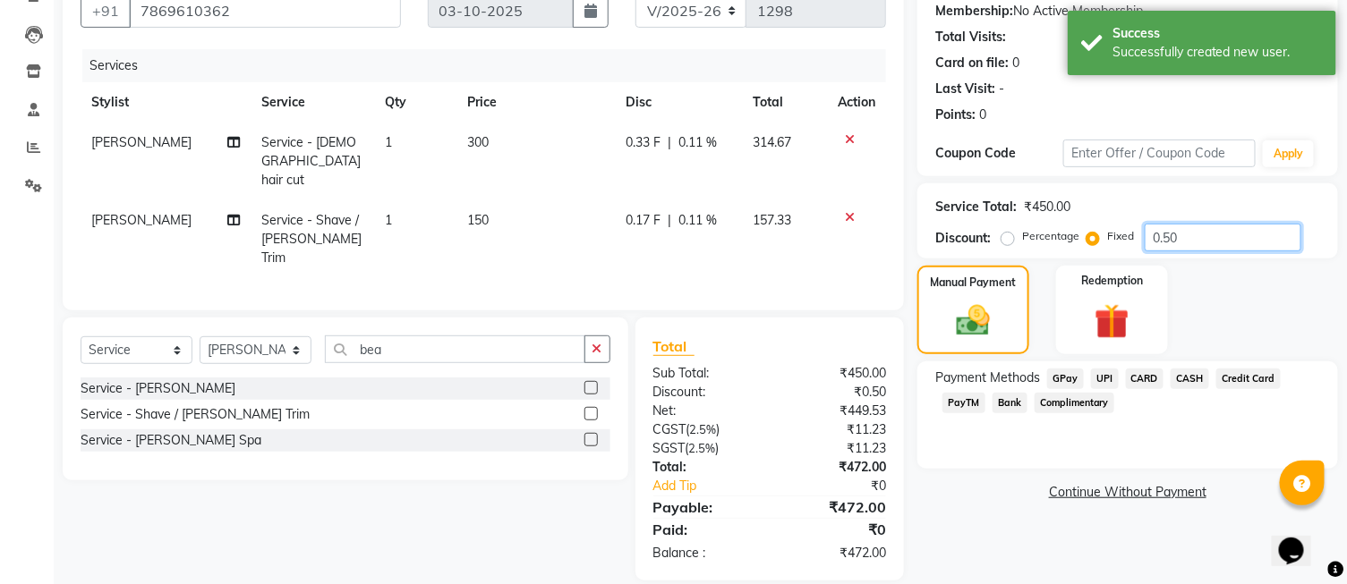
type input "0.50"
click at [1111, 373] on span "UPI" at bounding box center [1105, 379] width 28 height 21
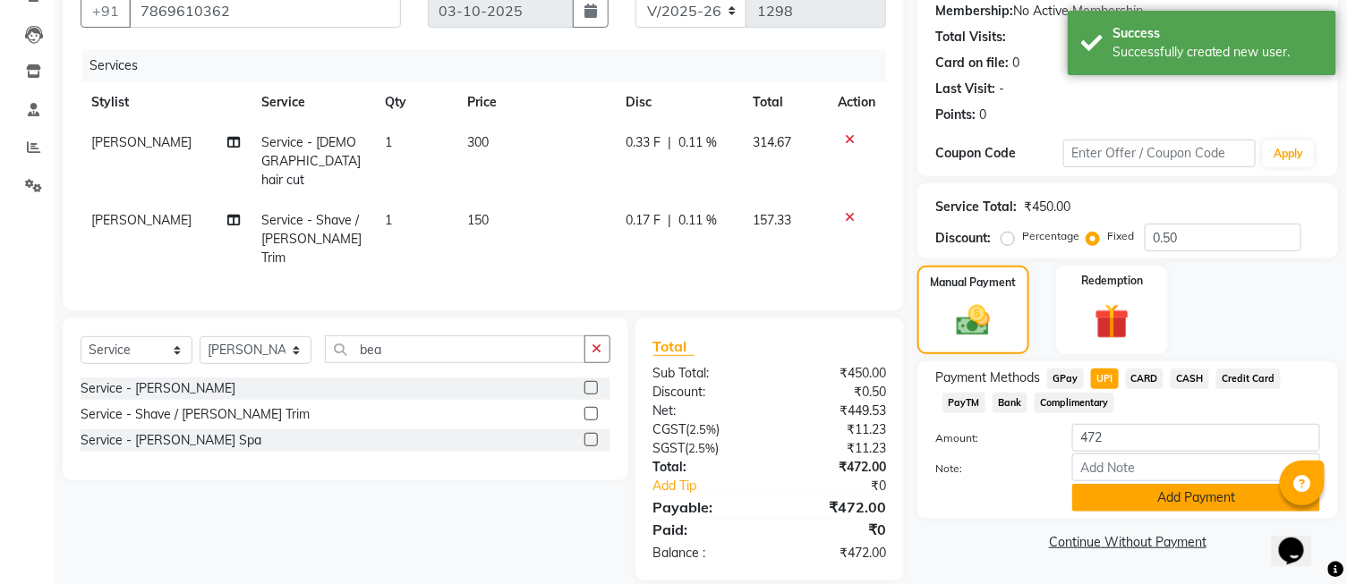
click at [1161, 484] on button "Add Payment" at bounding box center [1196, 498] width 248 height 28
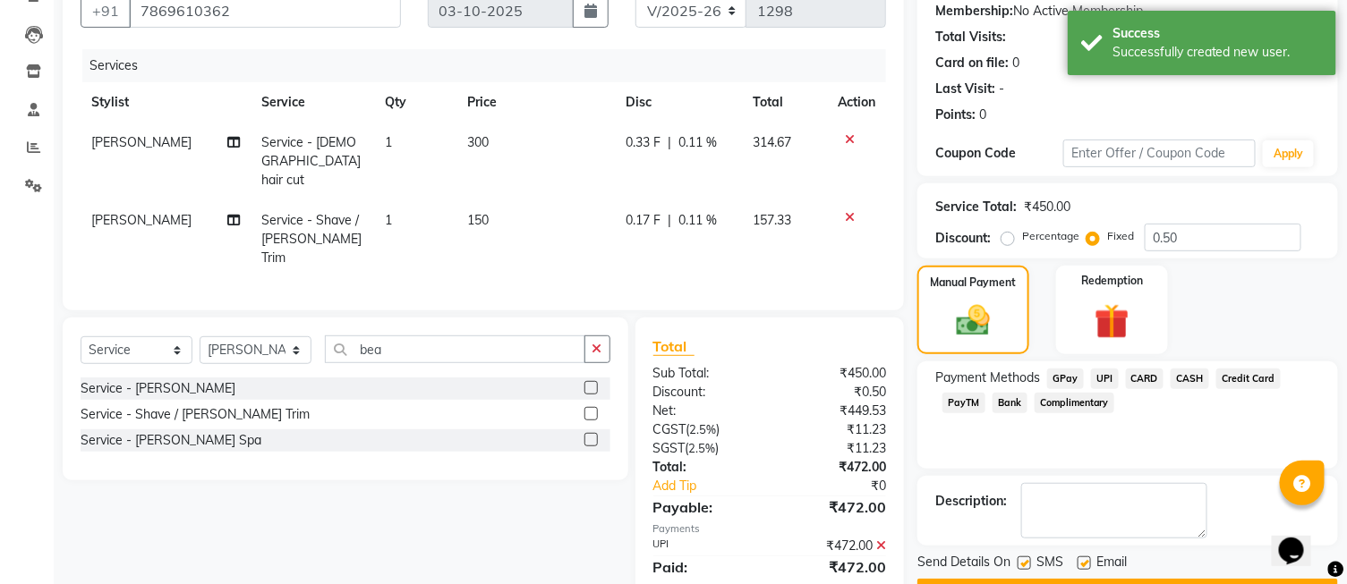
scroll to position [221, 0]
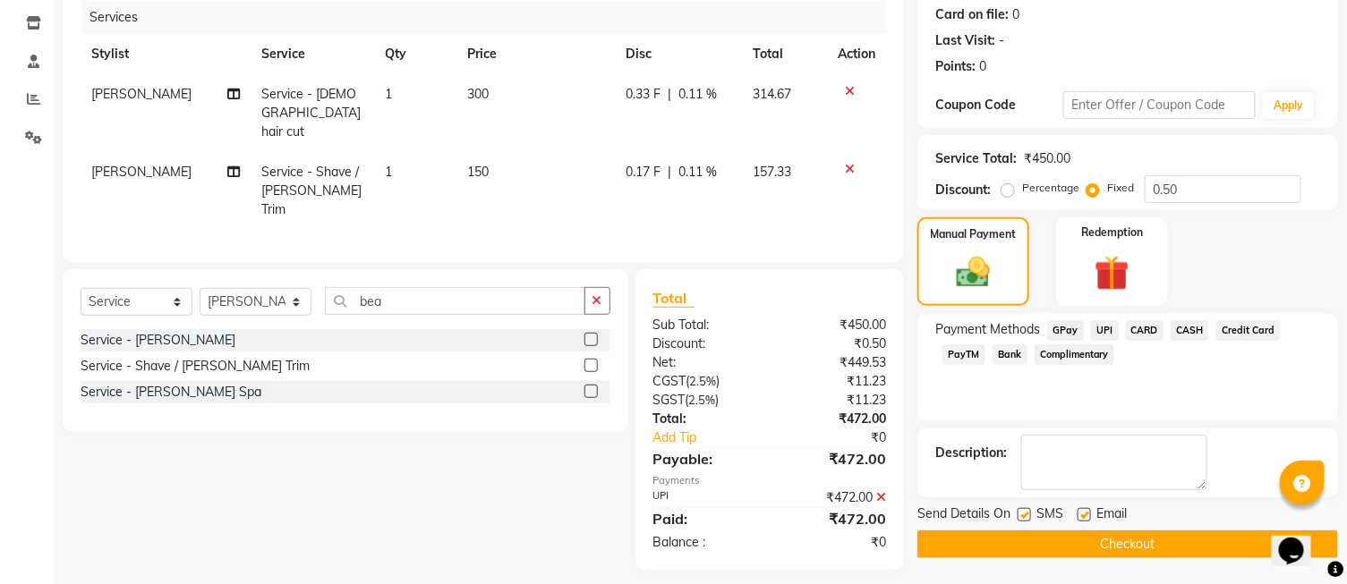
click at [1107, 555] on button "Checkout" at bounding box center [1127, 545] width 421 height 28
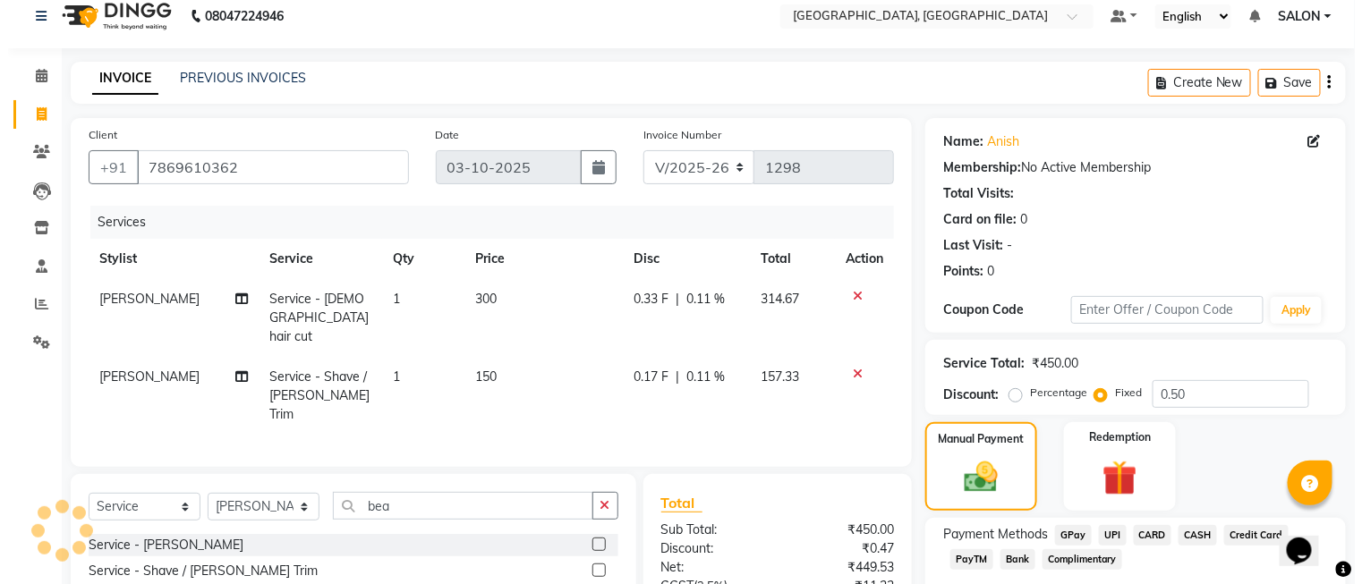
scroll to position [0, 0]
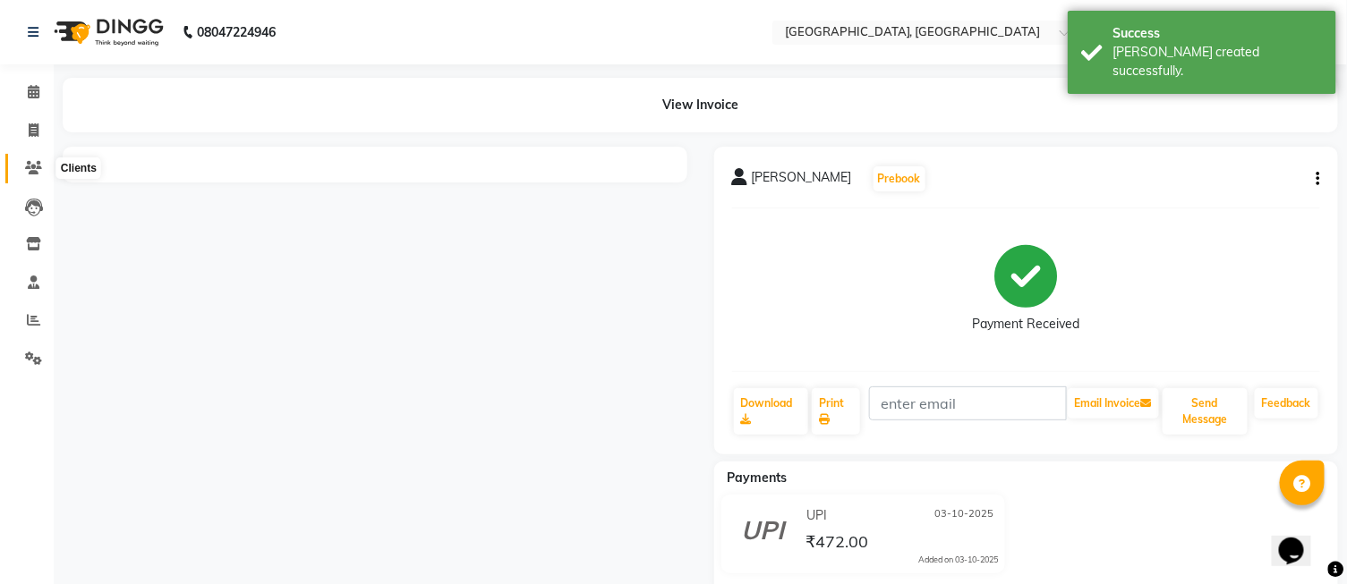
click at [40, 158] on span at bounding box center [33, 168] width 31 height 21
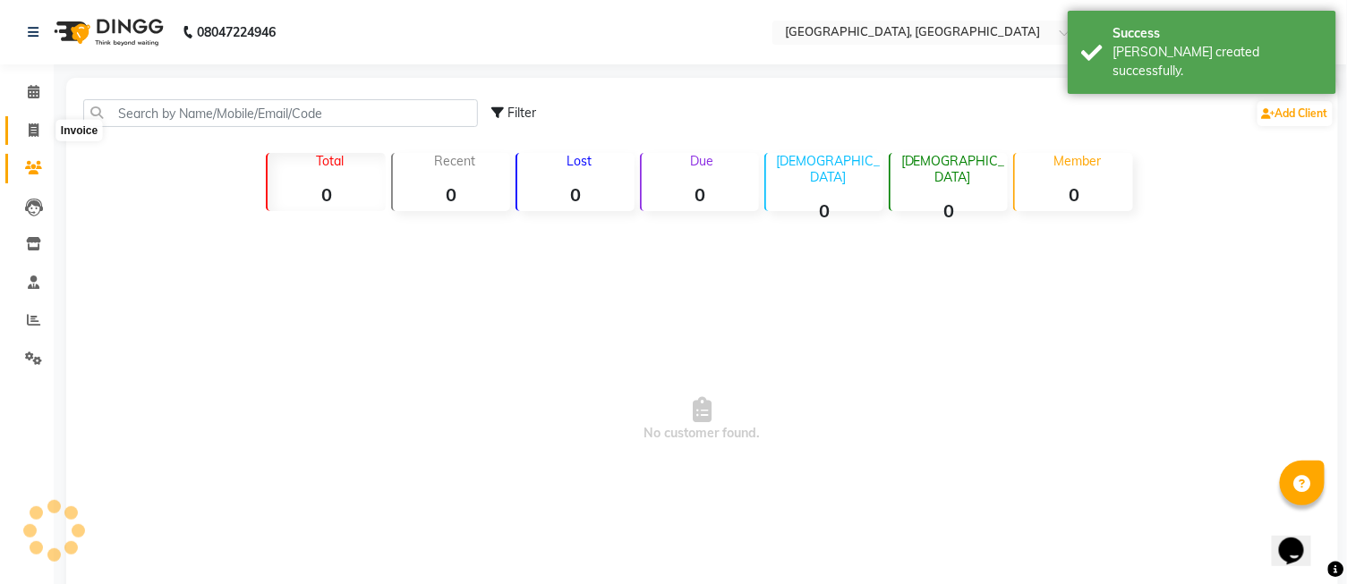
click at [33, 132] on icon at bounding box center [34, 130] width 10 height 13
select select "service"
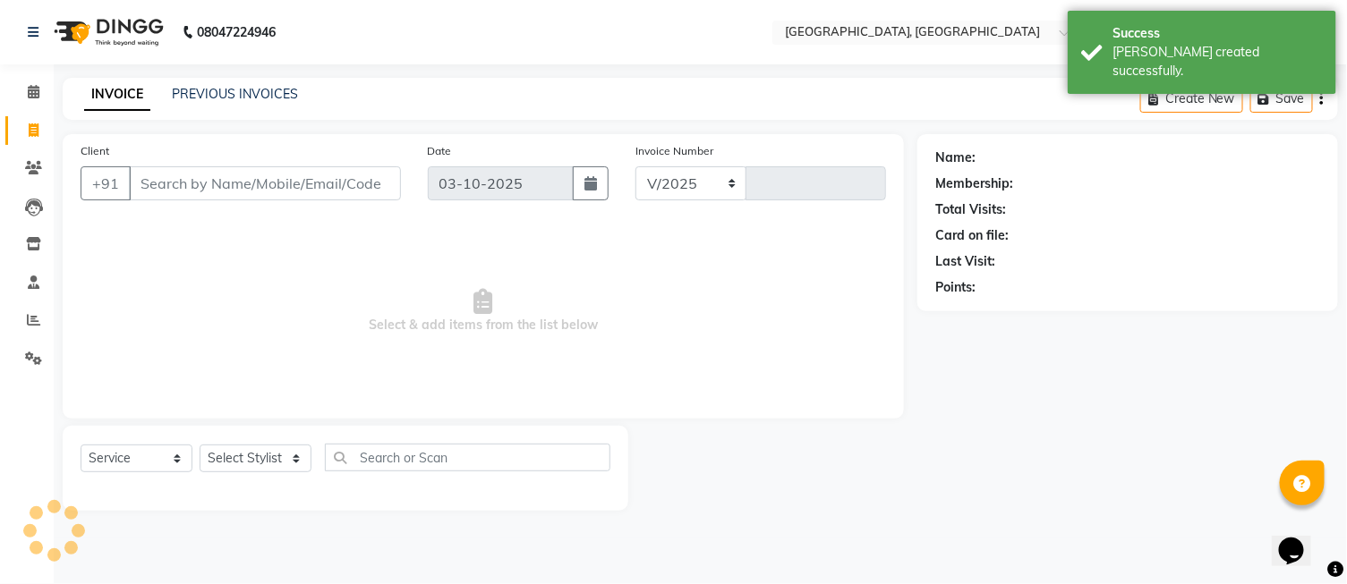
select select "5370"
type input "1299"
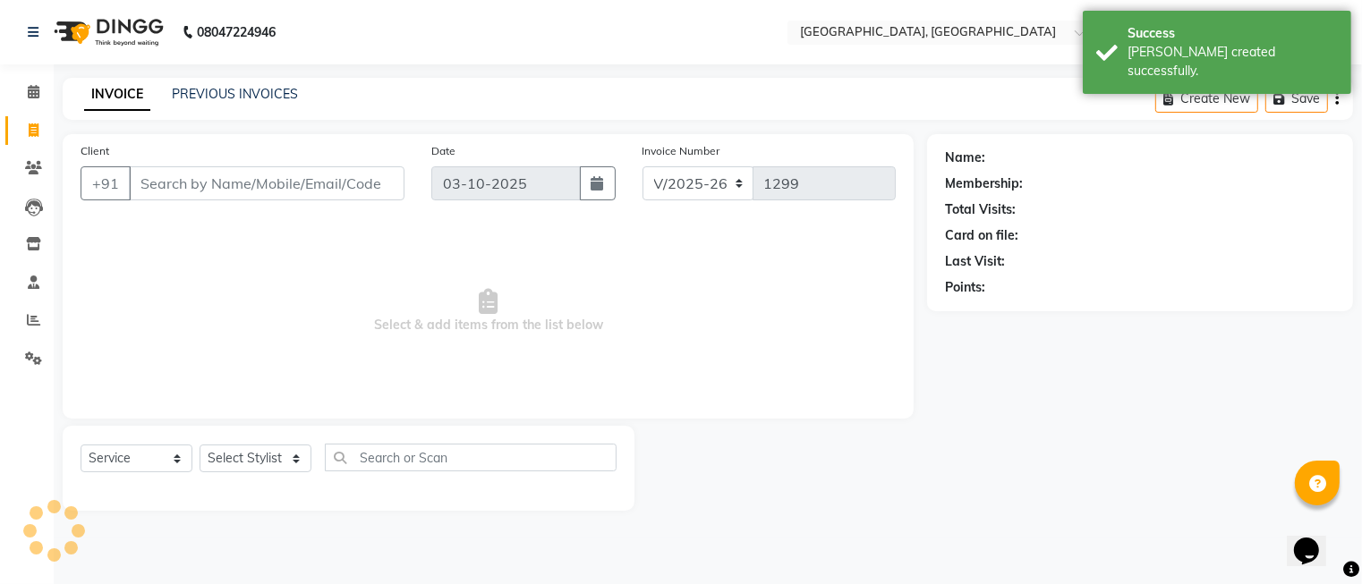
drag, startPoint x: 311, startPoint y: 448, endPoint x: 266, endPoint y: 457, distance: 46.5
click at [311, 450] on div "Select Service Product Membership Package Voucher Prepaid Gift Card Select Styl…" at bounding box center [349, 465] width 536 height 42
click at [266, 457] on select "Select Stylist" at bounding box center [256, 459] width 112 height 28
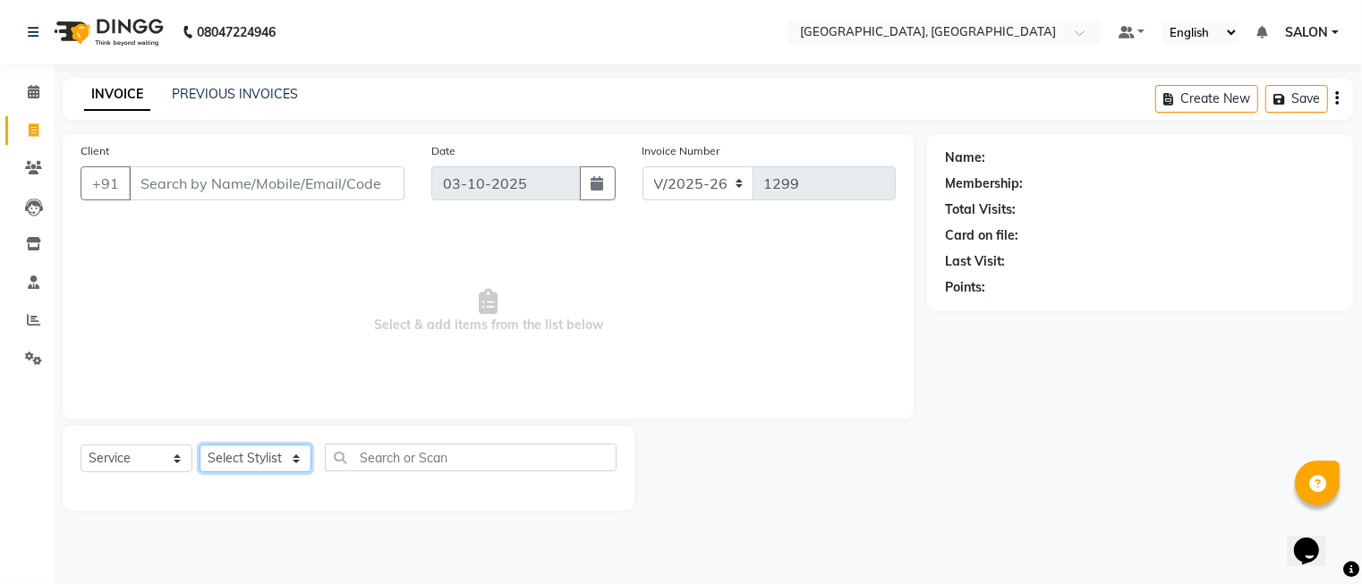
select select "35457"
click at [200, 446] on select "Select Stylist DINGG Support Drishti [PERSON_NAME] SALON [PERSON_NAME] [PERSON_…" at bounding box center [256, 459] width 112 height 28
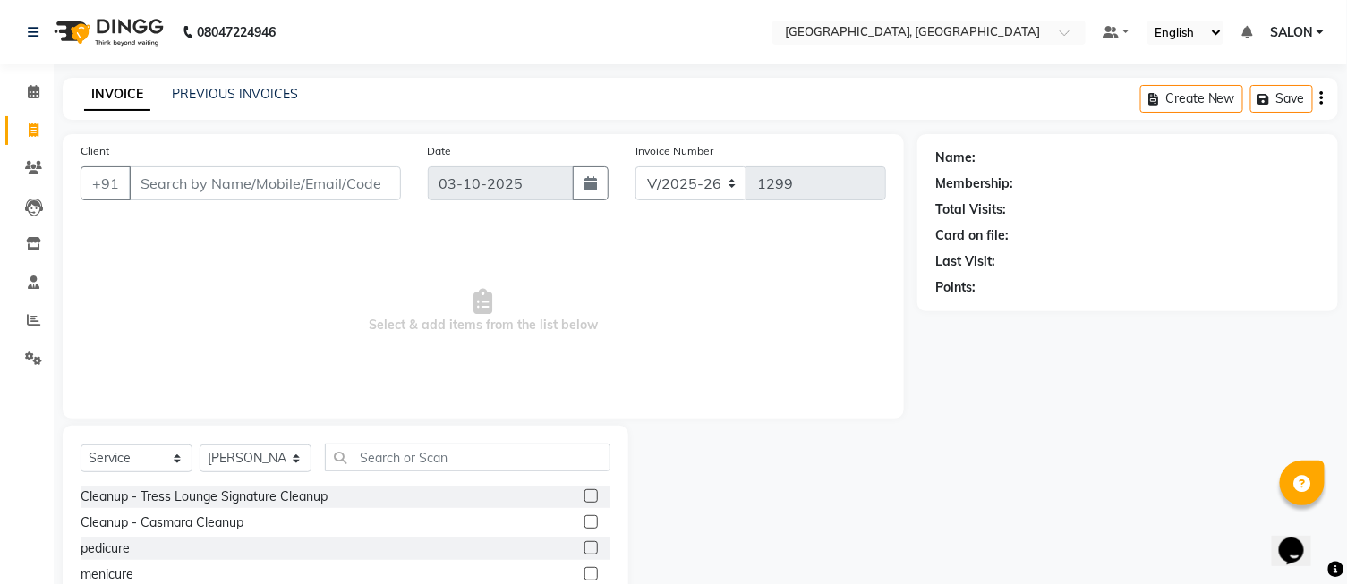
drag, startPoint x: 416, startPoint y: 473, endPoint x: 421, endPoint y: 452, distance: 21.1
click at [416, 471] on div "Select Service Product Membership Package Voucher Prepaid Gift Card Select Styl…" at bounding box center [346, 465] width 530 height 42
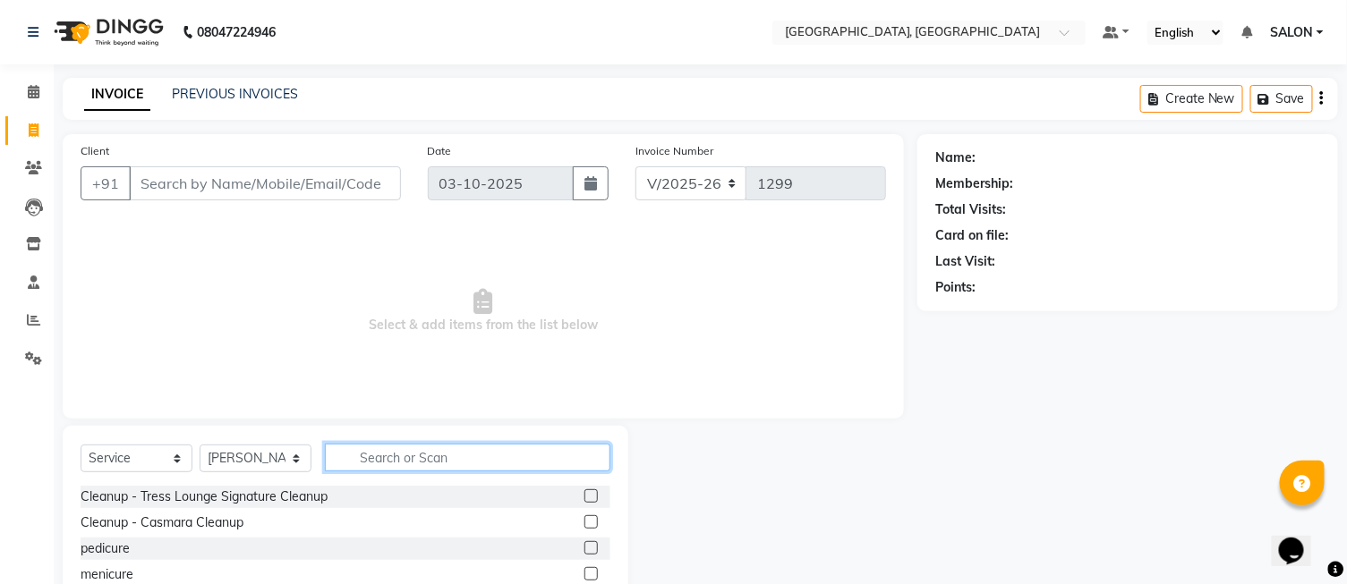
click at [422, 448] on input "text" at bounding box center [468, 458] width 286 height 28
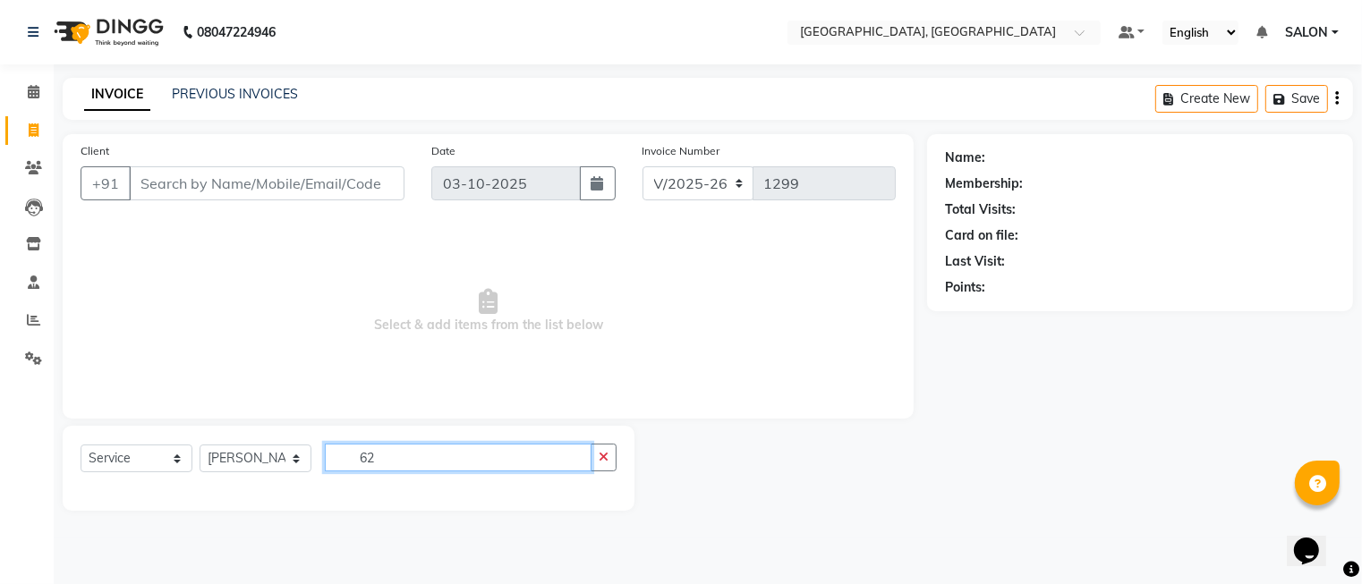
type input "6"
type input "blo"
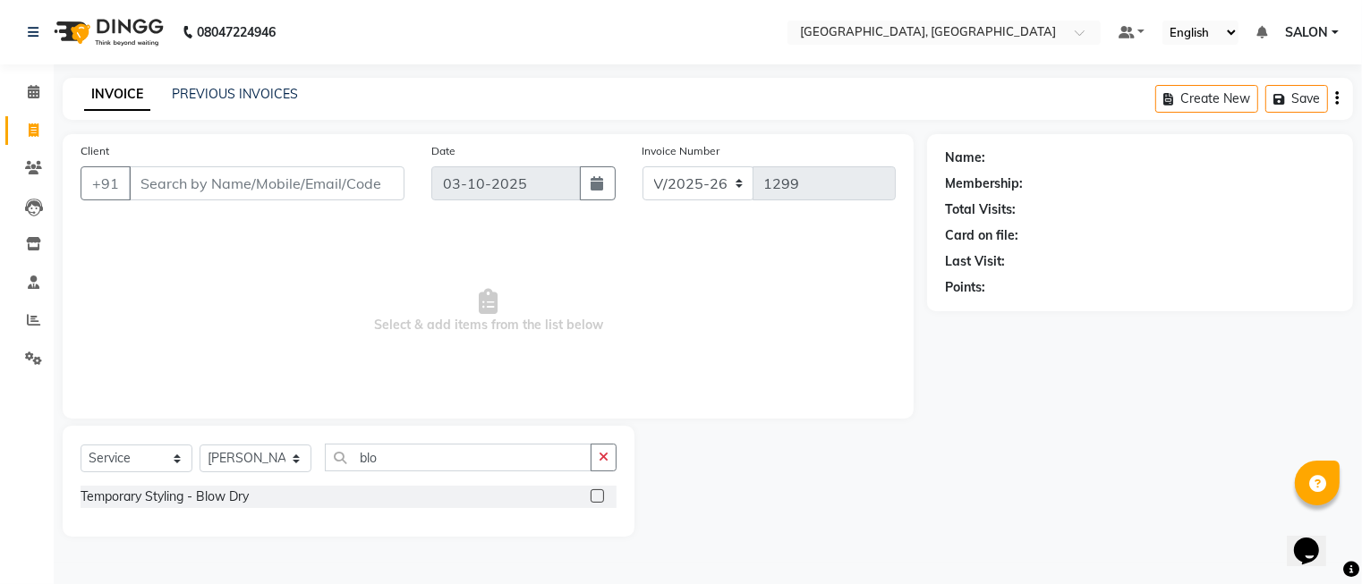
click at [600, 496] on label at bounding box center [597, 496] width 13 height 13
click at [600, 496] on input "checkbox" at bounding box center [597, 497] width 12 height 12
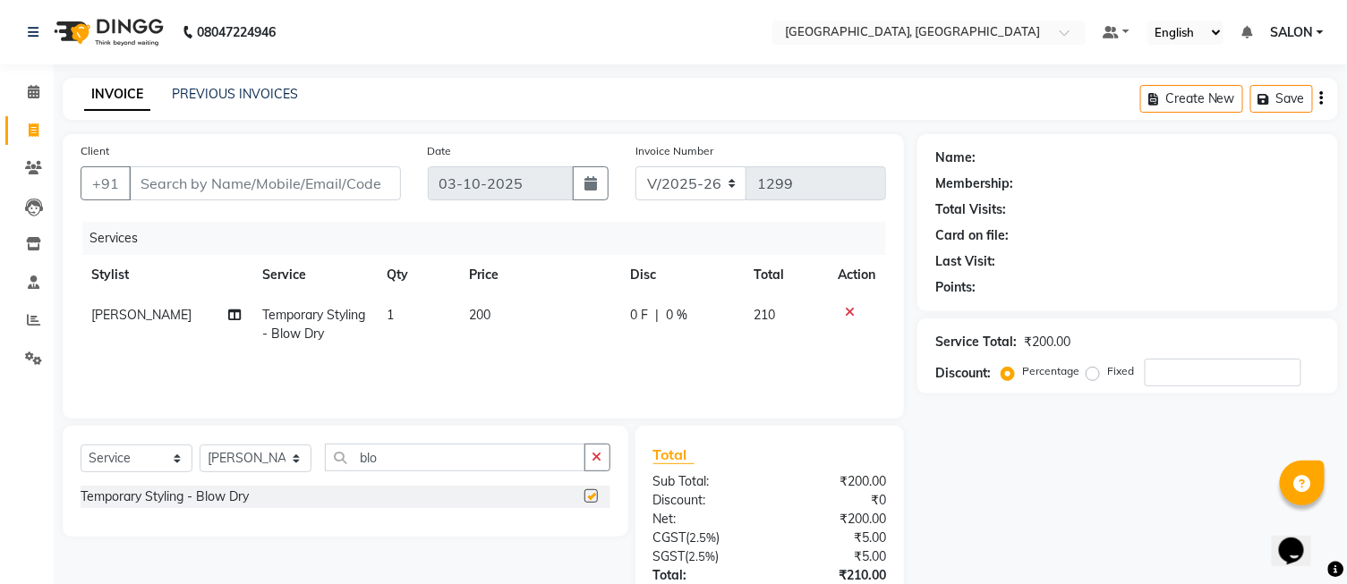
checkbox input "false"
click at [277, 183] on input "Client" at bounding box center [265, 183] width 272 height 34
type input "6"
type input "0"
type input "6280008932"
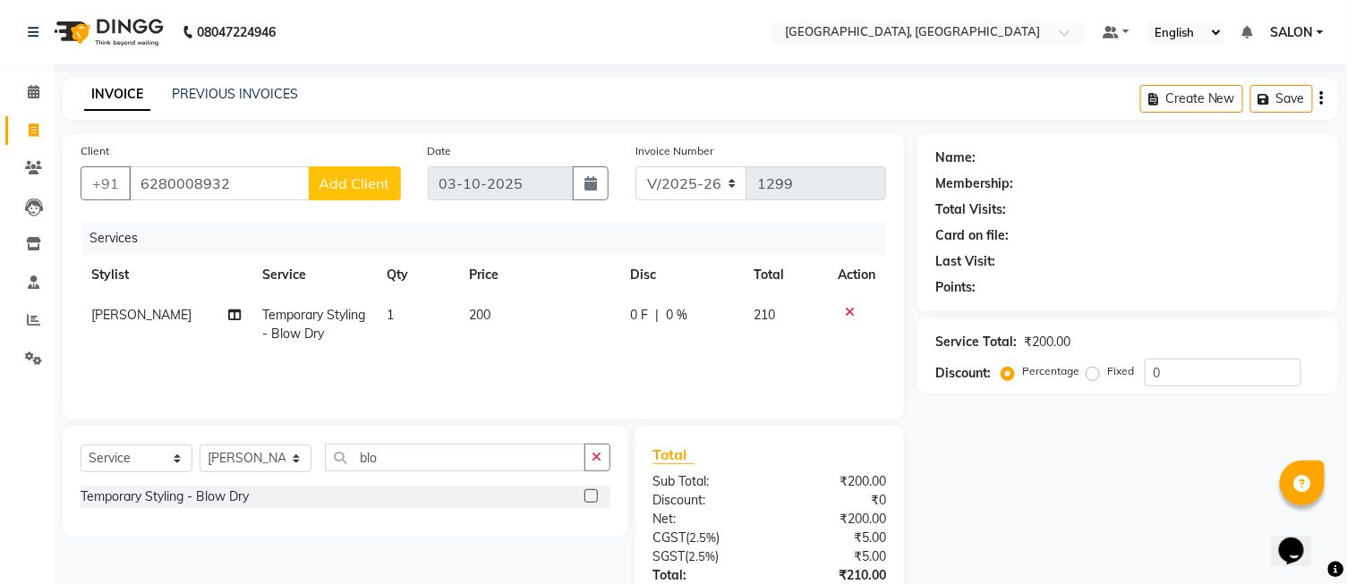
click at [341, 179] on span "Add Client" at bounding box center [355, 184] width 71 height 18
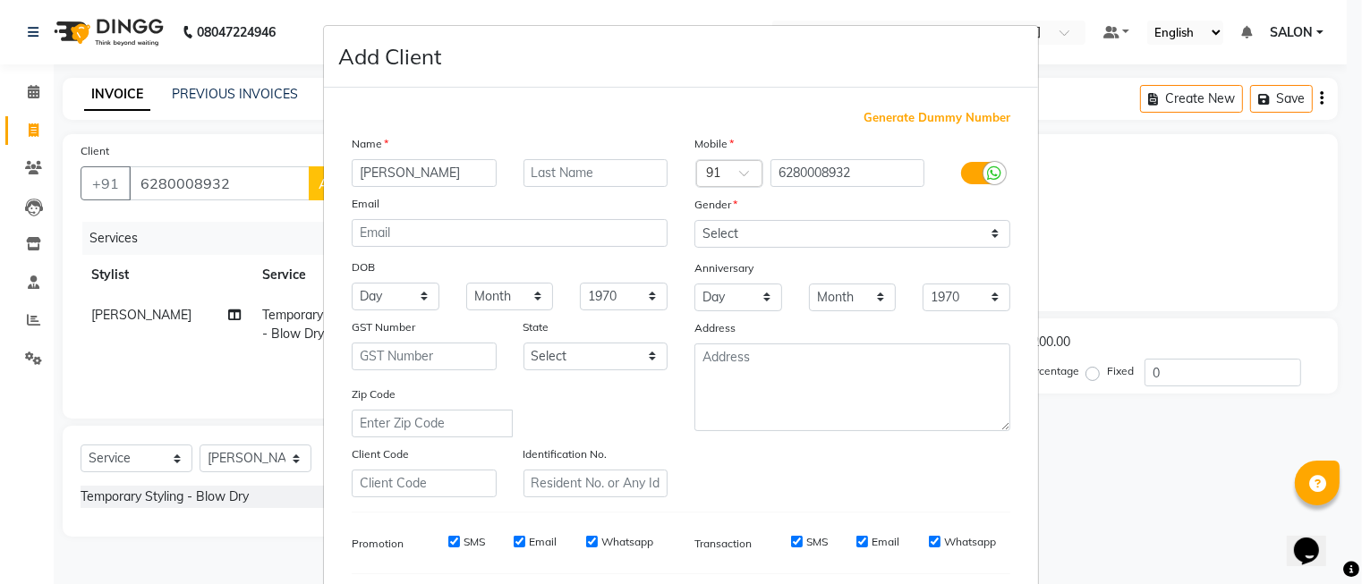
type input "[PERSON_NAME]"
click at [725, 240] on select "Select [DEMOGRAPHIC_DATA] [DEMOGRAPHIC_DATA] Other Prefer Not To Say" at bounding box center [853, 234] width 316 height 28
select select "[DEMOGRAPHIC_DATA]"
click at [695, 220] on select "Select [DEMOGRAPHIC_DATA] [DEMOGRAPHIC_DATA] Other Prefer Not To Say" at bounding box center [853, 234] width 316 height 28
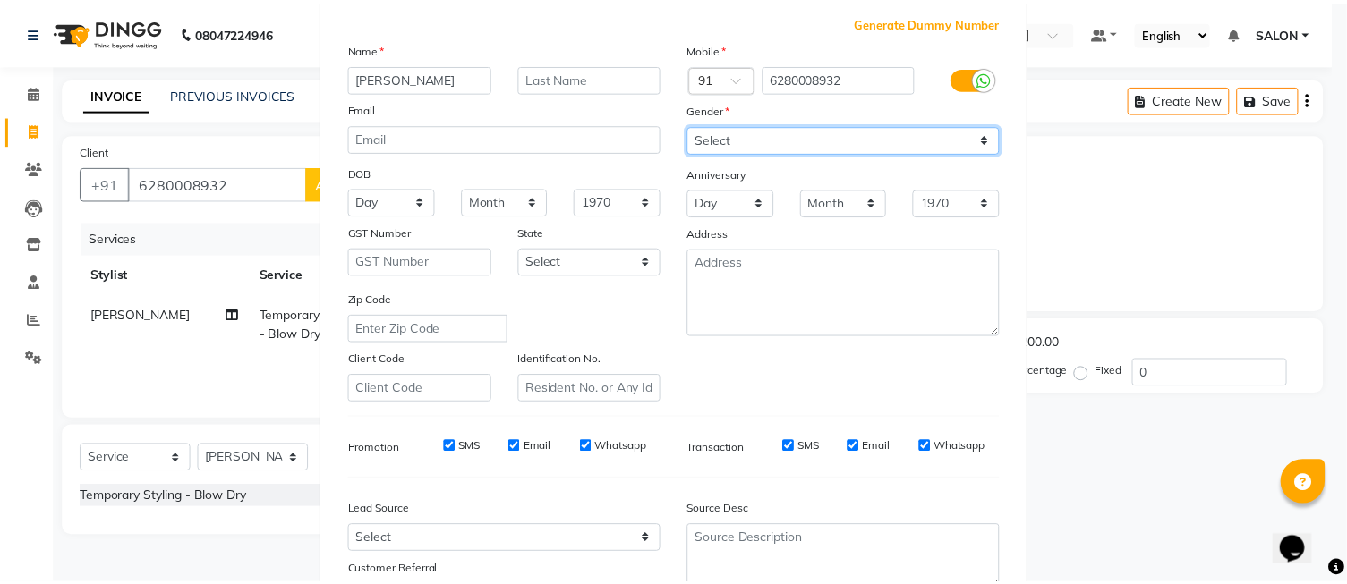
scroll to position [243, 0]
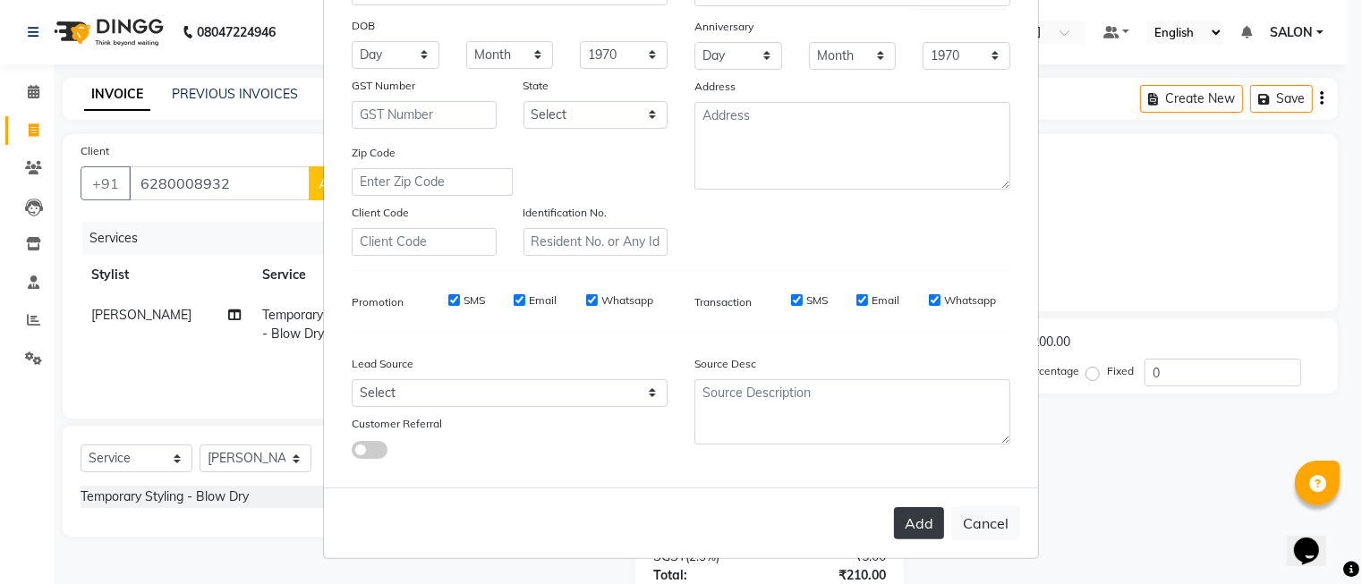
click at [916, 523] on button "Add" at bounding box center [919, 523] width 50 height 32
select select
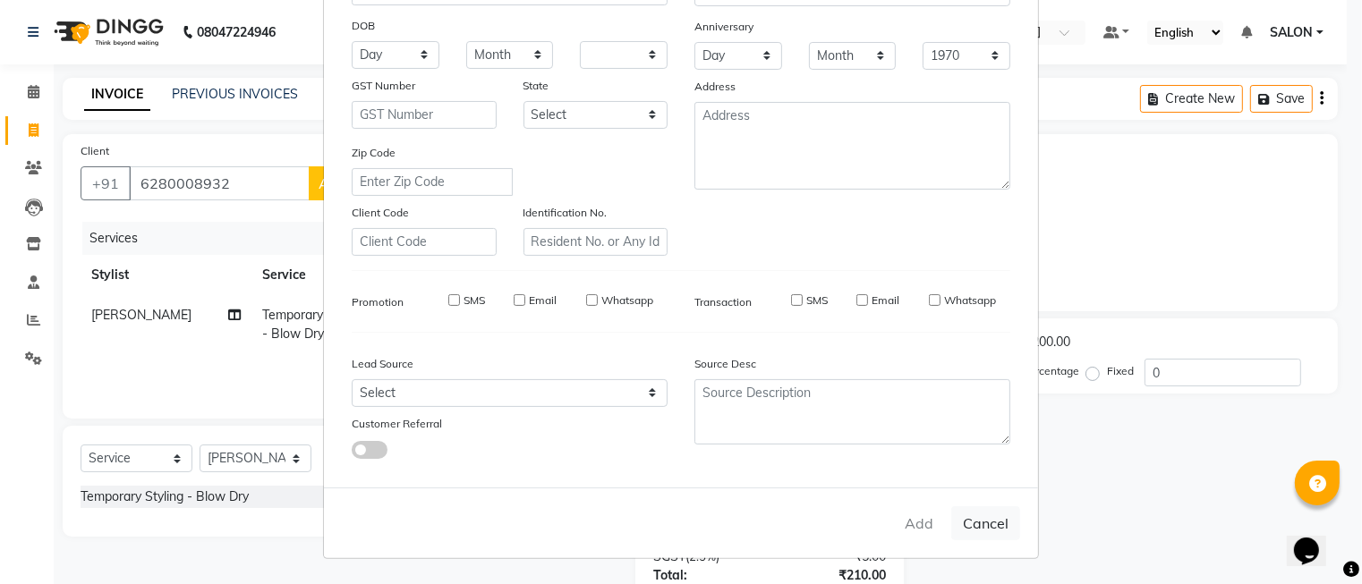
select select
checkbox input "false"
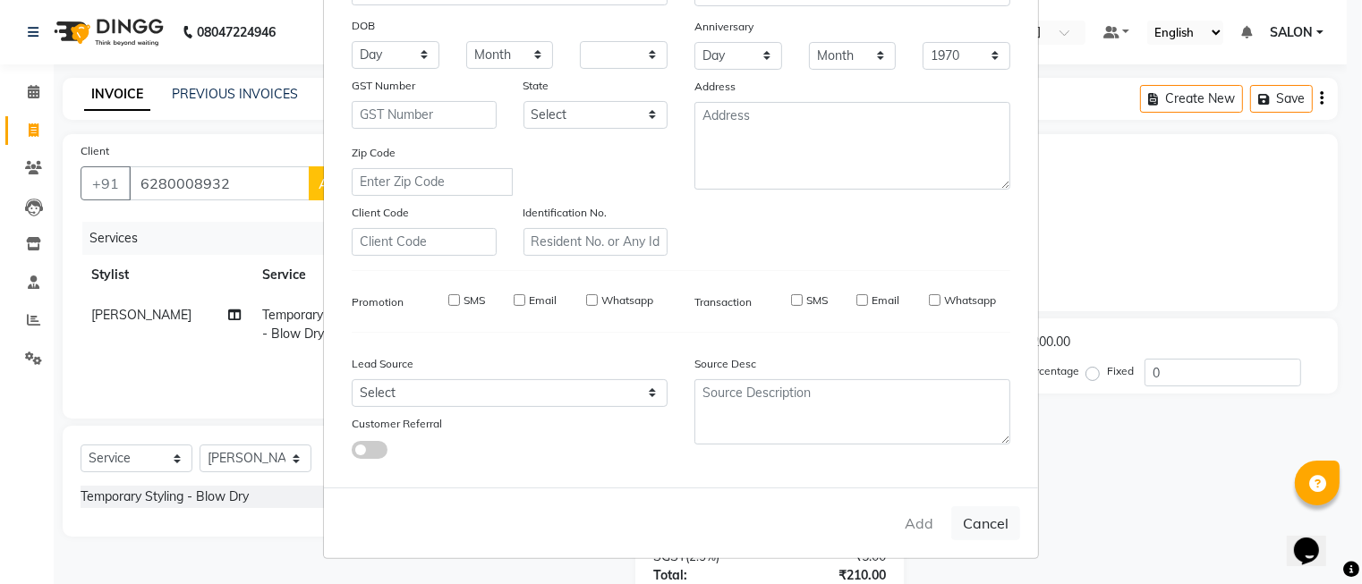
checkbox input "false"
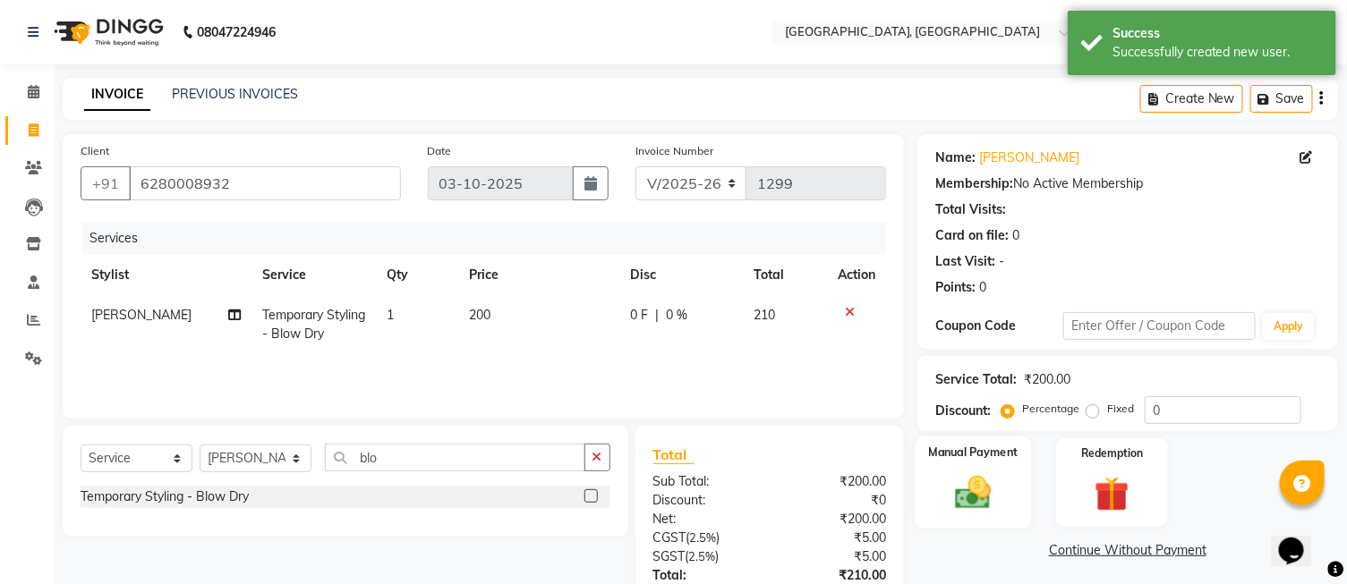
click at [968, 481] on img at bounding box center [972, 494] width 59 height 42
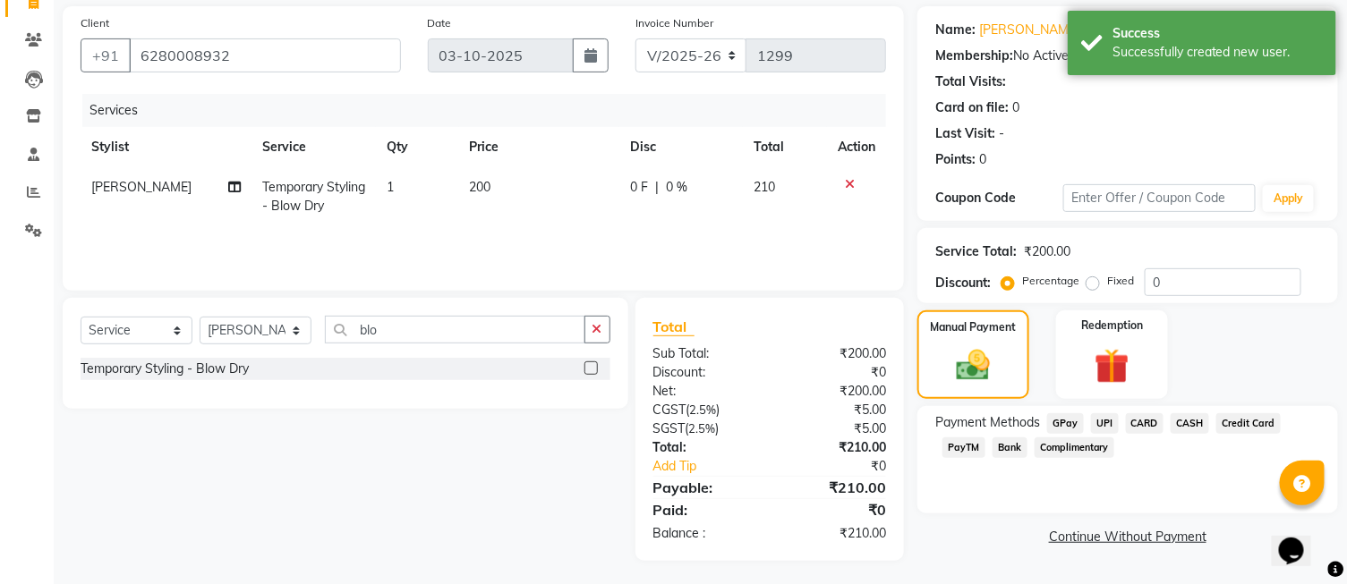
scroll to position [131, 0]
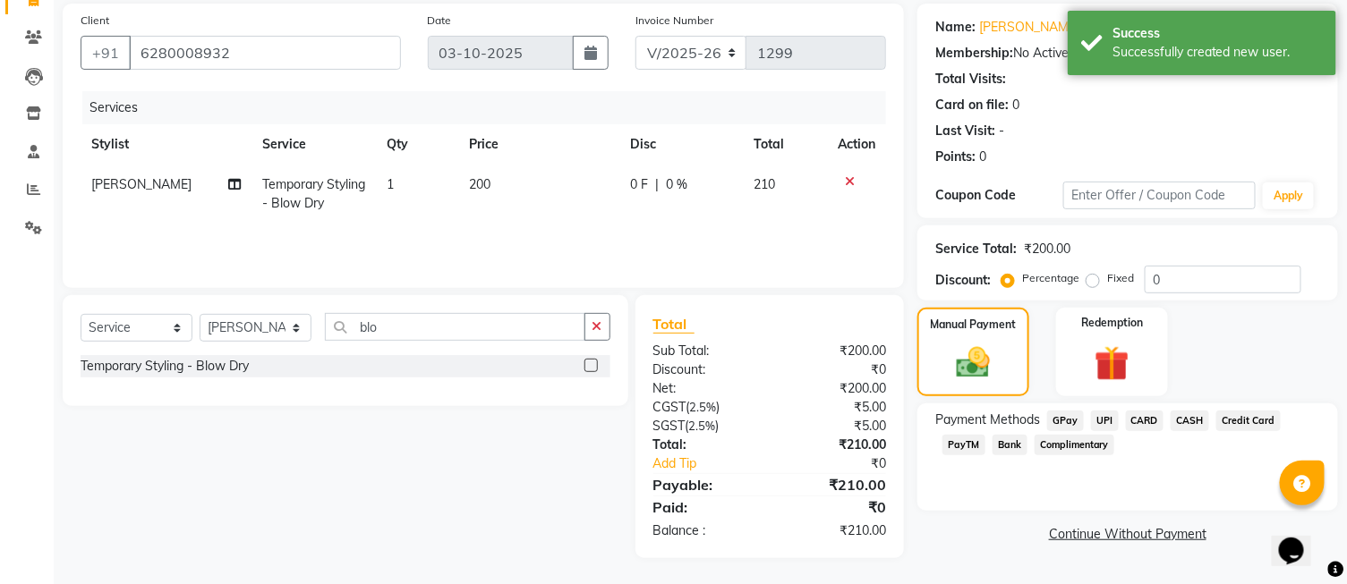
click at [1099, 423] on span "UPI" at bounding box center [1105, 421] width 28 height 21
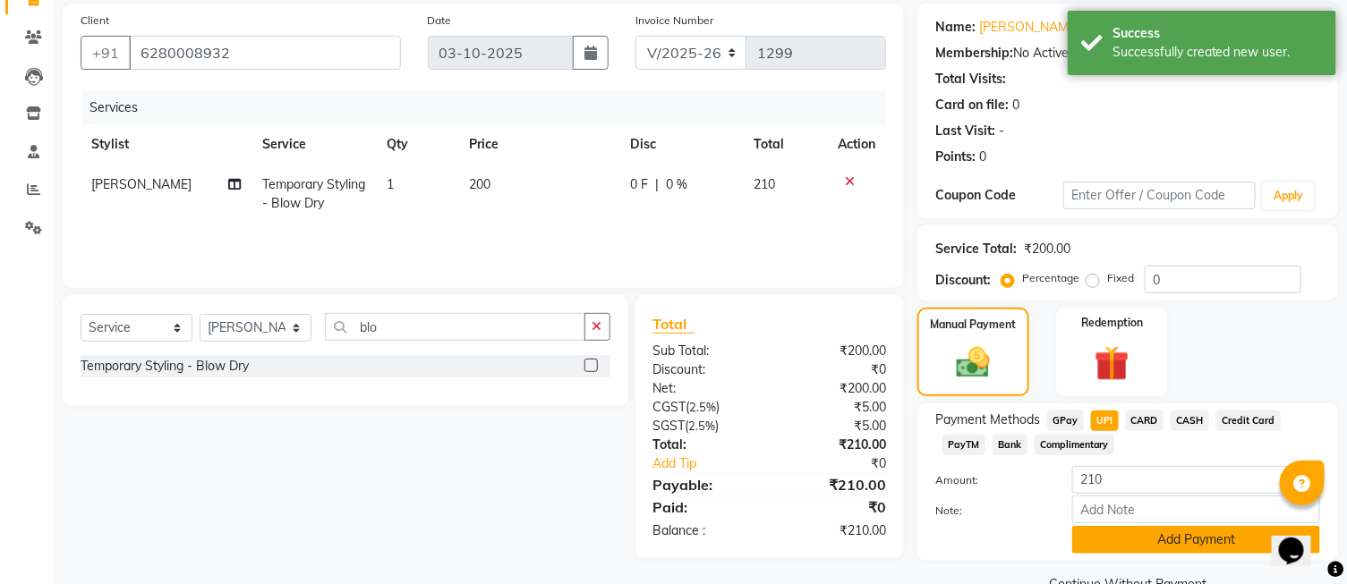
click at [1123, 528] on button "Add Payment" at bounding box center [1196, 540] width 248 height 28
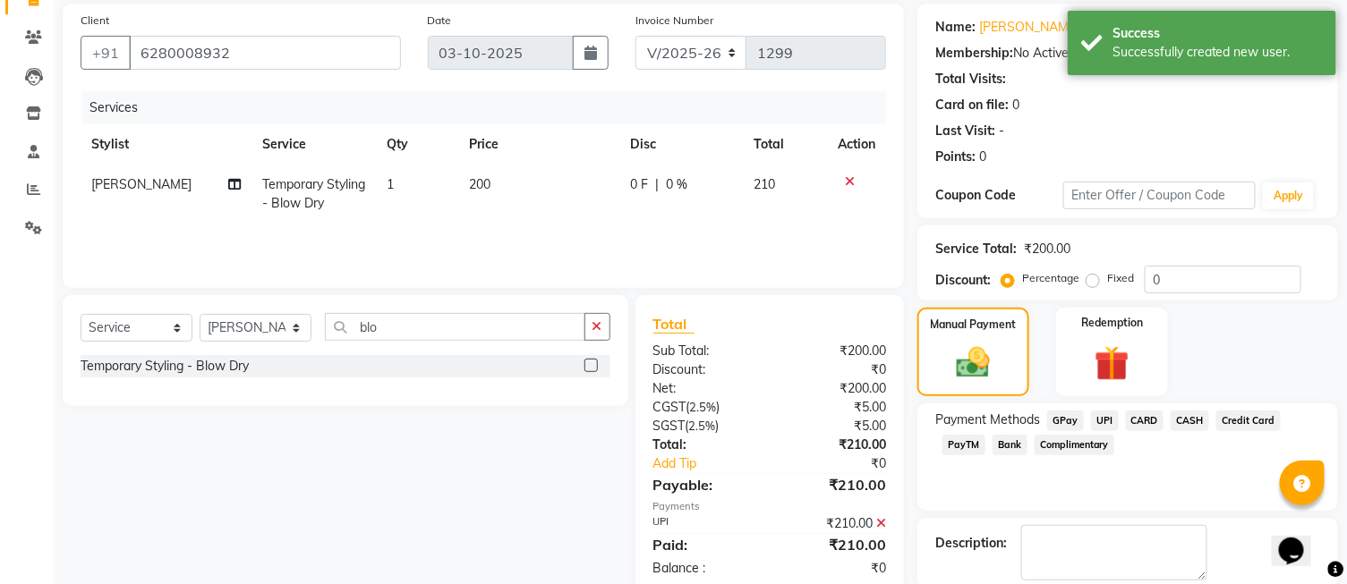
scroll to position [221, 0]
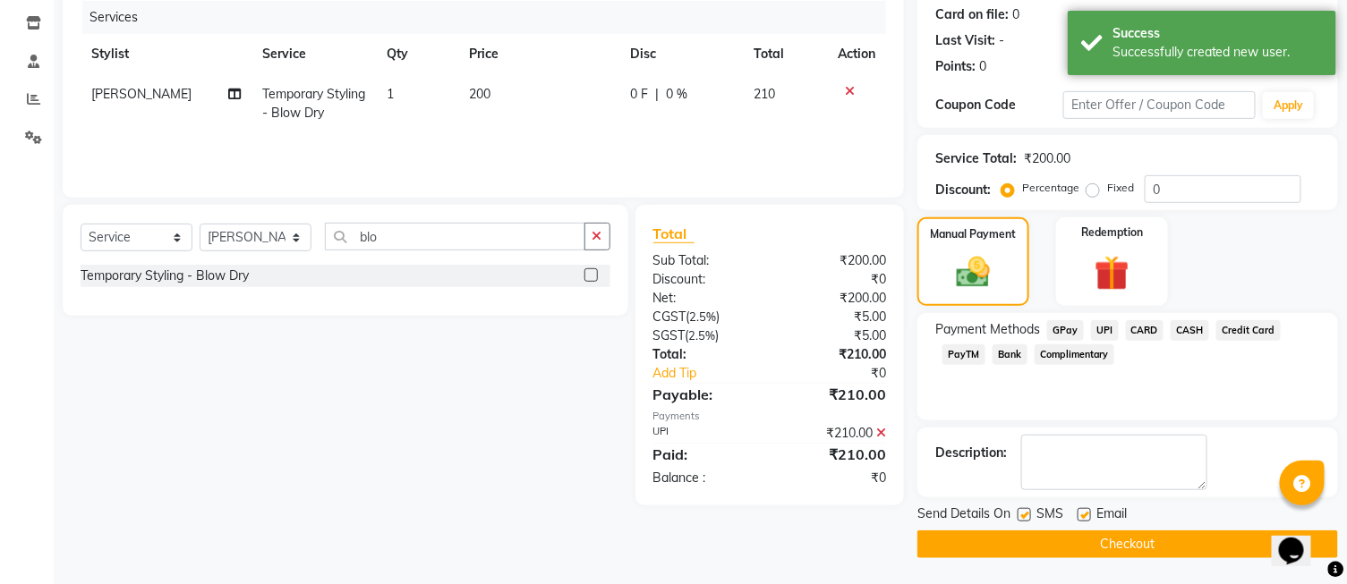
click at [1111, 550] on button "Checkout" at bounding box center [1127, 545] width 421 height 28
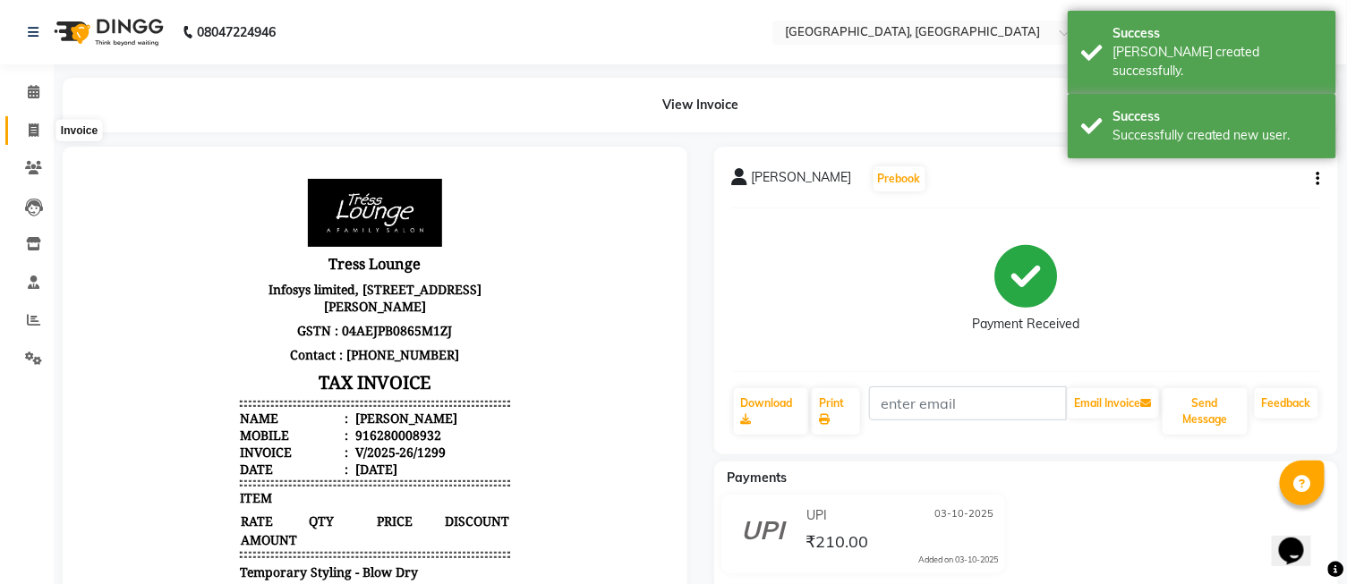
click at [31, 132] on icon at bounding box center [34, 130] width 10 height 13
select select "service"
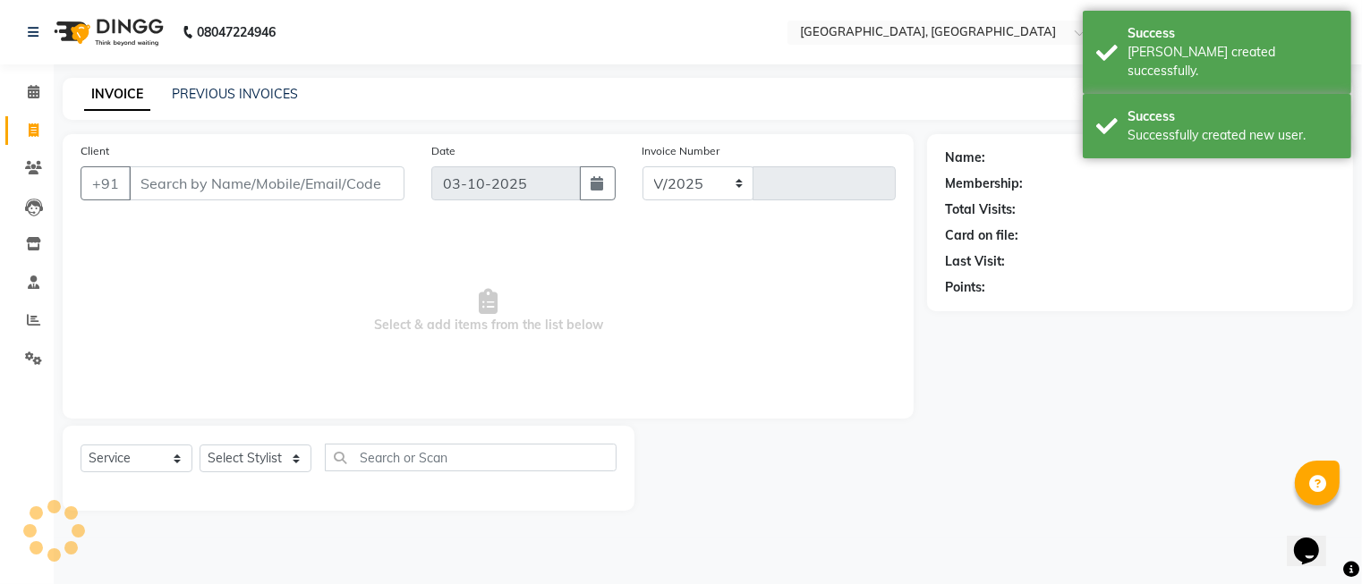
select select "5370"
type input "1300"
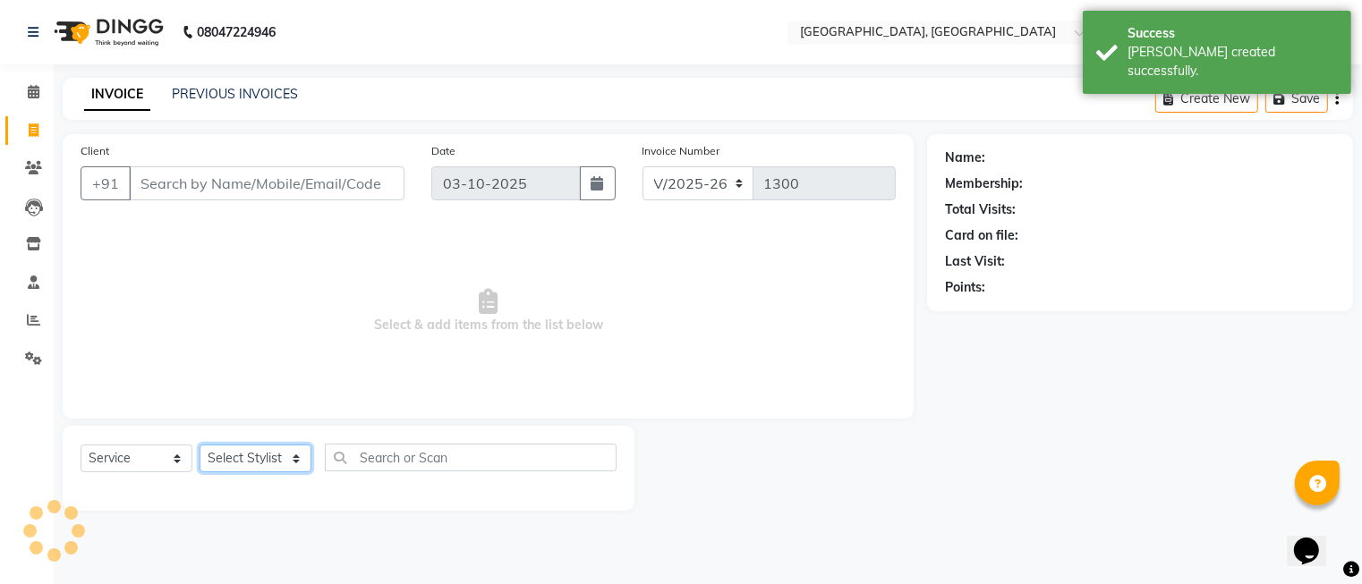
click at [234, 451] on select "Select Stylist" at bounding box center [256, 459] width 112 height 28
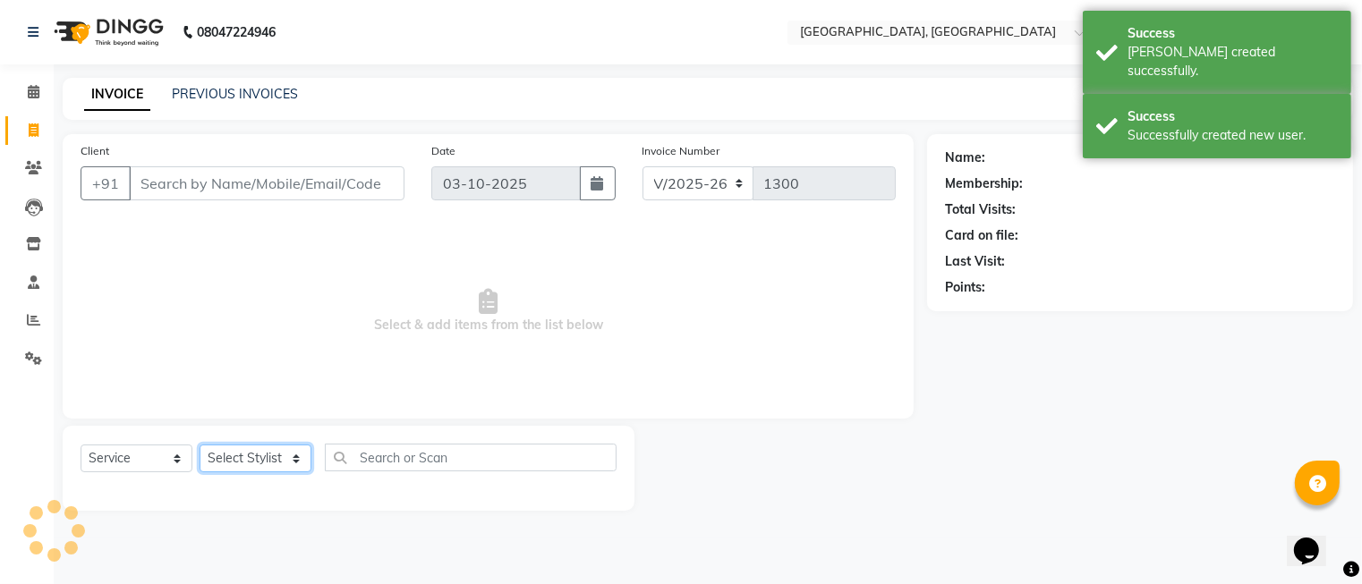
click at [234, 451] on select "Select Stylist" at bounding box center [256, 459] width 112 height 28
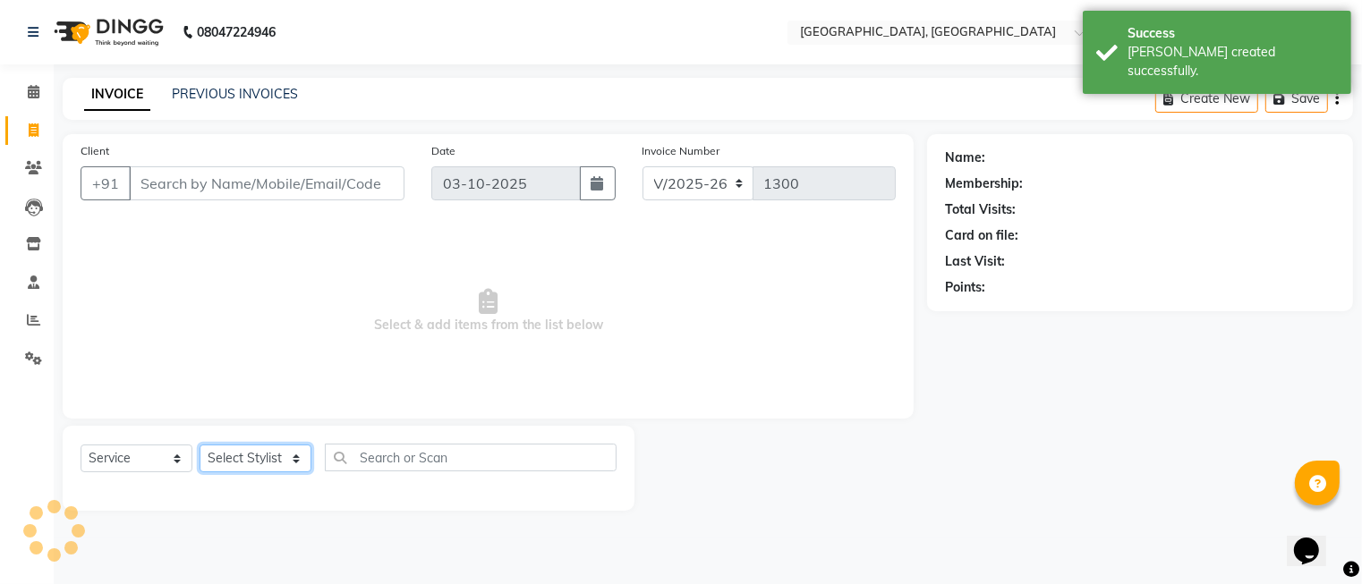
click at [234, 451] on select "Select Stylist" at bounding box center [256, 459] width 112 height 28
select select "35456"
click at [200, 446] on select "Select Stylist DINGG Support Drishti [PERSON_NAME] SALON [PERSON_NAME] [PERSON_…" at bounding box center [256, 459] width 112 height 28
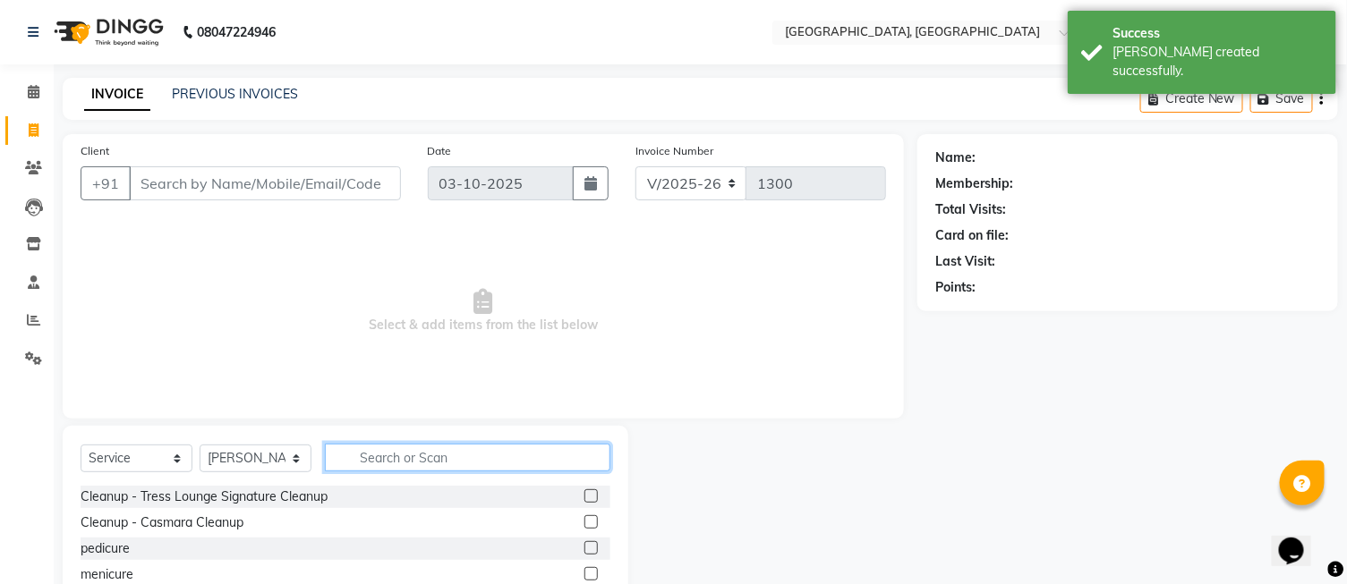
click at [380, 454] on input "text" at bounding box center [468, 458] width 286 height 28
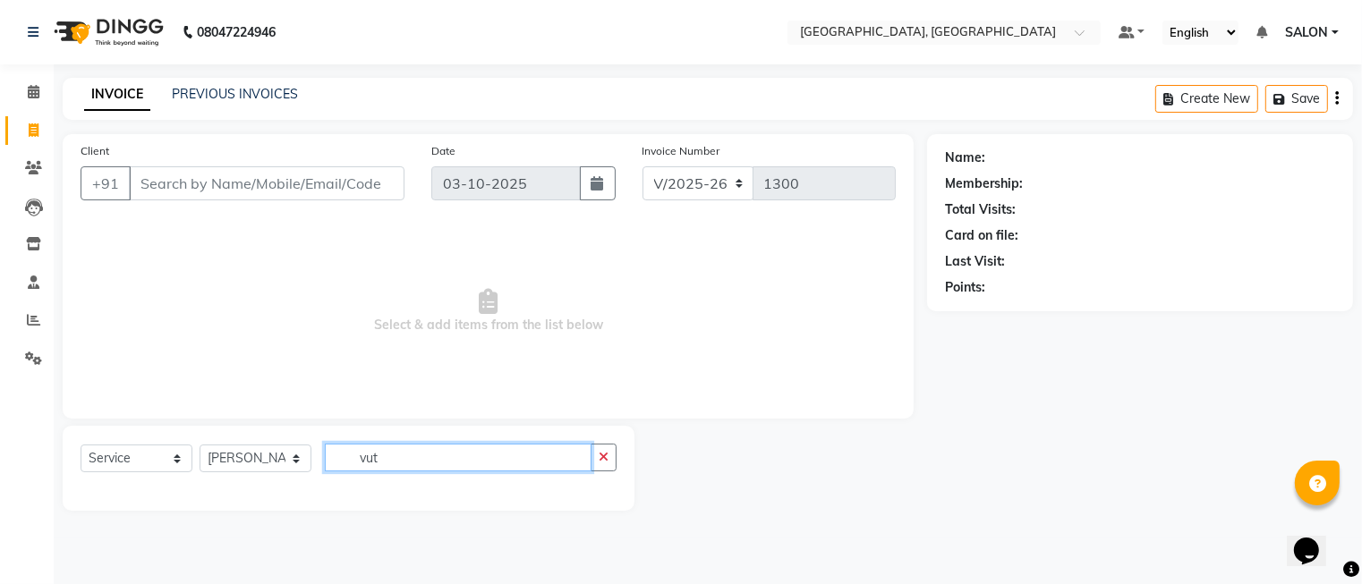
click at [379, 453] on input "vut" at bounding box center [458, 458] width 267 height 28
type input "v"
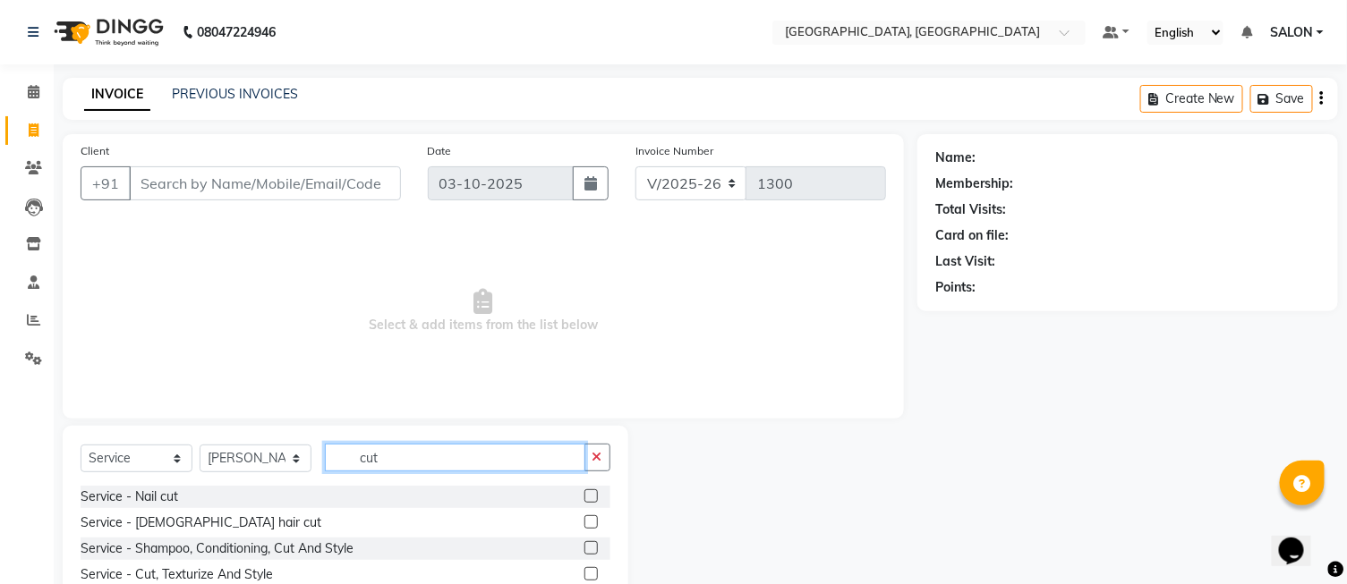
type input "cut"
click at [592, 524] on label at bounding box center [590, 522] width 13 height 13
click at [592, 524] on input "checkbox" at bounding box center [590, 523] width 12 height 12
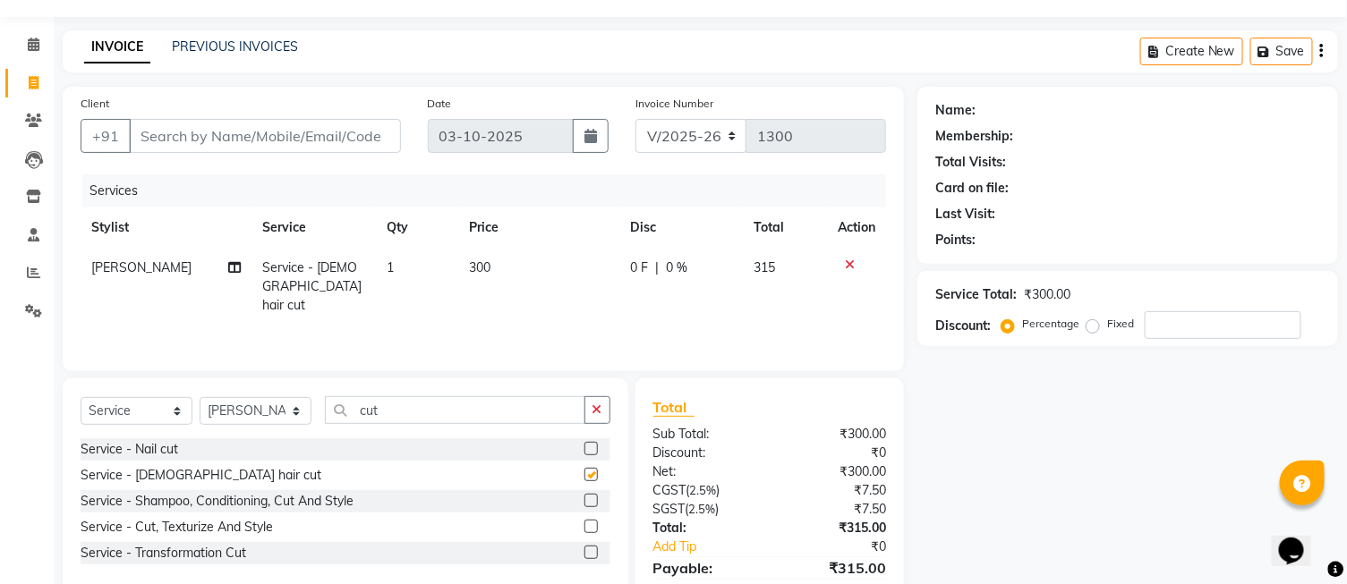
checkbox input "false"
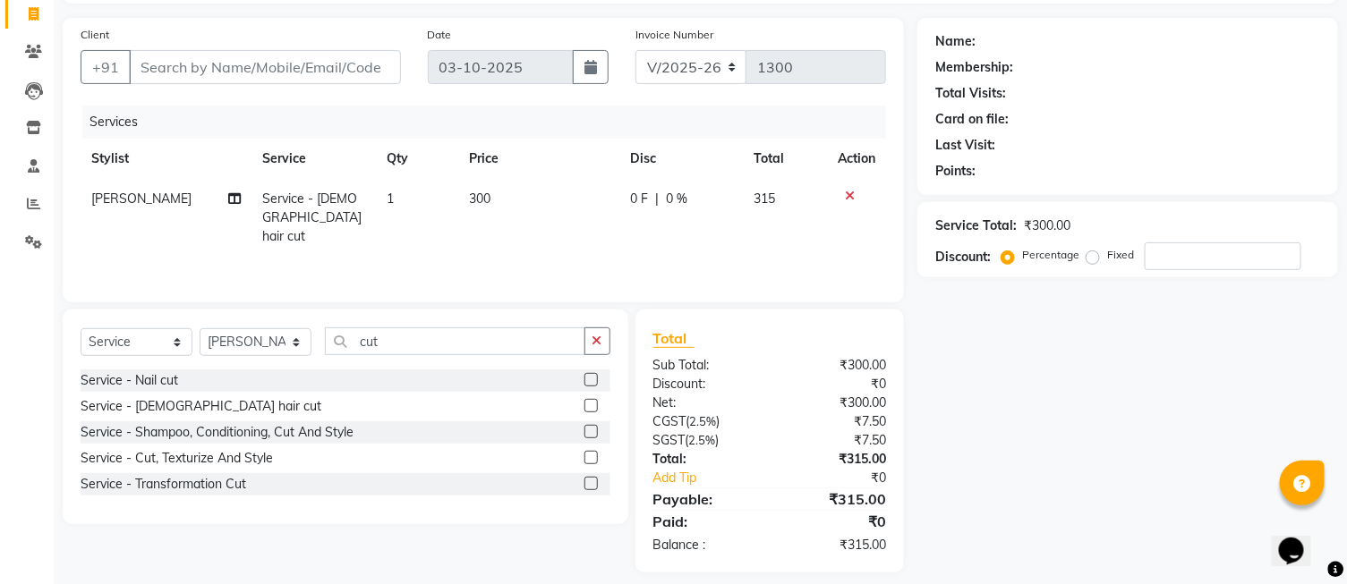
scroll to position [131, 0]
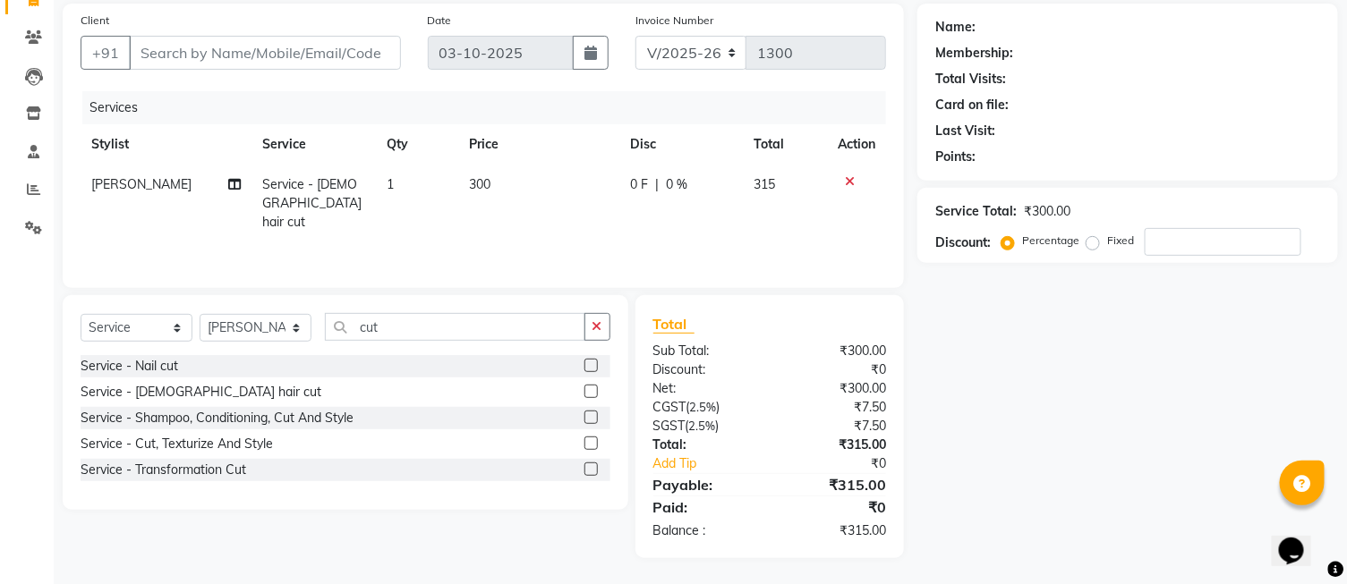
click at [602, 320] on button "button" at bounding box center [597, 327] width 26 height 28
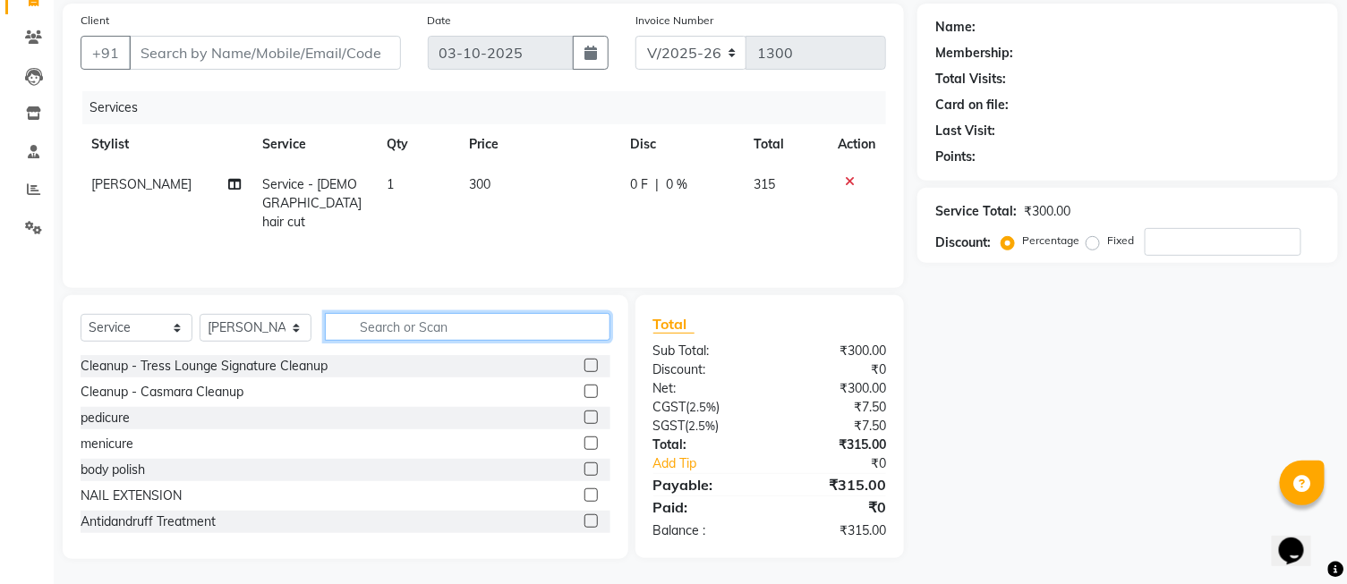
click at [567, 325] on input "text" at bounding box center [468, 327] width 286 height 28
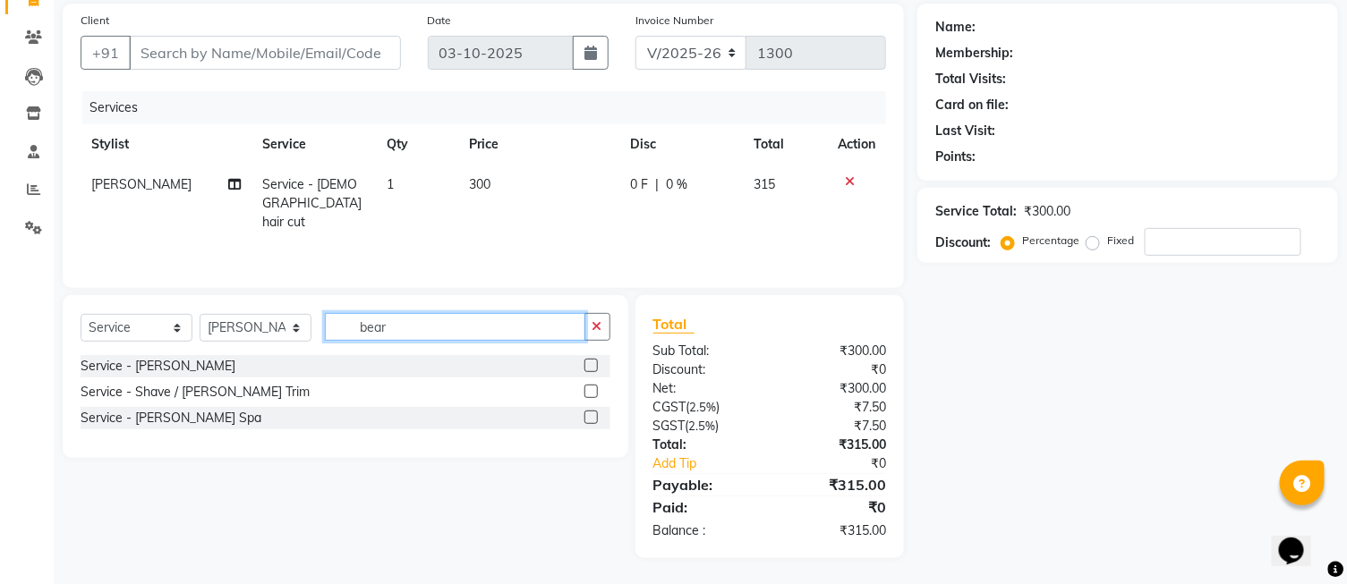
type input "bear"
click at [592, 394] on label at bounding box center [590, 391] width 13 height 13
click at [592, 394] on input "checkbox" at bounding box center [590, 393] width 12 height 12
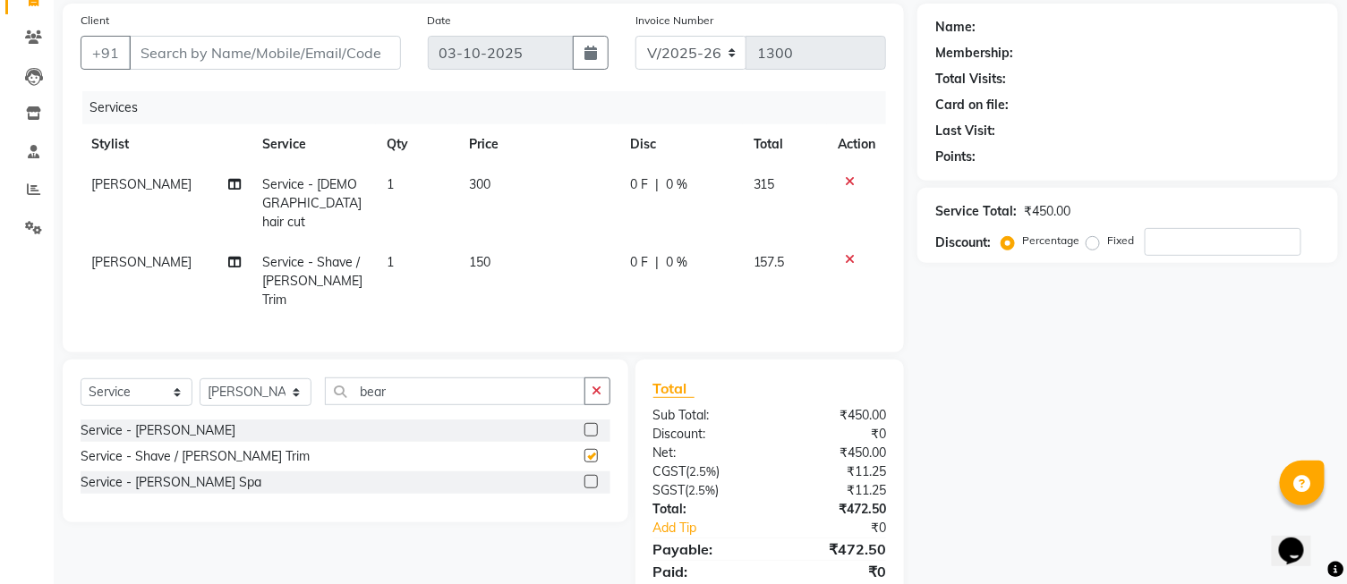
checkbox input "false"
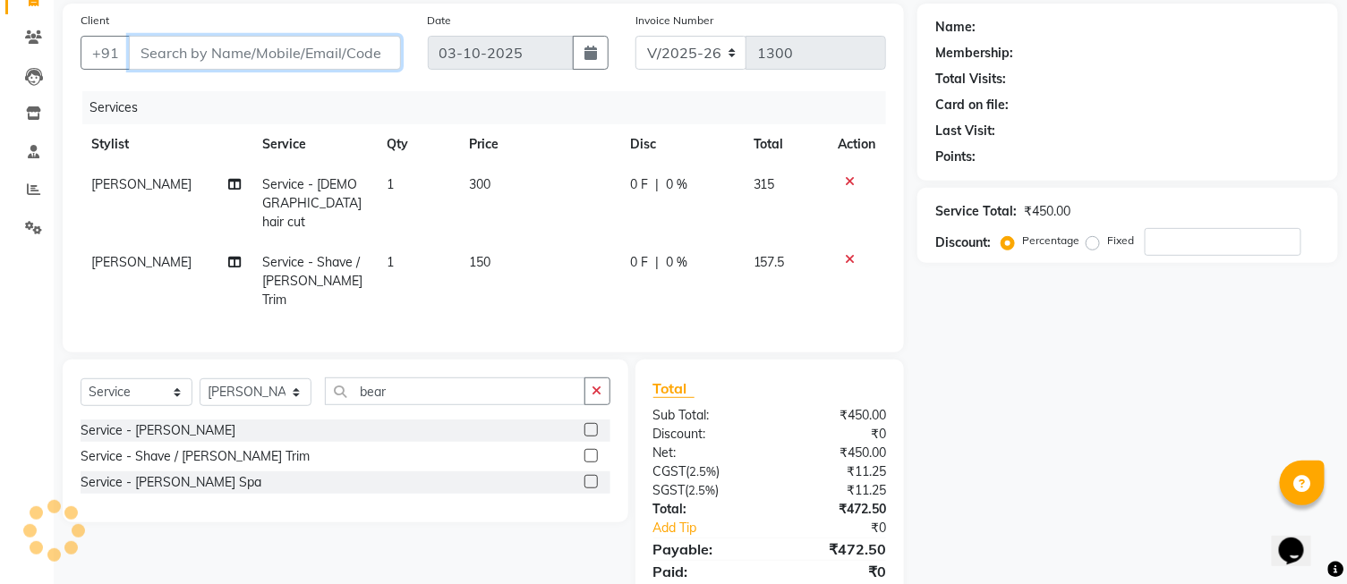
click at [333, 52] on input "Client" at bounding box center [265, 53] width 272 height 34
type input "9"
type input "0"
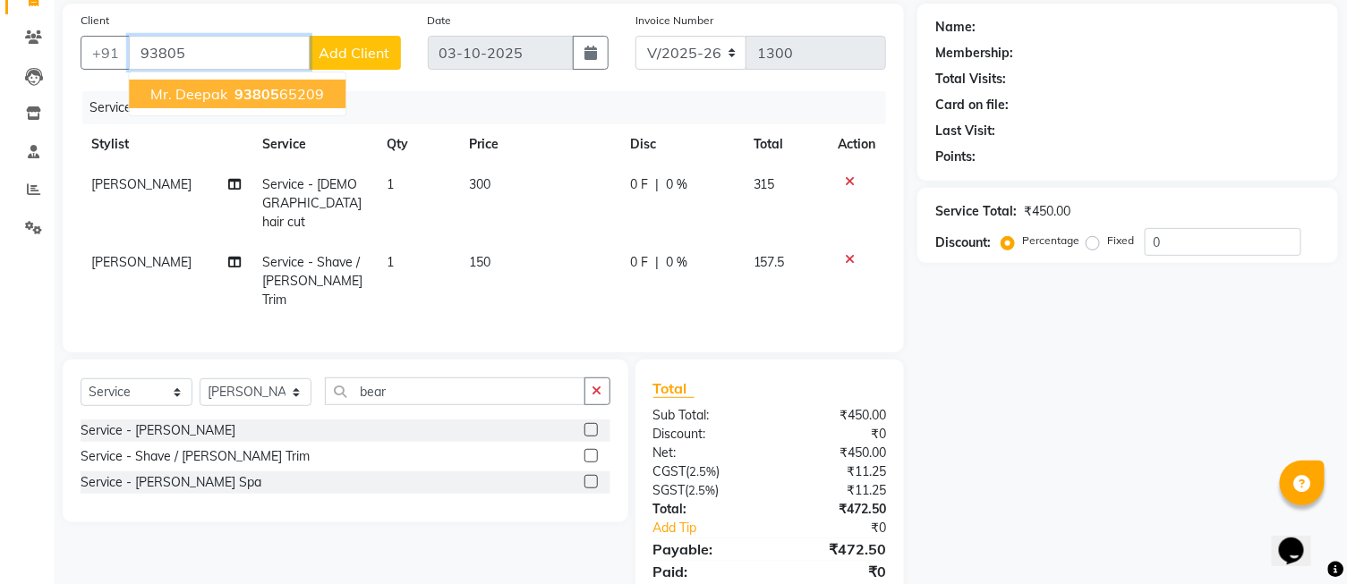
click at [328, 91] on button "Mr. Deepak 93805 65209" at bounding box center [237, 94] width 217 height 29
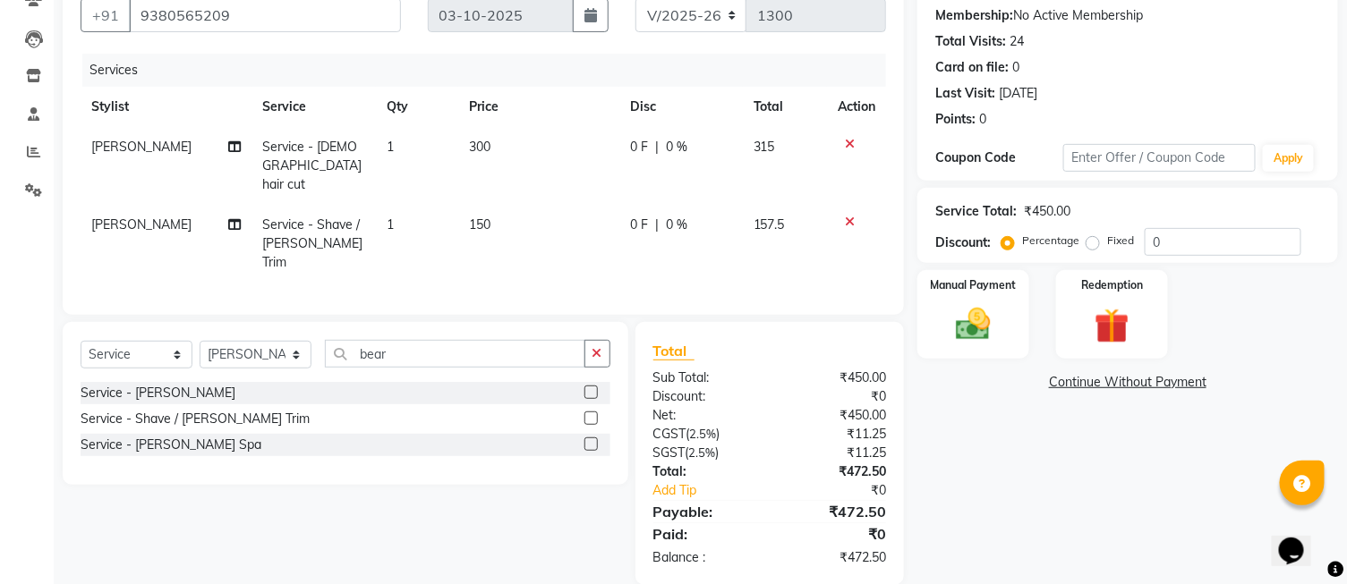
scroll to position [173, 0]
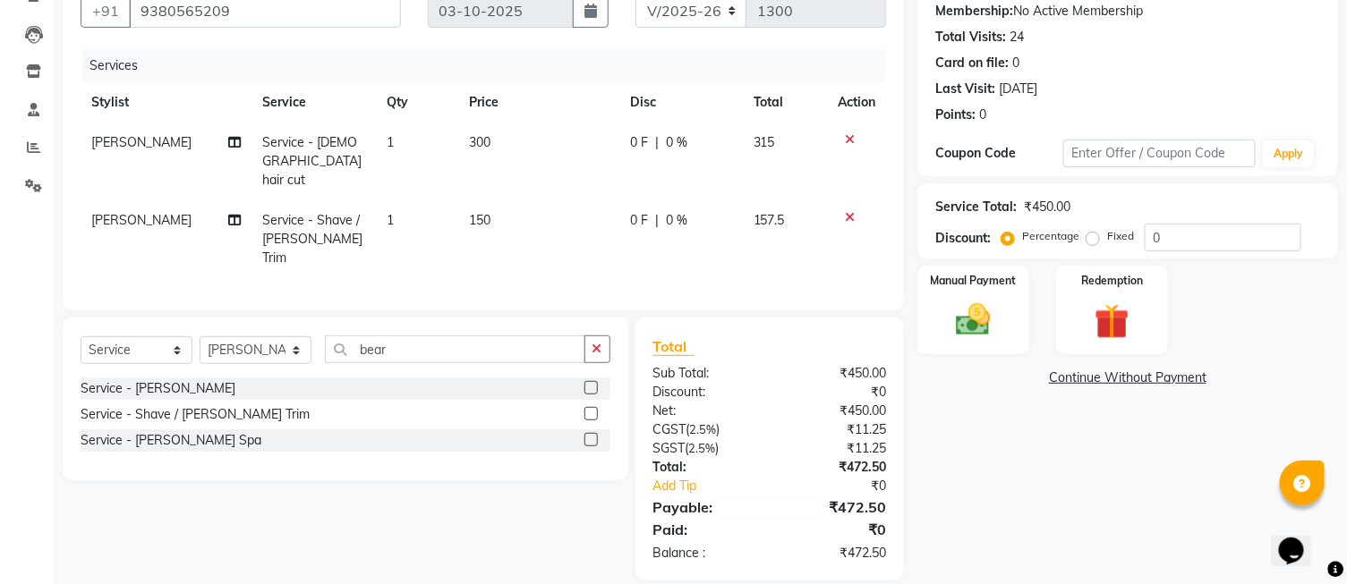
click at [1107, 240] on label "Fixed" at bounding box center [1120, 236] width 27 height 16
click at [1090, 240] on input "Fixed" at bounding box center [1096, 236] width 13 height 13
click at [1192, 238] on input "0" at bounding box center [1223, 238] width 157 height 28
click at [944, 308] on img at bounding box center [972, 321] width 59 height 42
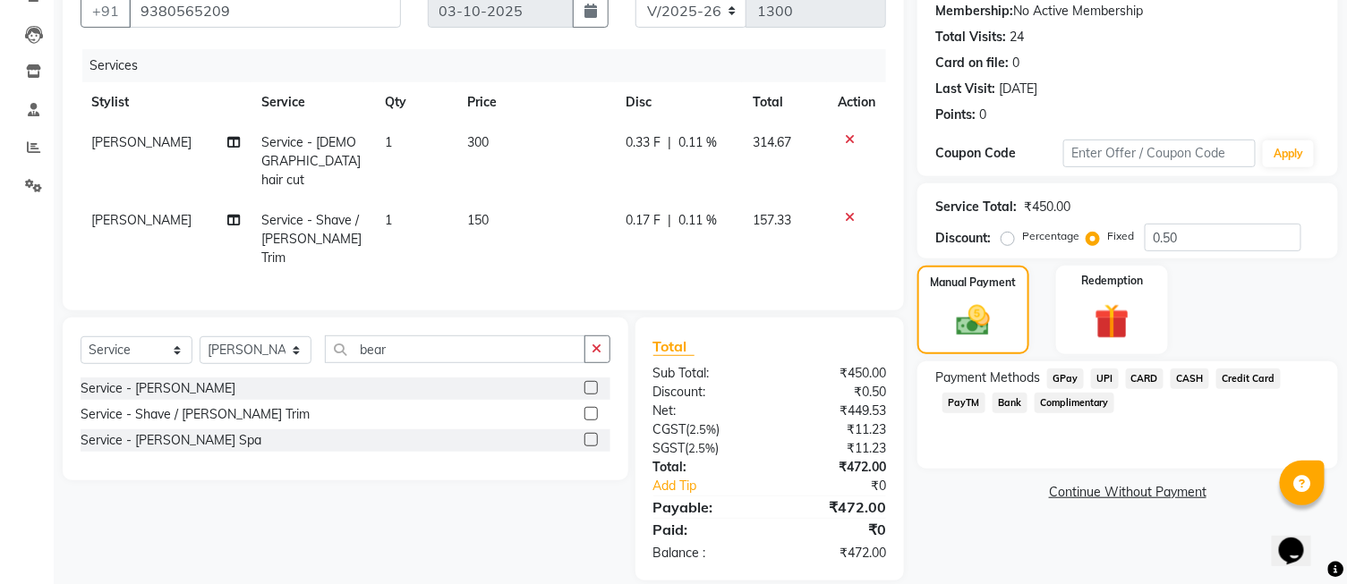
click at [1108, 382] on span "UPI" at bounding box center [1105, 379] width 28 height 21
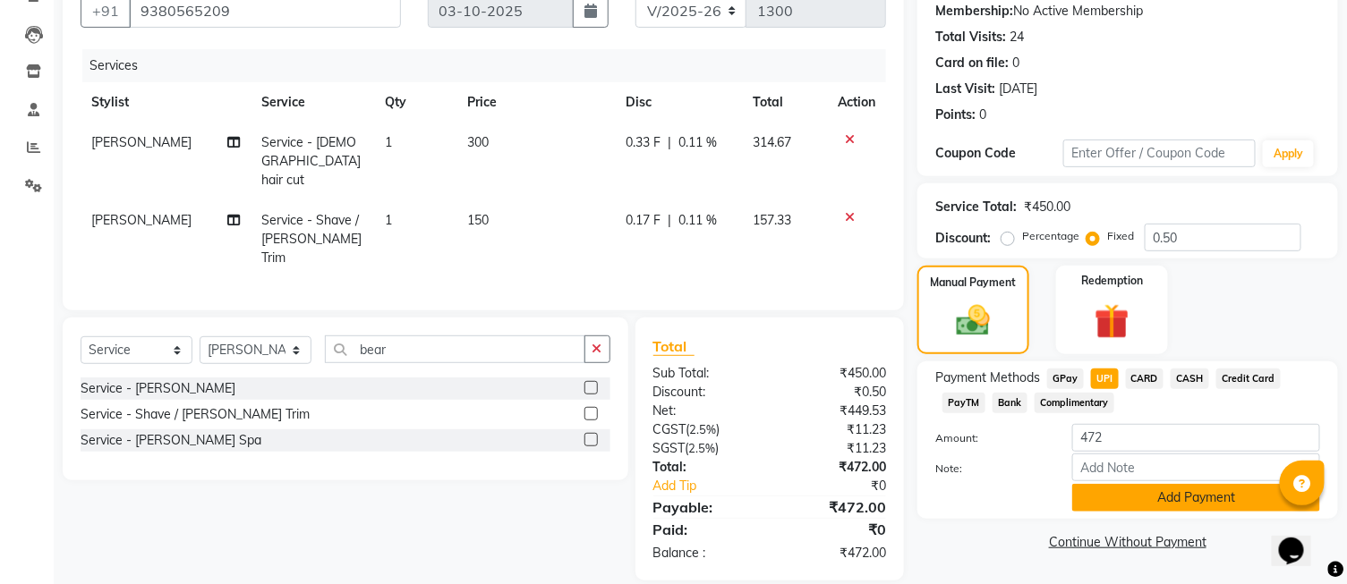
click at [1105, 494] on button "Add Payment" at bounding box center [1196, 498] width 248 height 28
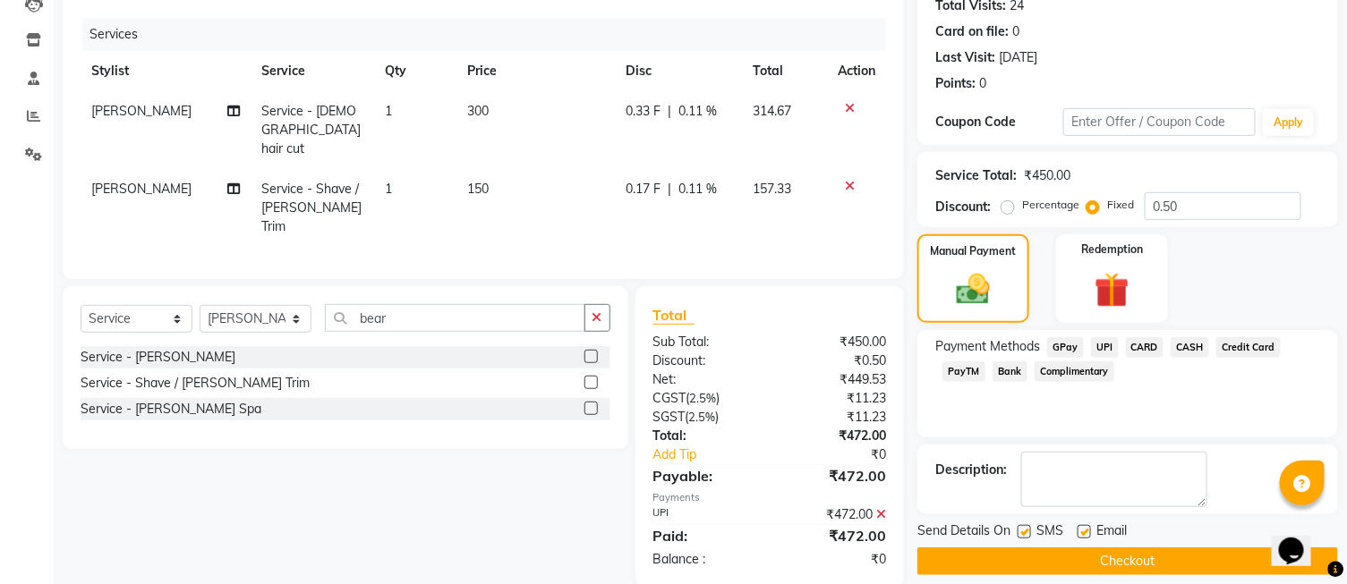
scroll to position [221, 0]
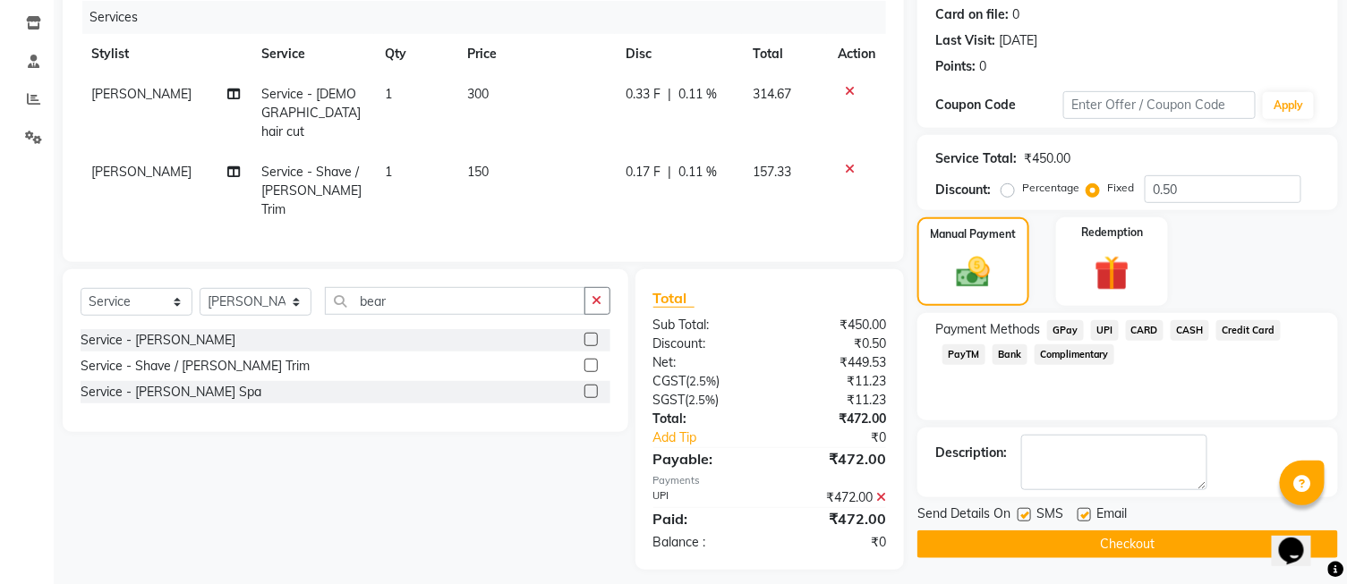
click at [1075, 532] on button "Checkout" at bounding box center [1127, 545] width 421 height 28
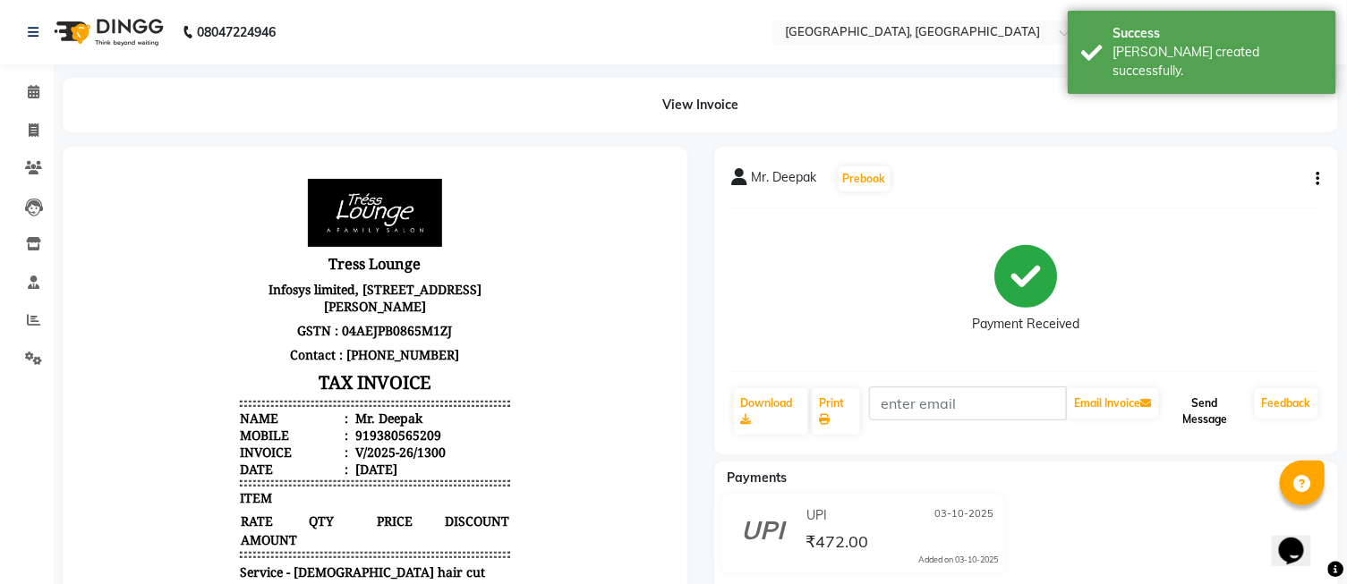
click at [1175, 405] on button "Send Message" at bounding box center [1205, 411] width 85 height 47
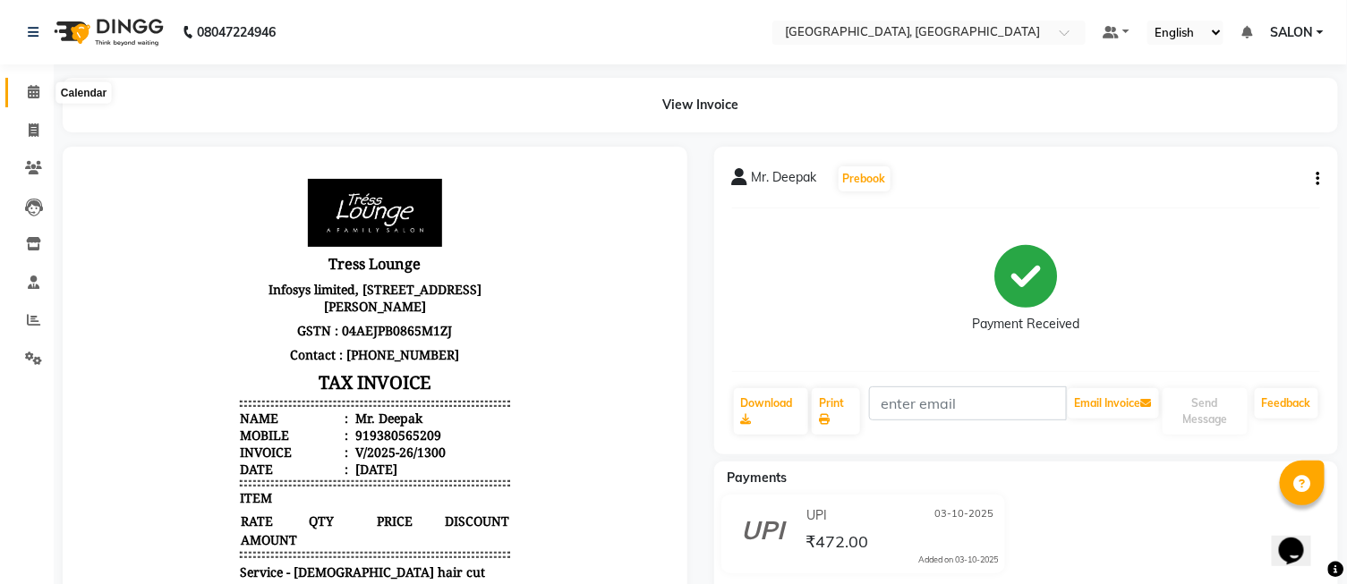
click at [34, 92] on icon at bounding box center [34, 91] width 12 height 13
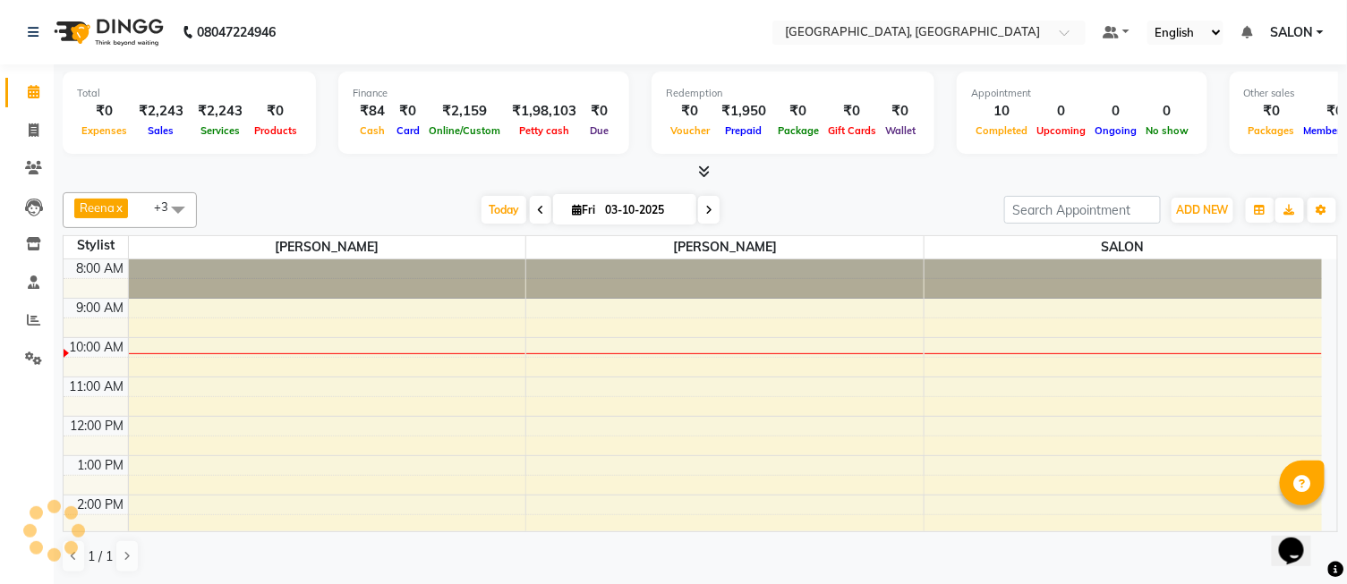
click at [702, 176] on icon at bounding box center [704, 171] width 12 height 13
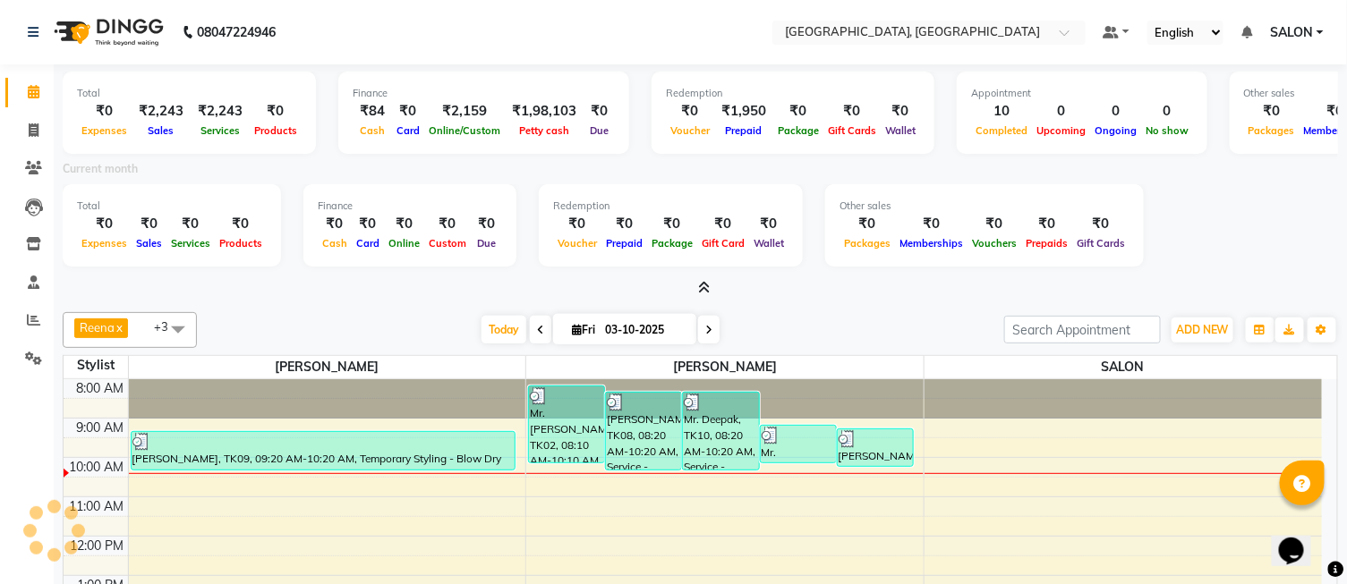
scroll to position [79, 0]
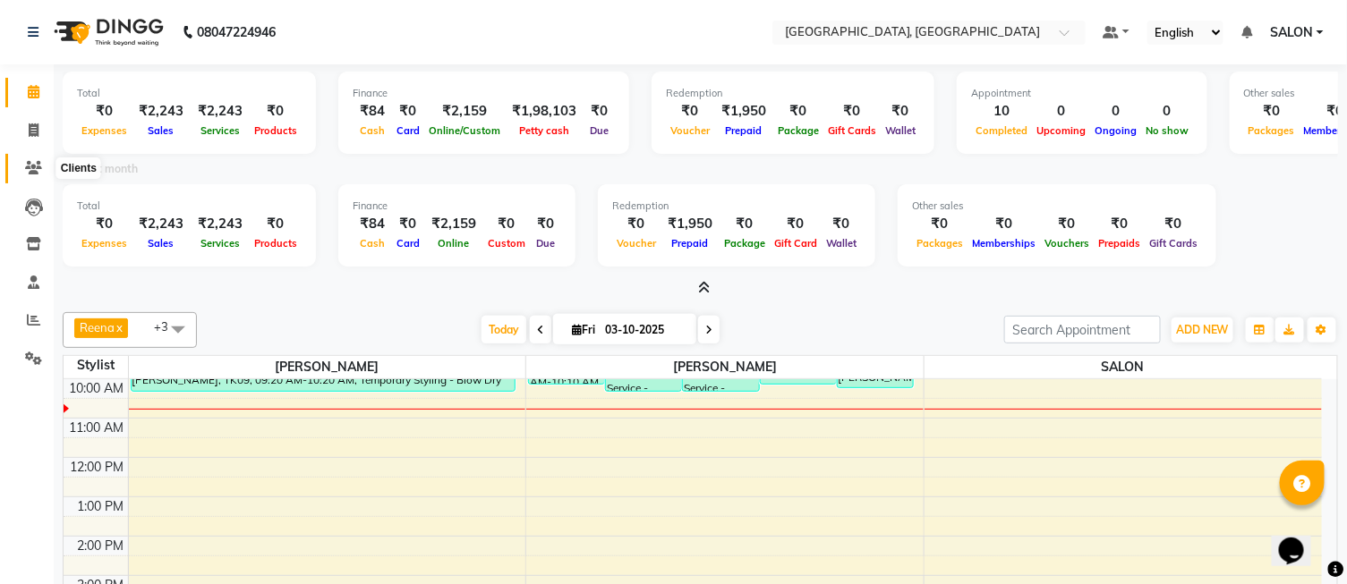
click at [33, 161] on icon at bounding box center [33, 167] width 17 height 13
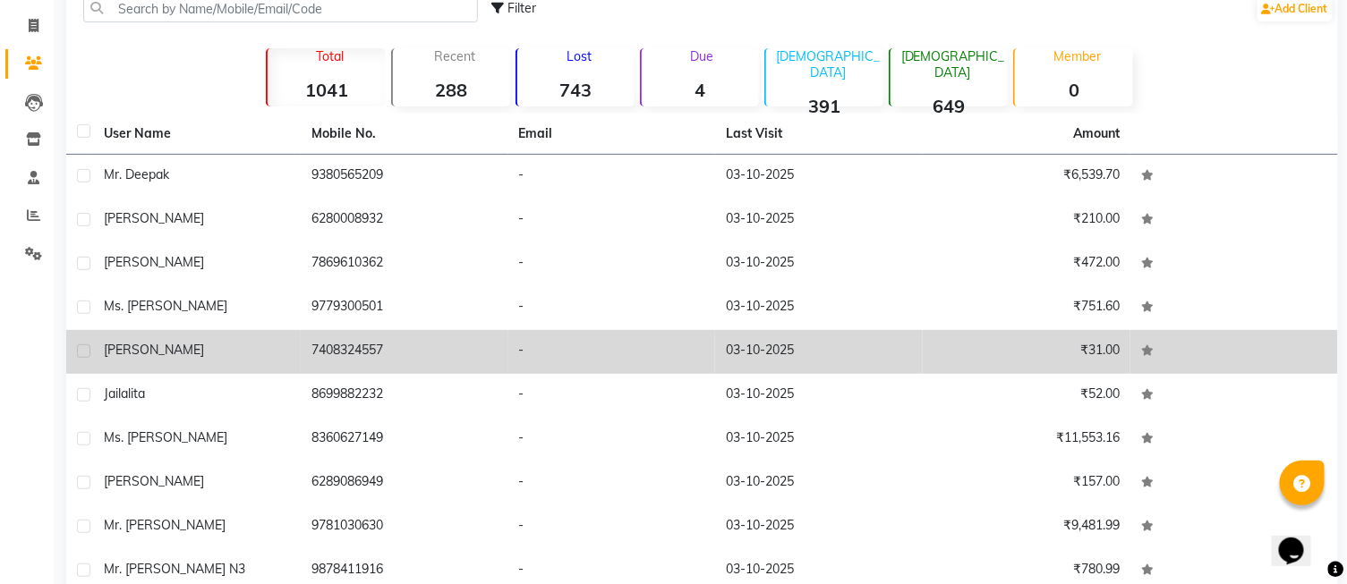
scroll to position [190, 0]
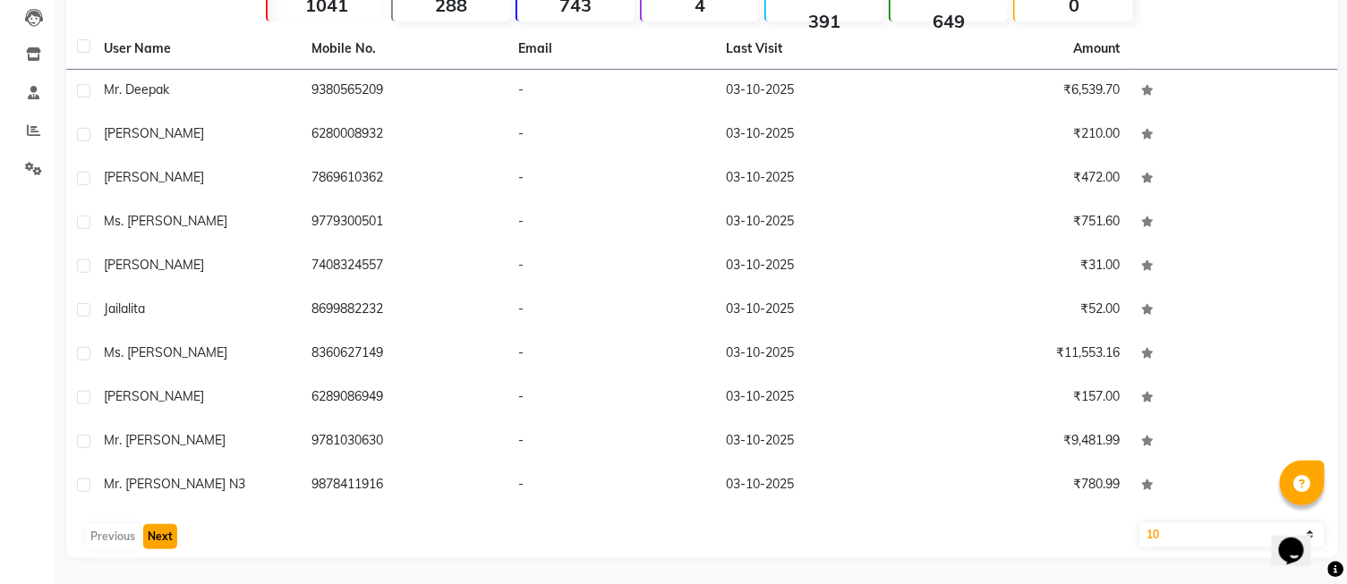
click at [157, 531] on button "Next" at bounding box center [160, 536] width 34 height 25
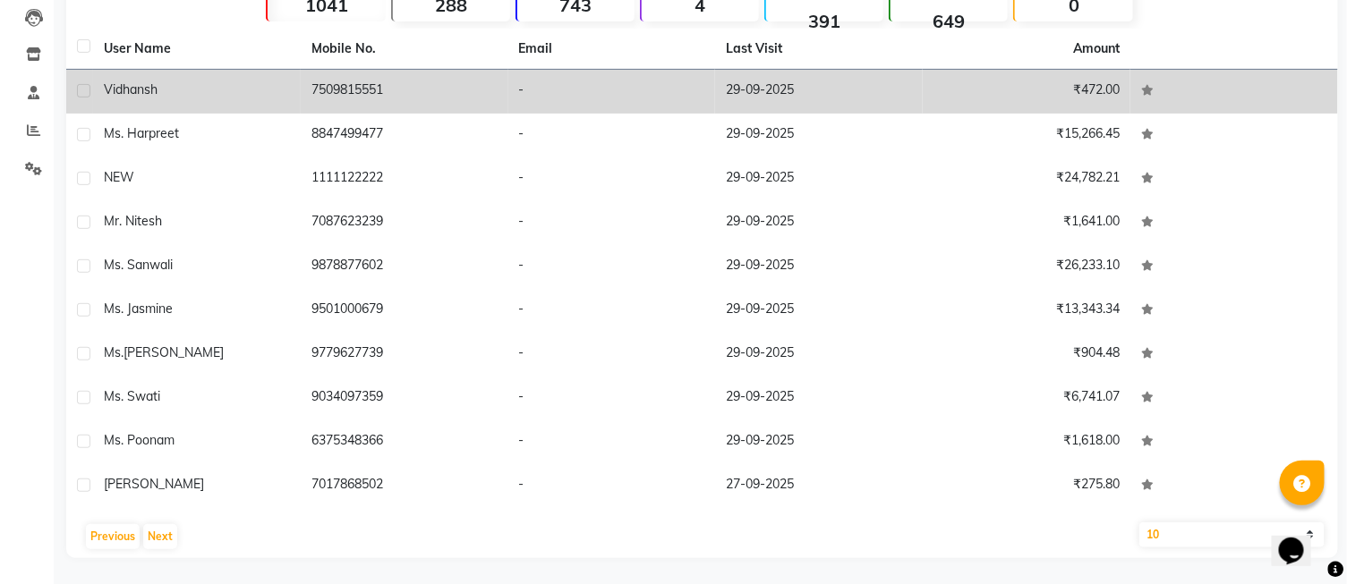
click at [354, 90] on td "7509815551" at bounding box center [405, 92] width 208 height 44
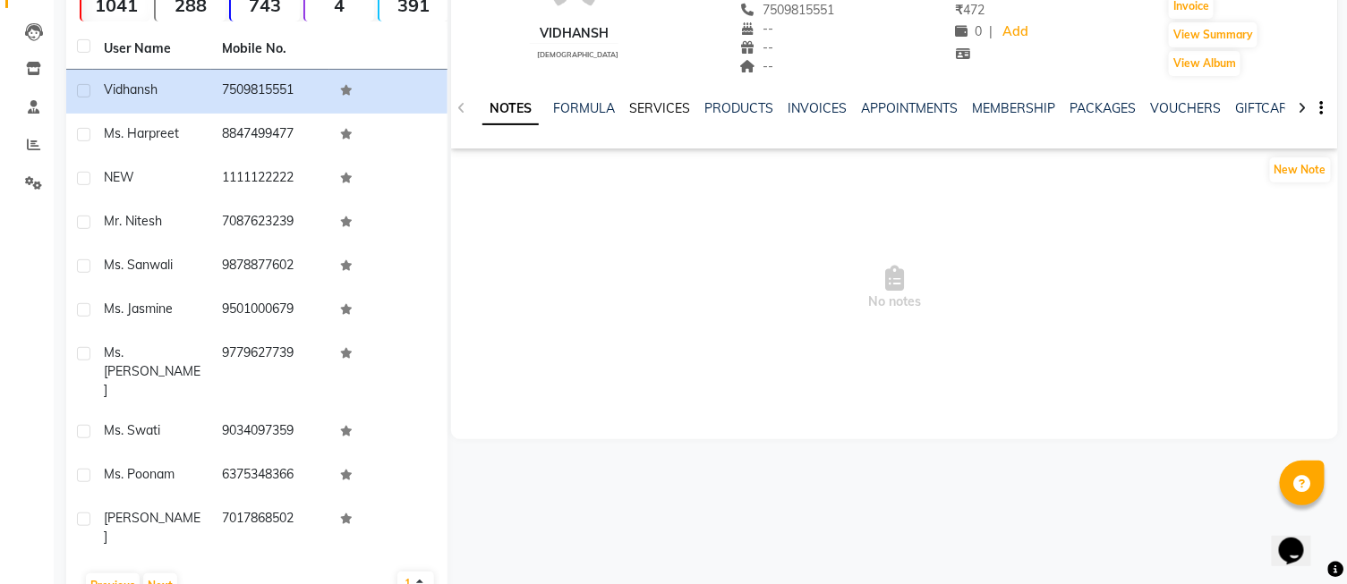
click at [656, 109] on link "SERVICES" at bounding box center [659, 108] width 61 height 16
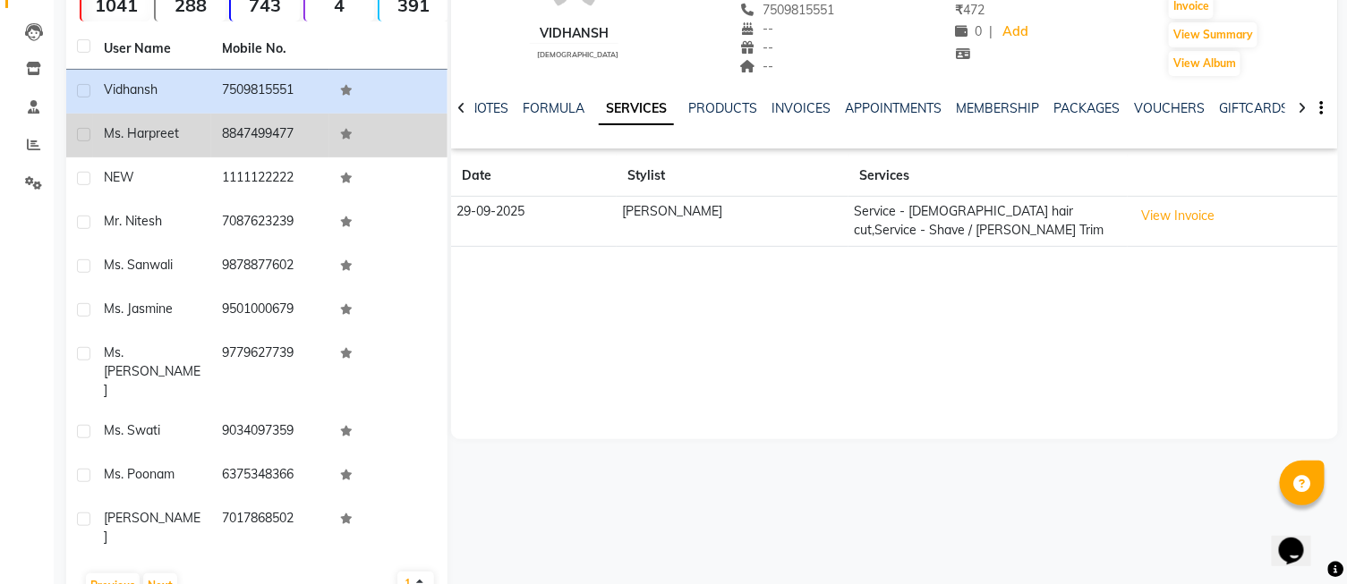
click at [333, 132] on td at bounding box center [388, 136] width 118 height 44
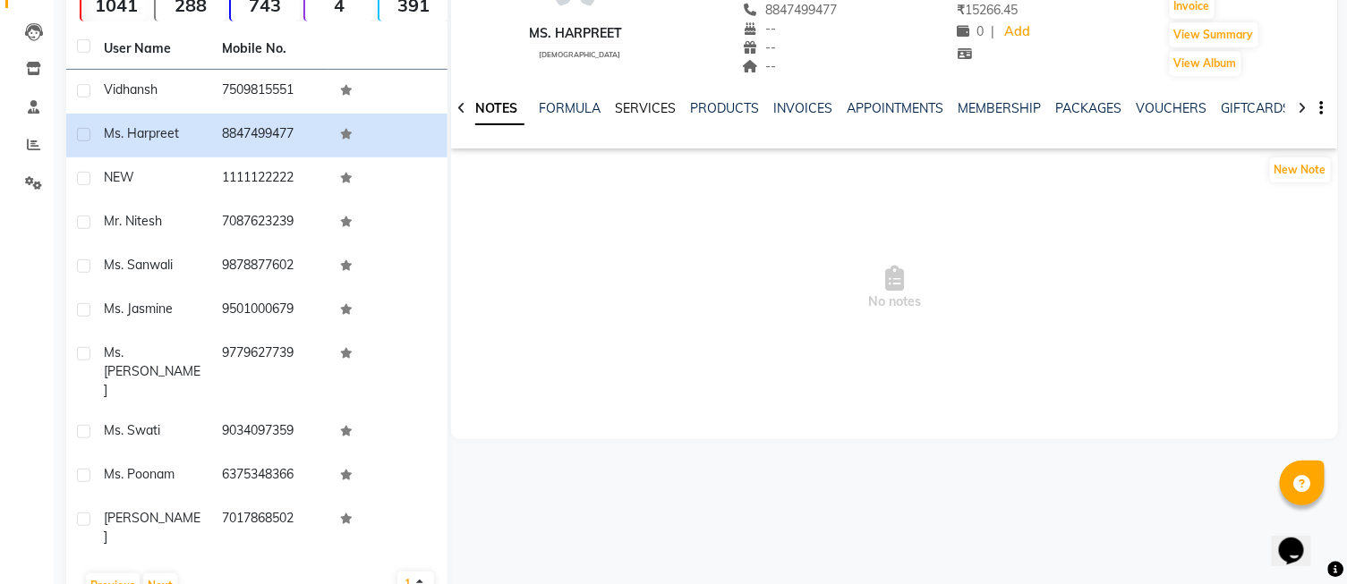
click at [630, 105] on link "SERVICES" at bounding box center [645, 108] width 61 height 16
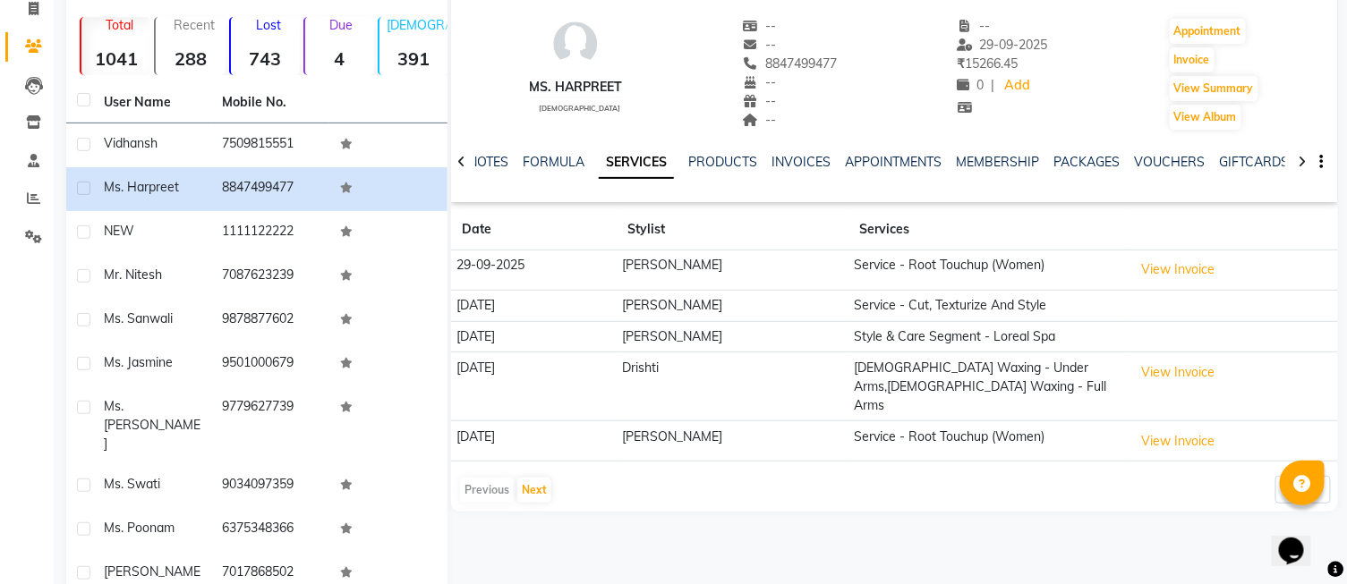
scroll to position [76, 0]
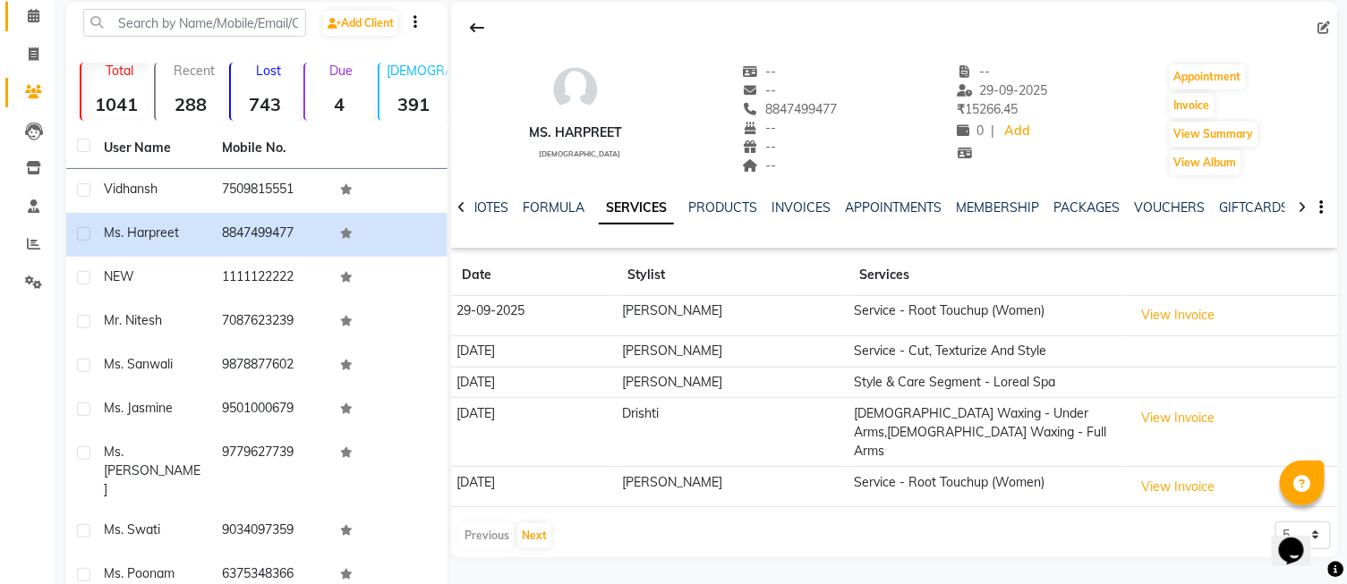
click at [34, 29] on link "Calendar" at bounding box center [26, 17] width 43 height 30
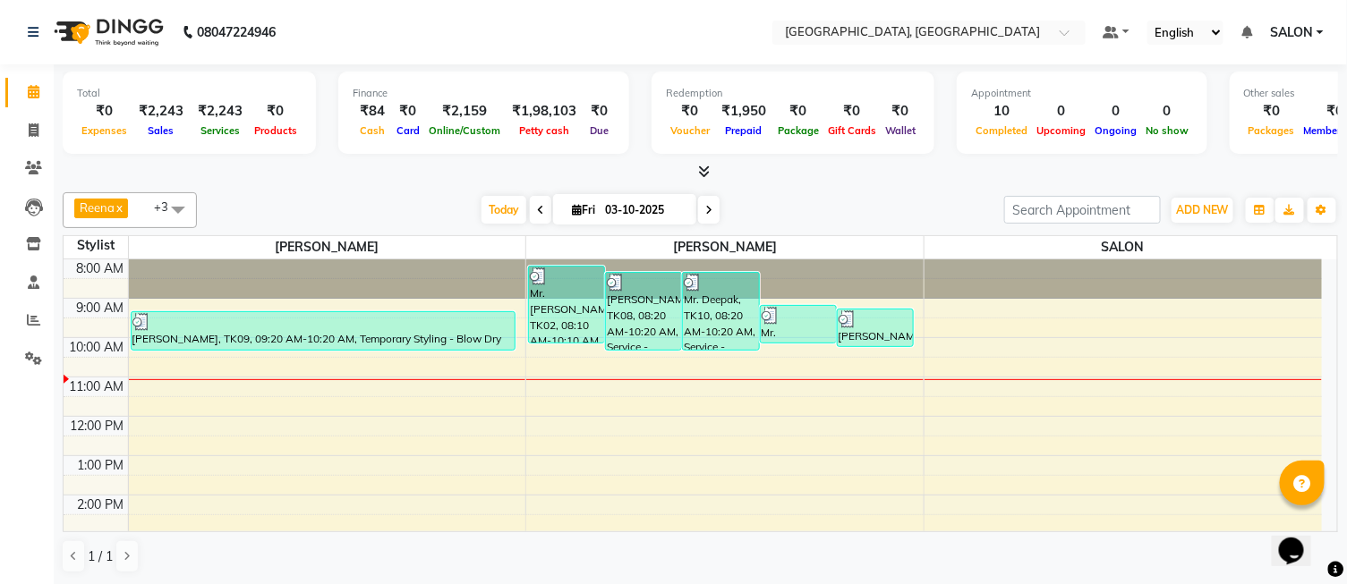
scroll to position [79, 0]
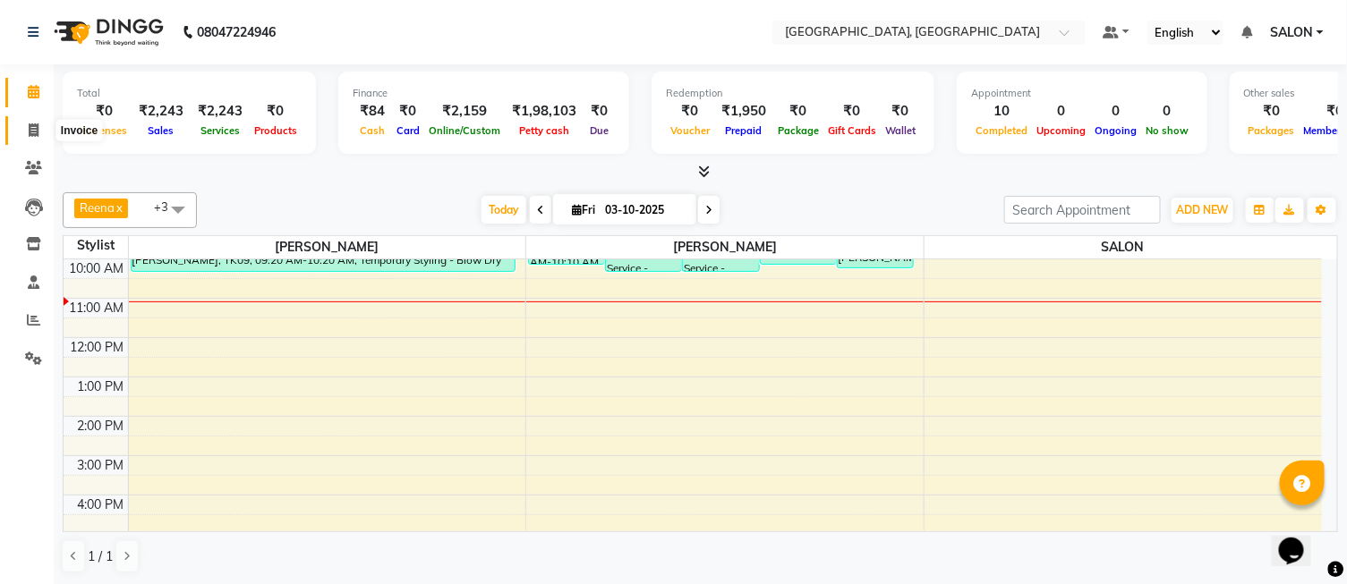
click at [30, 135] on icon at bounding box center [34, 130] width 10 height 13
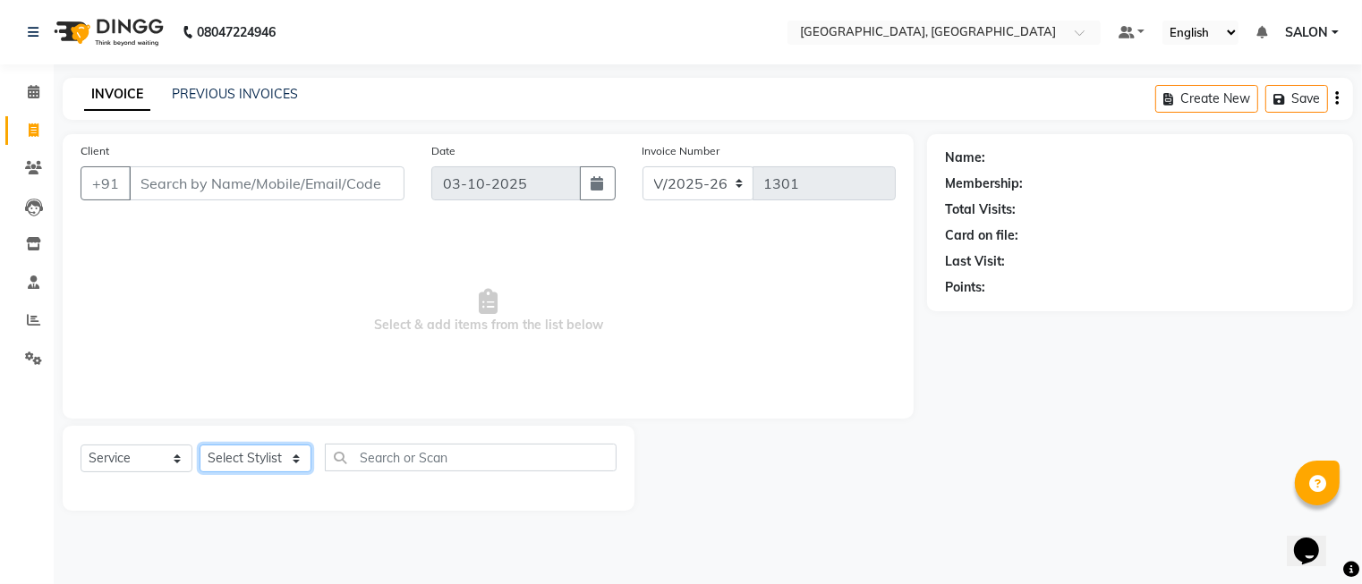
click at [265, 452] on select "Select Stylist" at bounding box center [256, 459] width 112 height 28
click at [265, 452] on select "Select Stylist DINGG Support Drishti [PERSON_NAME] SALON [PERSON_NAME] [PERSON_…" at bounding box center [256, 459] width 112 height 28
click at [258, 457] on select "Select Stylist DINGG Support Drishti [PERSON_NAME] SALON [PERSON_NAME] [PERSON_…" at bounding box center [256, 459] width 112 height 28
click at [200, 446] on select "Select Stylist DINGG Support Drishti [PERSON_NAME] SALON [PERSON_NAME] [PERSON_…" at bounding box center [256, 459] width 112 height 28
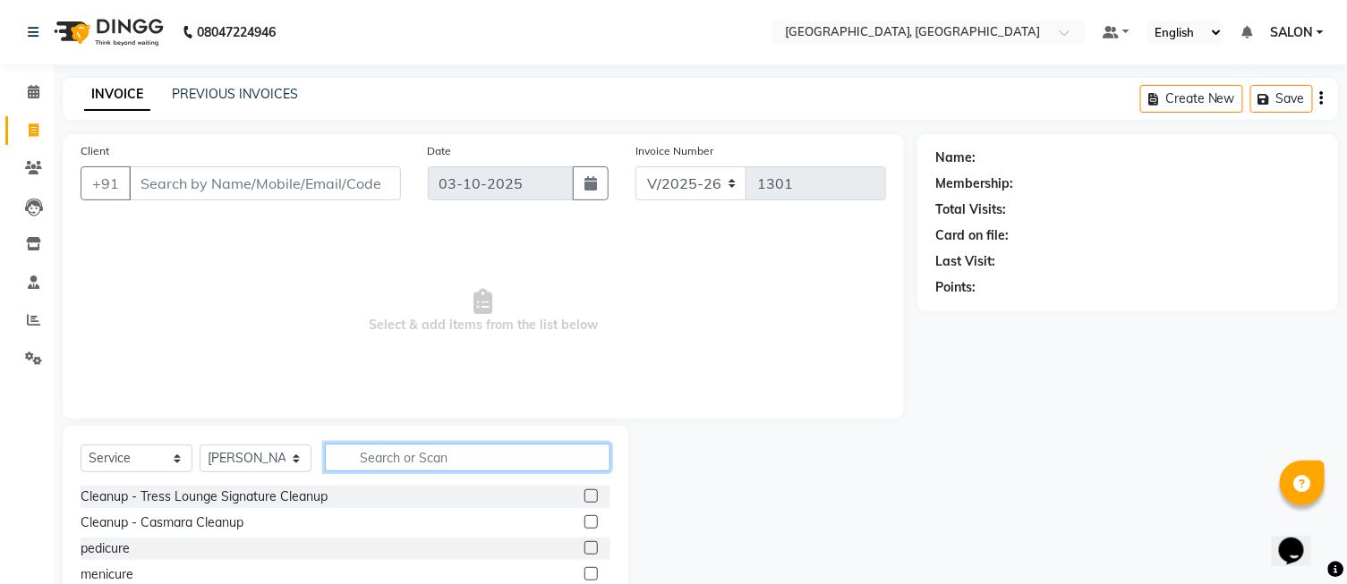
click at [405, 453] on input "text" at bounding box center [468, 458] width 286 height 28
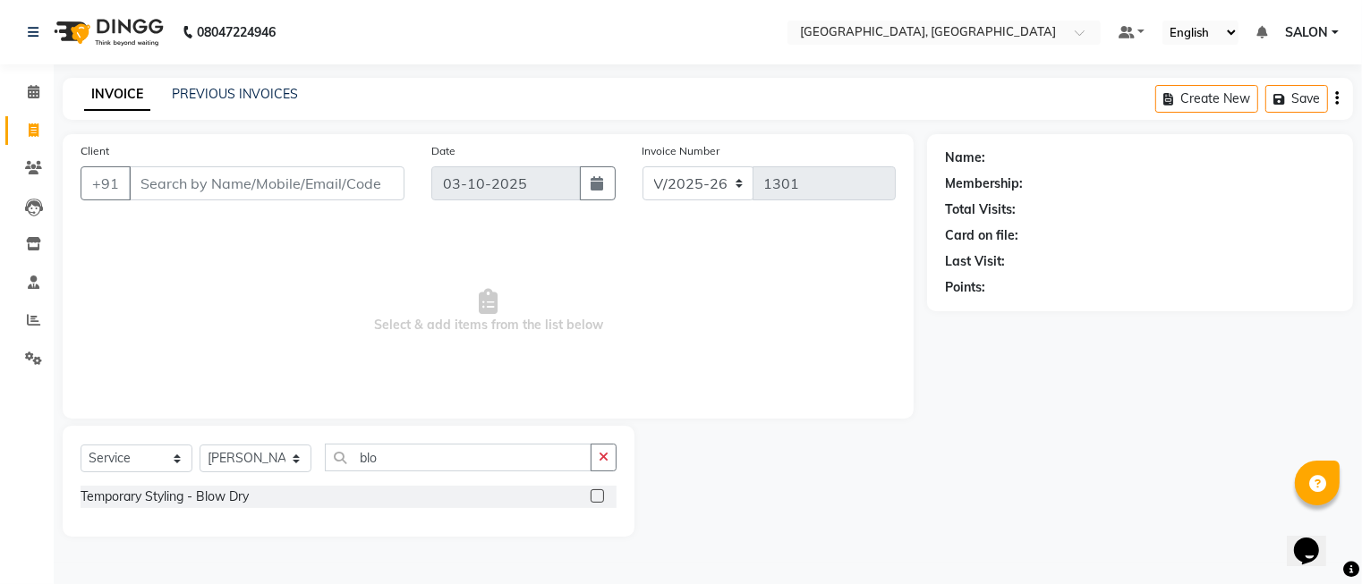
click at [600, 495] on label at bounding box center [597, 496] width 13 height 13
click at [600, 495] on input "checkbox" at bounding box center [597, 497] width 12 height 12
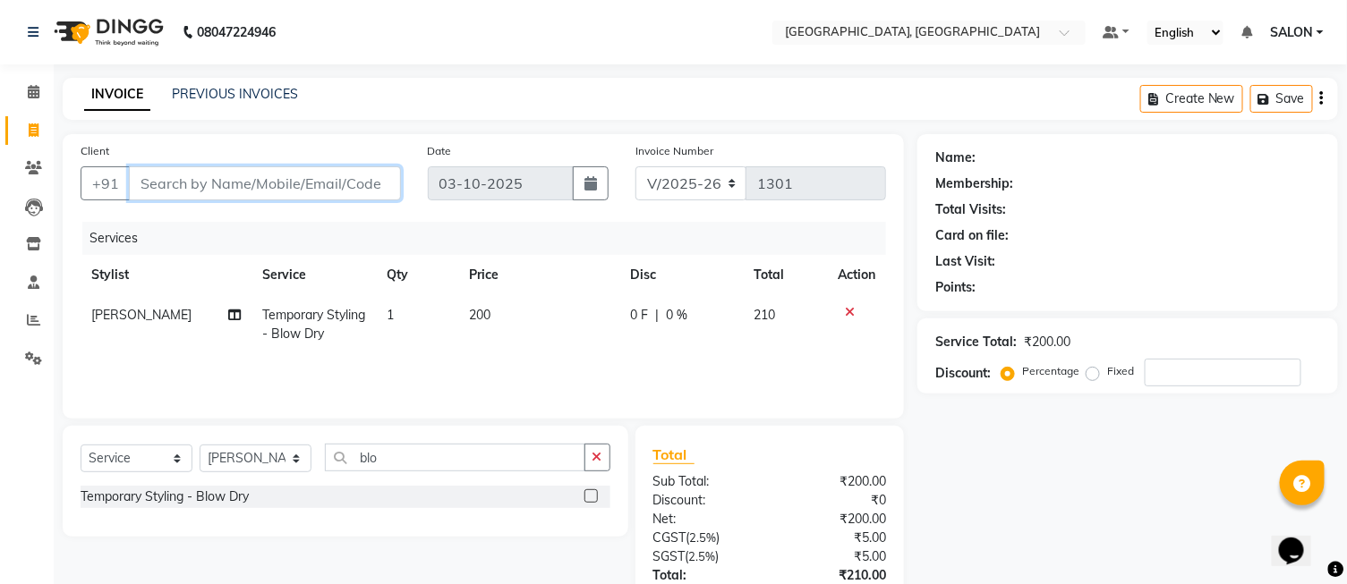
click at [286, 189] on input "Client" at bounding box center [265, 183] width 272 height 34
drag, startPoint x: 335, startPoint y: 287, endPoint x: 253, endPoint y: 183, distance: 132.7
click at [253, 183] on input "Client" at bounding box center [265, 183] width 272 height 34
click at [28, 157] on link "Clients" at bounding box center [26, 169] width 43 height 30
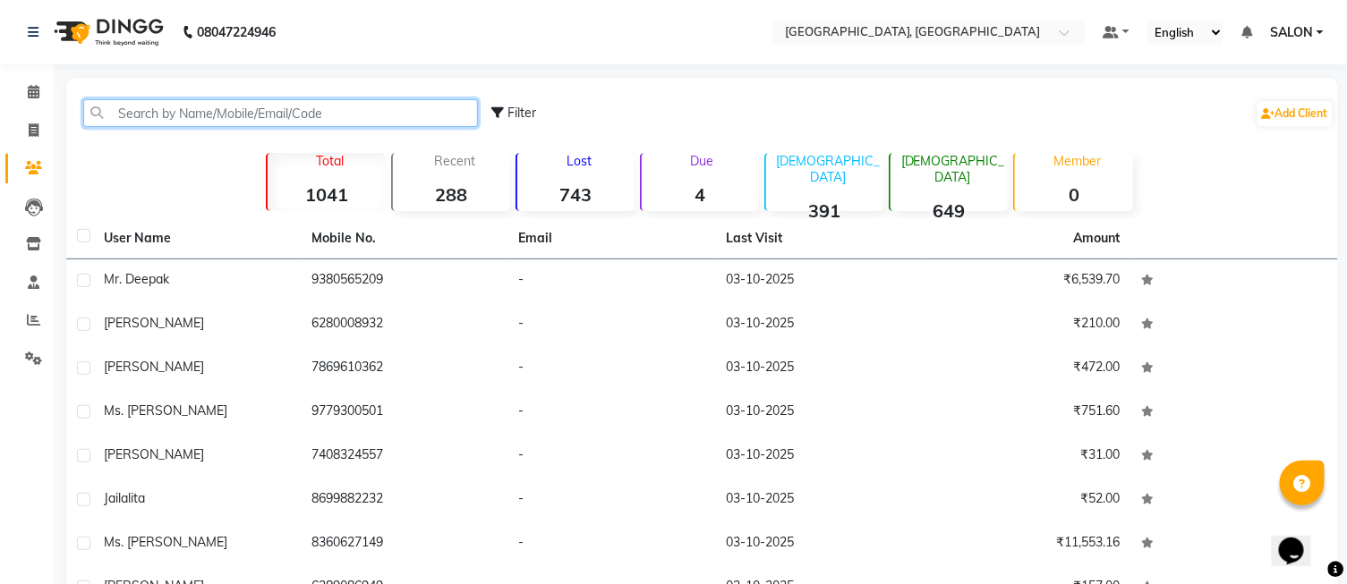
click at [281, 104] on input "text" at bounding box center [280, 113] width 395 height 28
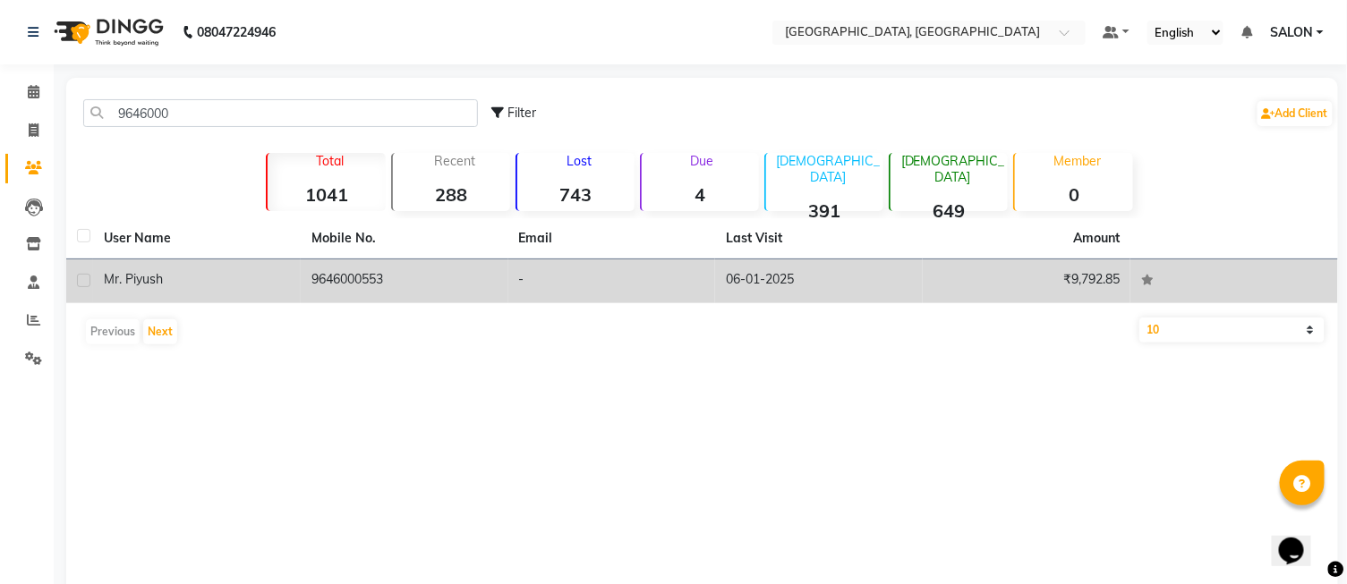
click at [355, 270] on td "9646000553" at bounding box center [405, 282] width 208 height 44
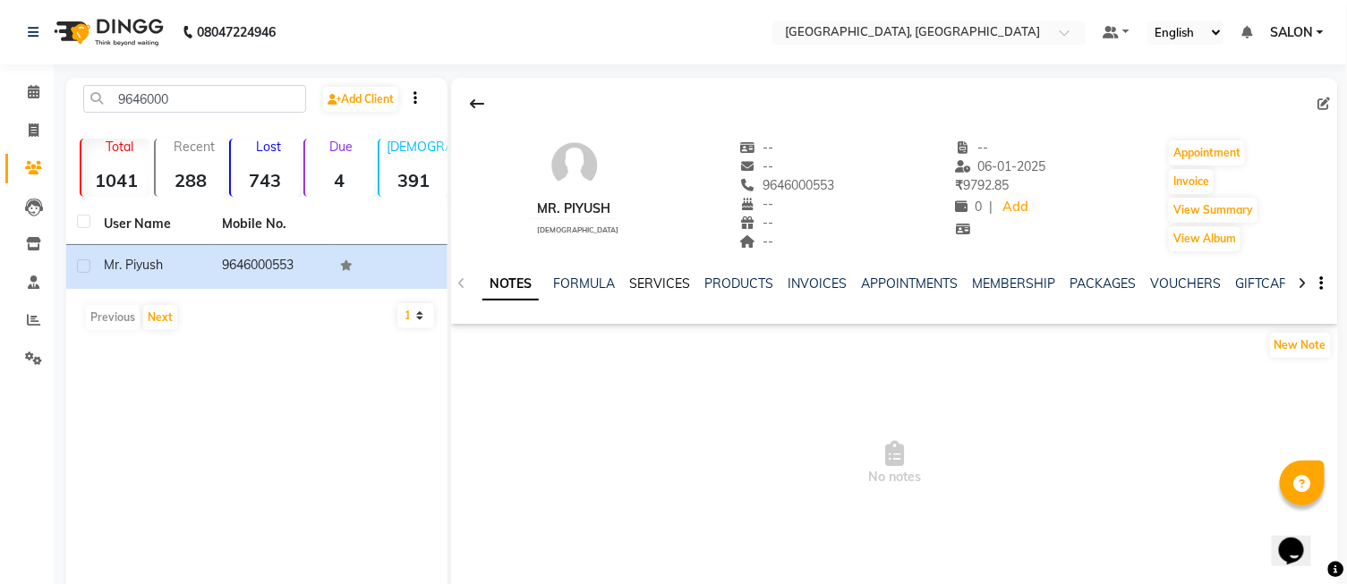
click at [647, 281] on link "SERVICES" at bounding box center [659, 284] width 61 height 16
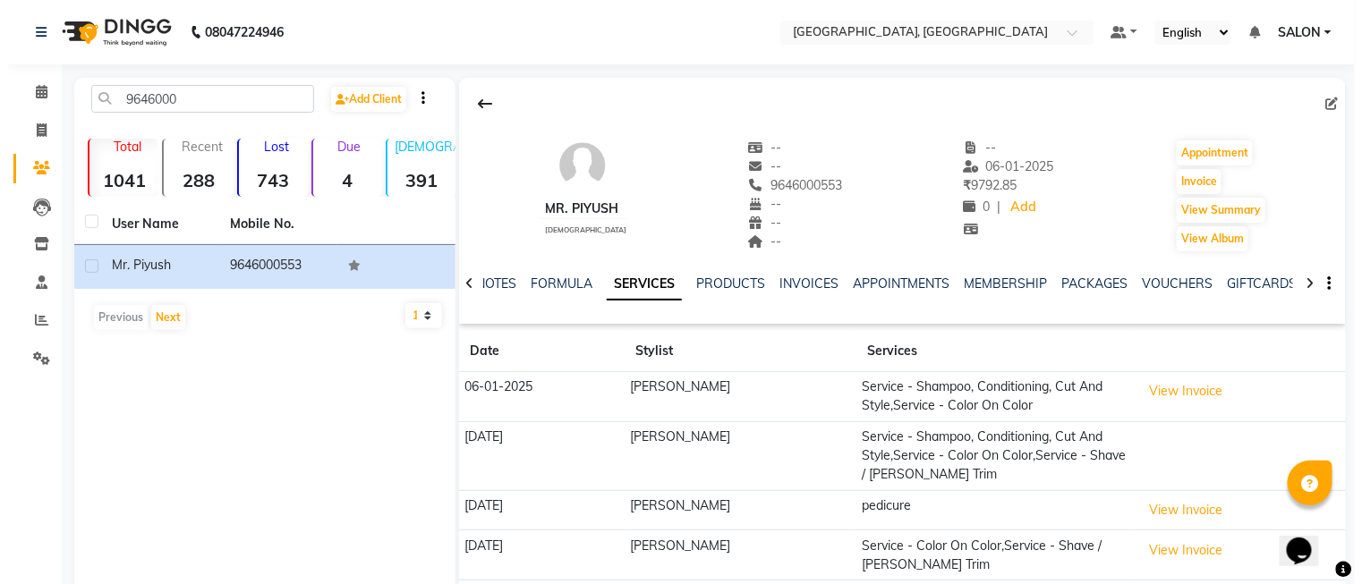
scroll to position [99, 0]
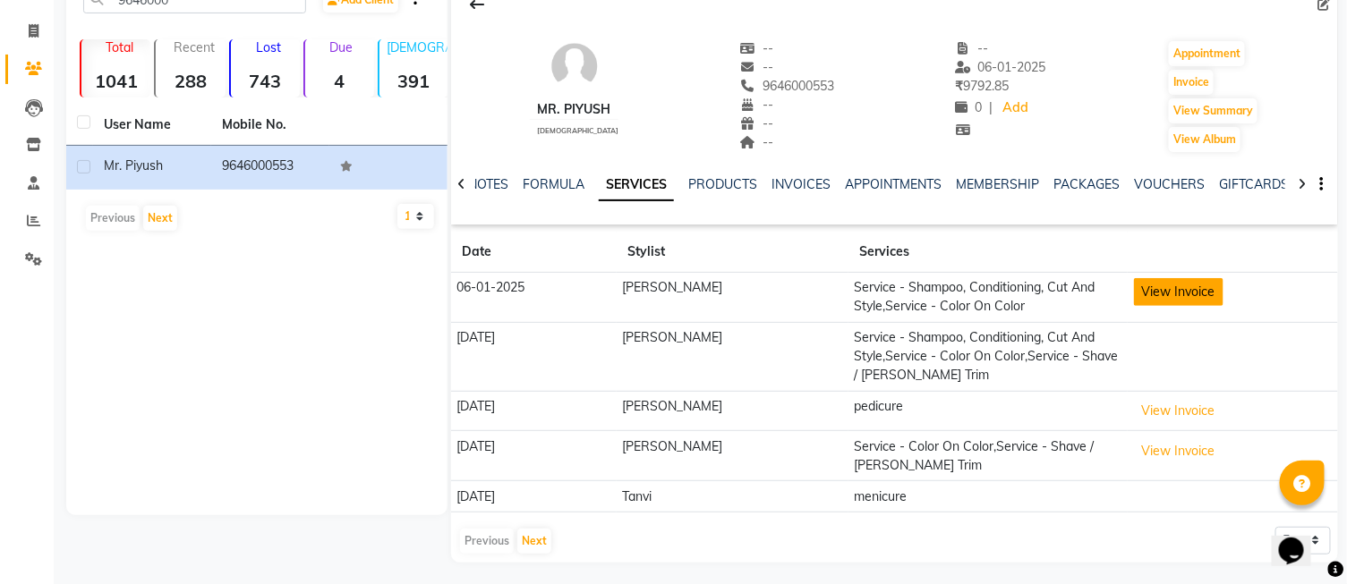
click at [1156, 300] on button "View Invoice" at bounding box center [1179, 292] width 90 height 28
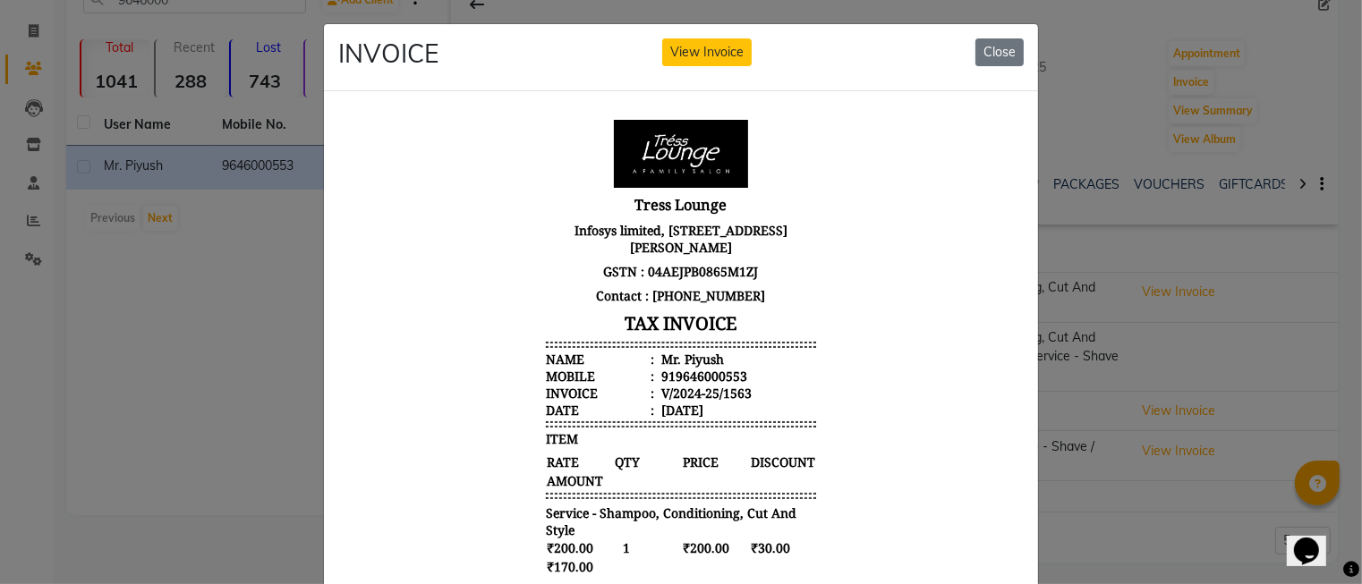
scroll to position [0, 0]
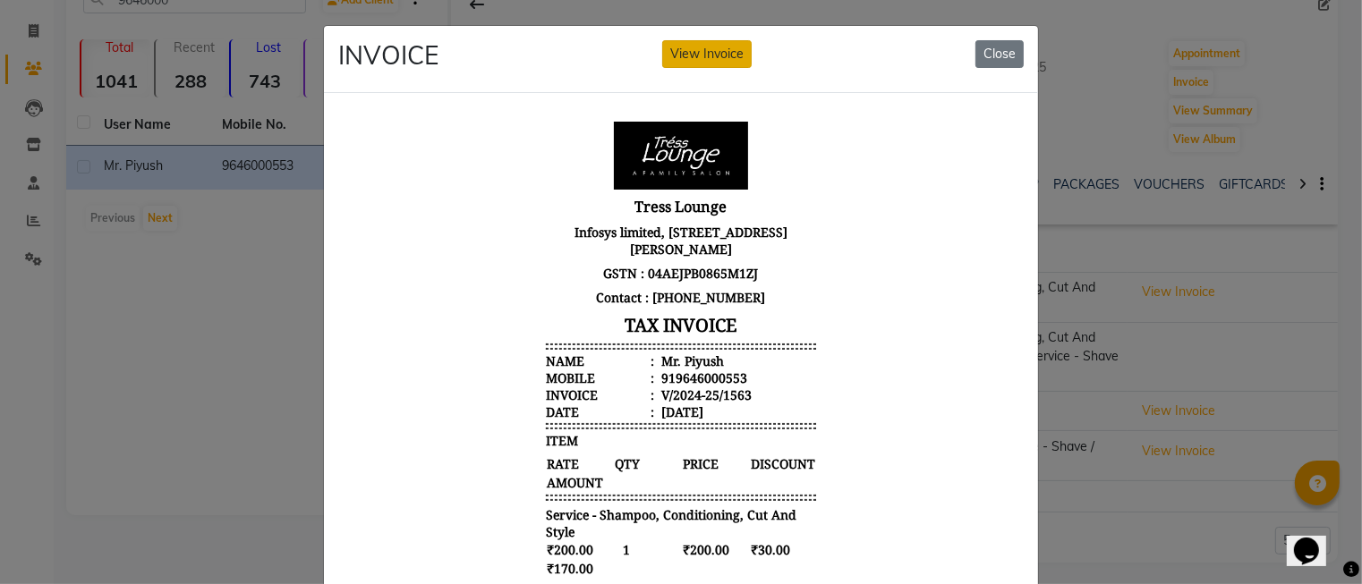
click at [678, 52] on button "View Invoice" at bounding box center [707, 54] width 90 height 28
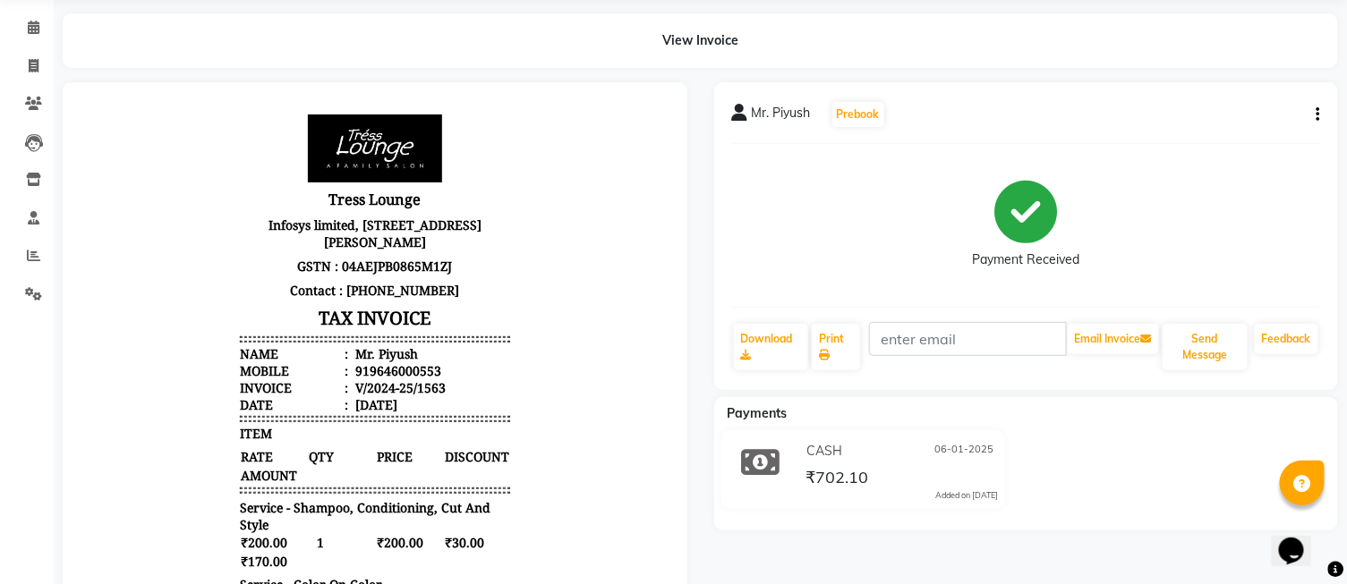
scroll to position [99, 0]
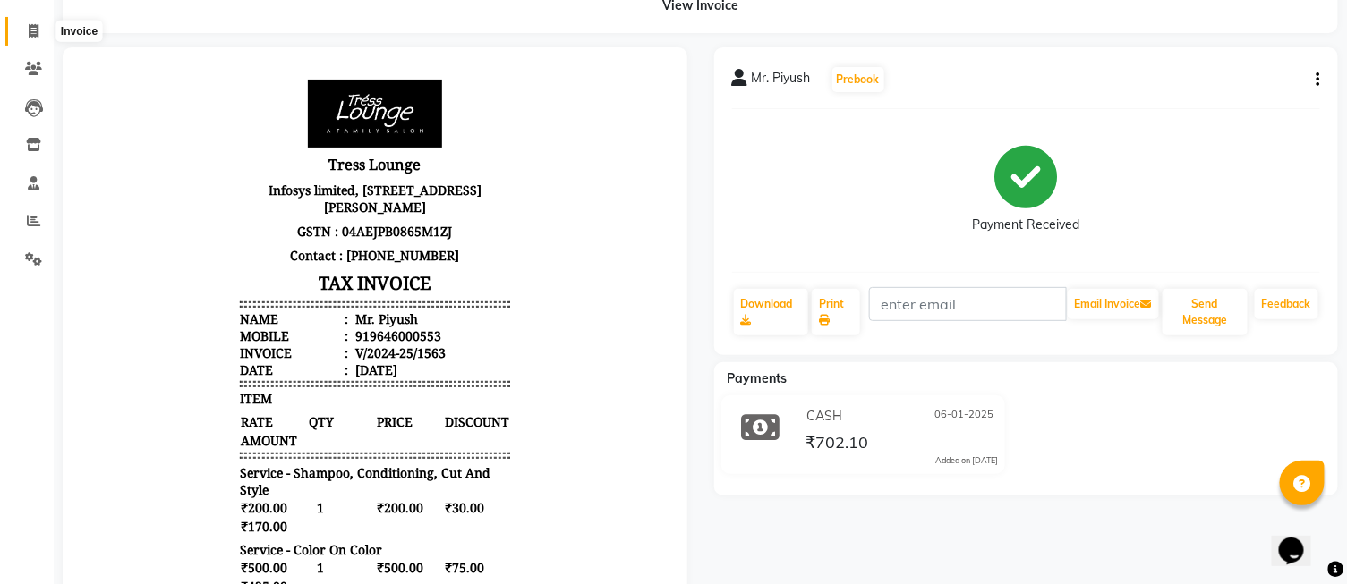
drag, startPoint x: 30, startPoint y: 30, endPoint x: 55, endPoint y: 67, distance: 44.4
click at [30, 30] on icon at bounding box center [34, 30] width 10 height 13
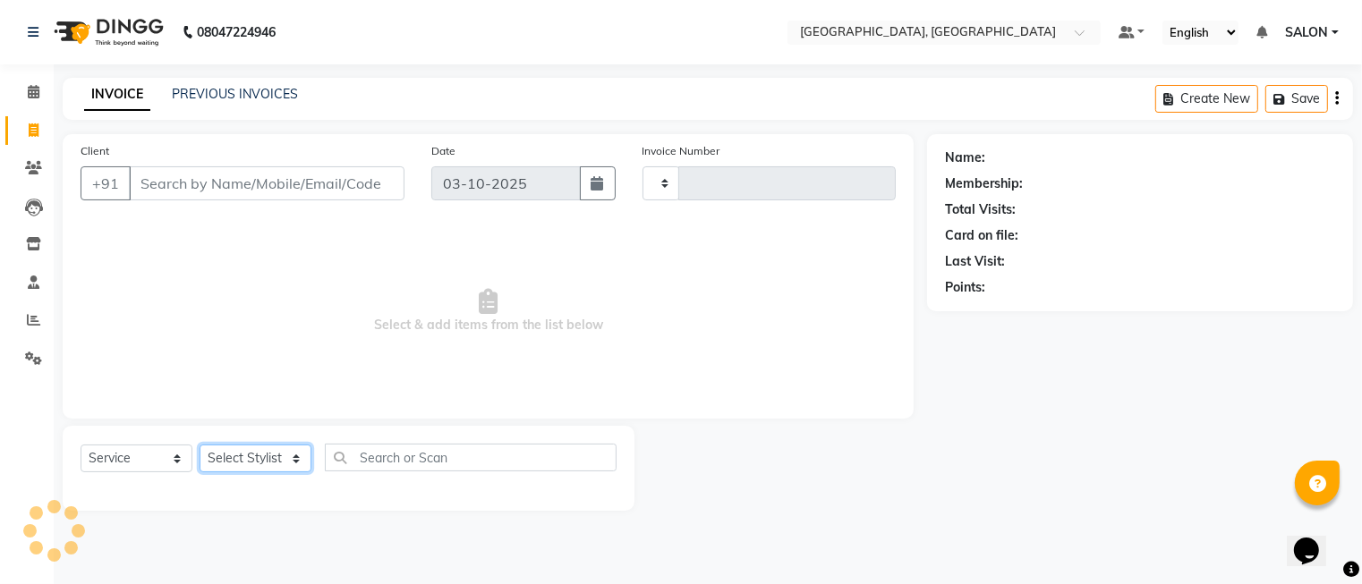
click at [233, 459] on select "Select Stylist" at bounding box center [256, 459] width 112 height 28
click at [200, 446] on select "Select Stylist DINGG Support Drishti [PERSON_NAME] SALON [PERSON_NAME] [PERSON_…" at bounding box center [256, 459] width 112 height 28
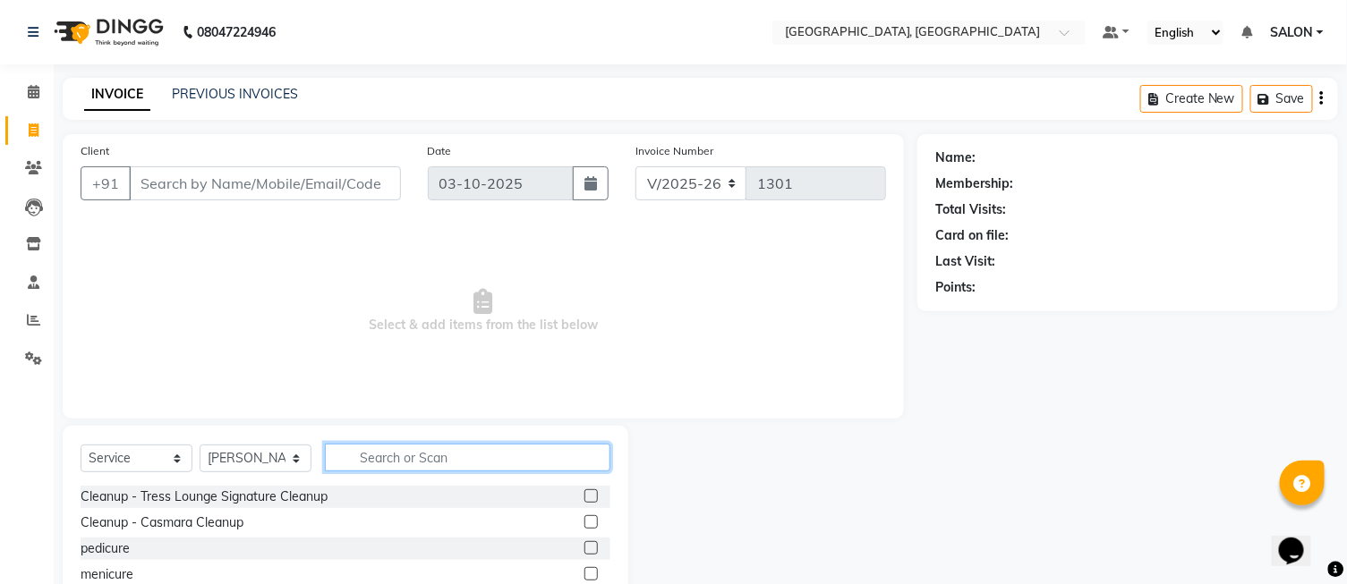
click at [379, 467] on input "text" at bounding box center [468, 458] width 286 height 28
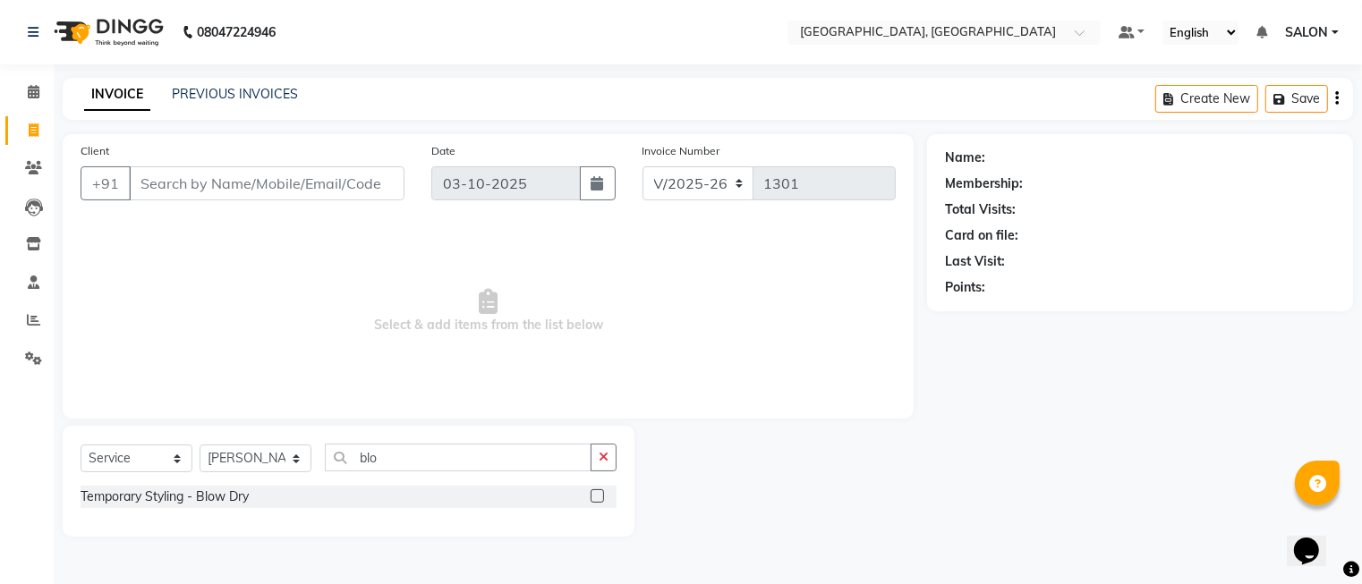
click at [594, 497] on label at bounding box center [597, 496] width 13 height 13
click at [594, 497] on input "checkbox" at bounding box center [597, 497] width 12 height 12
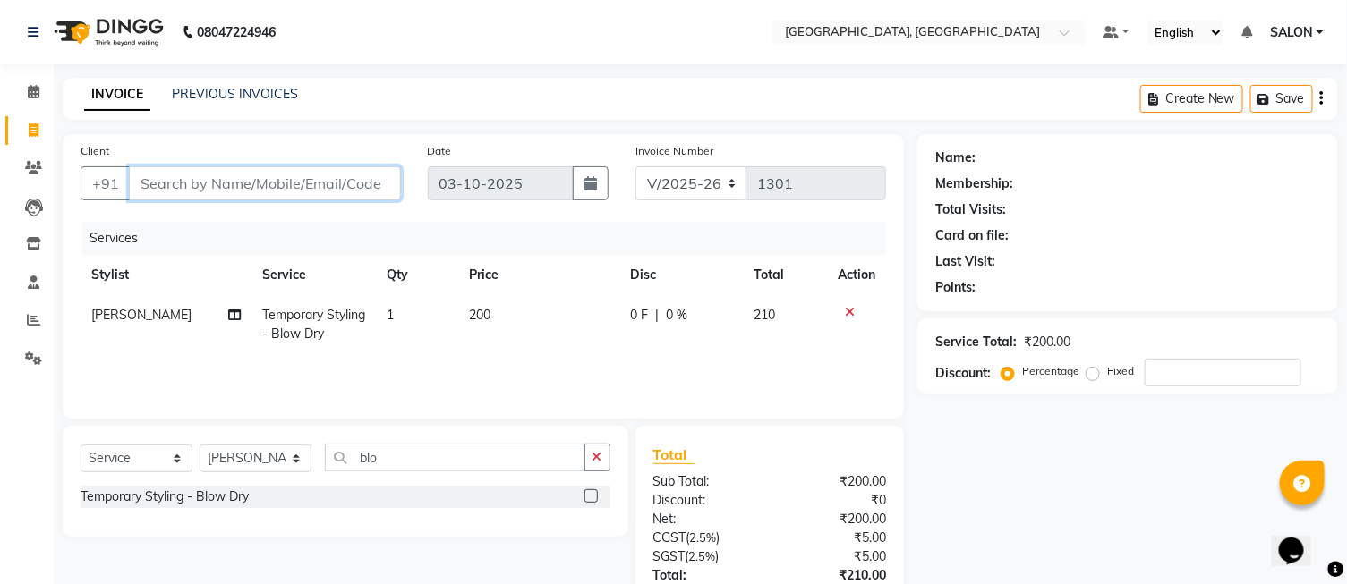
click at [346, 188] on input "Client" at bounding box center [265, 183] width 272 height 34
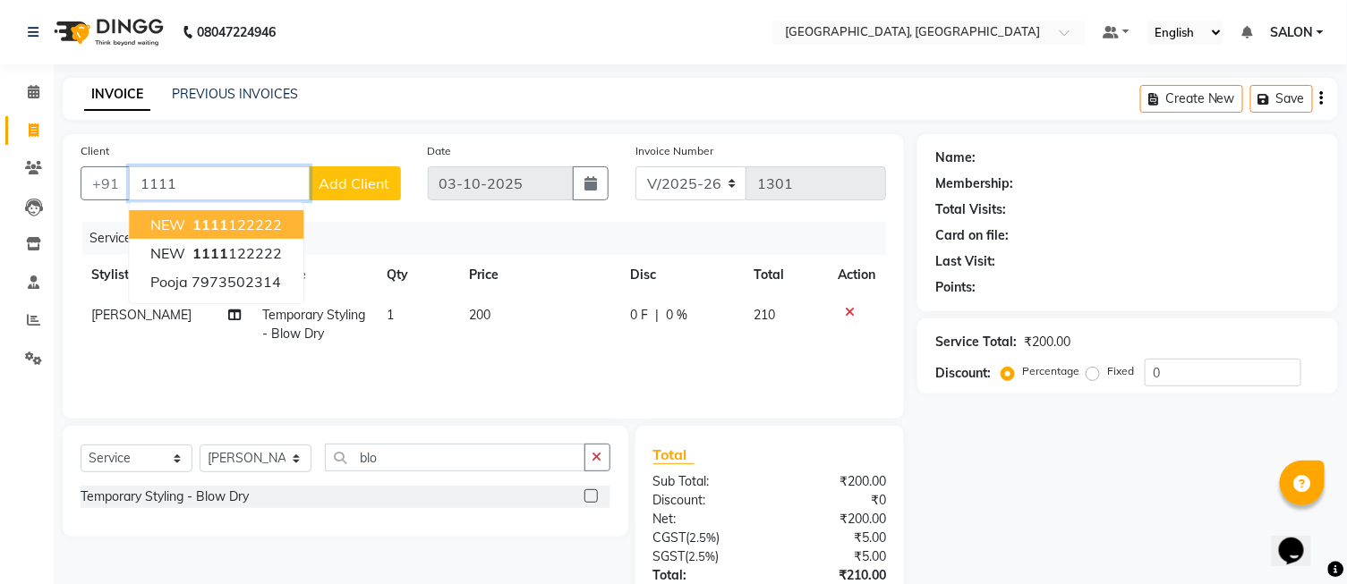
click at [271, 228] on ngb-highlight "1111 122222" at bounding box center [235, 225] width 93 height 18
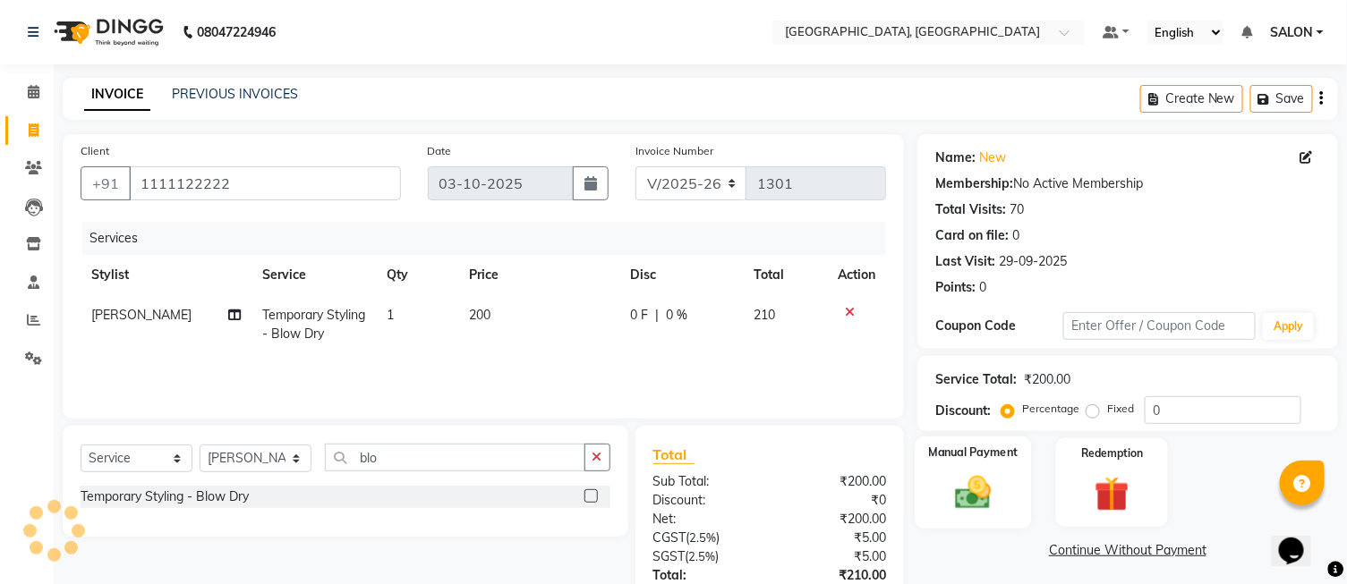
click at [976, 467] on div "Manual Payment" at bounding box center [974, 483] width 116 height 92
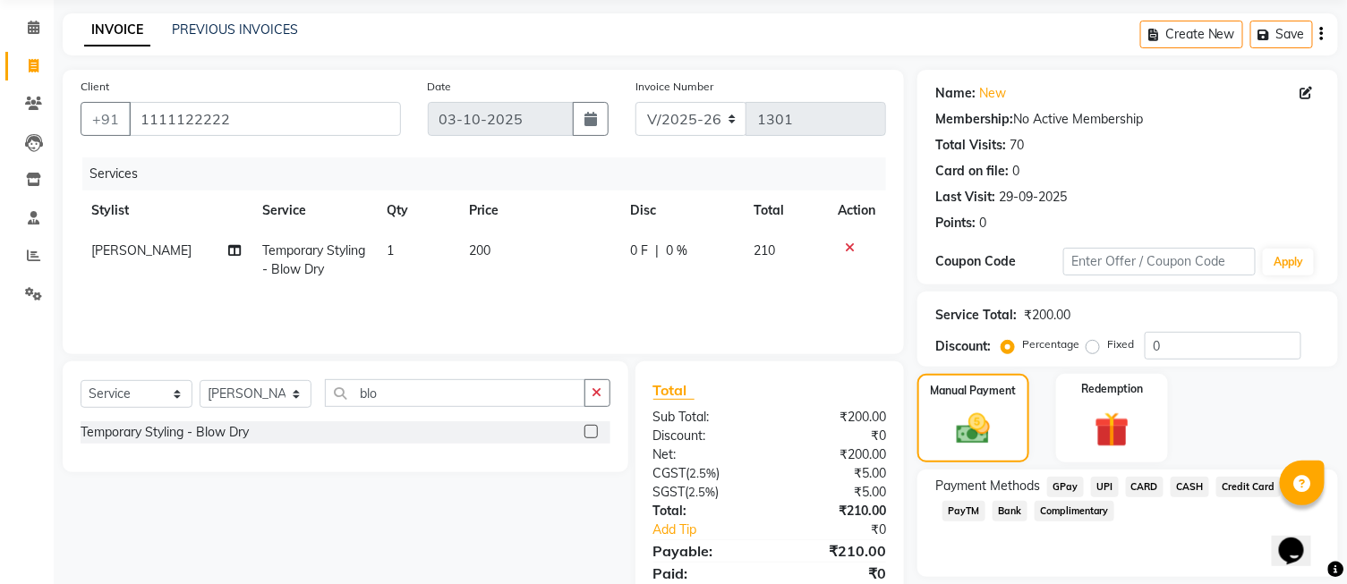
scroll to position [99, 0]
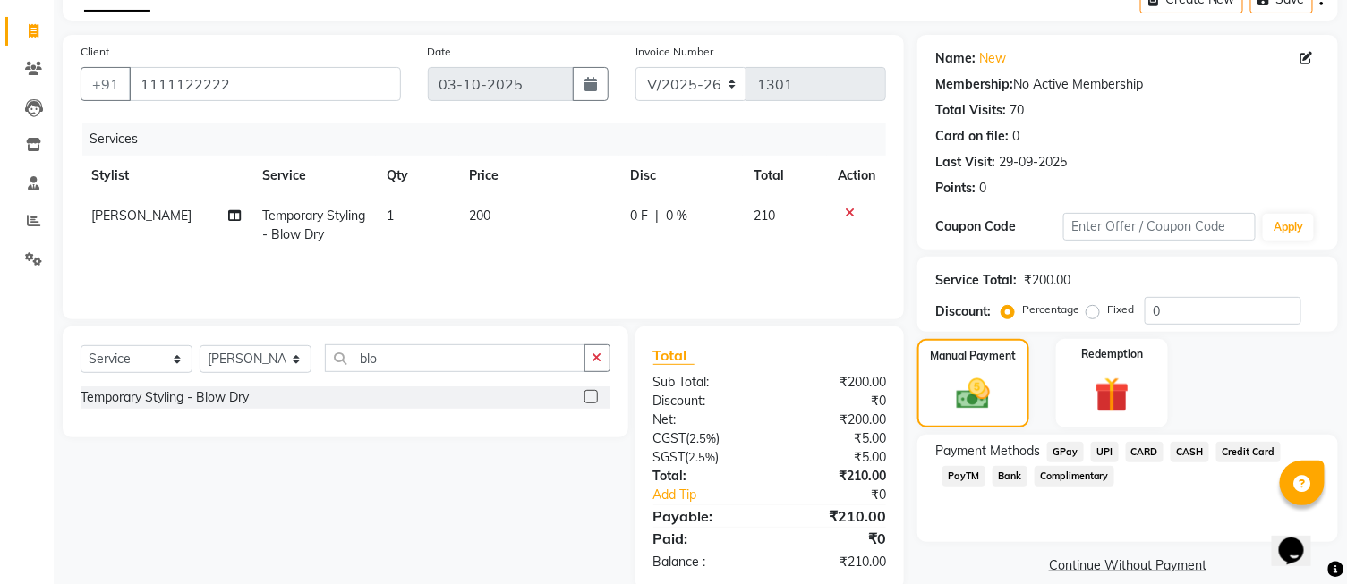
click at [1097, 451] on span "UPI" at bounding box center [1105, 452] width 28 height 21
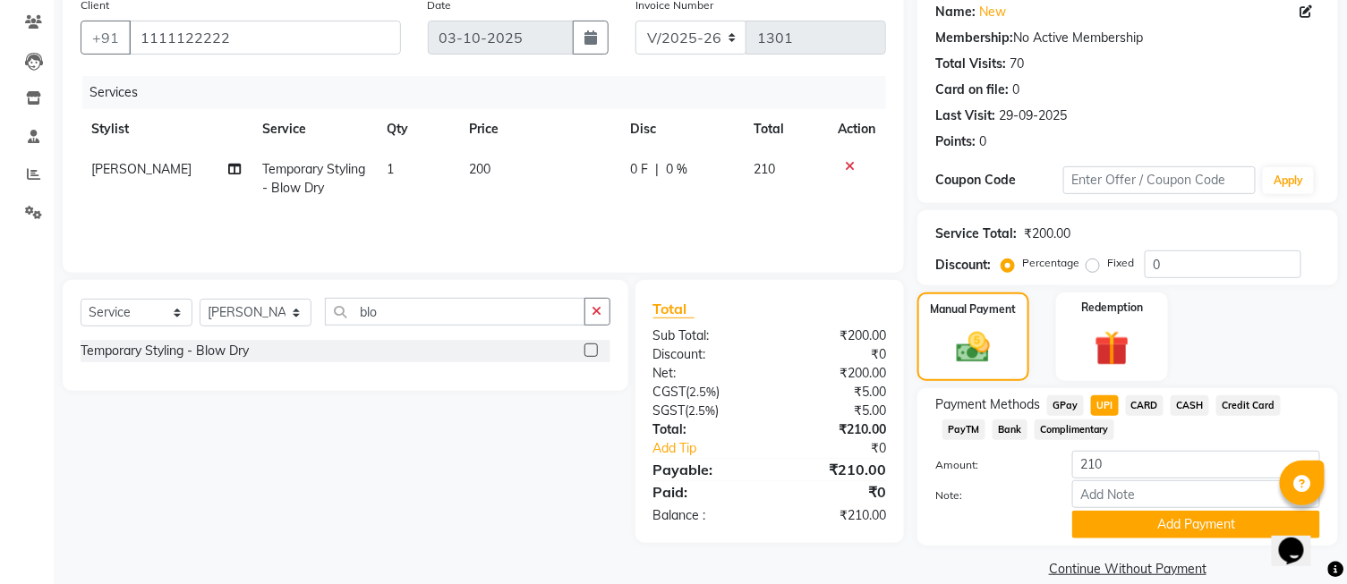
scroll to position [171, 0]
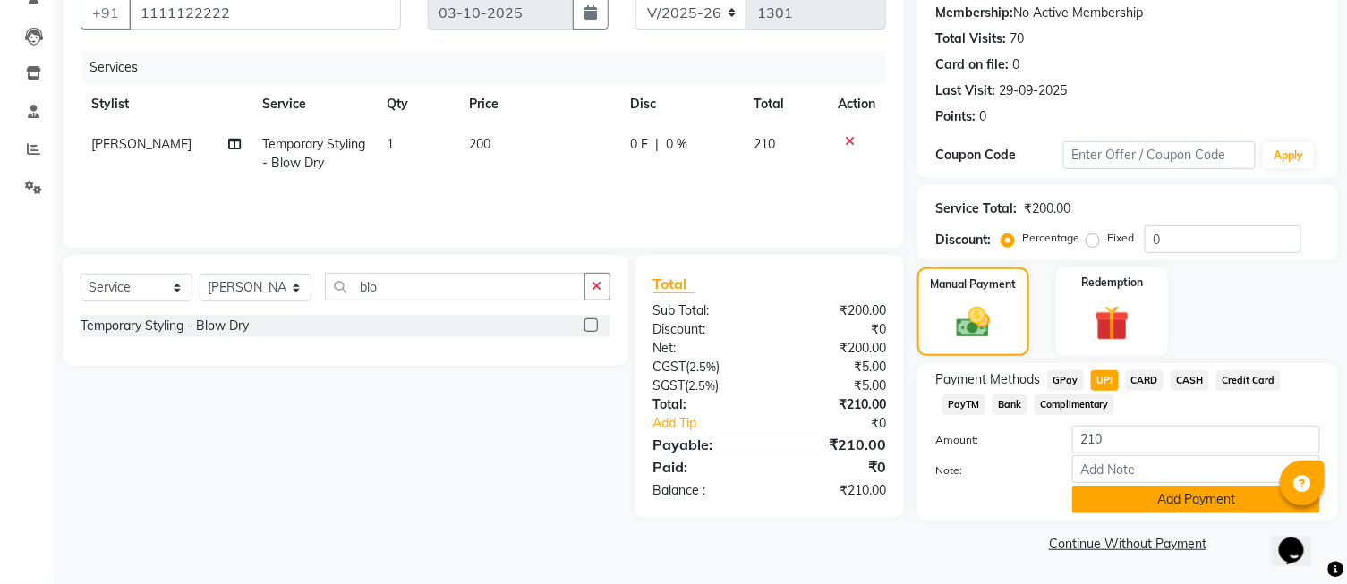
click at [1125, 510] on button "Add Payment" at bounding box center [1196, 500] width 248 height 28
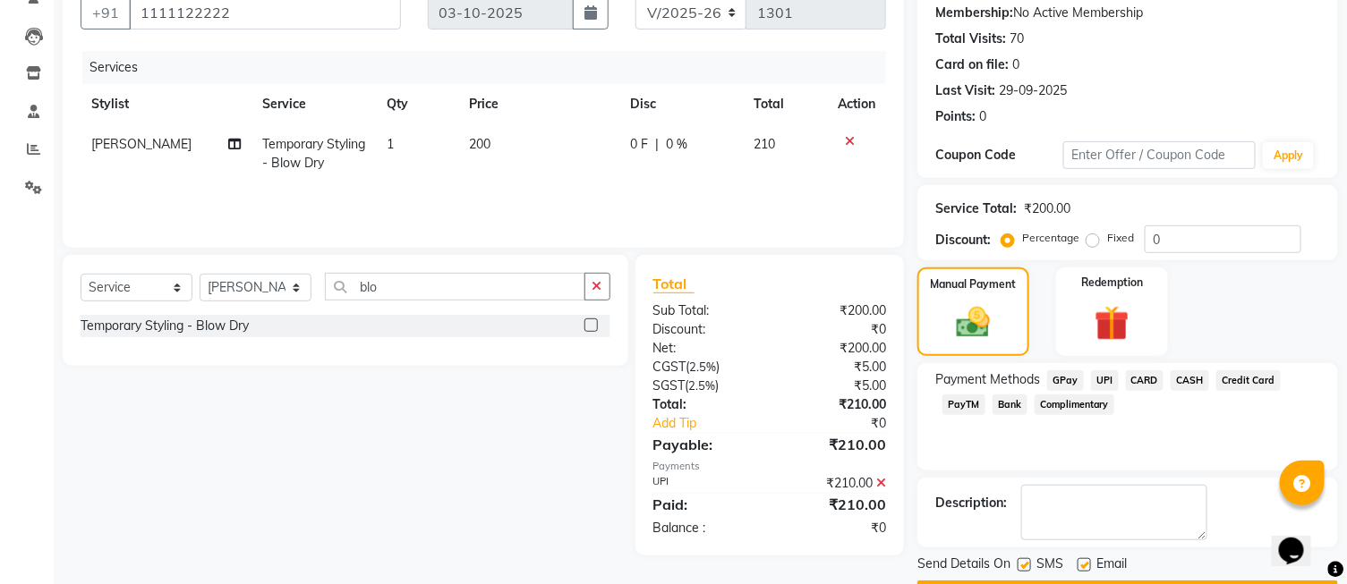
scroll to position [221, 0]
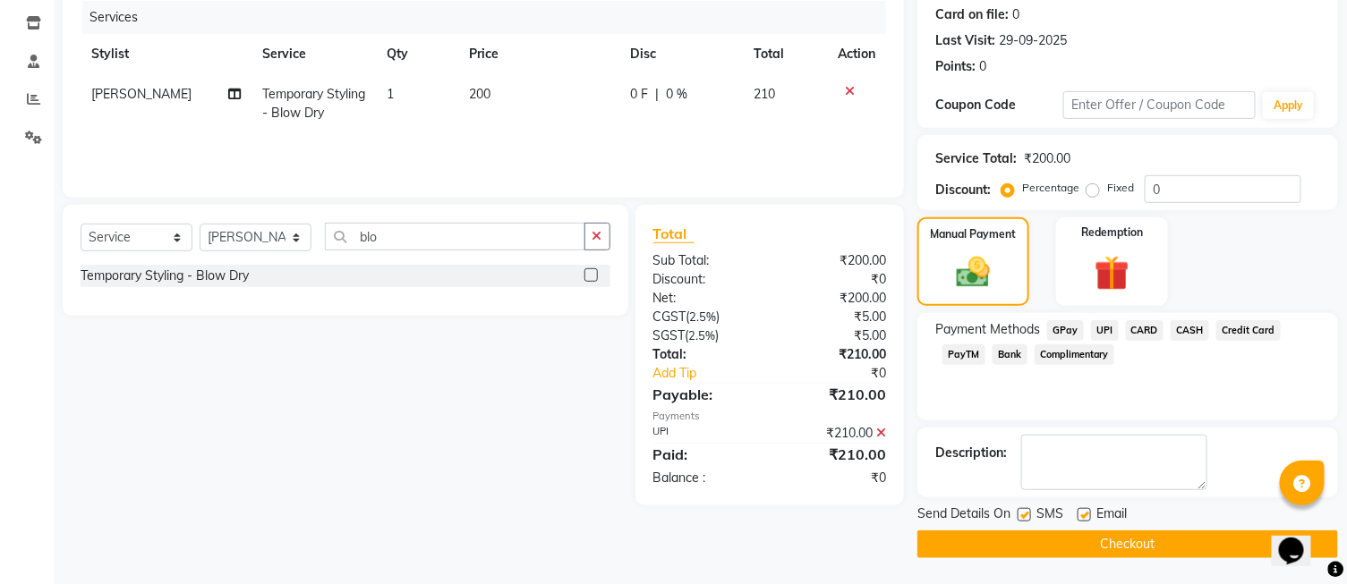
click at [1155, 539] on button "Checkout" at bounding box center [1127, 545] width 421 height 28
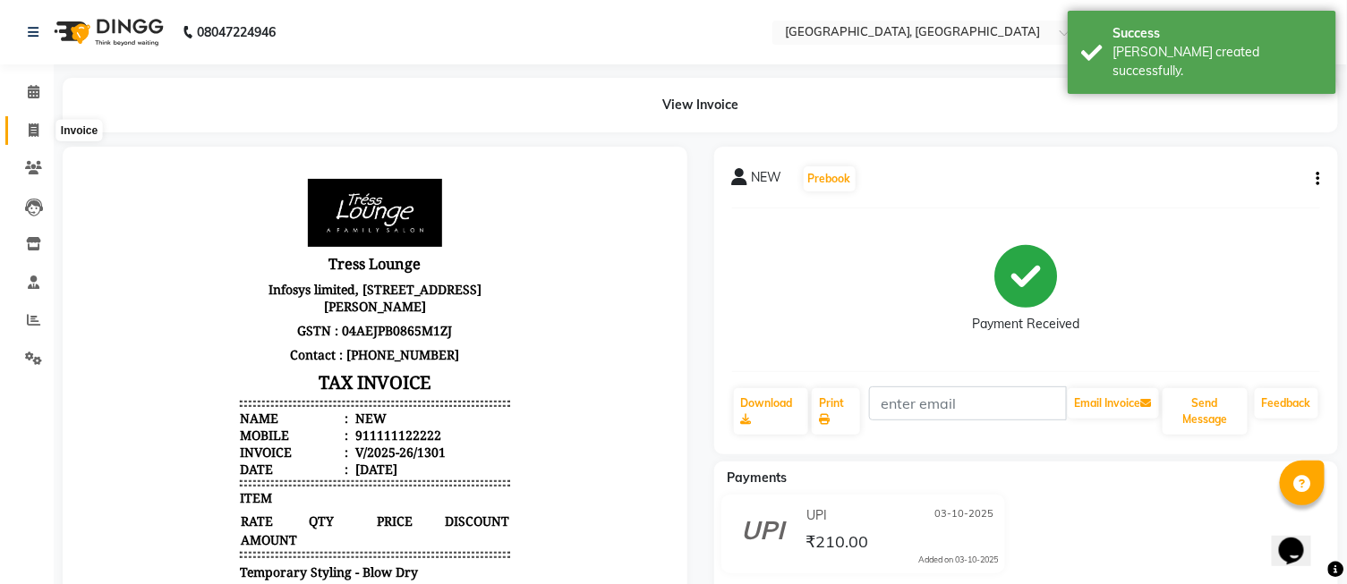
click at [25, 131] on span at bounding box center [33, 131] width 31 height 21
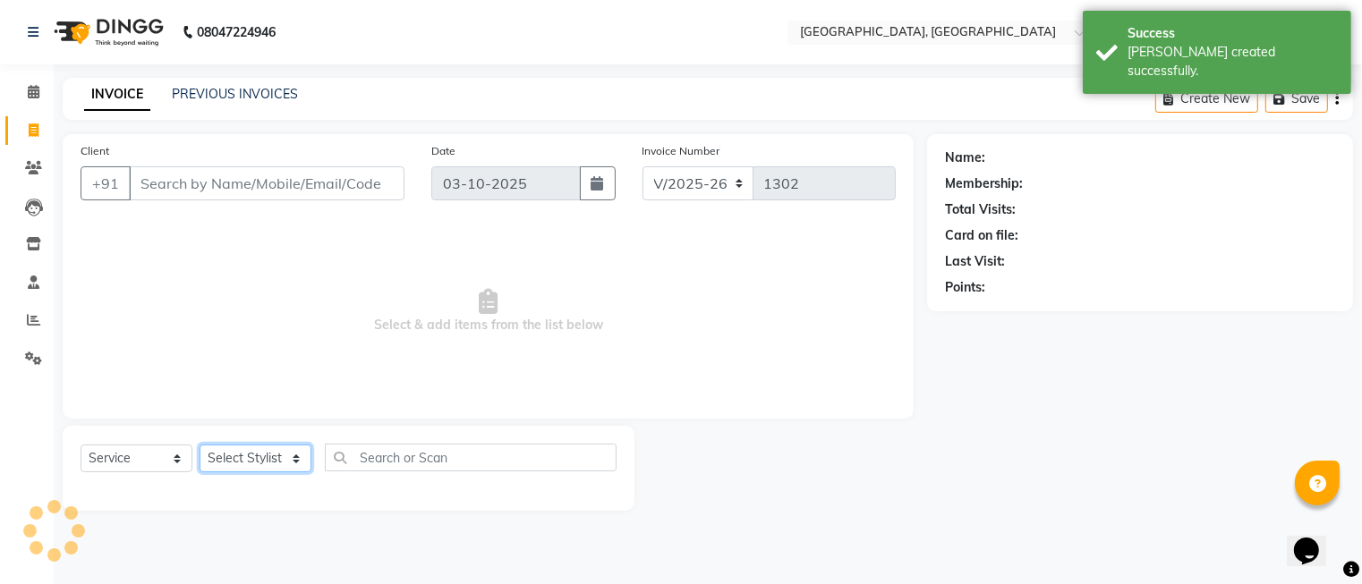
click at [239, 454] on select "Select Stylist" at bounding box center [256, 459] width 112 height 28
click at [239, 454] on select "Select Stylist DINGG Support Drishti [PERSON_NAME] SALON [PERSON_NAME] [PERSON_…" at bounding box center [256, 459] width 112 height 28
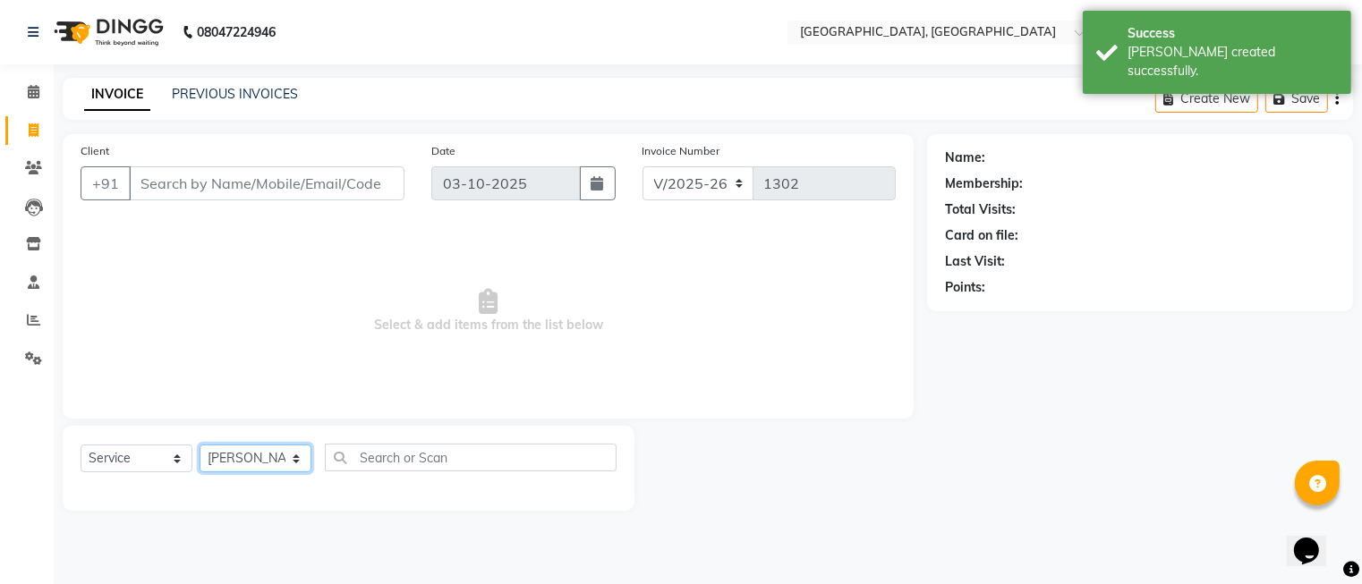
click at [200, 446] on select "Select Stylist DINGG Support Drishti [PERSON_NAME] SALON [PERSON_NAME] [PERSON_…" at bounding box center [256, 459] width 112 height 28
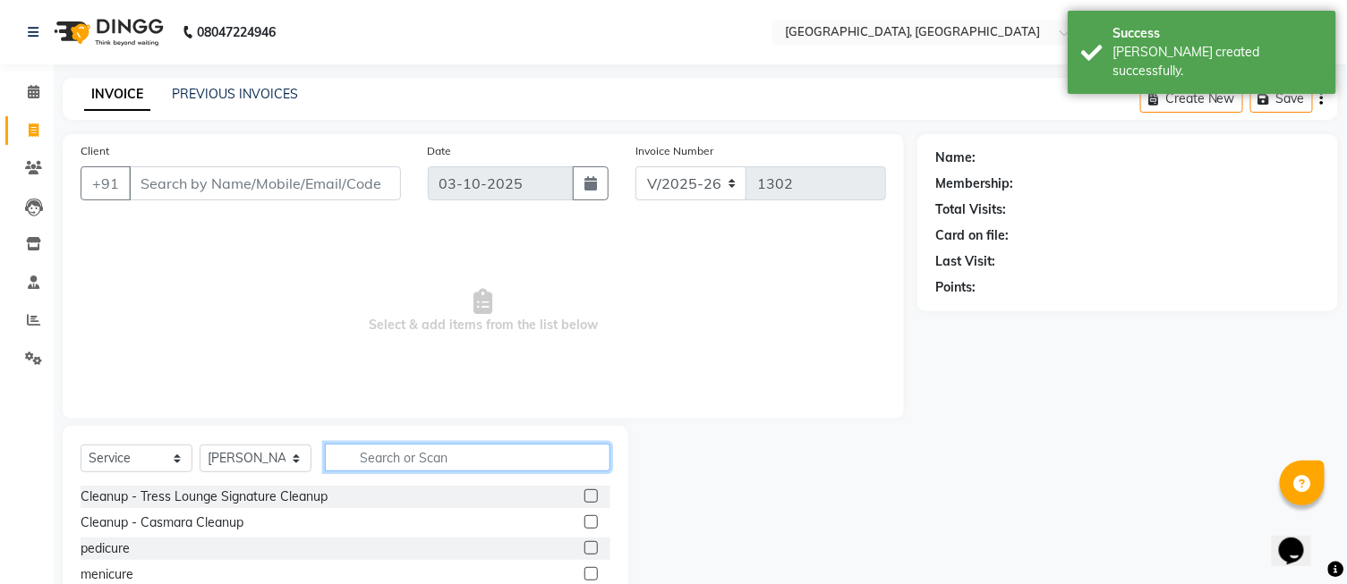
click at [388, 462] on input "text" at bounding box center [468, 458] width 286 height 28
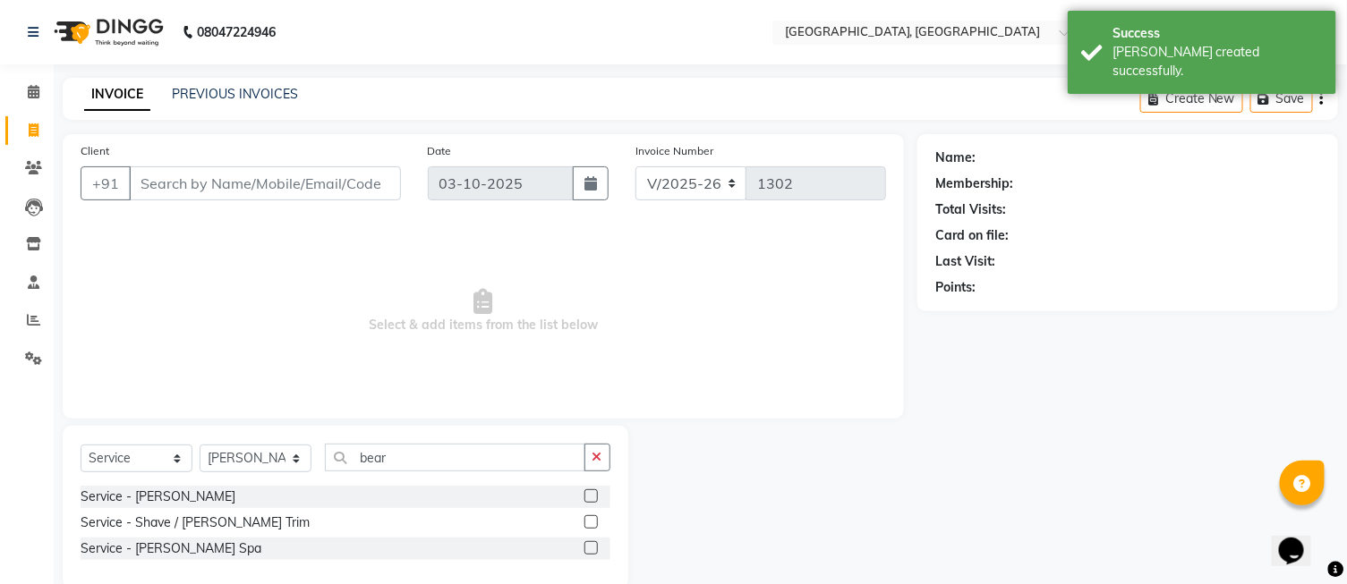
click at [595, 519] on label at bounding box center [590, 522] width 13 height 13
click at [595, 519] on input "checkbox" at bounding box center [590, 523] width 12 height 12
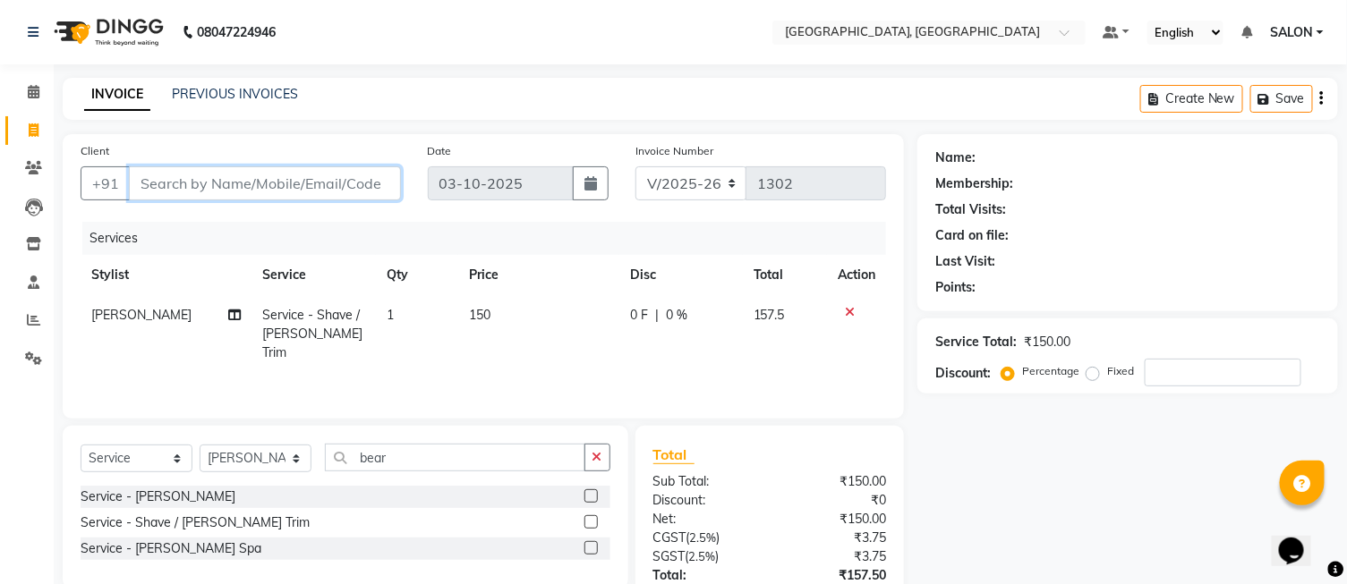
click at [289, 198] on input "Client" at bounding box center [265, 183] width 272 height 34
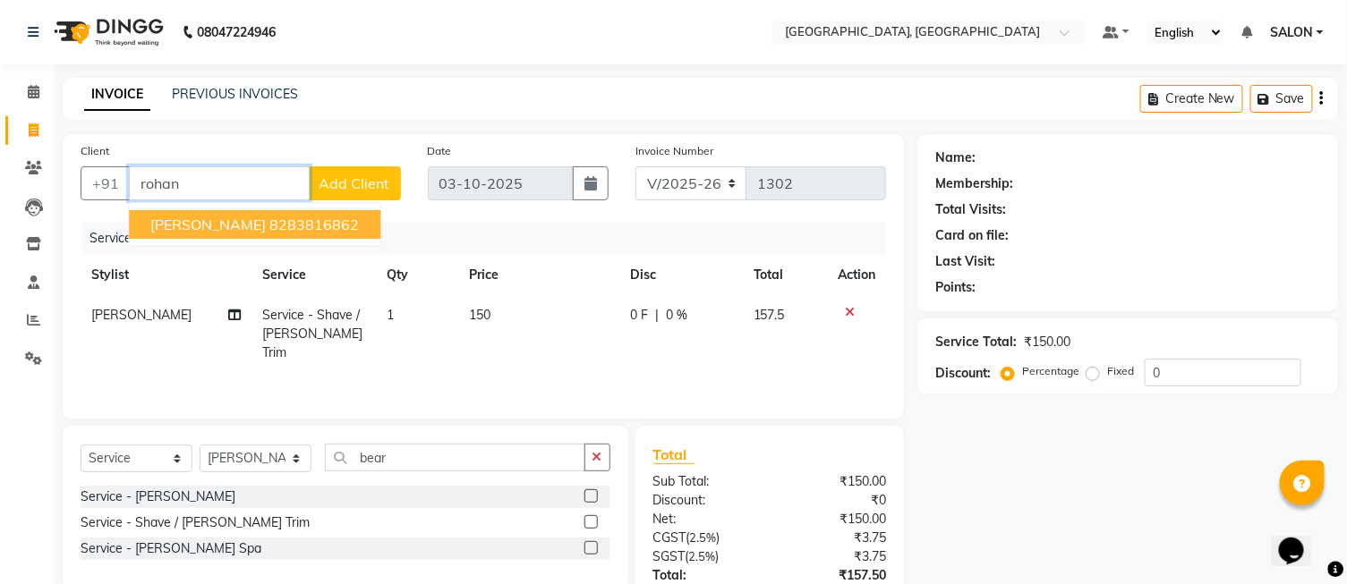
click at [276, 238] on button "[PERSON_NAME] 8283816862" at bounding box center [255, 224] width 252 height 29
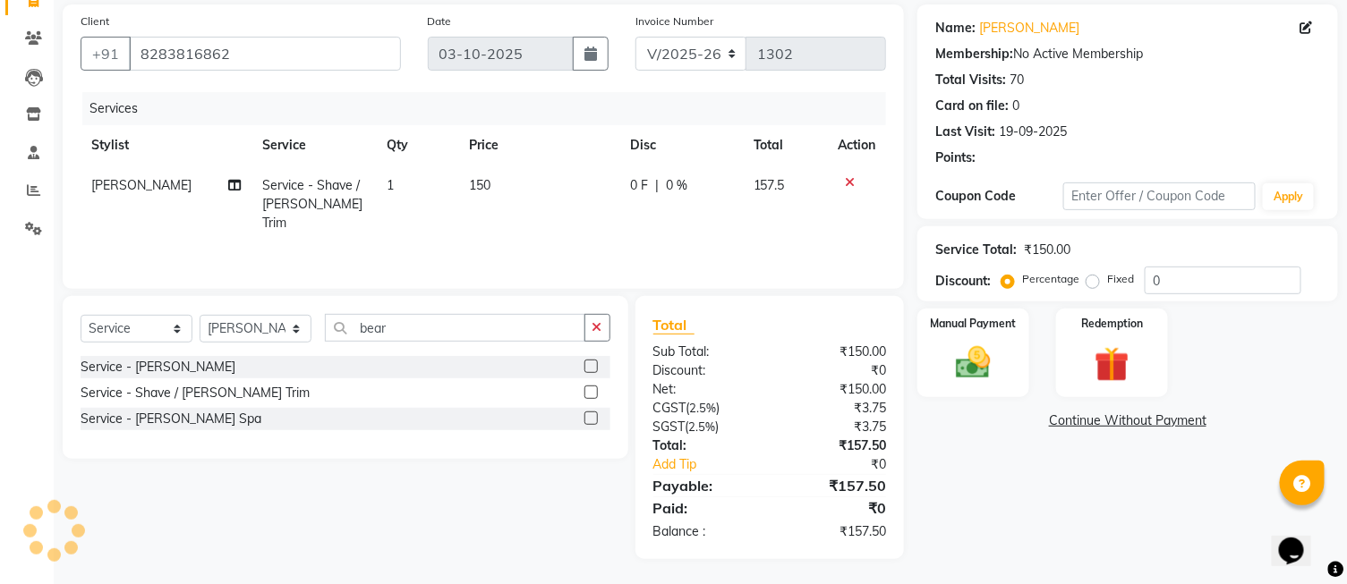
scroll to position [131, 0]
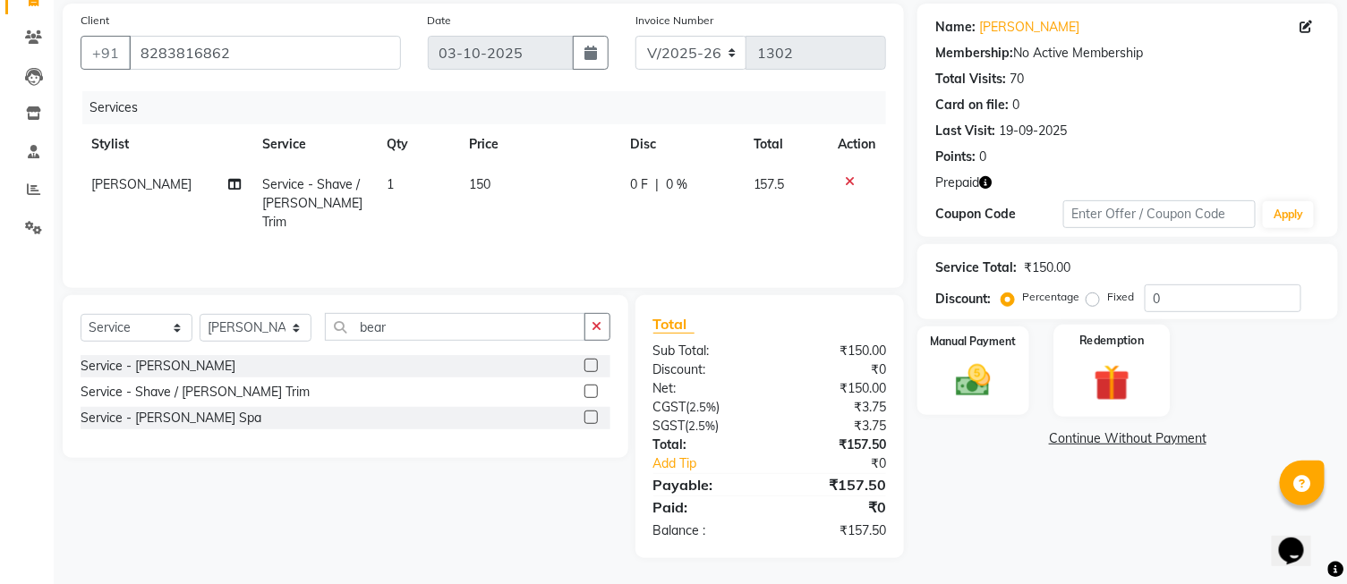
click at [1090, 343] on label "Redemption" at bounding box center [1112, 340] width 64 height 17
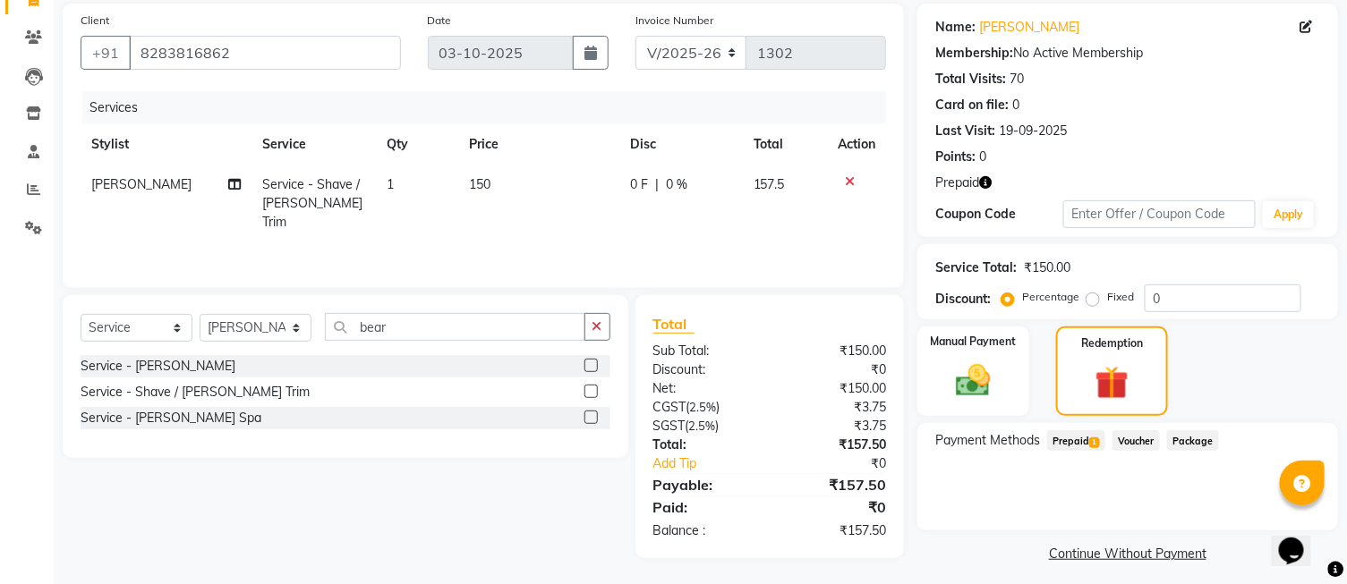
click at [1081, 436] on span "Prepaid 1" at bounding box center [1076, 441] width 58 height 21
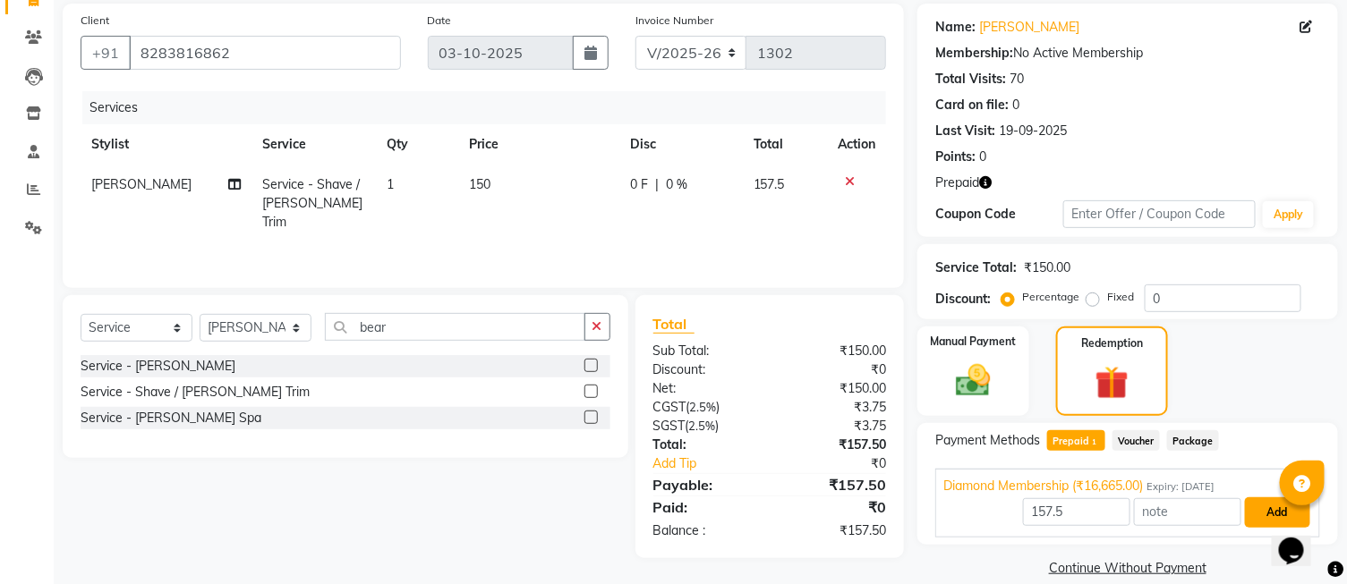
click at [1256, 516] on button "Add" at bounding box center [1277, 513] width 65 height 30
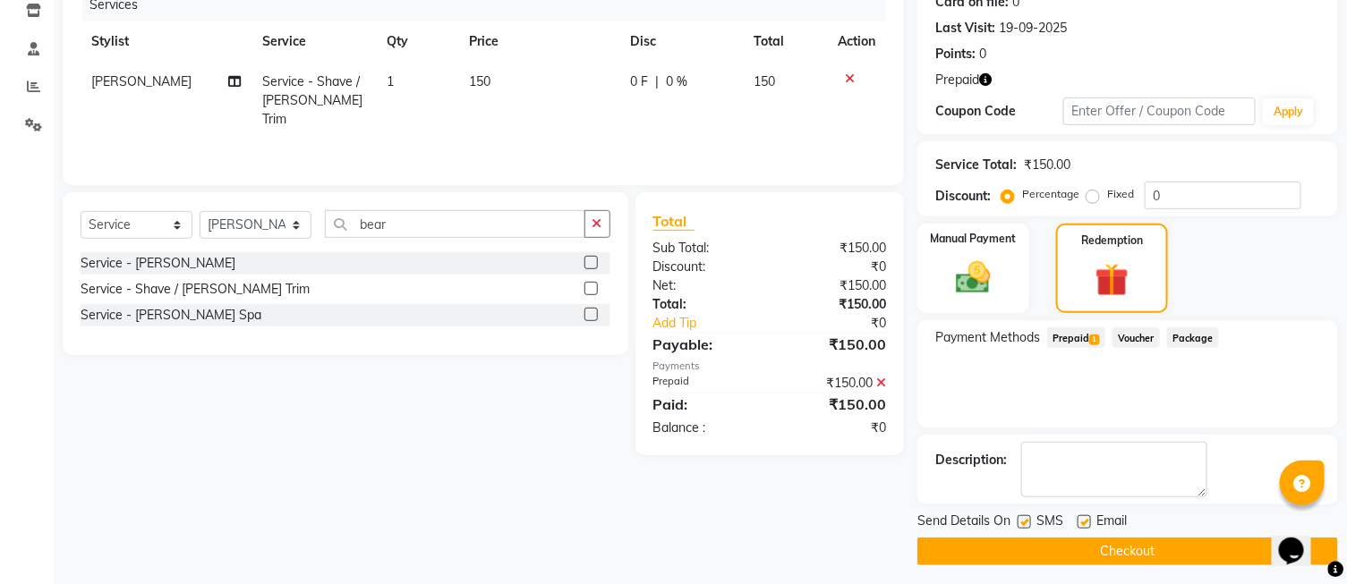
scroll to position [240, 0]
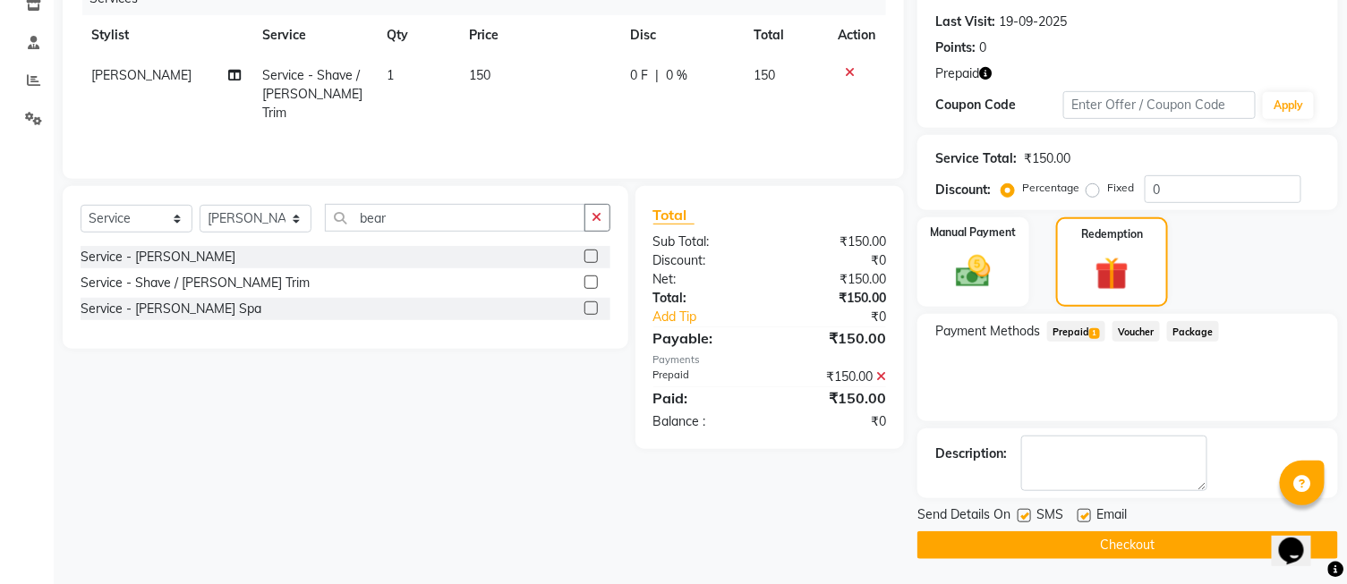
click at [1115, 547] on button "Checkout" at bounding box center [1127, 546] width 421 height 28
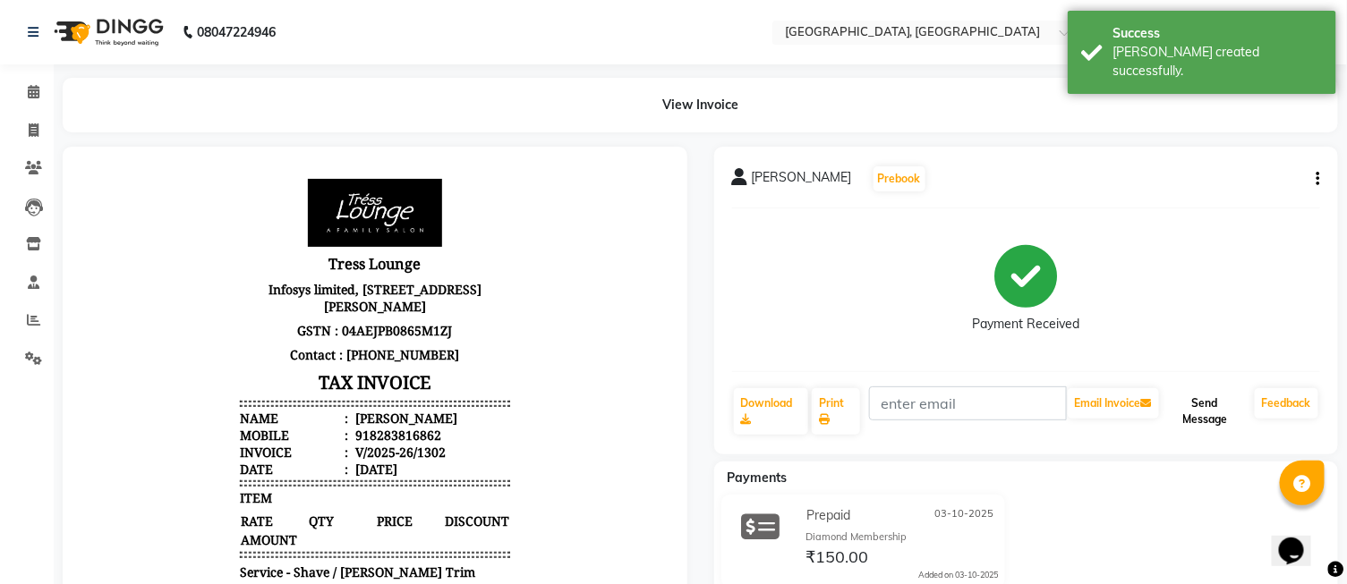
click at [1208, 408] on button "Send Message" at bounding box center [1205, 411] width 85 height 47
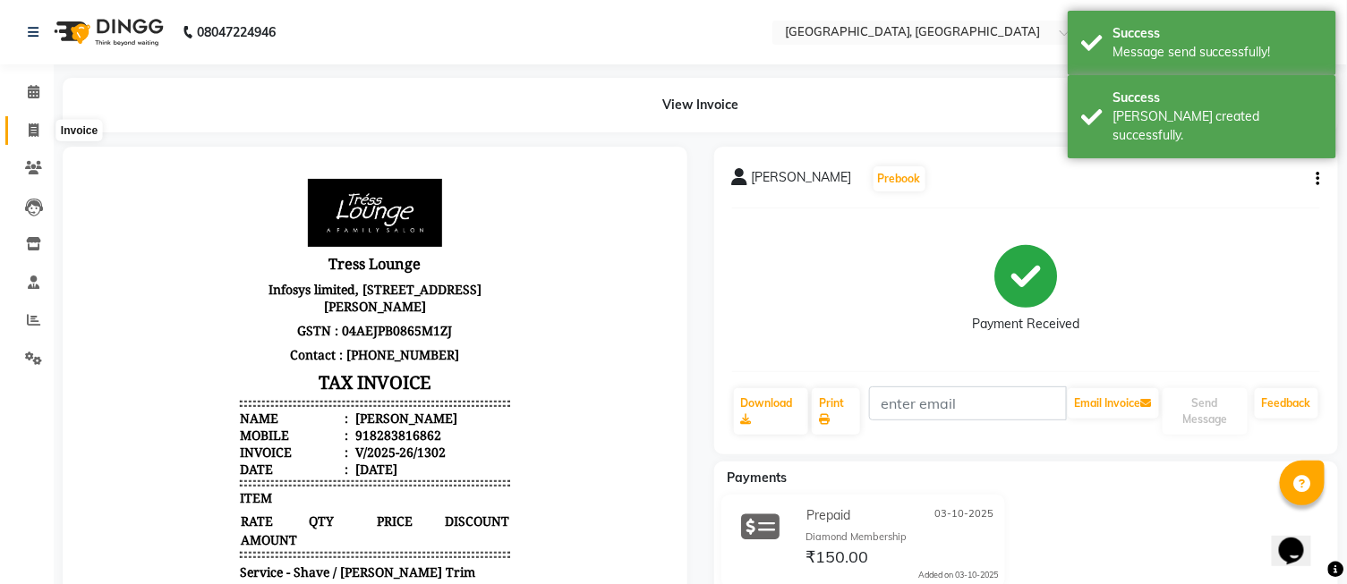
click at [43, 135] on span at bounding box center [33, 131] width 31 height 21
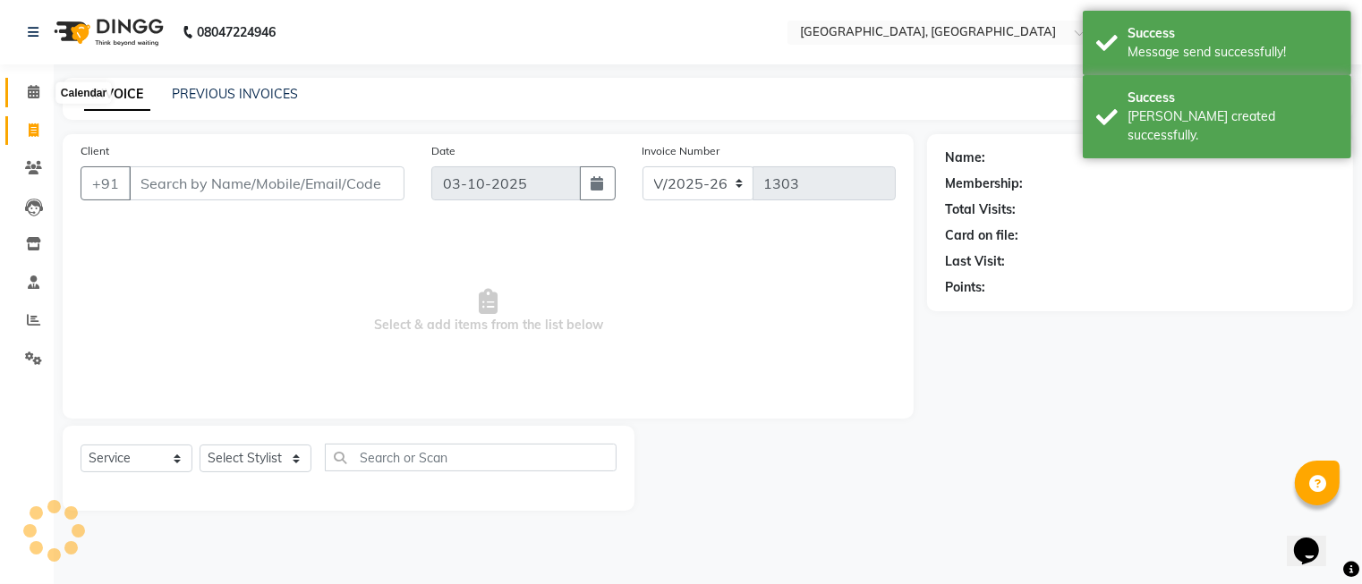
click at [27, 100] on span at bounding box center [33, 92] width 31 height 21
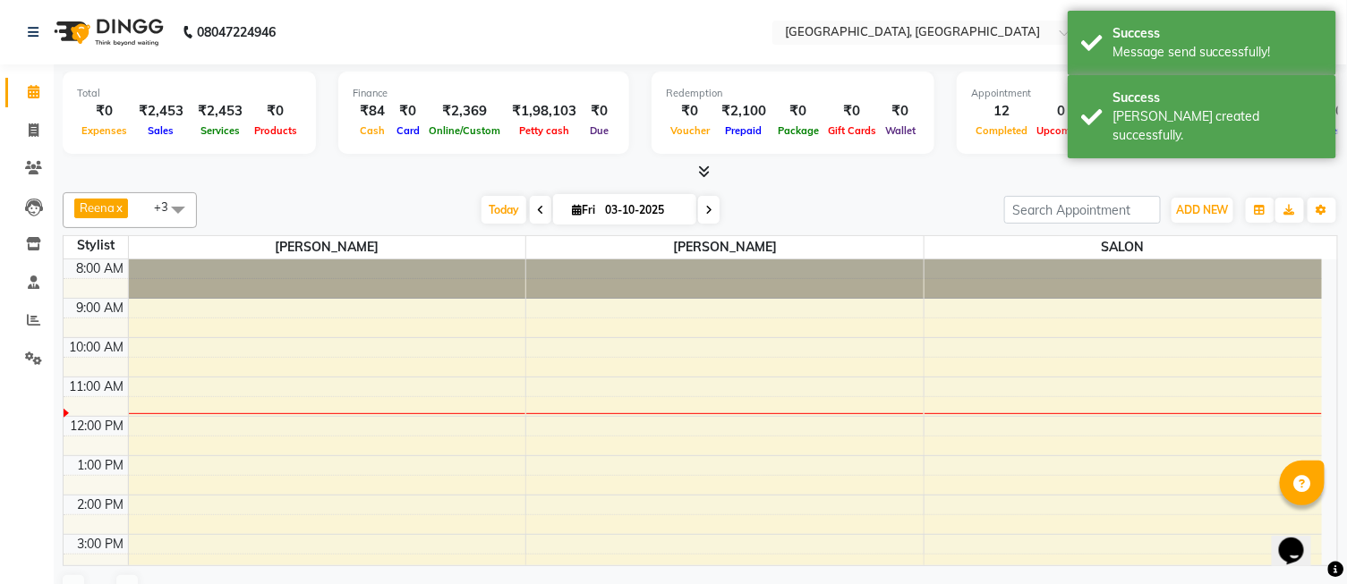
scroll to position [120, 0]
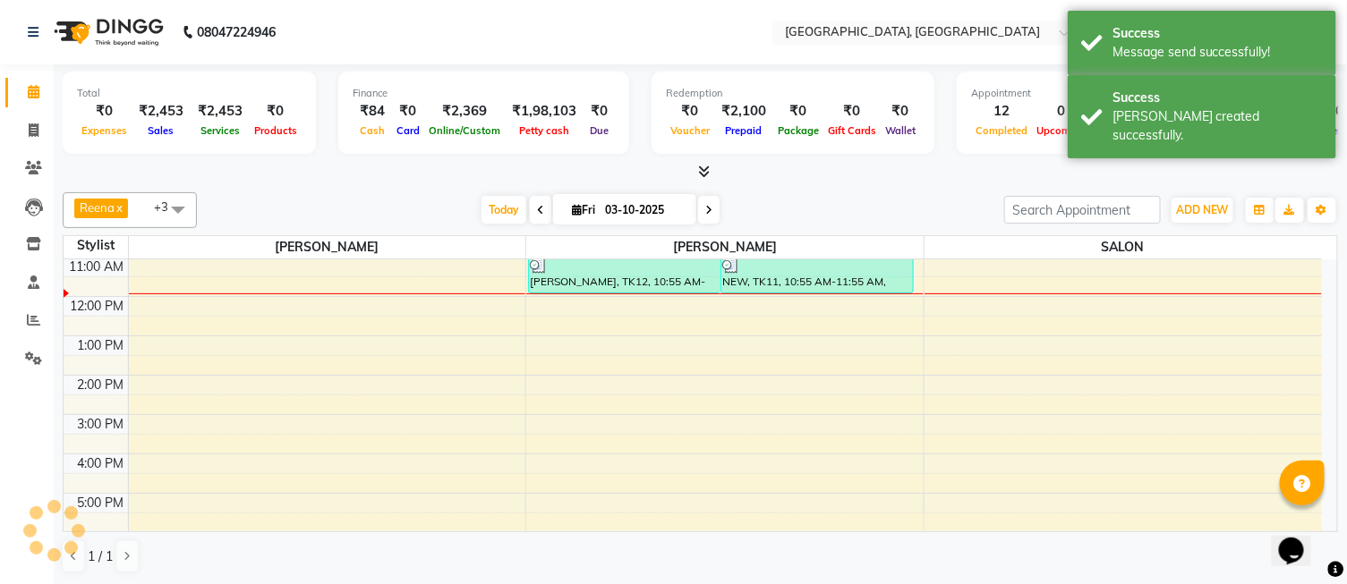
click at [709, 167] on icon at bounding box center [704, 171] width 12 height 13
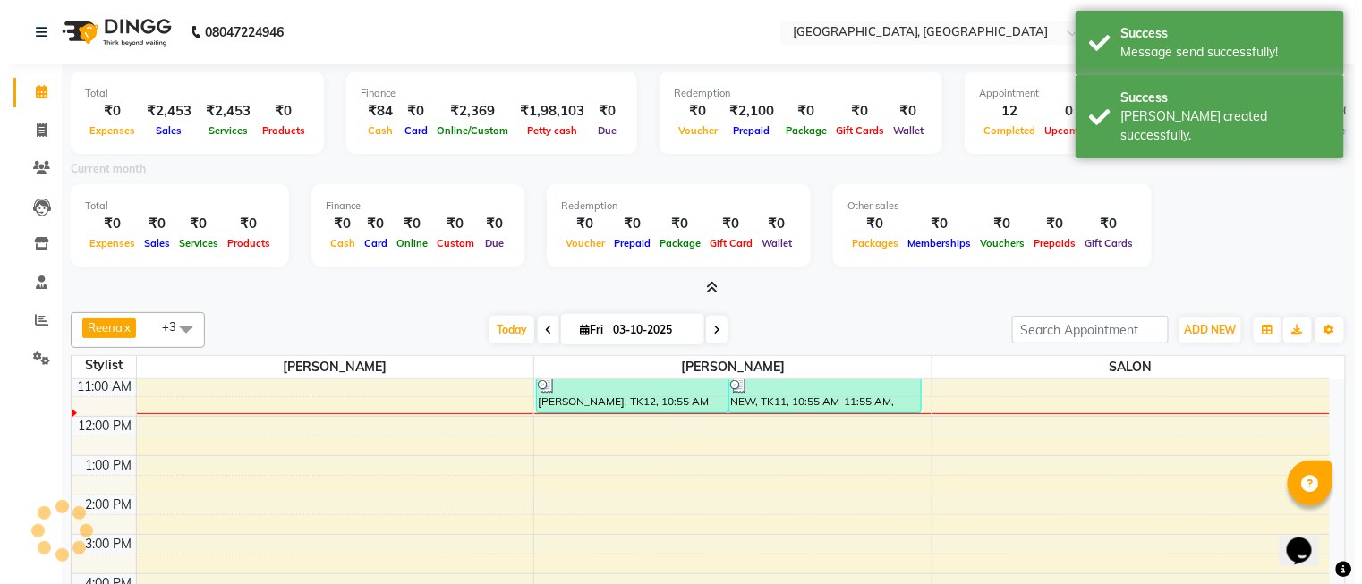
scroll to position [0, 0]
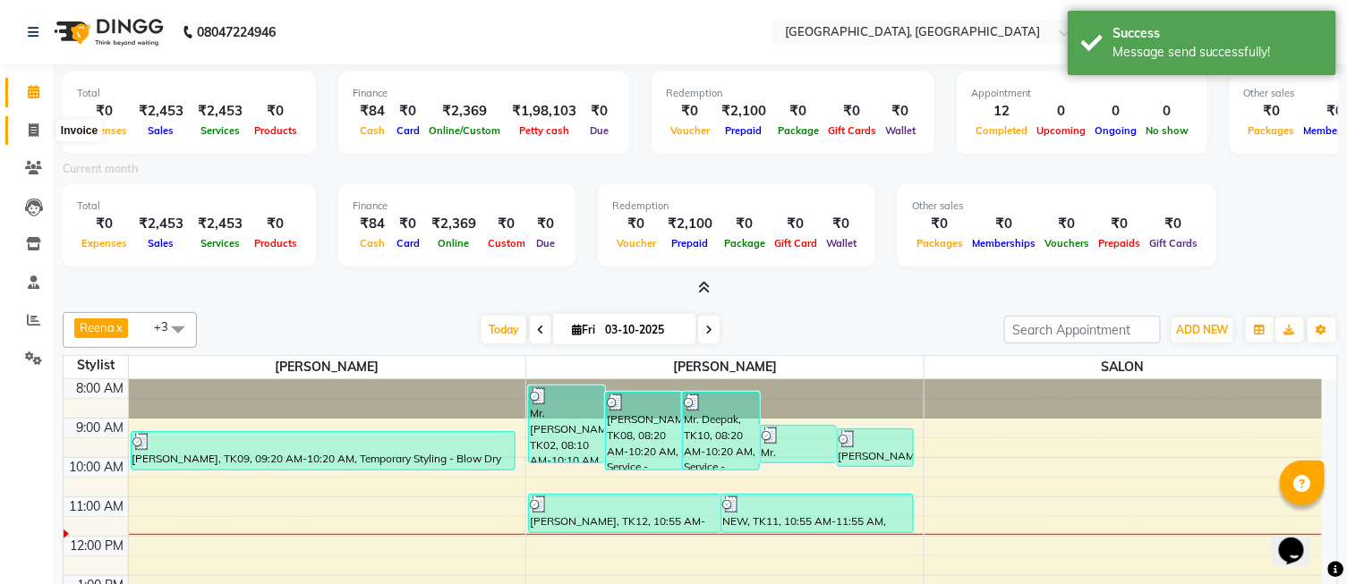
click at [29, 128] on icon at bounding box center [34, 130] width 10 height 13
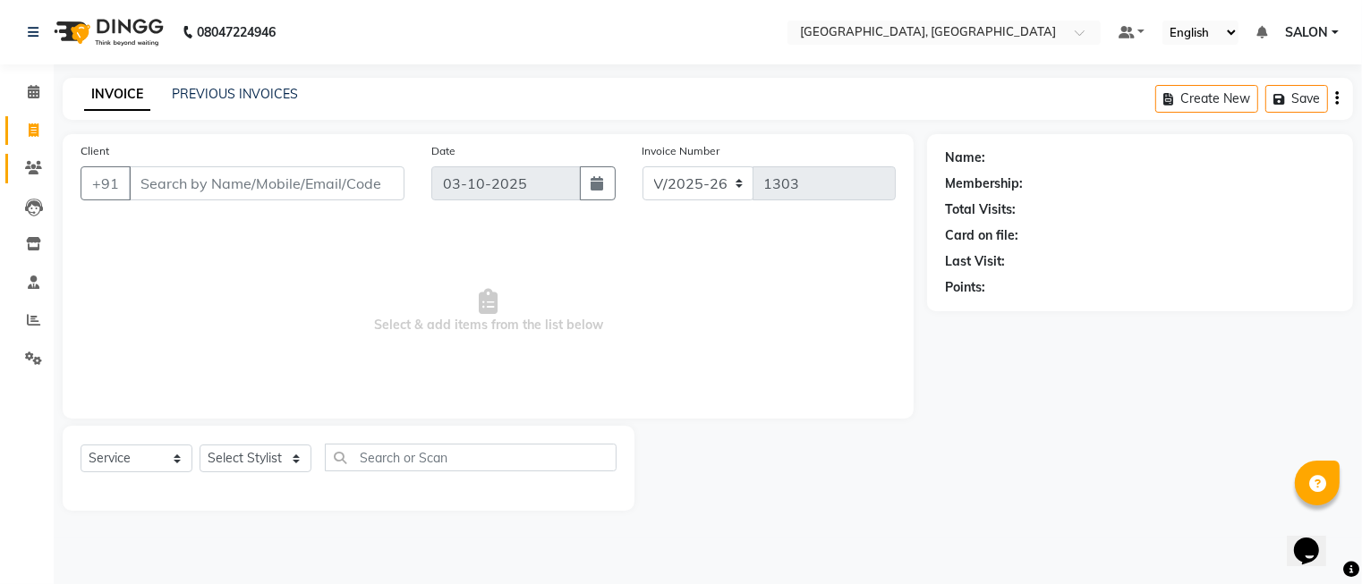
click at [24, 181] on link "Clients" at bounding box center [26, 169] width 43 height 30
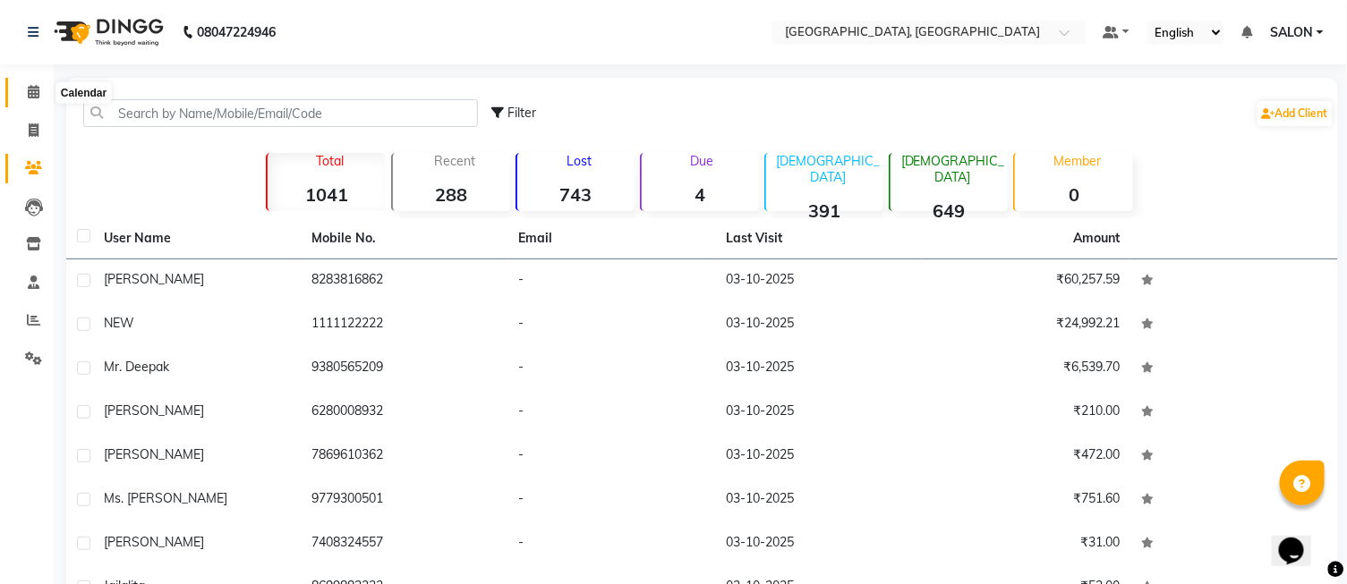
click at [30, 91] on icon at bounding box center [34, 91] width 12 height 13
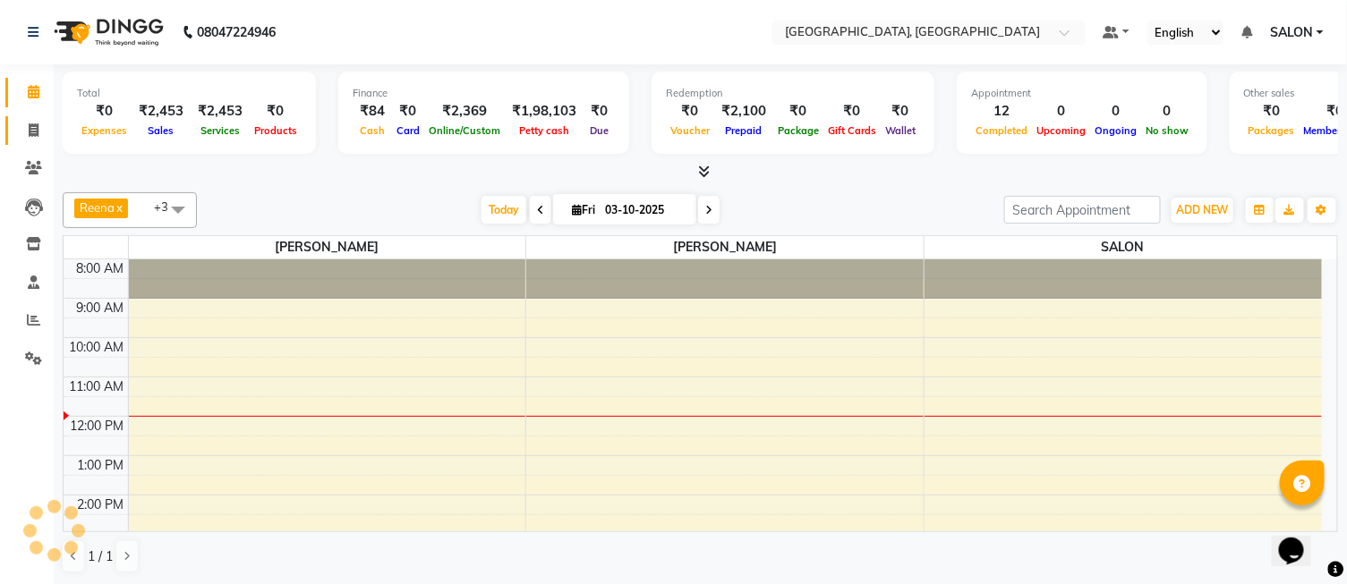
click at [38, 135] on icon at bounding box center [34, 130] width 10 height 13
